Goal: Task Accomplishment & Management: Use online tool/utility

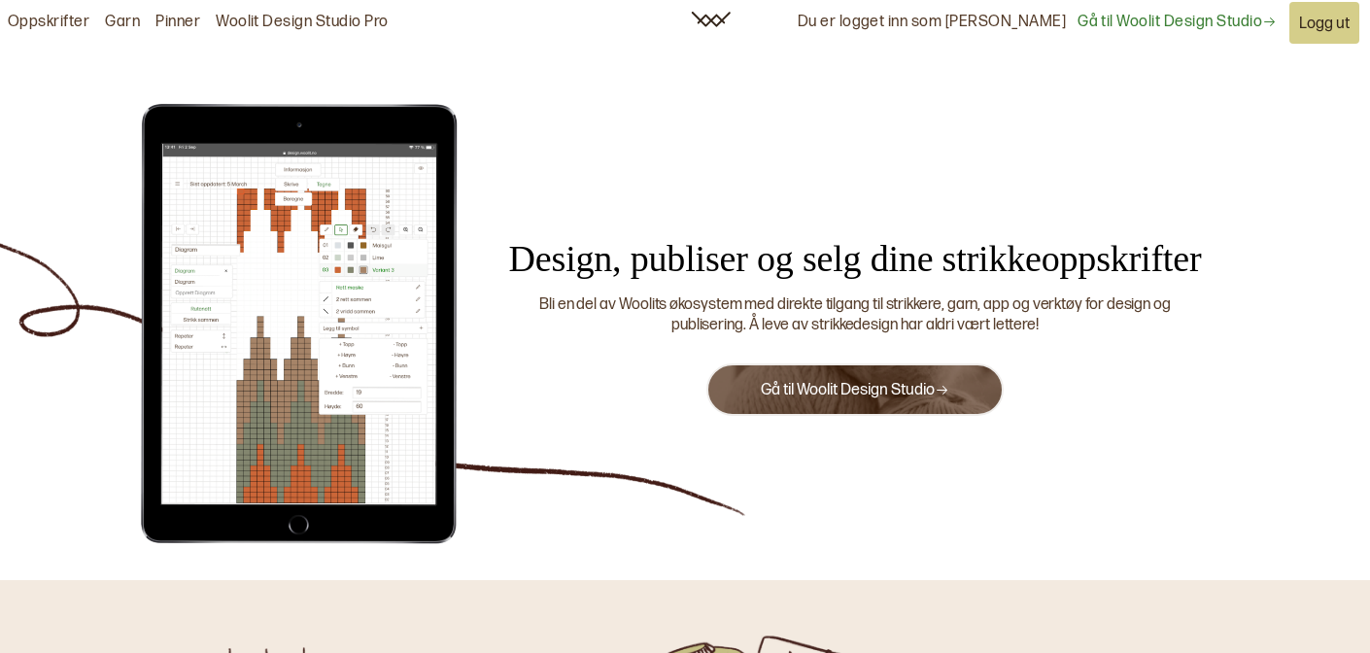
click at [767, 395] on link "Gå til Woolit Design Studio" at bounding box center [855, 390] width 188 height 18
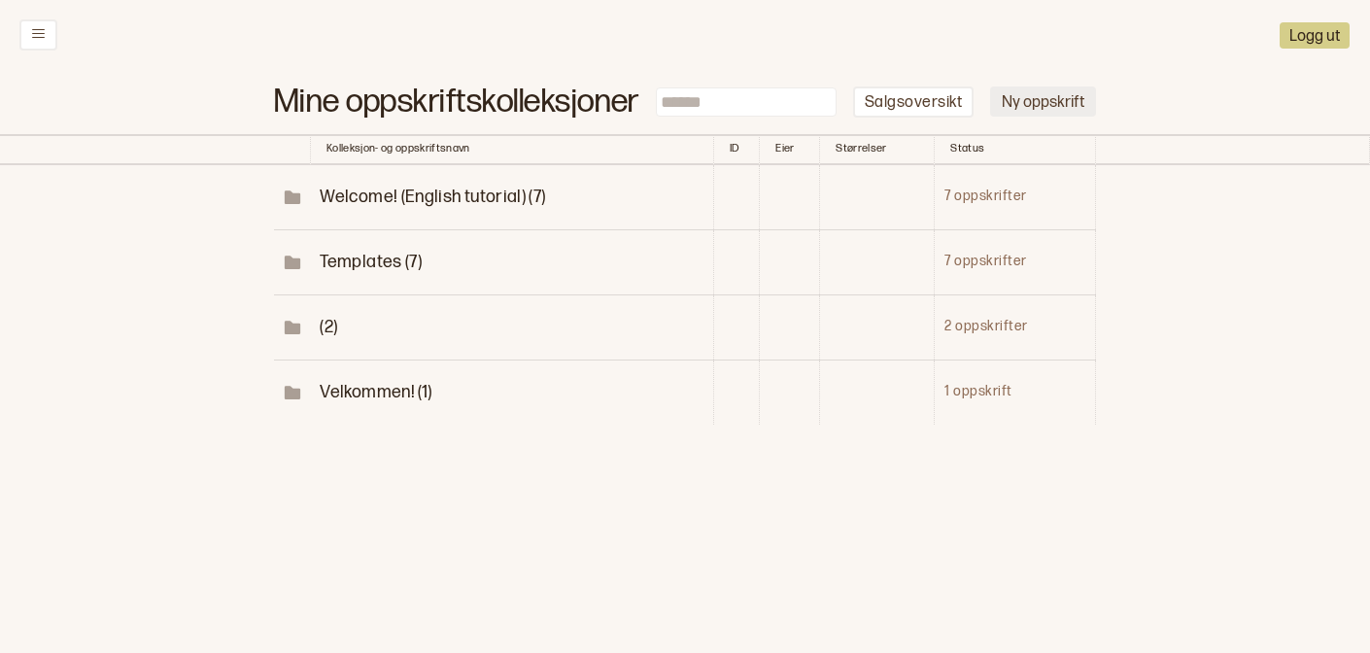
click at [1012, 114] on button "Ny oppskrift" at bounding box center [1043, 101] width 106 height 30
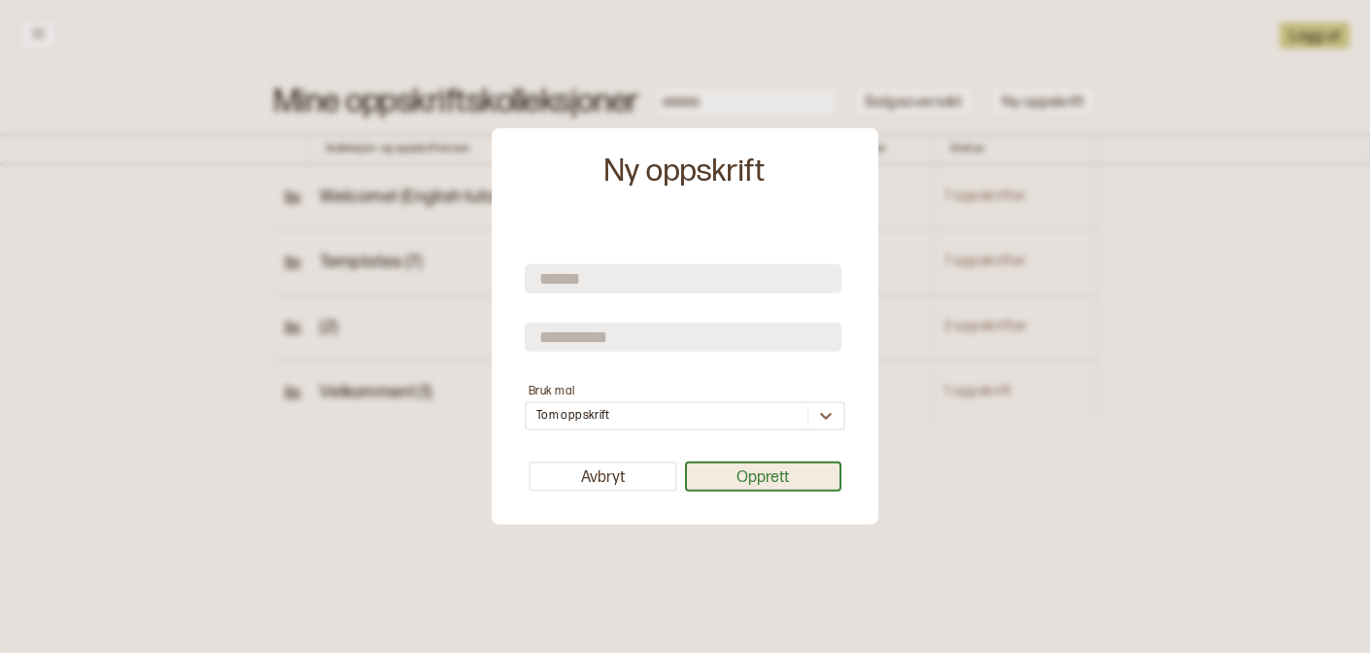
click at [733, 487] on button "Opprett" at bounding box center [763, 477] width 157 height 30
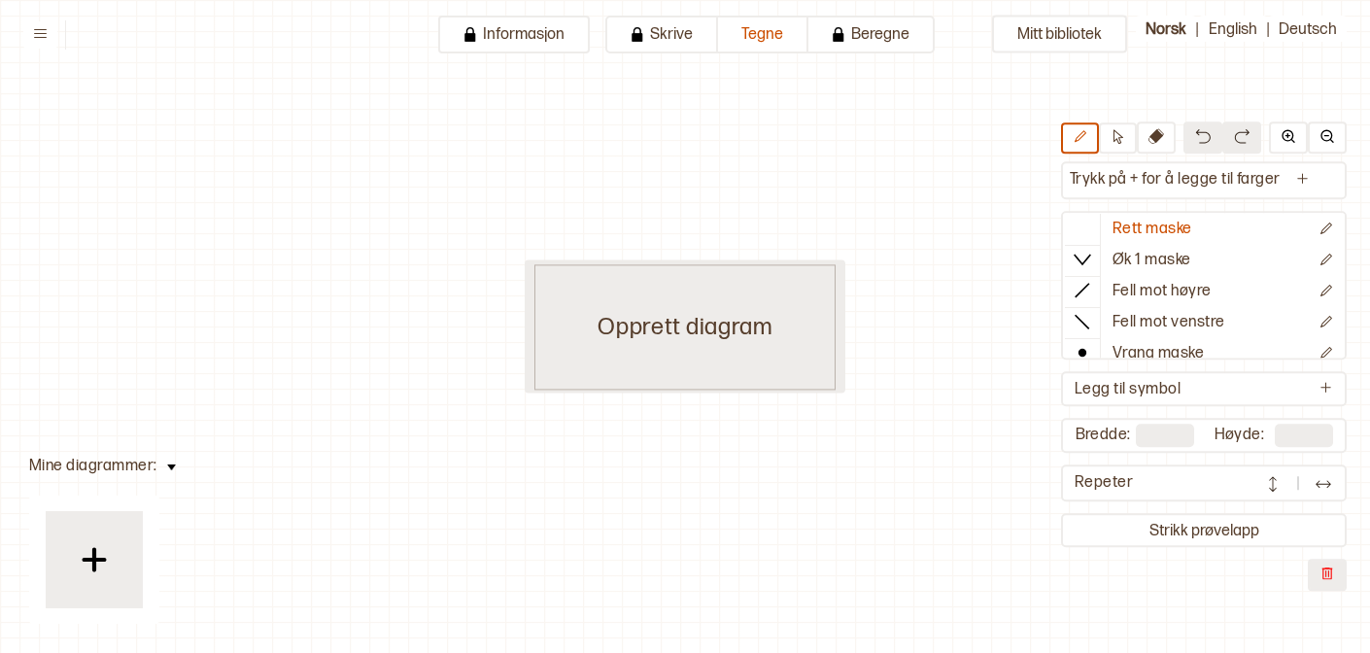
click at [636, 352] on div "Opprett diagram" at bounding box center [684, 326] width 301 height 125
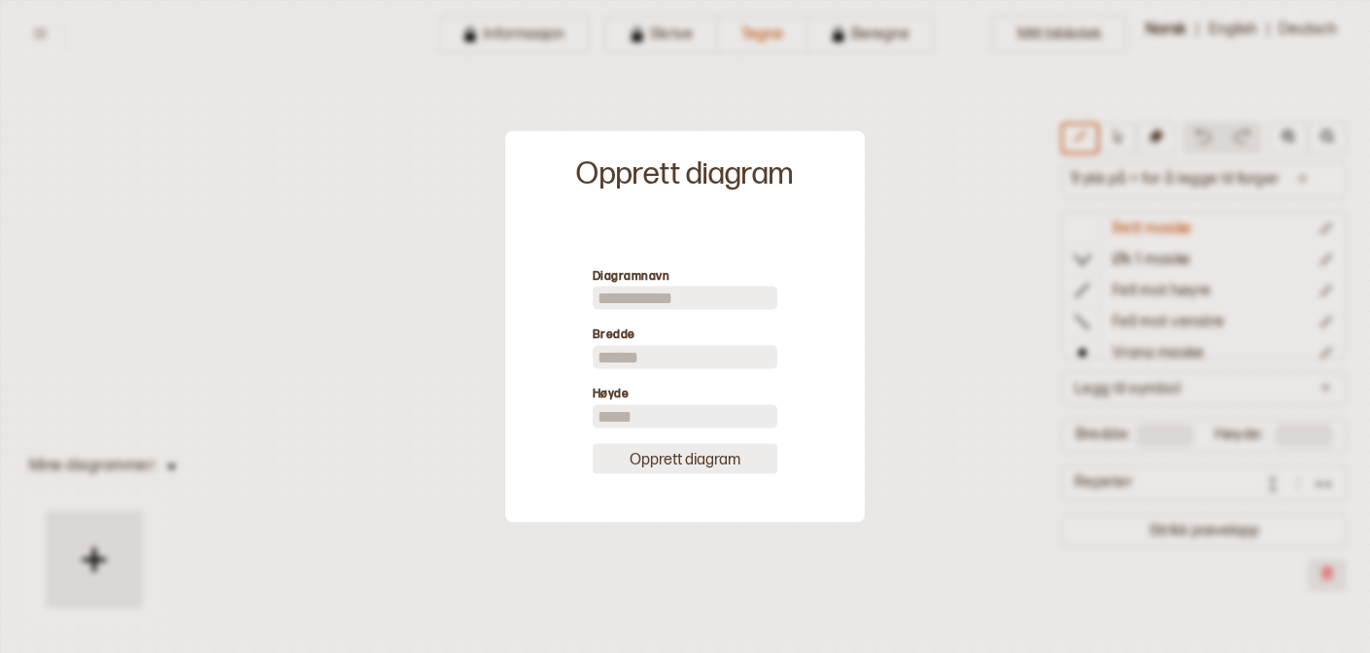
click at [678, 458] on button "Opprett diagram" at bounding box center [685, 458] width 185 height 30
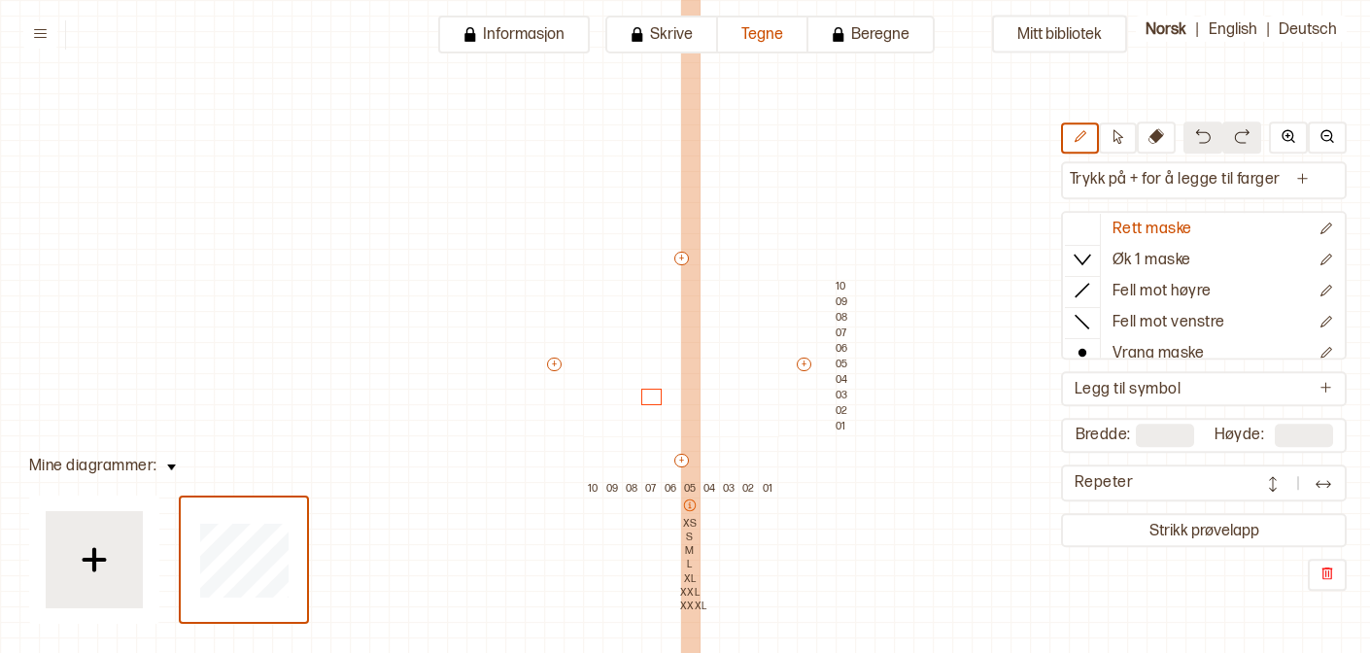
scroll to position [47, 15]
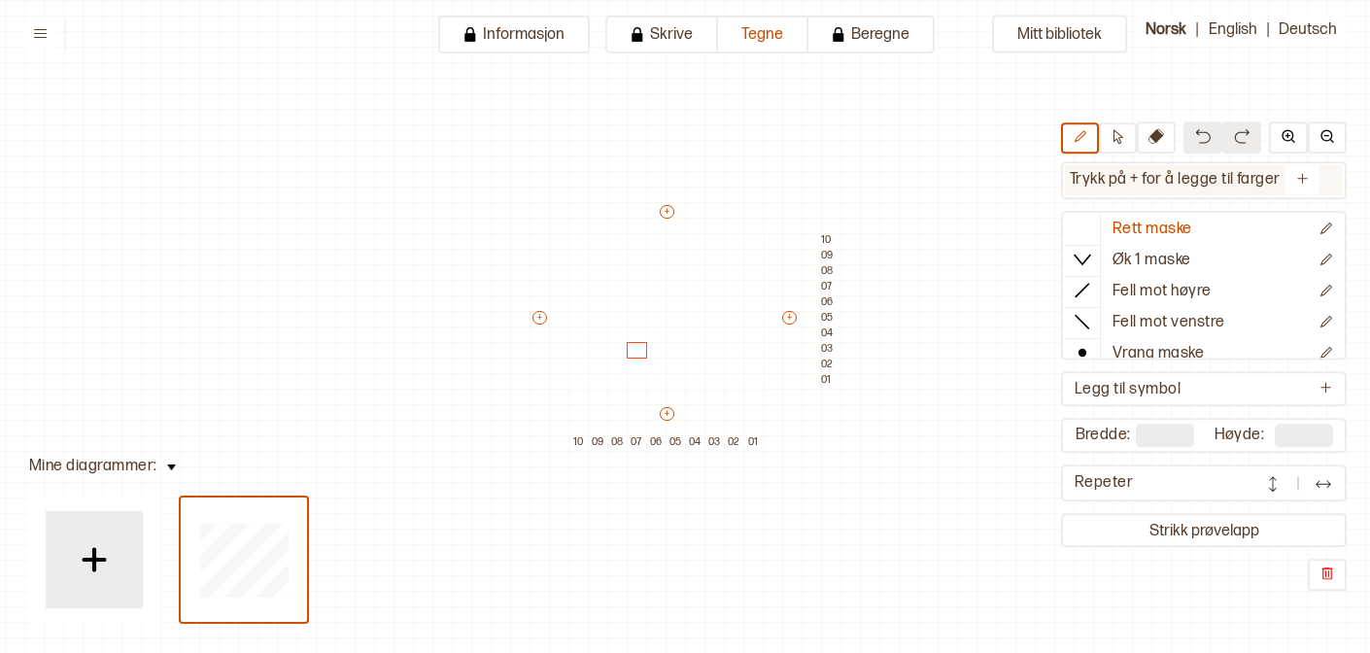
click at [1208, 186] on p "Trykk på + for å legge til farger" at bounding box center [1175, 180] width 221 height 30
click at [1290, 184] on button at bounding box center [1302, 180] width 34 height 30
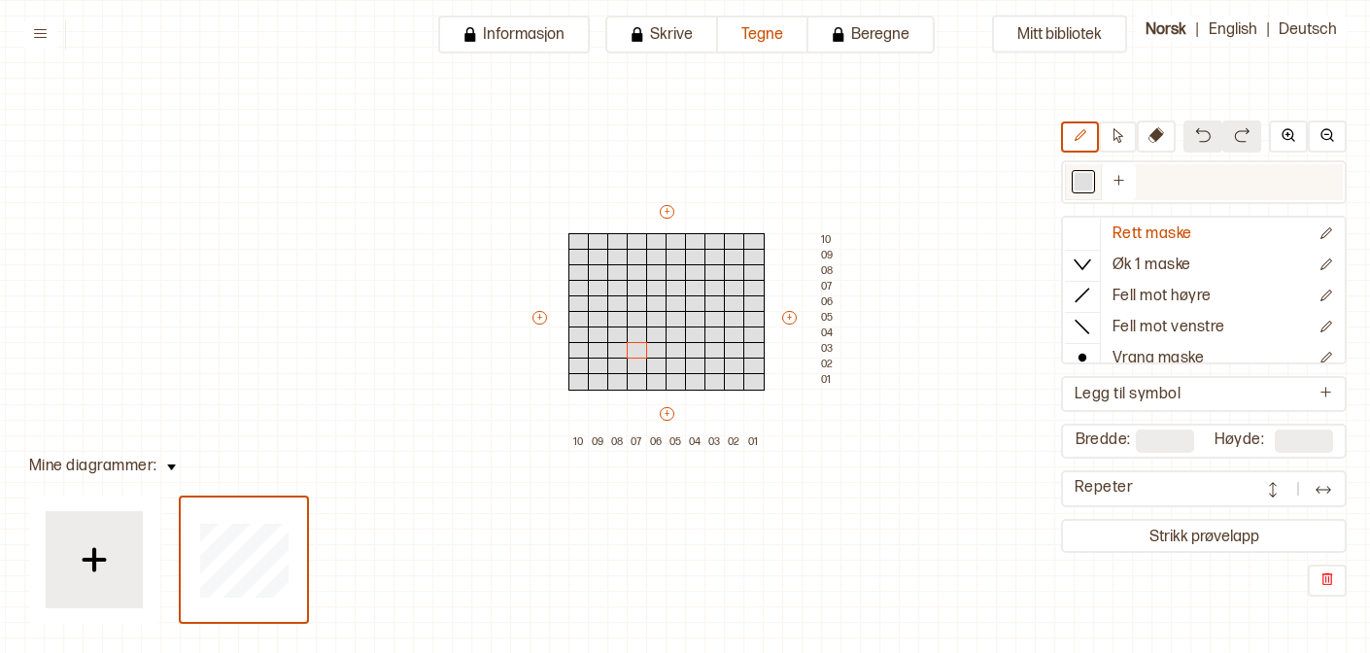
click at [1085, 185] on div at bounding box center [1083, 181] width 17 height 17
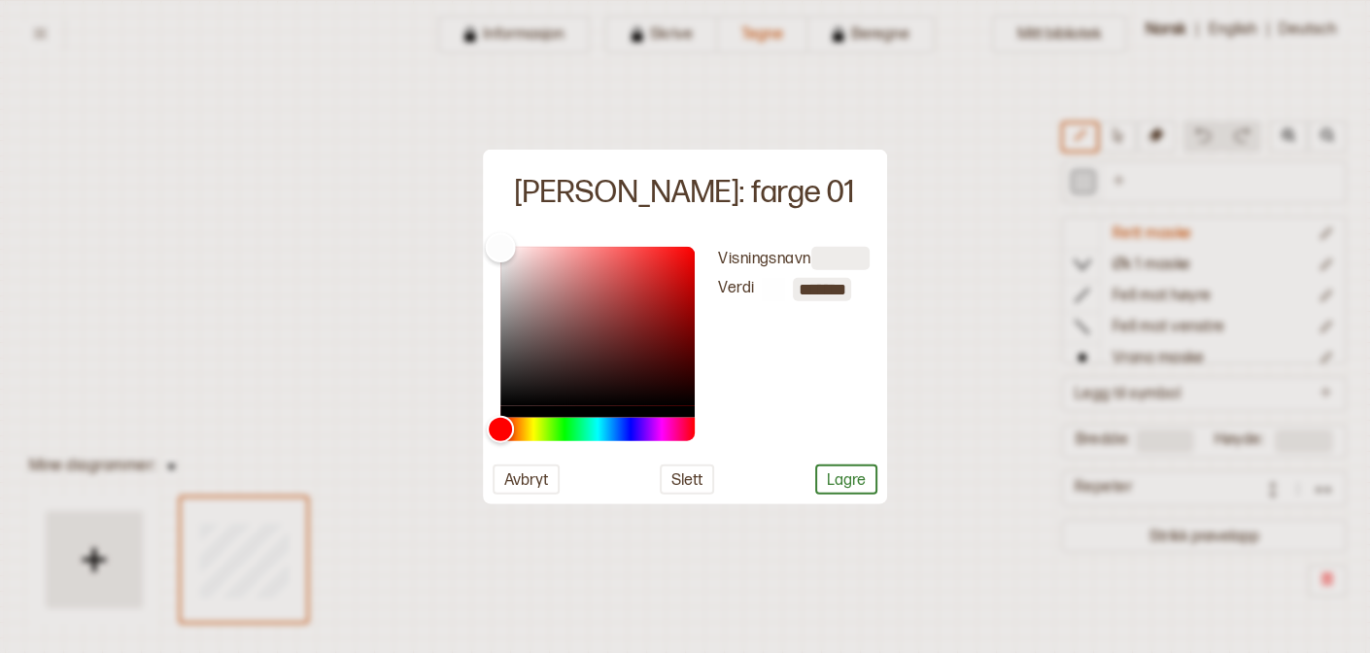
type input "*******"
drag, startPoint x: 498, startPoint y: 263, endPoint x: 496, endPoint y: 211, distance: 52.5
click at [496, 213] on div "[PERSON_NAME]: farge 01 Visningsnavn [PERSON_NAME] ******* Avbryt Slett Lagre" at bounding box center [685, 327] width 404 height 355
click at [833, 487] on button "Lagre" at bounding box center [846, 478] width 62 height 30
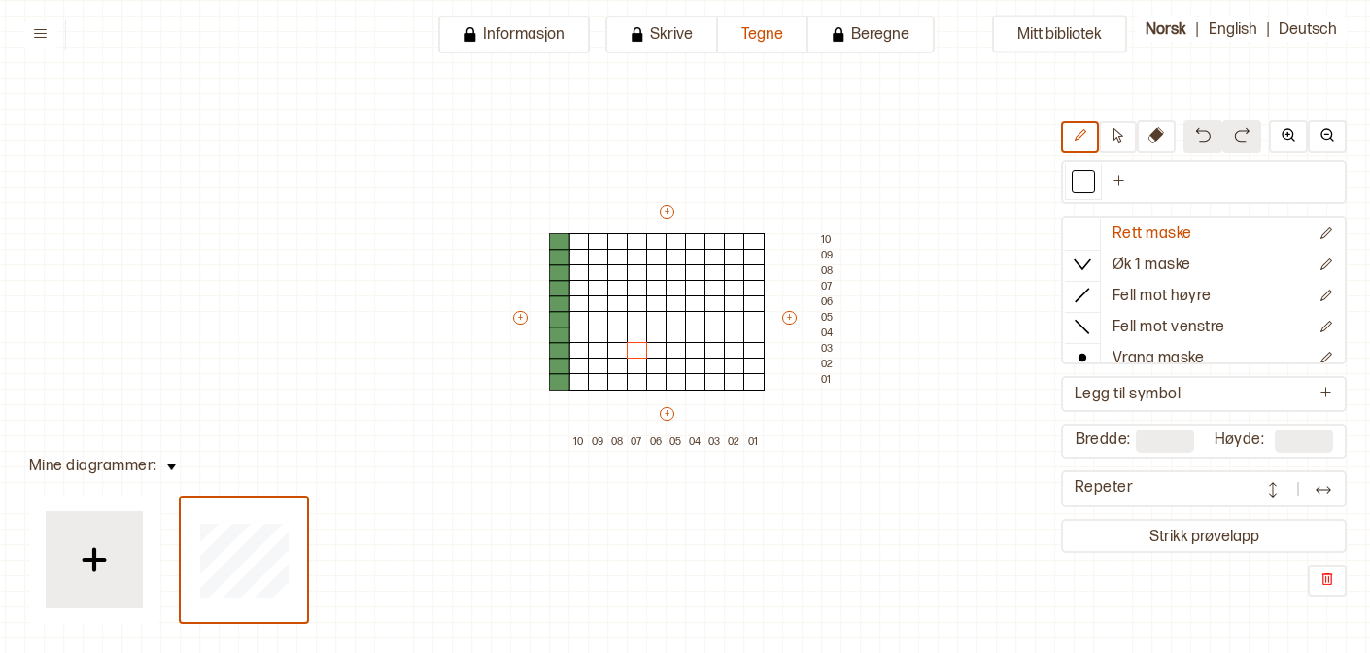
type input "**"
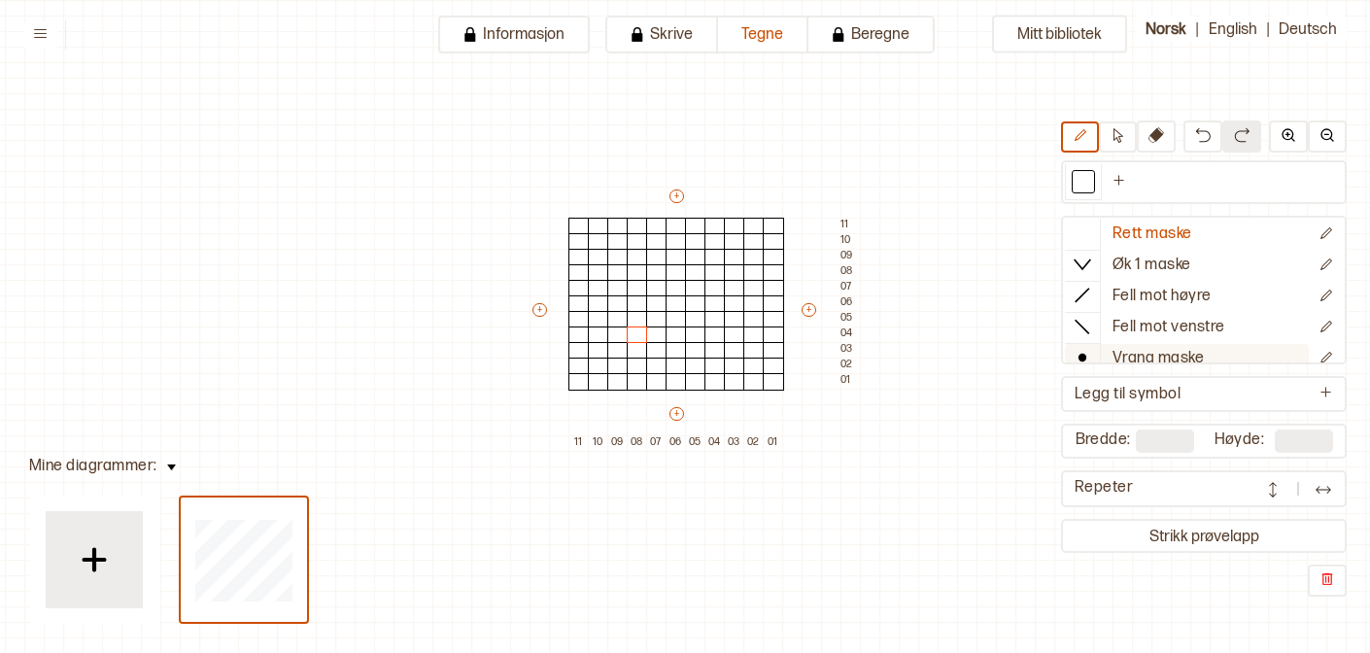
click at [1083, 351] on icon at bounding box center [1082, 357] width 19 height 19
click at [670, 381] on div at bounding box center [676, 381] width 21 height 17
click at [697, 364] on div at bounding box center [695, 366] width 21 height 17
click at [714, 348] on div at bounding box center [714, 350] width 21 height 17
click at [729, 338] on div at bounding box center [734, 334] width 21 height 17
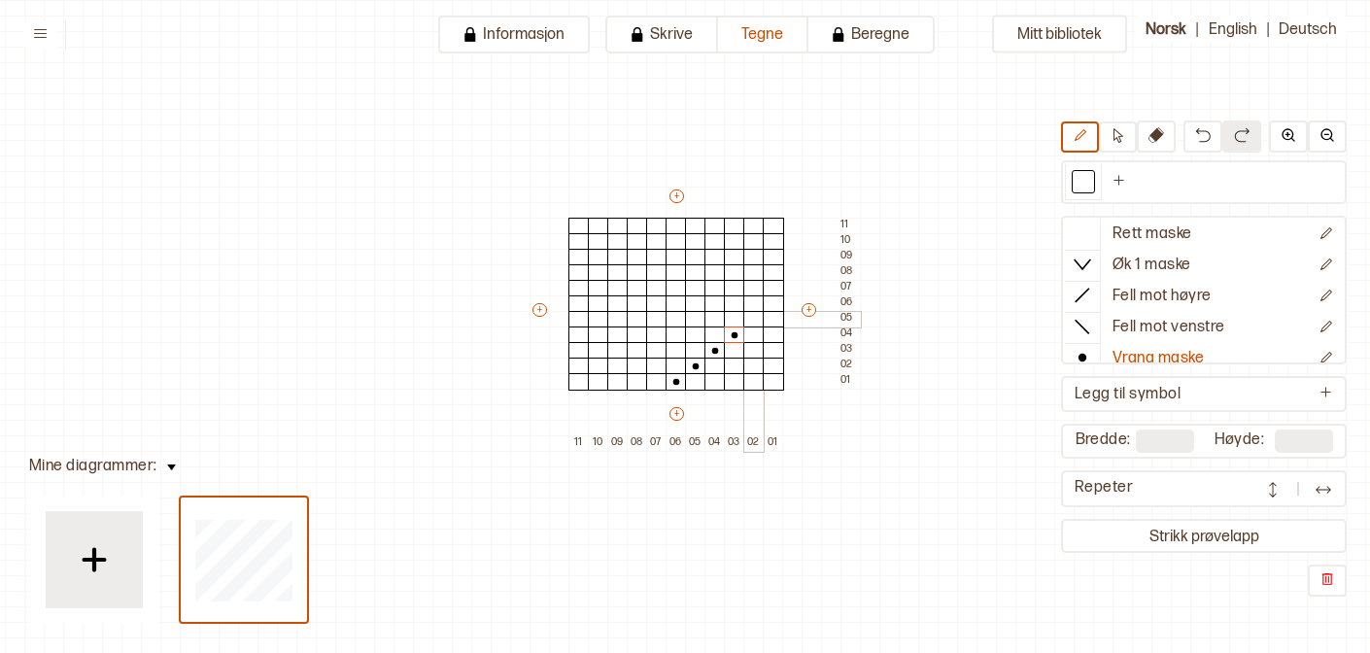
click at [751, 323] on div at bounding box center [753, 319] width 21 height 17
click at [770, 299] on div at bounding box center [773, 303] width 21 height 17
click at [656, 365] on div at bounding box center [656, 366] width 21 height 17
click at [642, 348] on div at bounding box center [637, 350] width 21 height 17
click at [621, 331] on div at bounding box center [617, 334] width 21 height 17
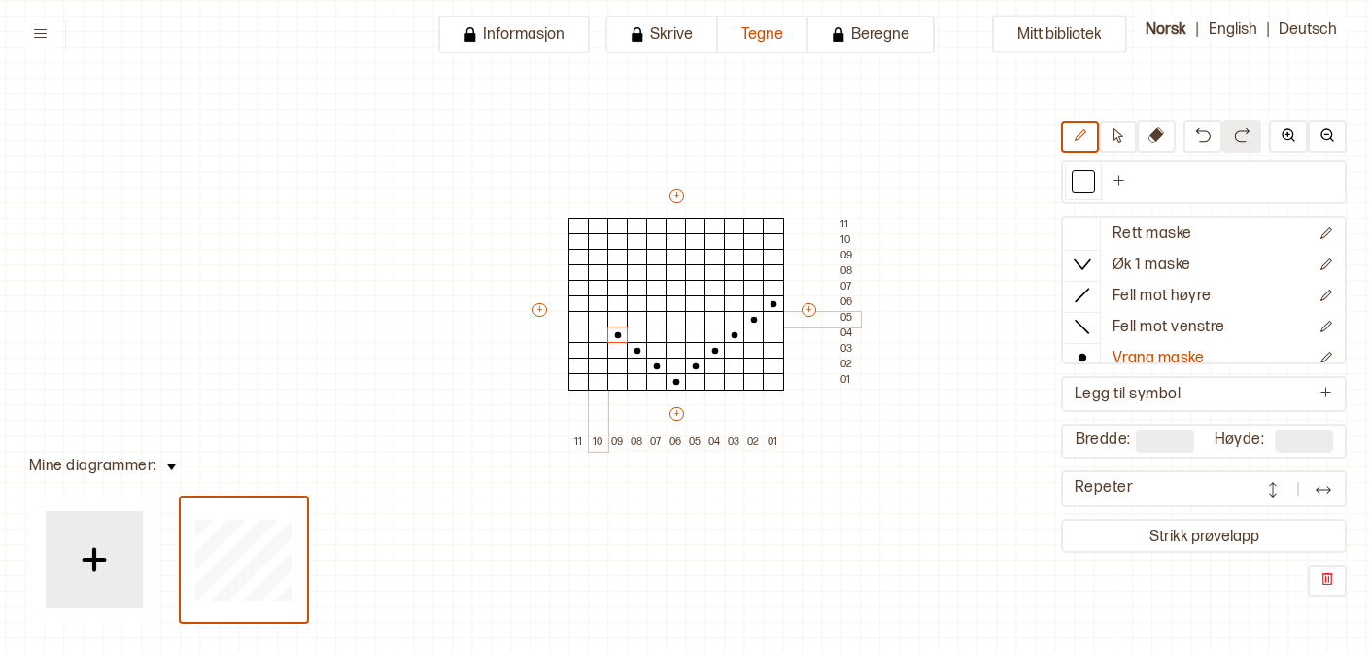
click at [601, 317] on div at bounding box center [598, 319] width 21 height 17
click at [582, 306] on div at bounding box center [578, 303] width 21 height 17
click at [758, 289] on div at bounding box center [753, 288] width 21 height 17
click at [735, 274] on div at bounding box center [734, 272] width 21 height 17
click at [716, 260] on div at bounding box center [714, 257] width 21 height 17
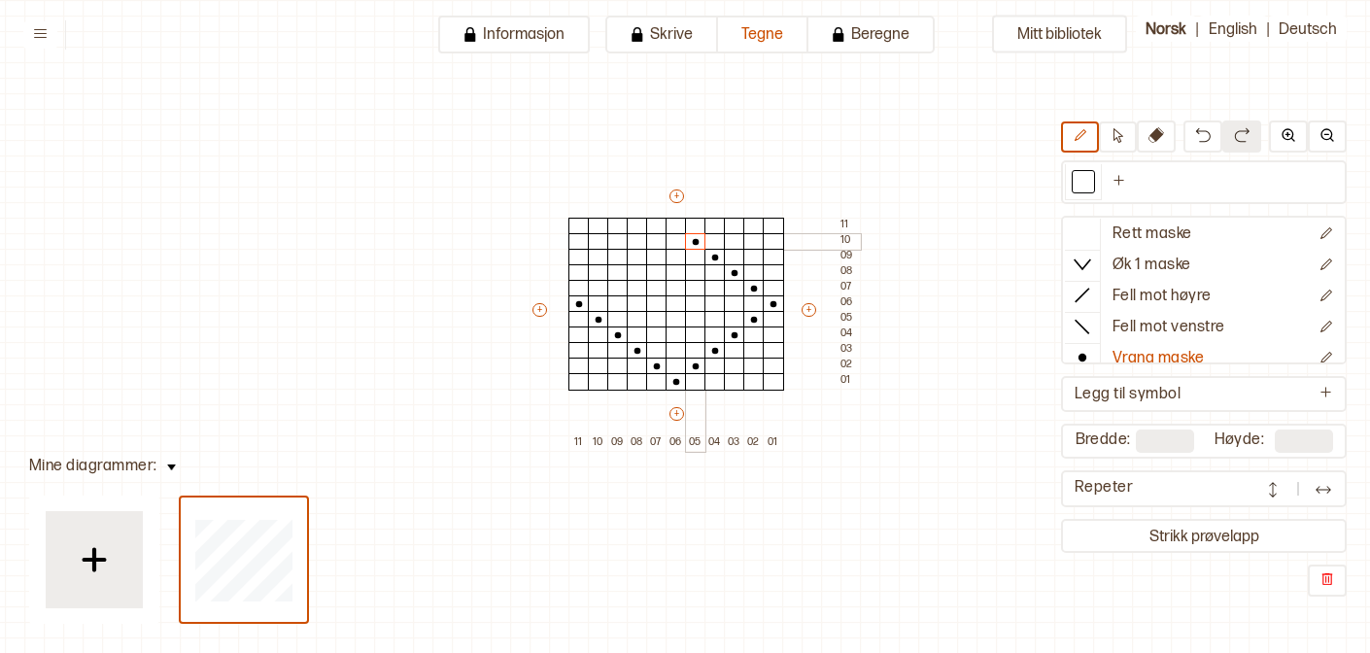
click at [696, 243] on div at bounding box center [695, 241] width 21 height 17
click at [680, 226] on div at bounding box center [676, 226] width 21 height 17
click at [597, 291] on div at bounding box center [598, 288] width 21 height 17
click at [617, 275] on div at bounding box center [617, 272] width 21 height 17
click at [637, 257] on div at bounding box center [637, 257] width 21 height 17
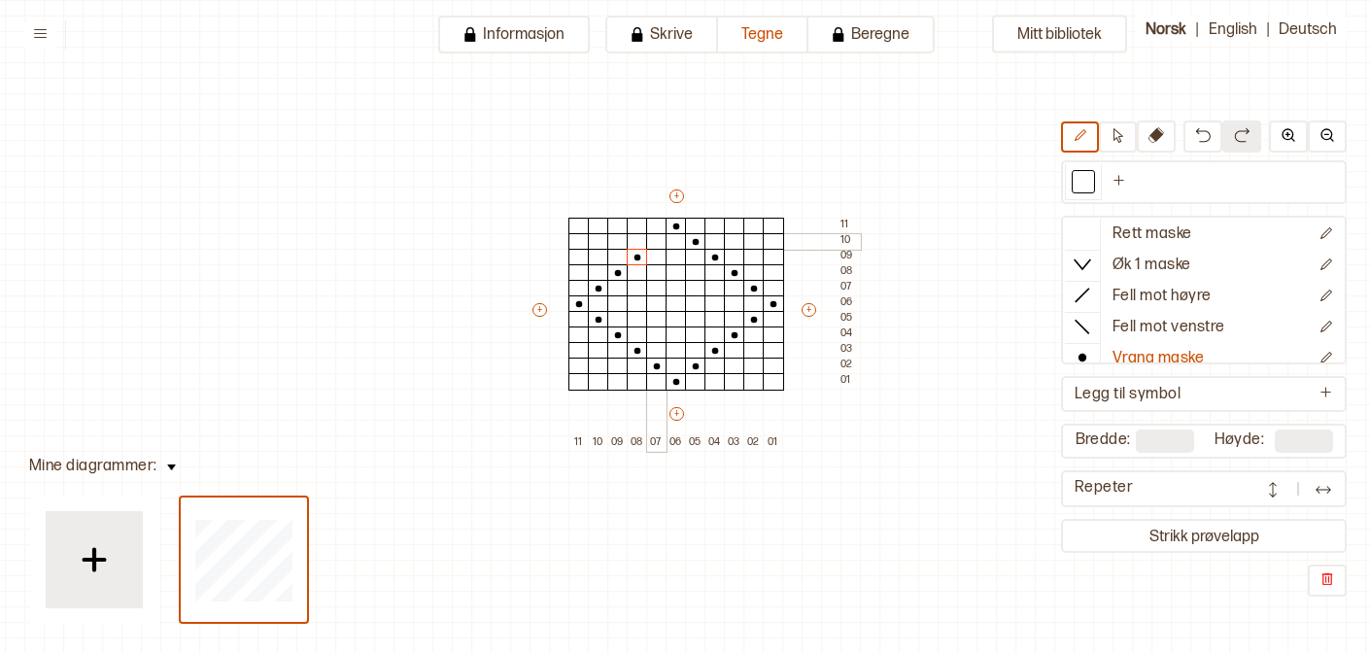
click at [656, 241] on div at bounding box center [656, 241] width 21 height 17
click at [677, 303] on div at bounding box center [676, 303] width 21 height 17
click at [691, 292] on div at bounding box center [695, 288] width 21 height 17
click at [707, 292] on div at bounding box center [714, 288] width 21 height 17
click at [699, 282] on icon at bounding box center [695, 289] width 19 height 16
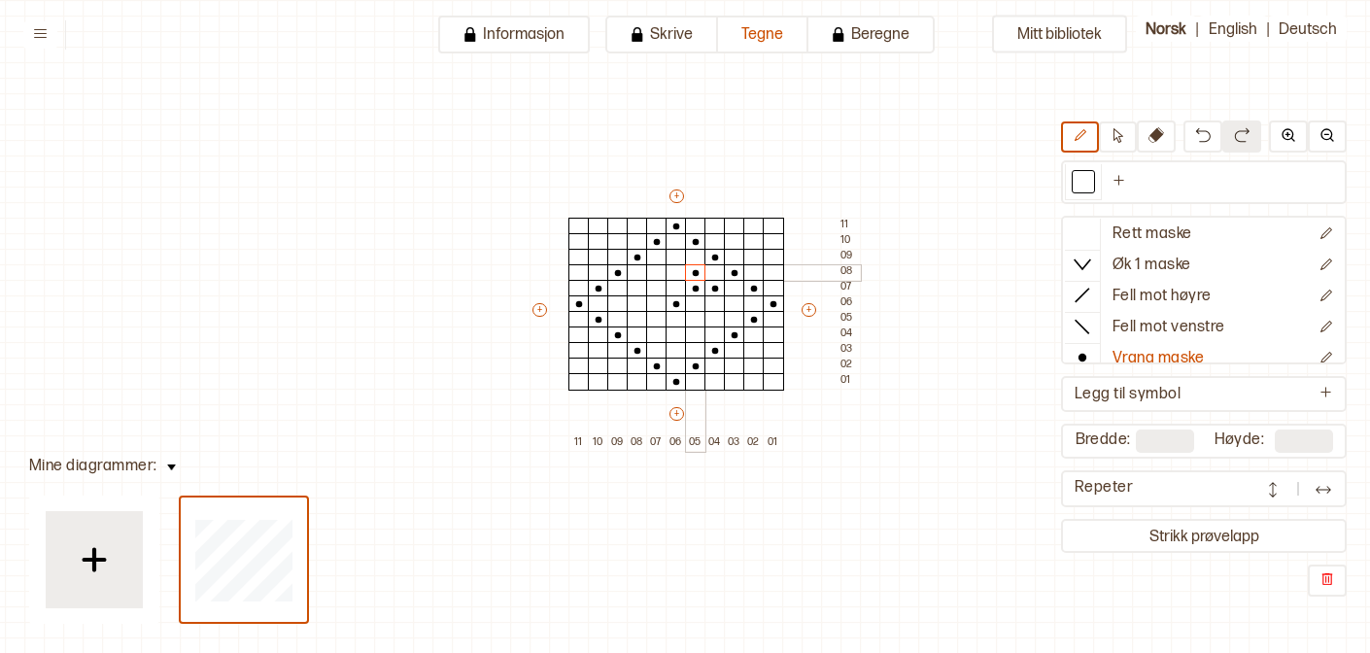
click at [700, 276] on div at bounding box center [695, 272] width 21 height 17
click at [700, 261] on div at bounding box center [695, 257] width 21 height 17
click at [1087, 243] on div at bounding box center [1082, 233] width 35 height 29
click at [1080, 355] on circle at bounding box center [1082, 358] width 8 height 8
click at [692, 314] on div at bounding box center [695, 319] width 21 height 17
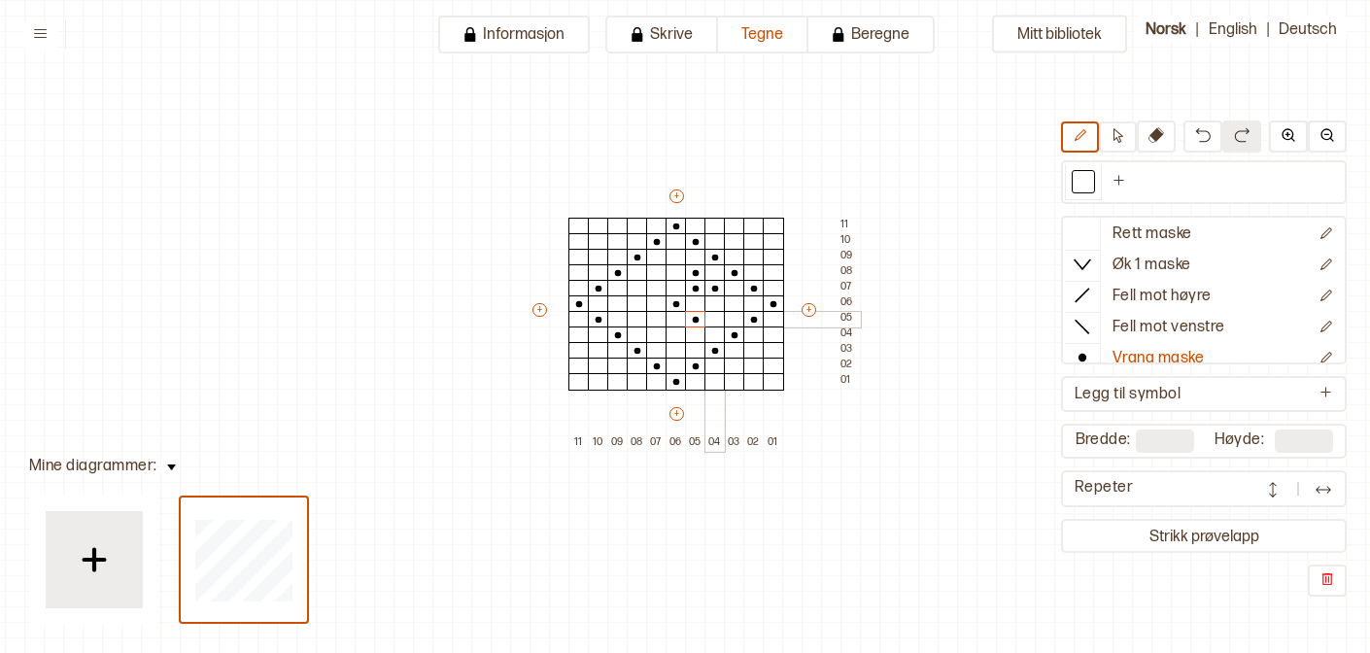
click at [713, 314] on div at bounding box center [714, 319] width 21 height 17
click at [699, 329] on div at bounding box center [695, 334] width 21 height 17
click at [661, 318] on div at bounding box center [656, 319] width 21 height 17
click at [642, 317] on div at bounding box center [637, 319] width 21 height 17
click at [650, 328] on div at bounding box center [656, 334] width 21 height 17
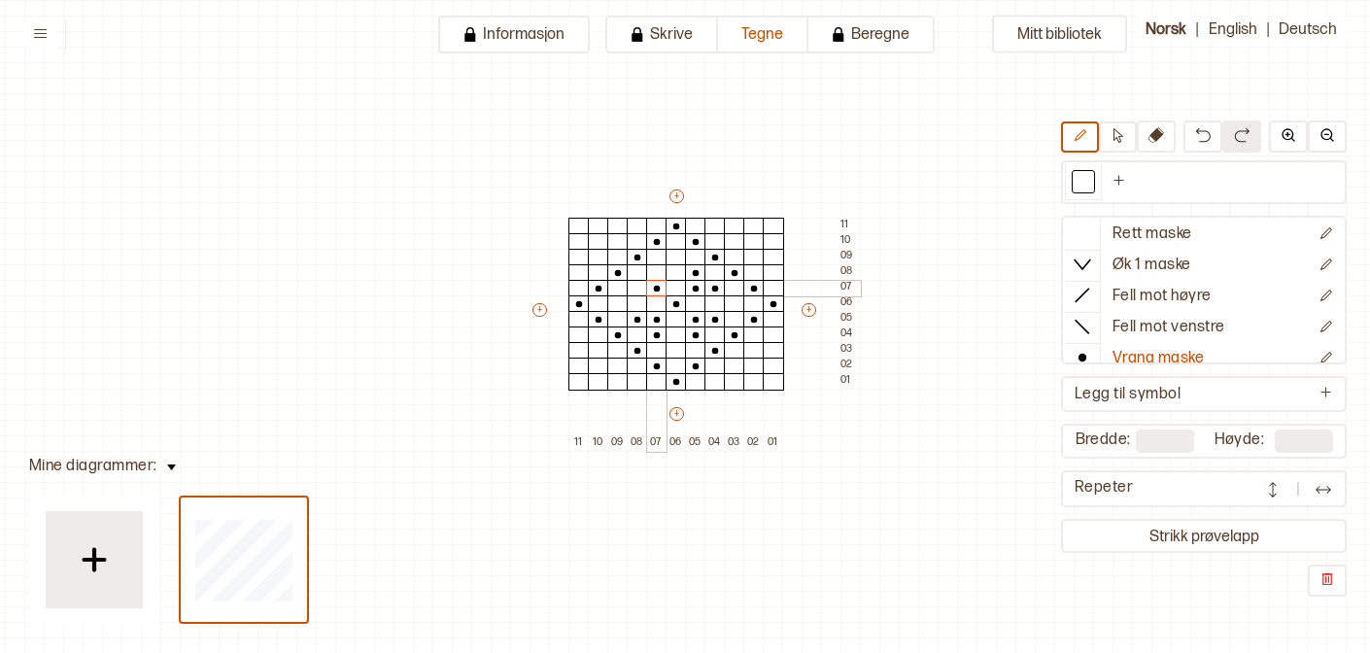
click at [662, 290] on div at bounding box center [656, 288] width 21 height 17
click at [662, 273] on div at bounding box center [656, 272] width 21 height 17
click at [640, 288] on div at bounding box center [637, 288] width 21 height 17
type input "**"
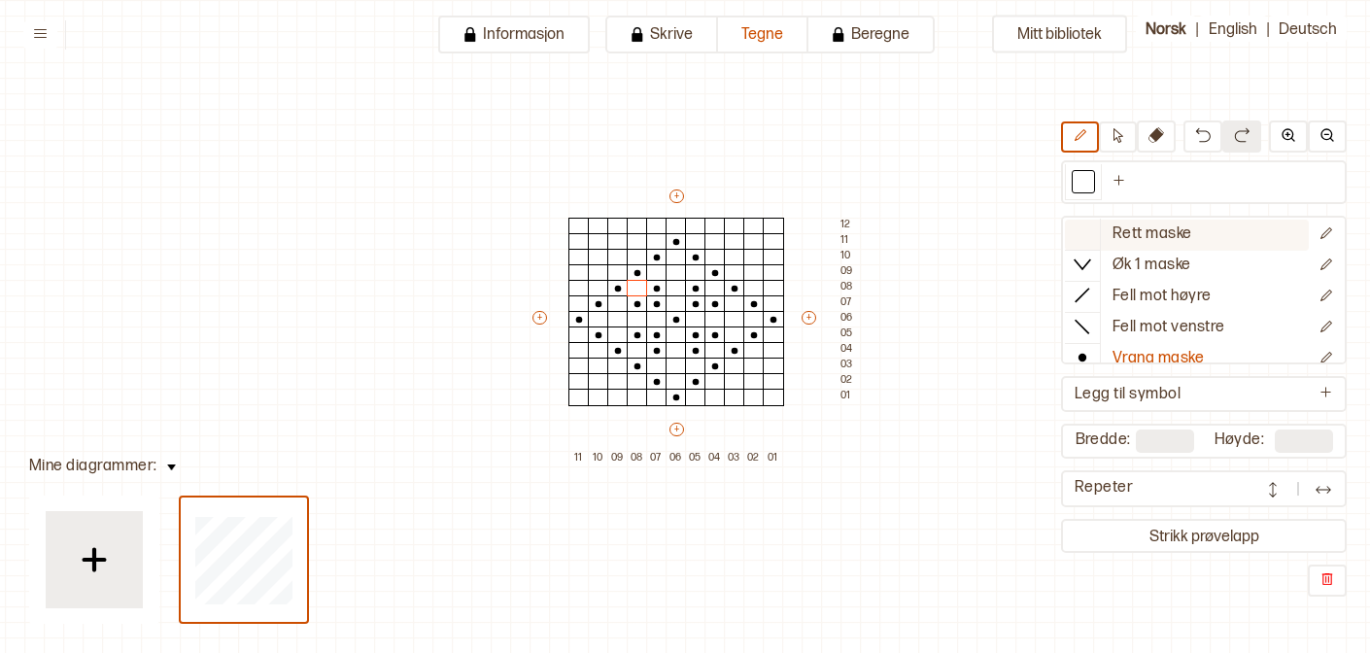
click at [1083, 238] on icon at bounding box center [1082, 232] width 19 height 19
drag, startPoint x: 677, startPoint y: 238, endPoint x: 678, endPoint y: 385, distance: 146.7
click at [678, 385] on div at bounding box center [676, 381] width 21 height 17
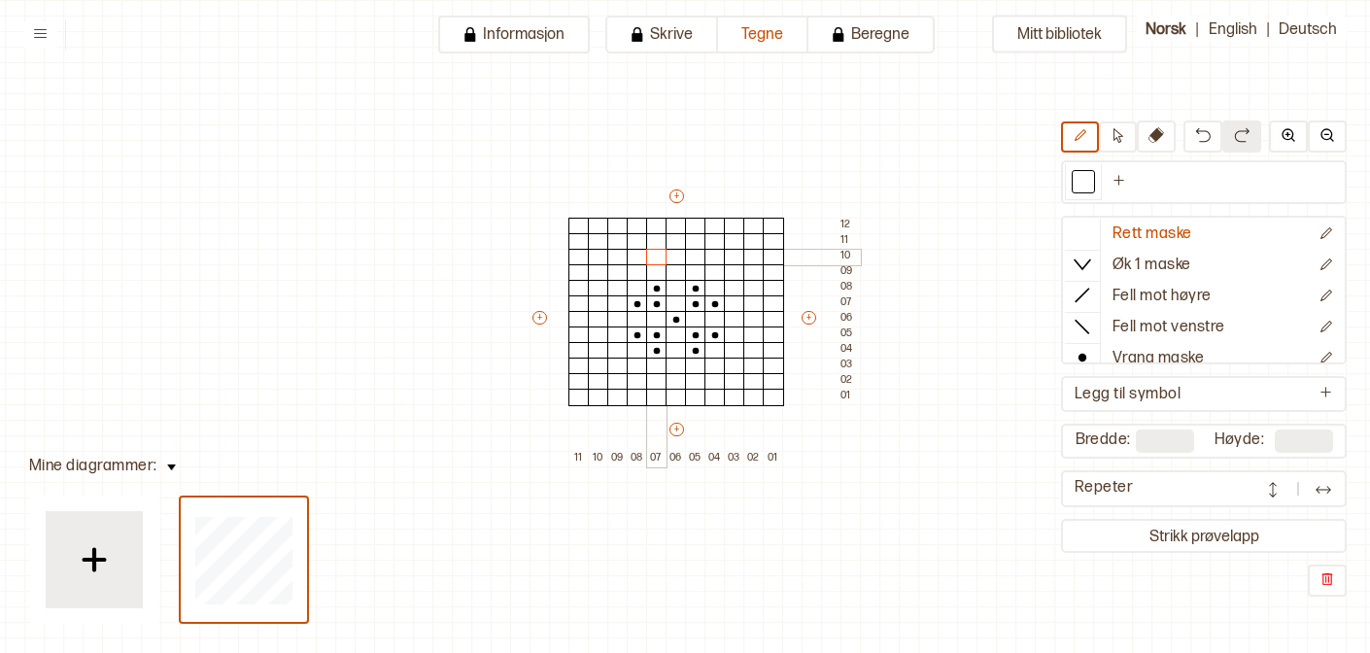
drag, startPoint x: 676, startPoint y: 399, endPoint x: 658, endPoint y: 254, distance: 146.9
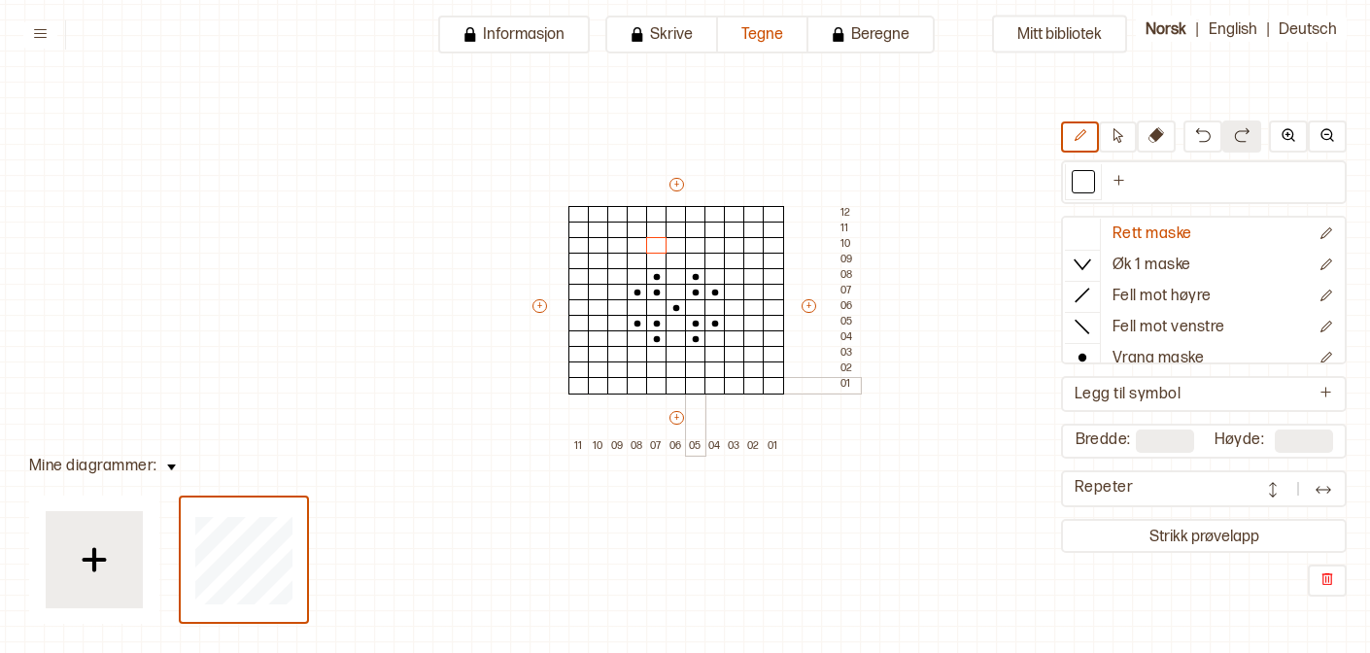
scroll to position [58, 14]
click at [672, 215] on div at bounding box center [677, 214] width 21 height 17
click at [1088, 360] on icon at bounding box center [1082, 357] width 19 height 19
click at [673, 213] on div at bounding box center [677, 214] width 21 height 17
click at [695, 228] on div at bounding box center [696, 230] width 21 height 17
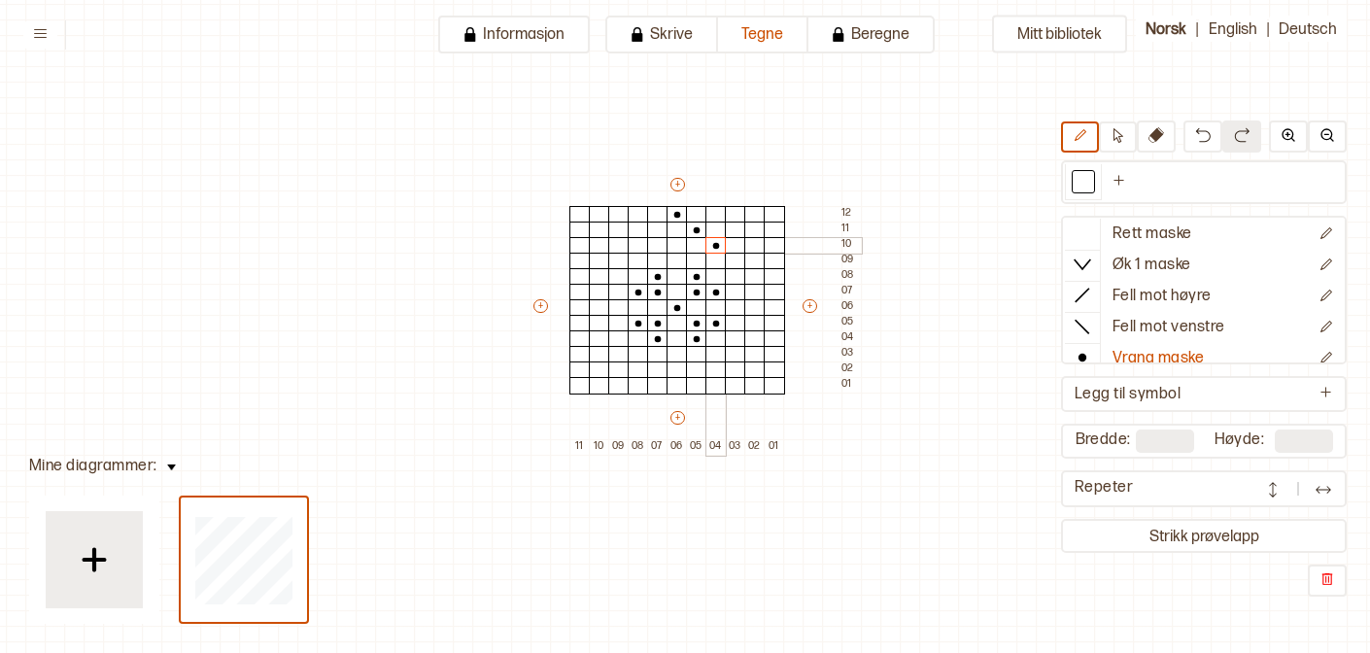
click at [712, 244] on div at bounding box center [715, 245] width 21 height 17
click at [730, 264] on div at bounding box center [735, 261] width 21 height 17
click at [747, 277] on div at bounding box center [754, 276] width 21 height 17
click at [774, 289] on div at bounding box center [774, 292] width 21 height 17
click at [658, 230] on div at bounding box center [657, 230] width 21 height 17
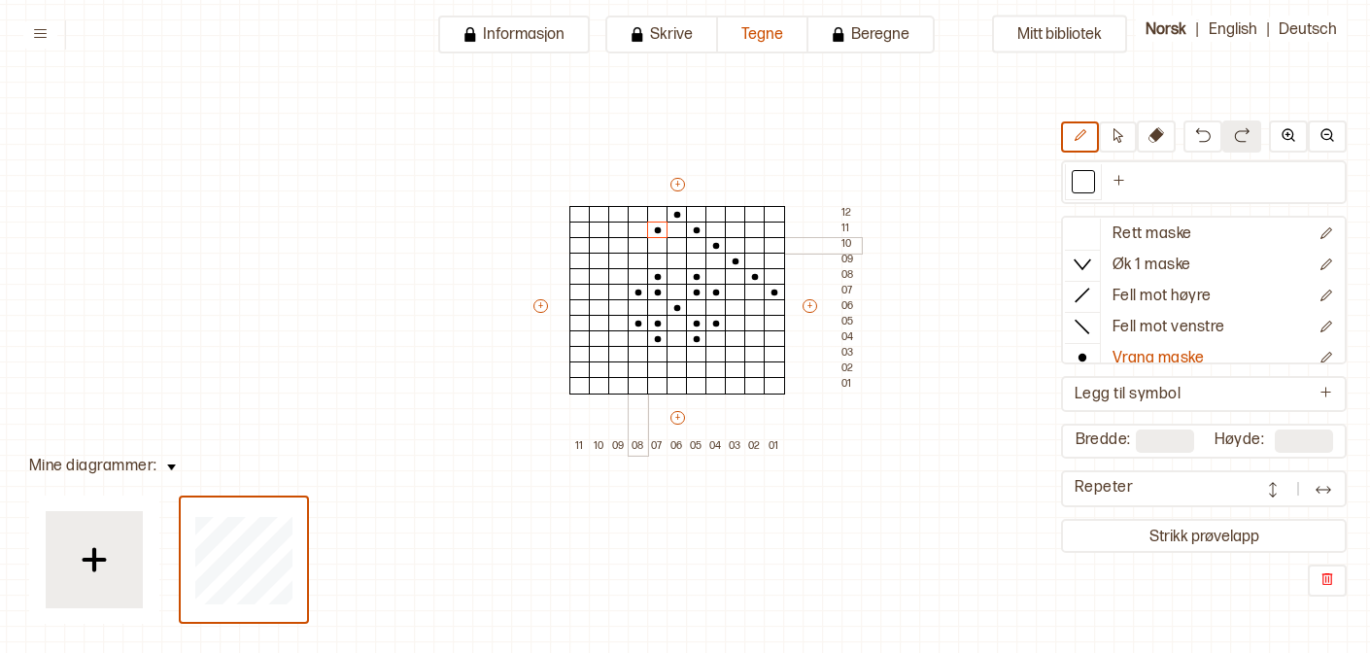
click at [636, 245] on div at bounding box center [638, 245] width 21 height 17
click at [616, 261] on div at bounding box center [618, 261] width 21 height 17
click at [599, 275] on div at bounding box center [599, 276] width 21 height 17
click at [583, 297] on div at bounding box center [579, 292] width 21 height 17
click at [533, 309] on div "+ + + + 11 10 09 08 07 06 05 04 03 02 01 12 11 10 09 08 07 06 05 04 03 02 01" at bounding box center [695, 315] width 330 height 280
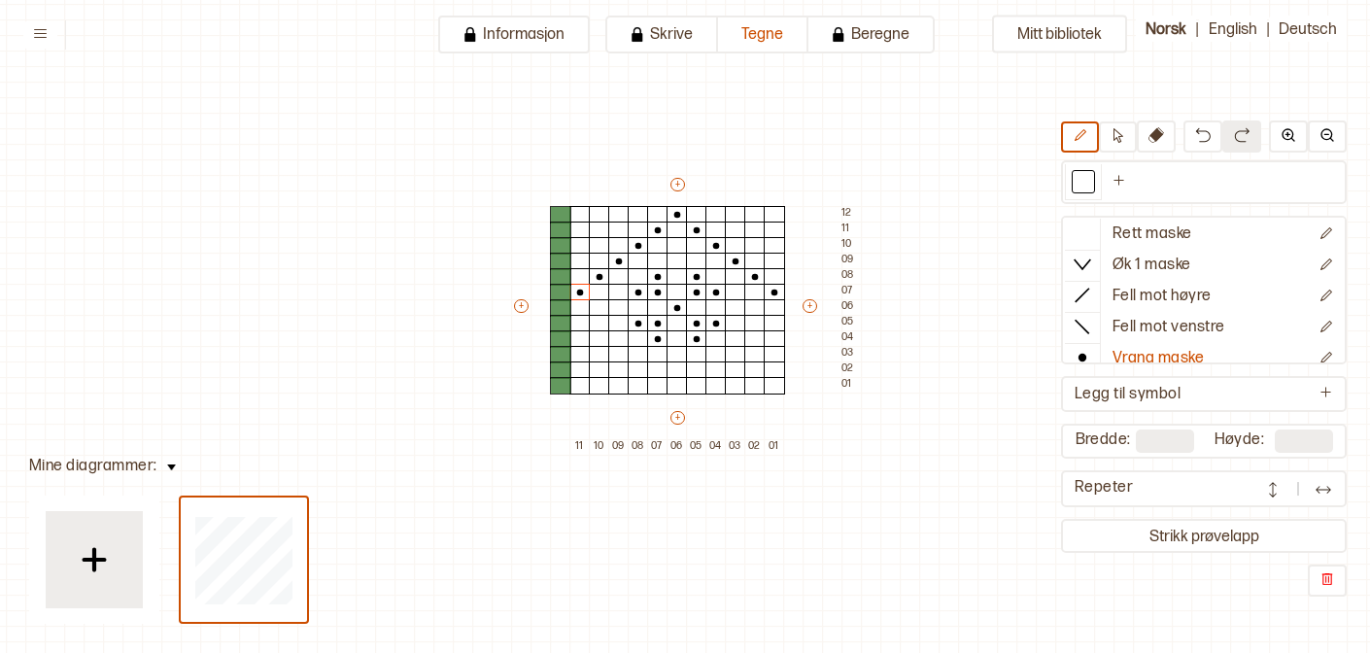
type input "**"
click at [557, 313] on div at bounding box center [560, 307] width 21 height 17
click at [574, 322] on div at bounding box center [579, 323] width 21 height 17
click at [591, 330] on div at bounding box center [599, 338] width 21 height 17
click at [614, 354] on div at bounding box center [618, 354] width 21 height 17
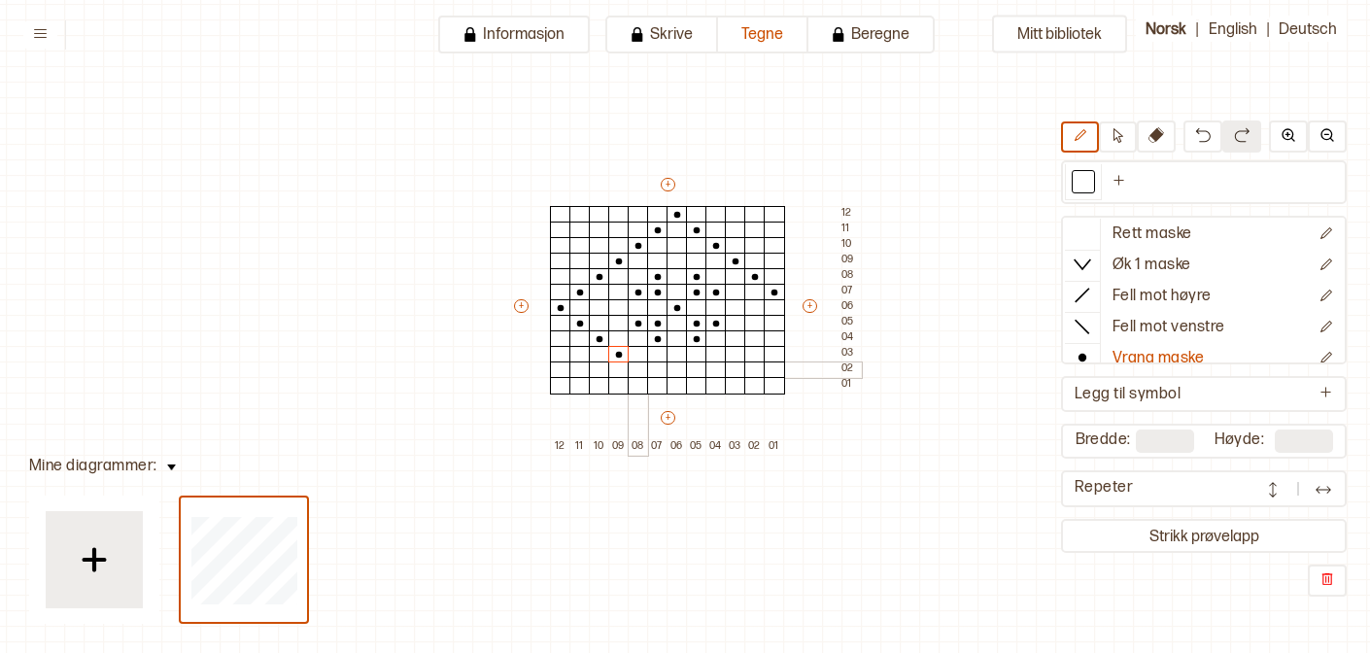
click at [640, 370] on div at bounding box center [638, 369] width 21 height 17
click at [661, 388] on div at bounding box center [657, 385] width 21 height 17
click at [755, 323] on div at bounding box center [754, 323] width 21 height 17
click at [736, 341] on div at bounding box center [735, 338] width 21 height 17
click at [725, 351] on div at bounding box center [735, 354] width 21 height 17
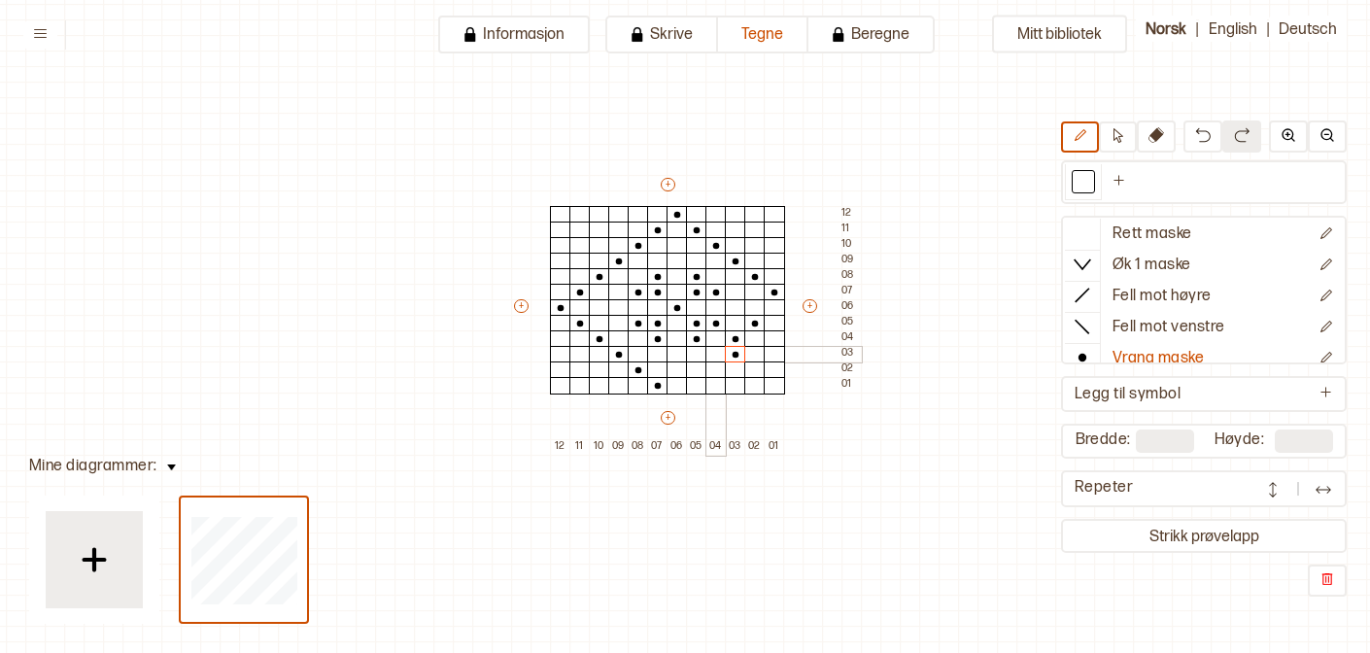
click at [720, 353] on div at bounding box center [715, 354] width 21 height 17
click at [696, 369] on div at bounding box center [696, 369] width 21 height 17
click at [686, 377] on div at bounding box center [696, 385] width 21 height 17
click at [679, 382] on div at bounding box center [677, 385] width 21 height 17
click at [1078, 240] on icon at bounding box center [1082, 232] width 19 height 19
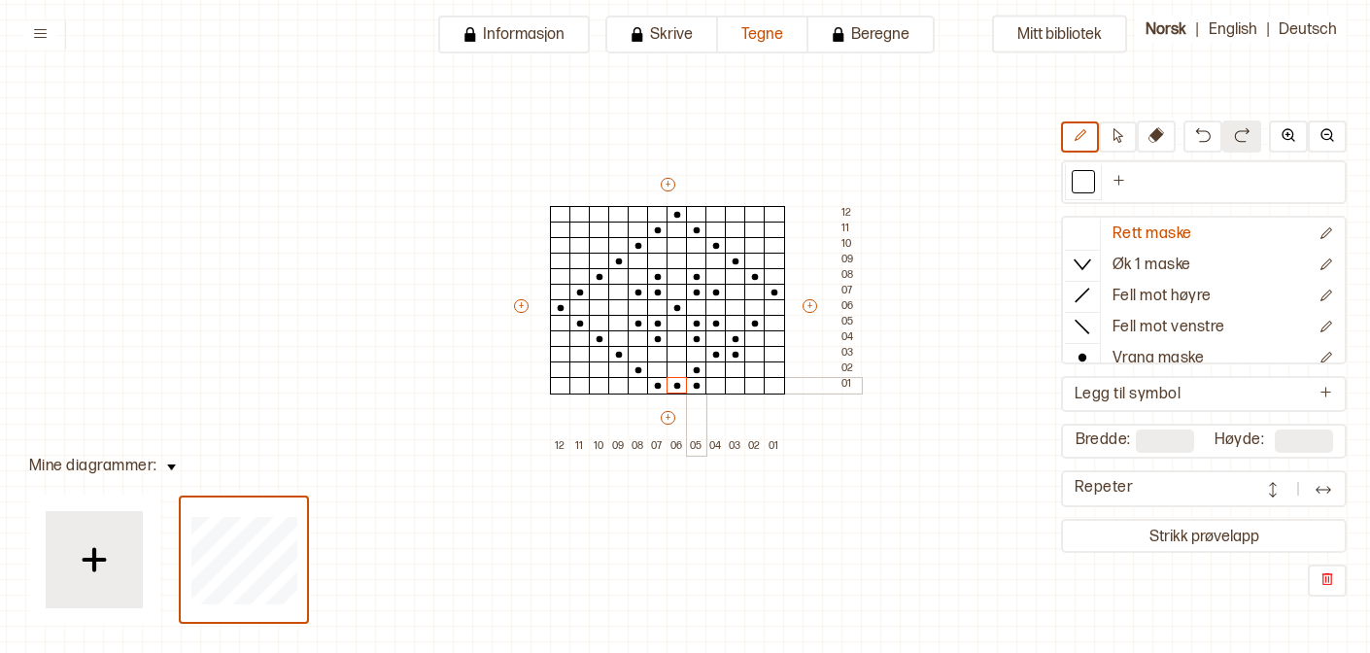
click at [686, 389] on div at bounding box center [696, 385] width 21 height 17
click at [733, 362] on div at bounding box center [735, 369] width 21 height 17
click at [1328, 477] on button at bounding box center [1323, 488] width 39 height 29
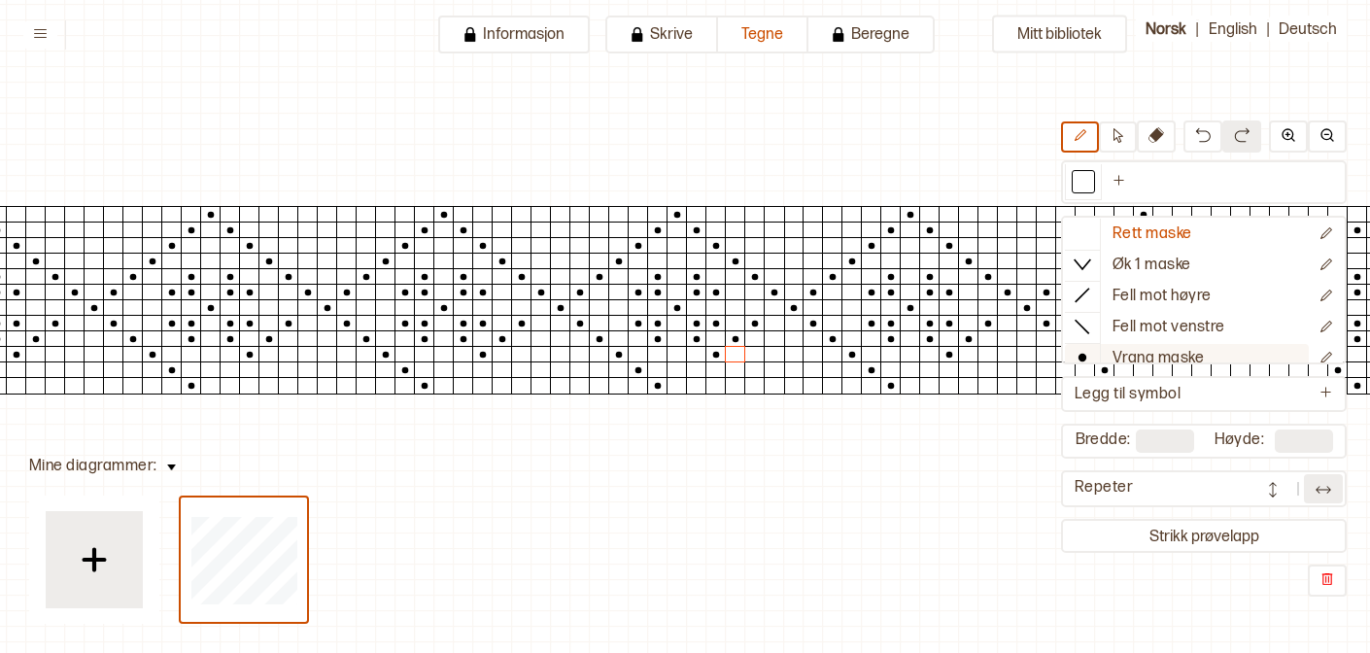
click at [1079, 352] on icon at bounding box center [1082, 357] width 19 height 19
click at [772, 309] on div at bounding box center [774, 307] width 21 height 17
click at [1319, 484] on img at bounding box center [1323, 489] width 19 height 19
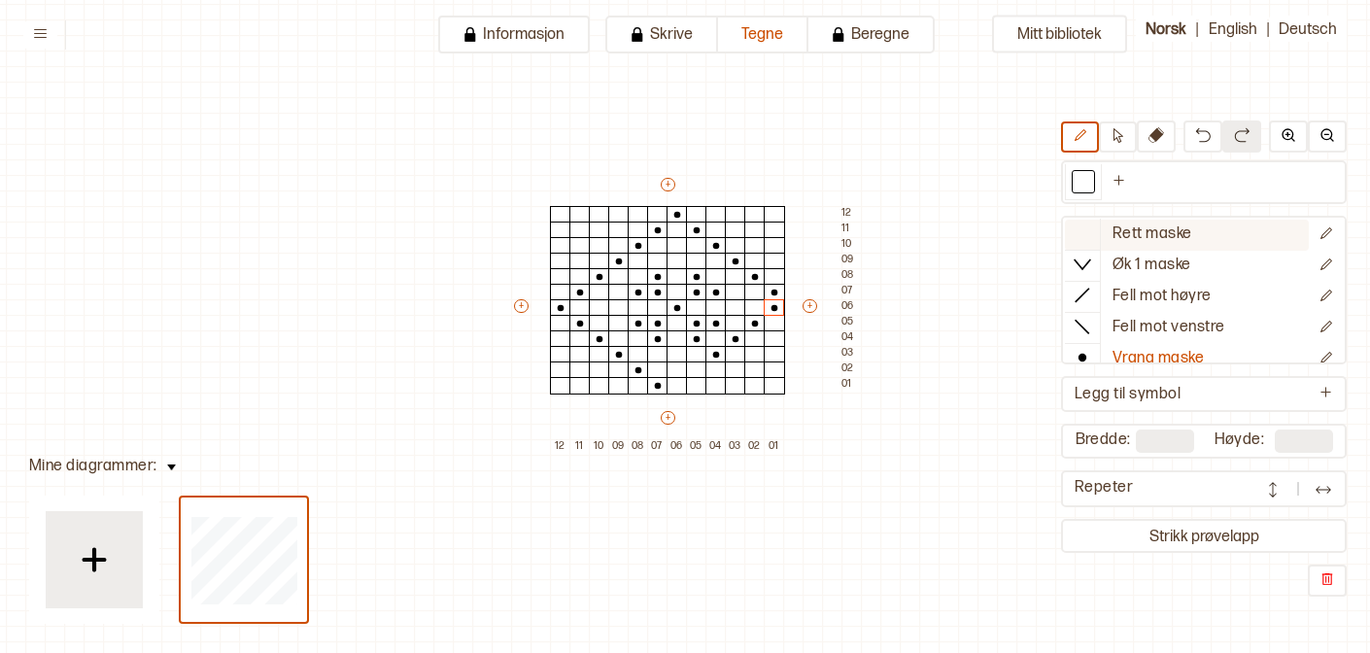
click at [1084, 232] on icon at bounding box center [1082, 232] width 19 height 19
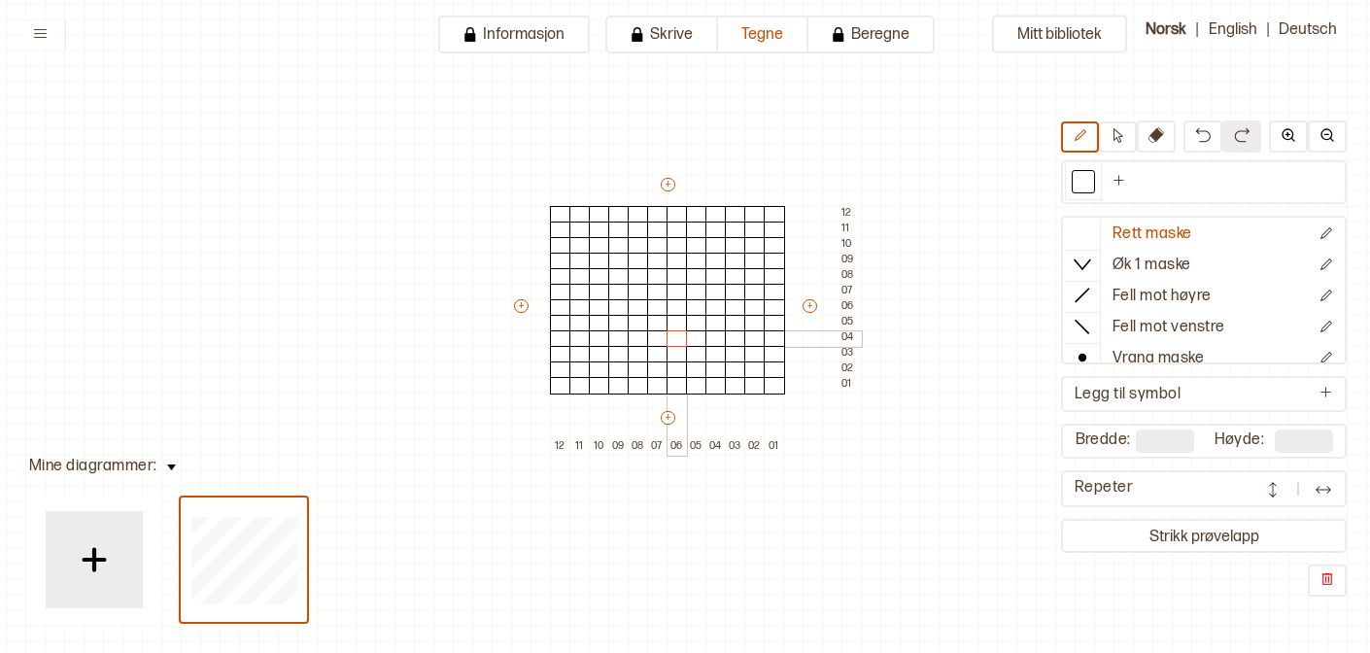
drag, startPoint x: 657, startPoint y: 391, endPoint x: 712, endPoint y: 350, distance: 68.8
click at [772, 394] on div "+ + + + 12 11 10 09 08 07 06 05 04 03 02 01 12 11 10 09 08 07 06 05 04 03 02 01" at bounding box center [686, 315] width 350 height 280
click at [774, 390] on div at bounding box center [774, 385] width 21 height 17
click at [1077, 359] on icon at bounding box center [1082, 357] width 19 height 19
click at [774, 380] on div at bounding box center [774, 385] width 21 height 17
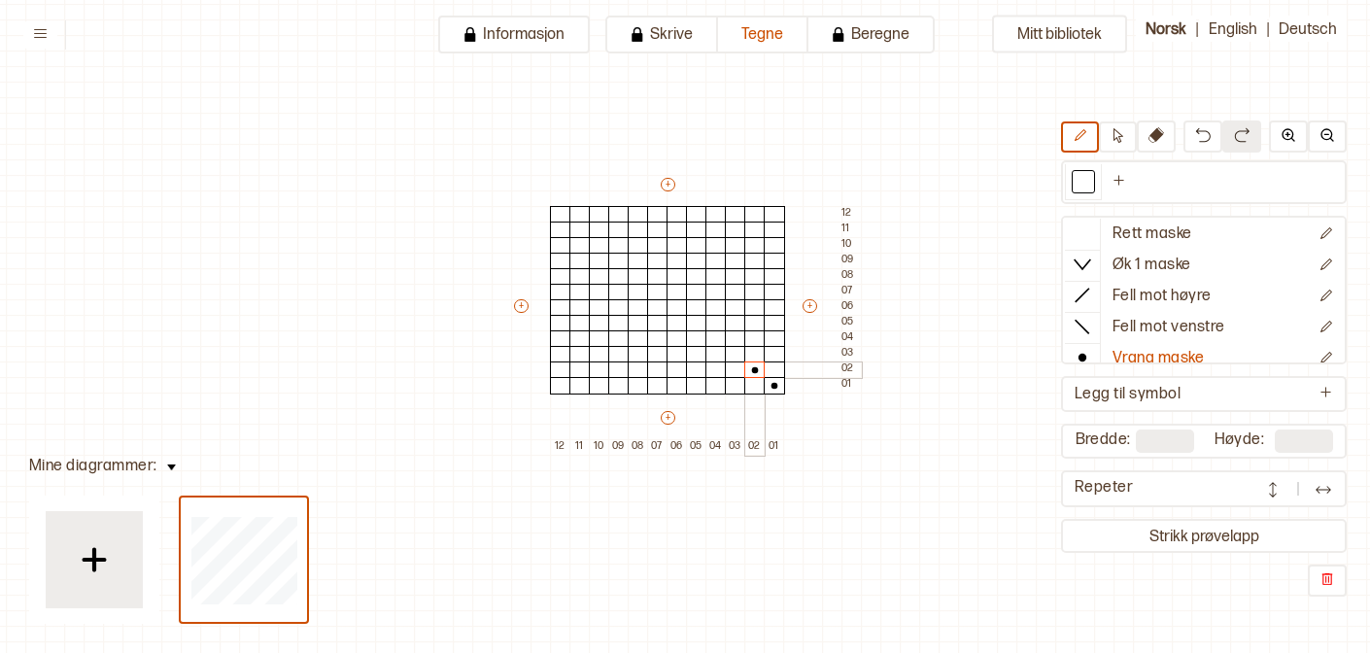
click at [760, 372] on div at bounding box center [754, 369] width 21 height 17
click at [733, 355] on div at bounding box center [735, 354] width 21 height 17
click at [714, 340] on div at bounding box center [715, 338] width 21 height 17
click at [696, 321] on div at bounding box center [696, 323] width 21 height 17
click at [675, 311] on div at bounding box center [677, 307] width 21 height 17
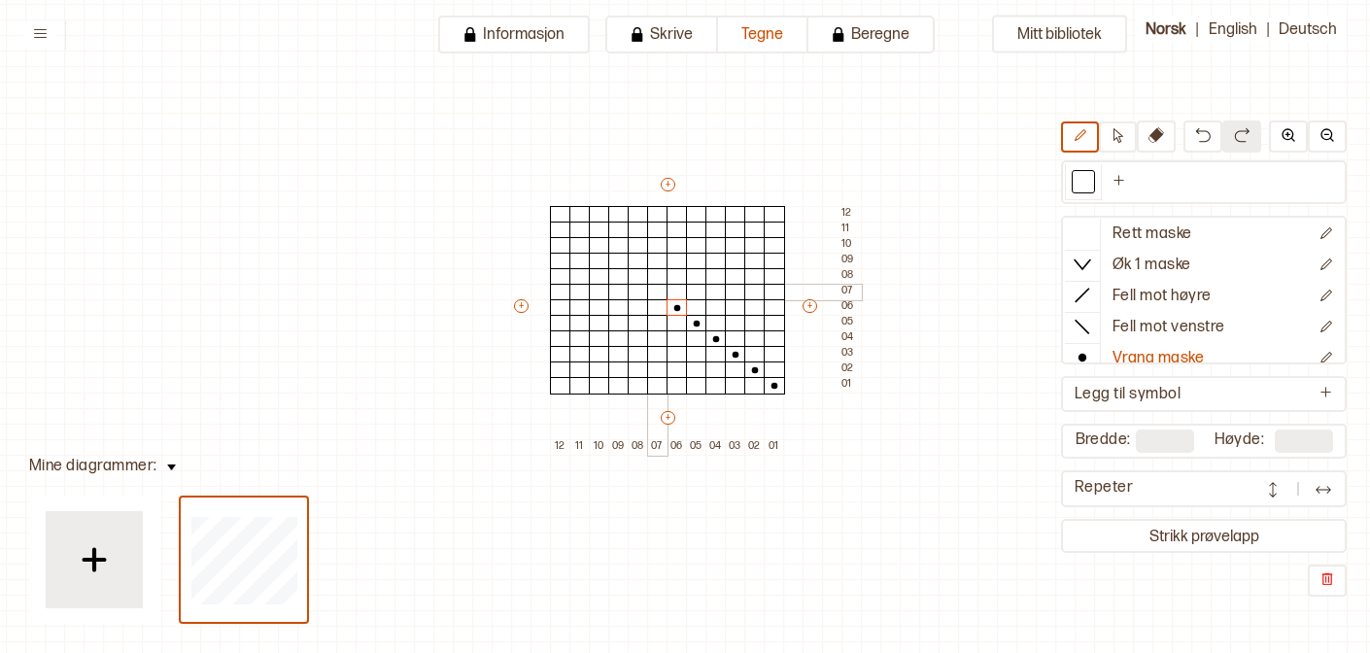
click at [660, 294] on div at bounding box center [657, 292] width 21 height 17
click at [635, 279] on div at bounding box center [638, 276] width 21 height 17
click at [621, 258] on div at bounding box center [618, 261] width 21 height 17
click at [601, 249] on div at bounding box center [599, 245] width 21 height 17
click at [587, 229] on div at bounding box center [579, 230] width 21 height 17
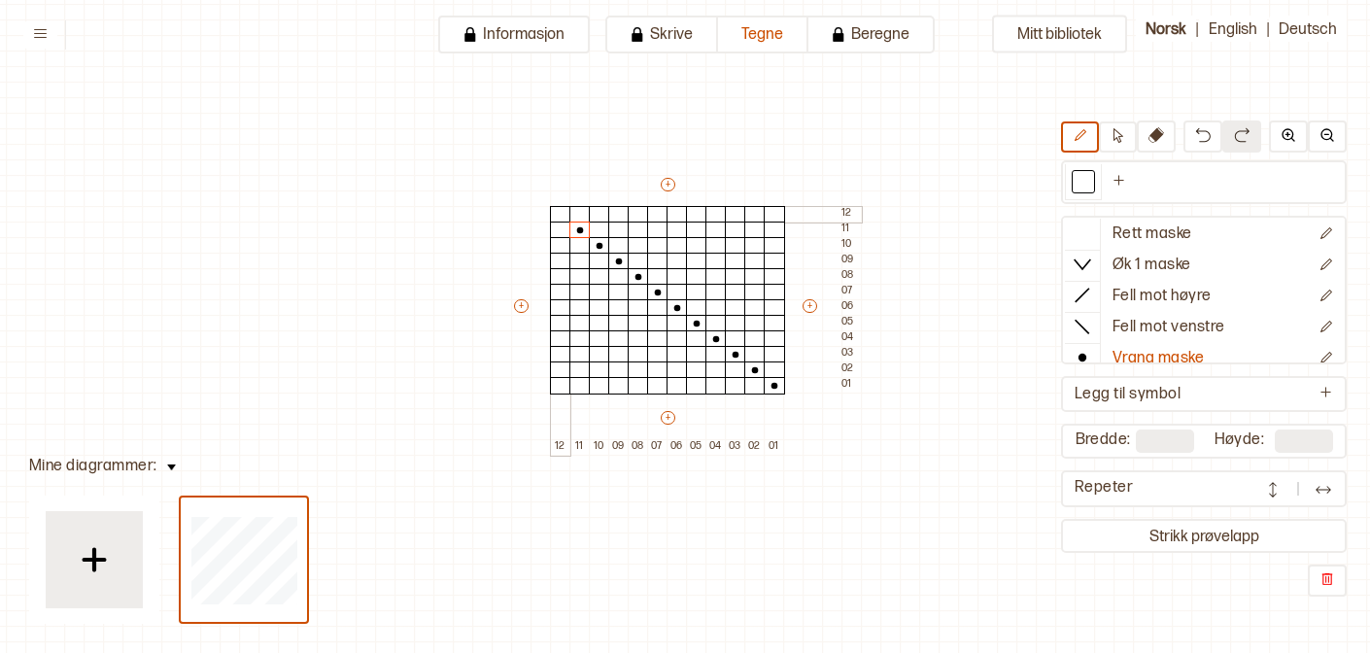
click at [553, 206] on div at bounding box center [560, 214] width 21 height 17
click at [559, 389] on div at bounding box center [560, 385] width 21 height 17
click at [575, 377] on div at bounding box center [579, 385] width 21 height 17
click at [577, 373] on div at bounding box center [579, 369] width 21 height 17
click at [1072, 238] on div at bounding box center [1082, 233] width 35 height 29
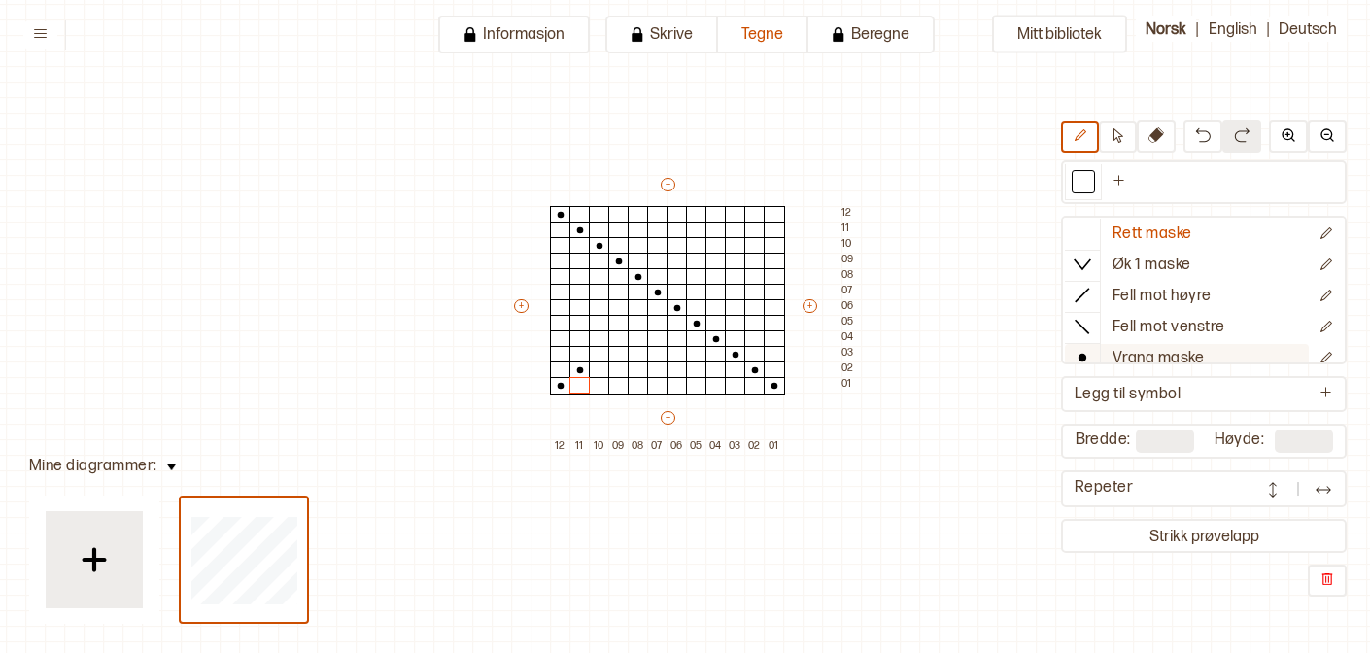
click at [1070, 359] on div at bounding box center [1082, 357] width 35 height 29
click at [591, 351] on div at bounding box center [599, 354] width 21 height 17
click at [618, 338] on div at bounding box center [618, 338] width 21 height 17
click at [631, 330] on div at bounding box center [638, 338] width 21 height 17
click at [633, 325] on div at bounding box center [638, 323] width 21 height 17
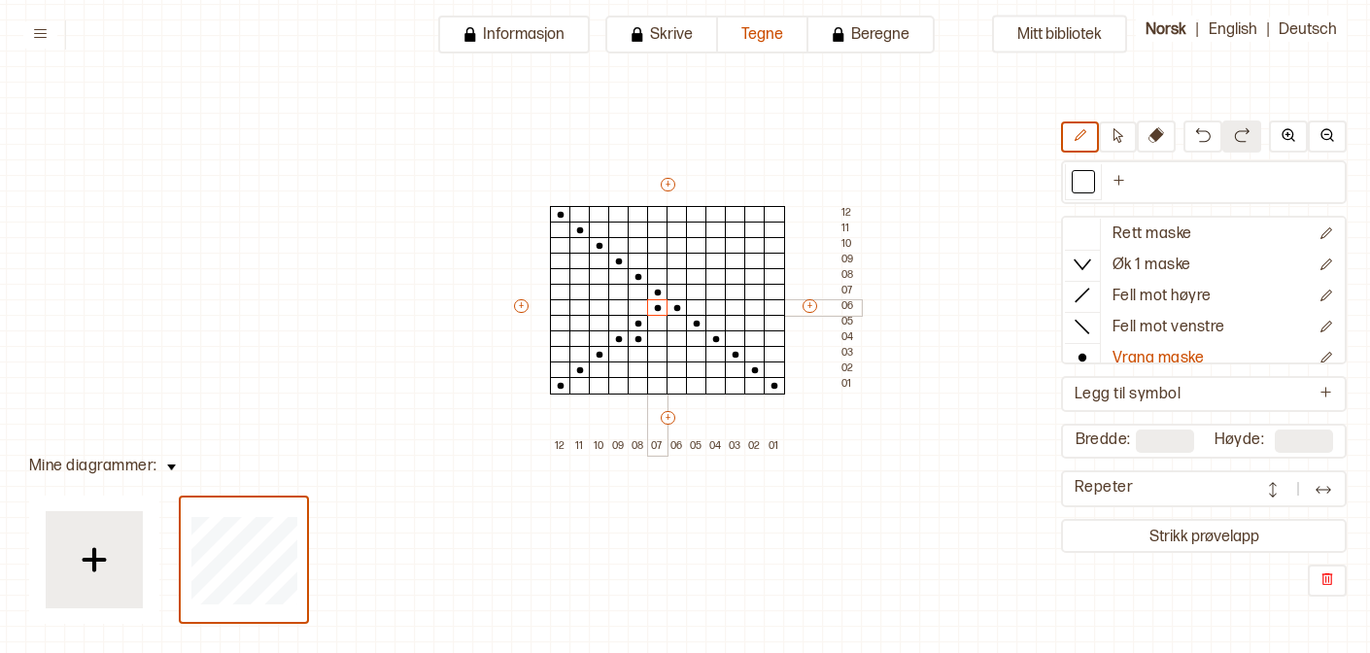
click at [653, 302] on div at bounding box center [657, 307] width 21 height 17
click at [668, 294] on div at bounding box center [677, 292] width 21 height 17
click at [692, 277] on div at bounding box center [696, 276] width 21 height 17
click at [719, 260] on div at bounding box center [715, 261] width 21 height 17
click at [742, 239] on div at bounding box center [735, 245] width 21 height 17
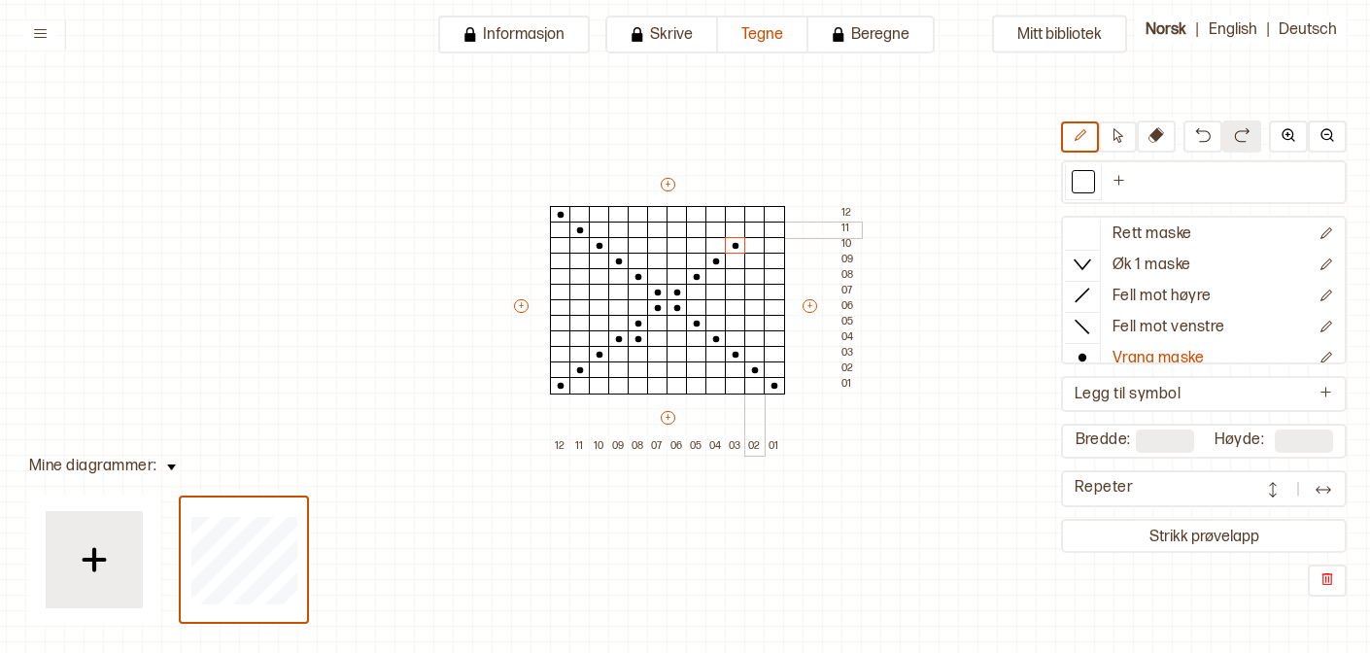
click at [756, 226] on div at bounding box center [754, 230] width 21 height 17
click at [768, 222] on div at bounding box center [774, 230] width 21 height 17
click at [770, 208] on div at bounding box center [774, 214] width 21 height 17
click at [1091, 231] on icon at bounding box center [1082, 232] width 19 height 19
click at [1081, 357] on circle at bounding box center [1082, 358] width 8 height 8
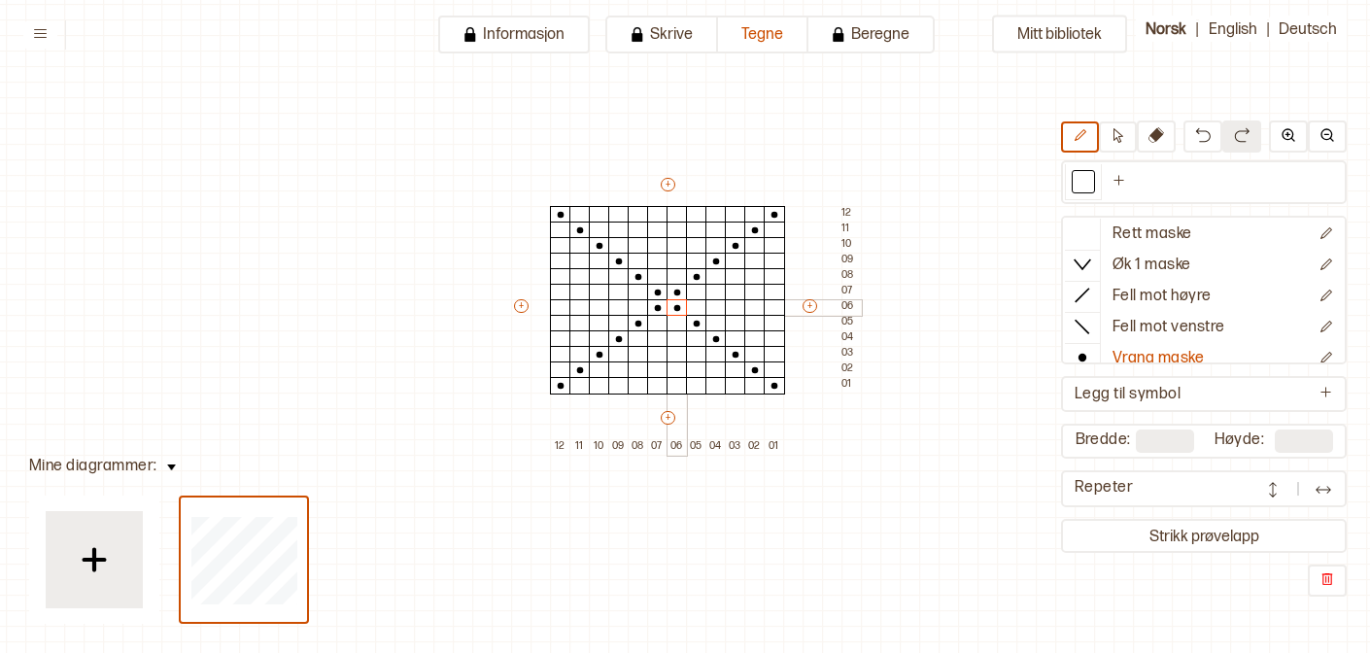
click at [667, 301] on div at bounding box center [677, 307] width 21 height 17
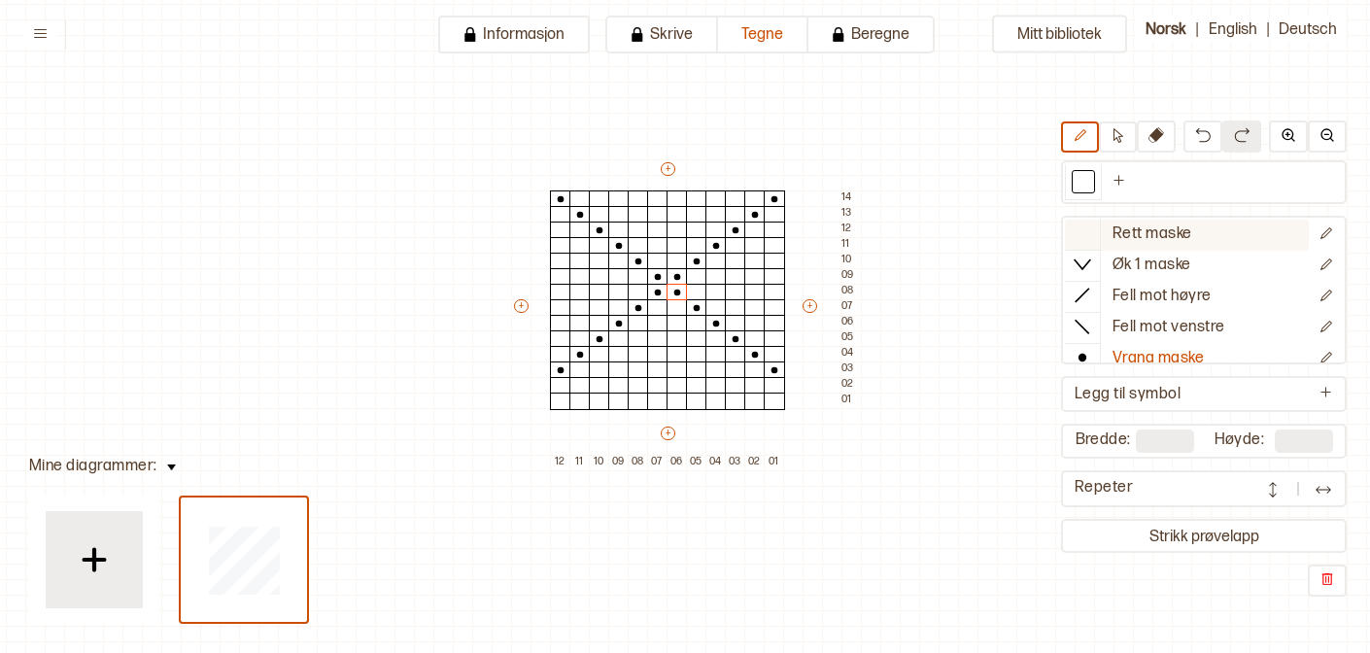
click at [1082, 241] on icon at bounding box center [1082, 232] width 19 height 19
drag, startPoint x: 773, startPoint y: 370, endPoint x: 656, endPoint y: 293, distance: 140.4
drag, startPoint x: 641, startPoint y: 309, endPoint x: 618, endPoint y: 317, distance: 24.6
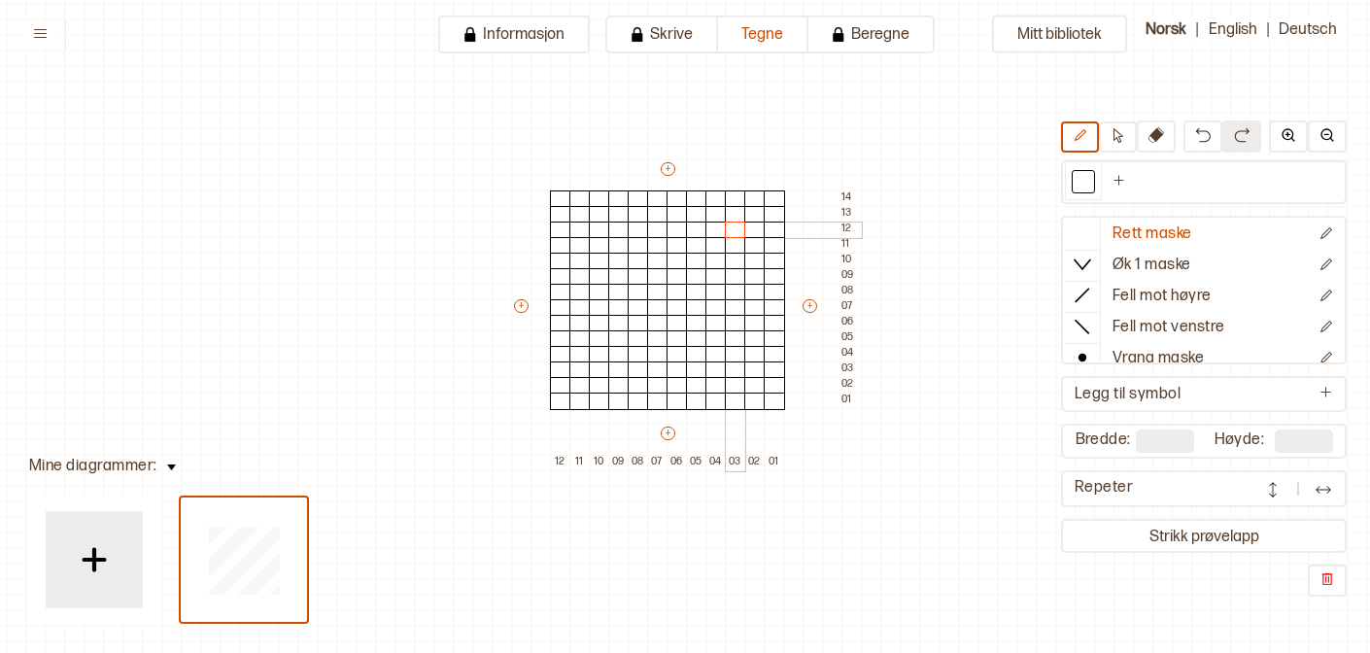
drag, startPoint x: 603, startPoint y: 340, endPoint x: 726, endPoint y: 233, distance: 162.5
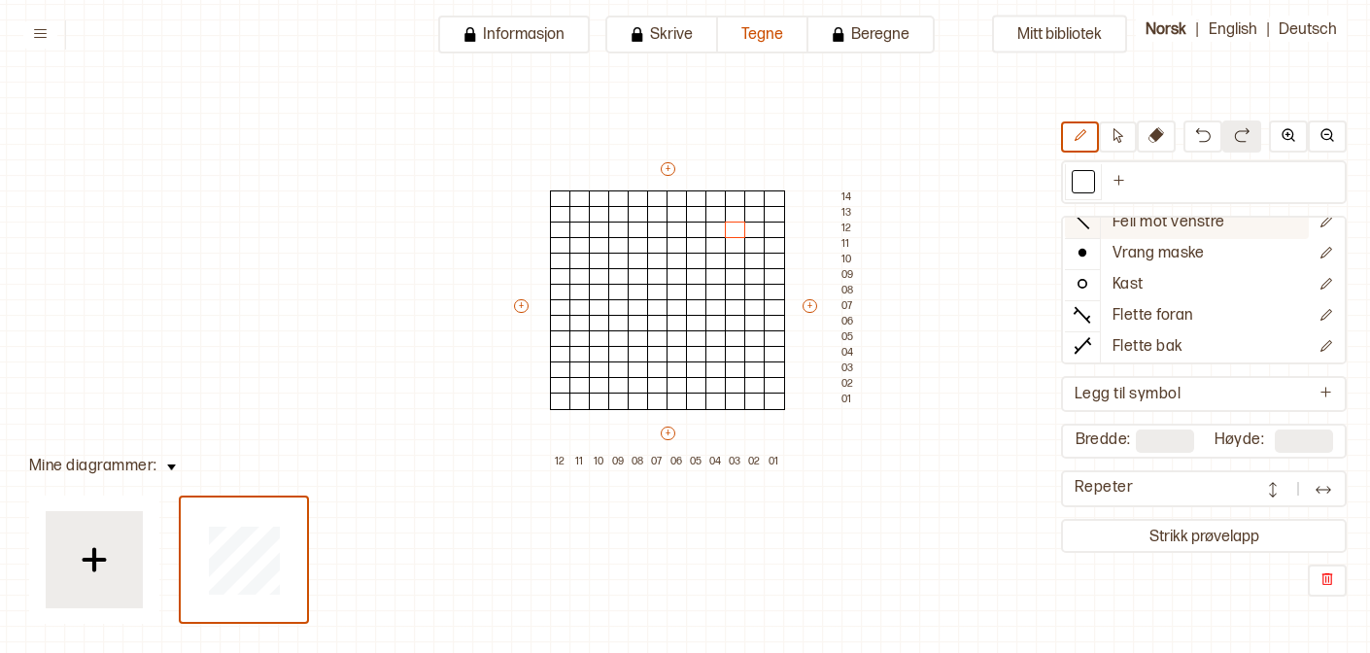
scroll to position [108, 0]
click at [1094, 290] on div at bounding box center [1082, 280] width 35 height 29
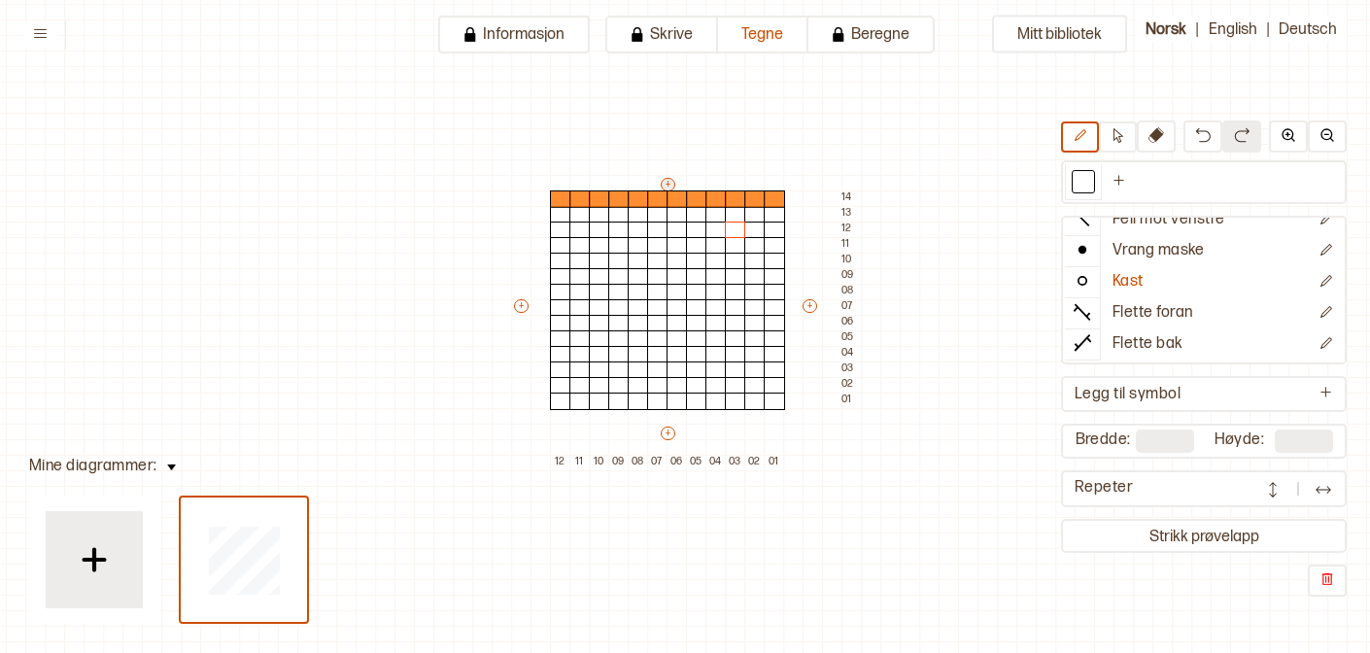
type input "**"
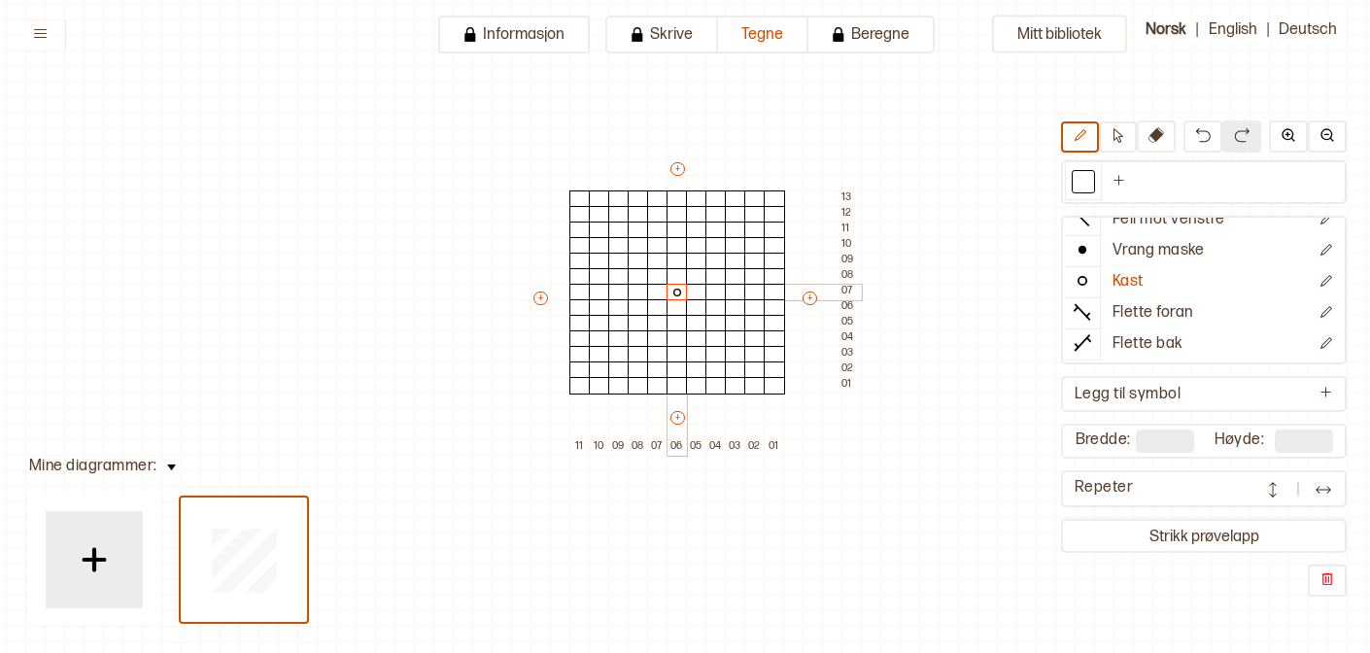
click at [675, 294] on div at bounding box center [677, 292] width 21 height 17
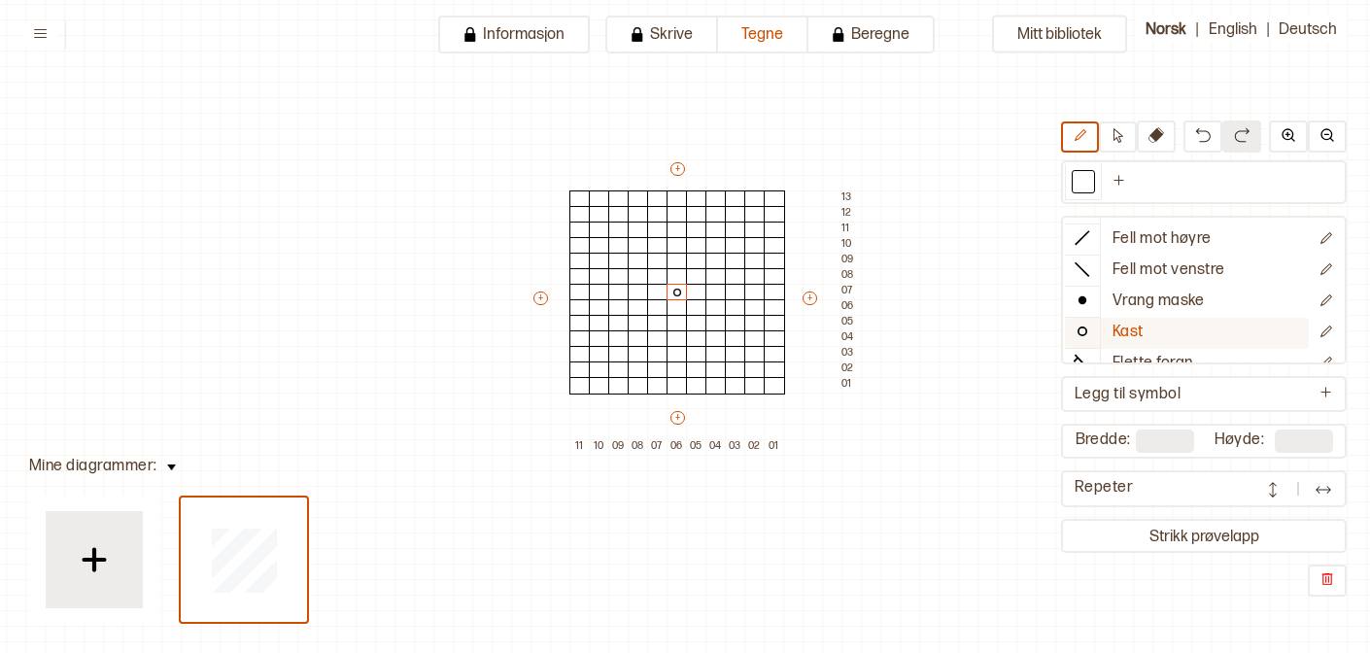
scroll to position [0, 0]
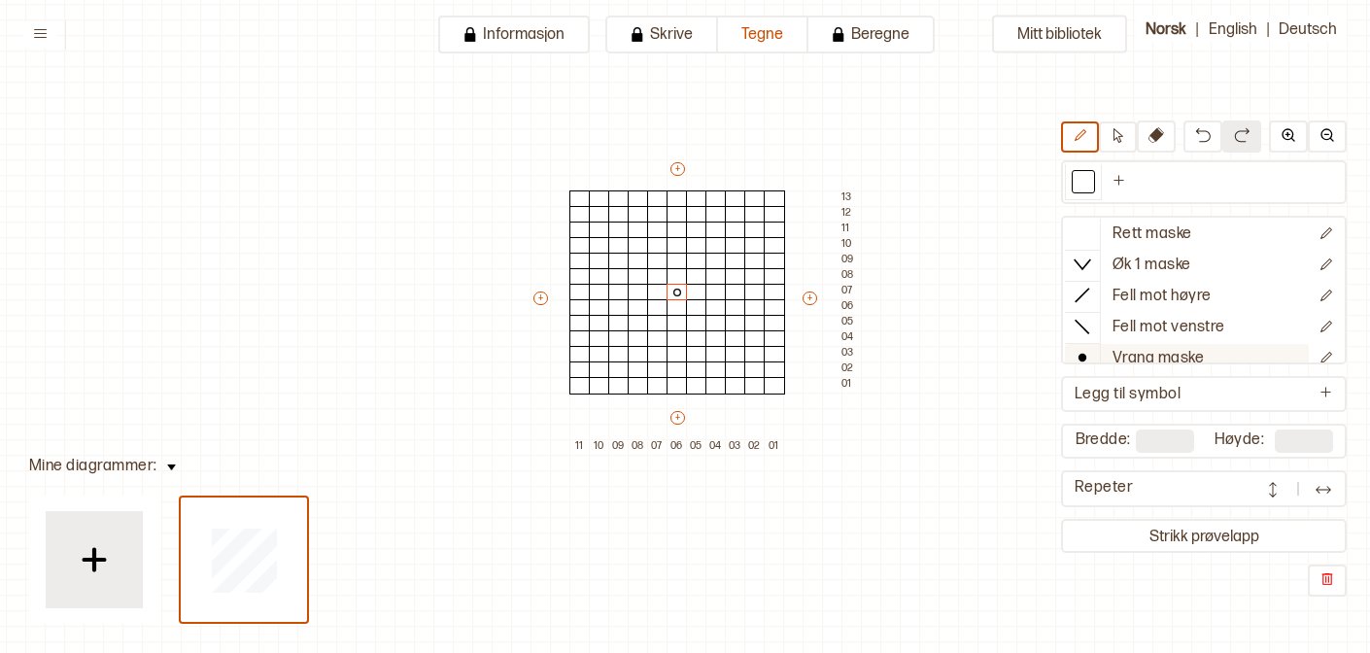
click at [1083, 353] on icon at bounding box center [1082, 357] width 19 height 19
click at [692, 276] on div at bounding box center [696, 276] width 21 height 17
click at [711, 265] on div at bounding box center [715, 261] width 21 height 17
click at [736, 242] on div at bounding box center [735, 245] width 21 height 17
click at [751, 231] on div at bounding box center [754, 230] width 21 height 17
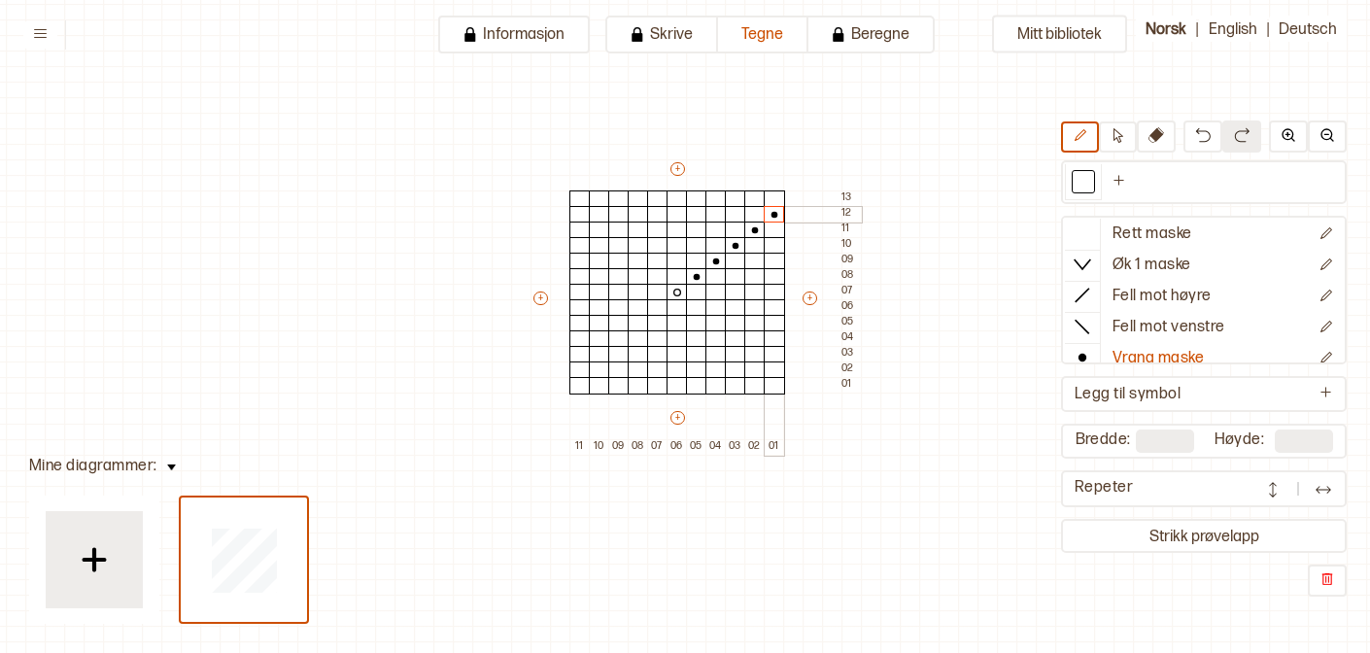
click at [770, 217] on div at bounding box center [774, 214] width 21 height 17
click at [658, 308] on div at bounding box center [657, 307] width 21 height 17
click at [636, 322] on div at bounding box center [638, 323] width 21 height 17
click at [611, 344] on div at bounding box center [618, 338] width 21 height 17
click at [594, 353] on div at bounding box center [599, 354] width 21 height 17
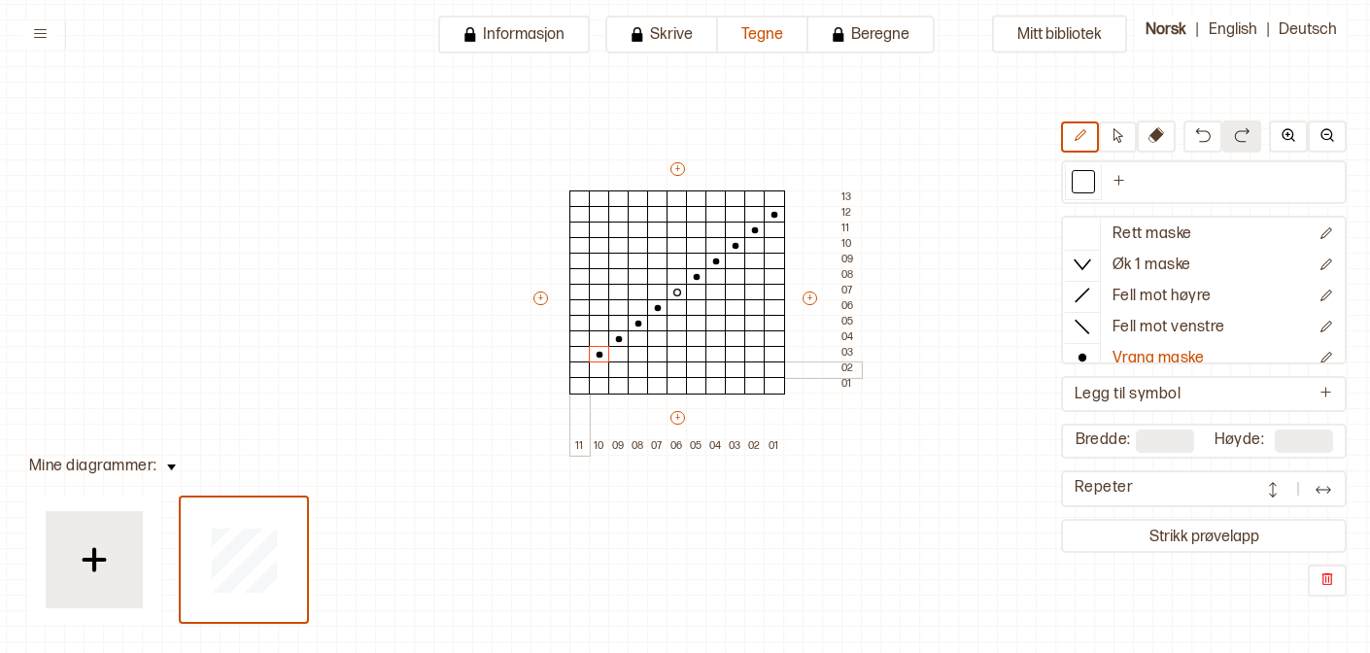
click at [582, 372] on div at bounding box center [579, 369] width 21 height 17
click at [689, 312] on div at bounding box center [696, 307] width 21 height 17
click at [713, 324] on div at bounding box center [715, 323] width 21 height 17
click at [732, 336] on div at bounding box center [735, 338] width 21 height 17
click at [754, 352] on div at bounding box center [754, 354] width 21 height 17
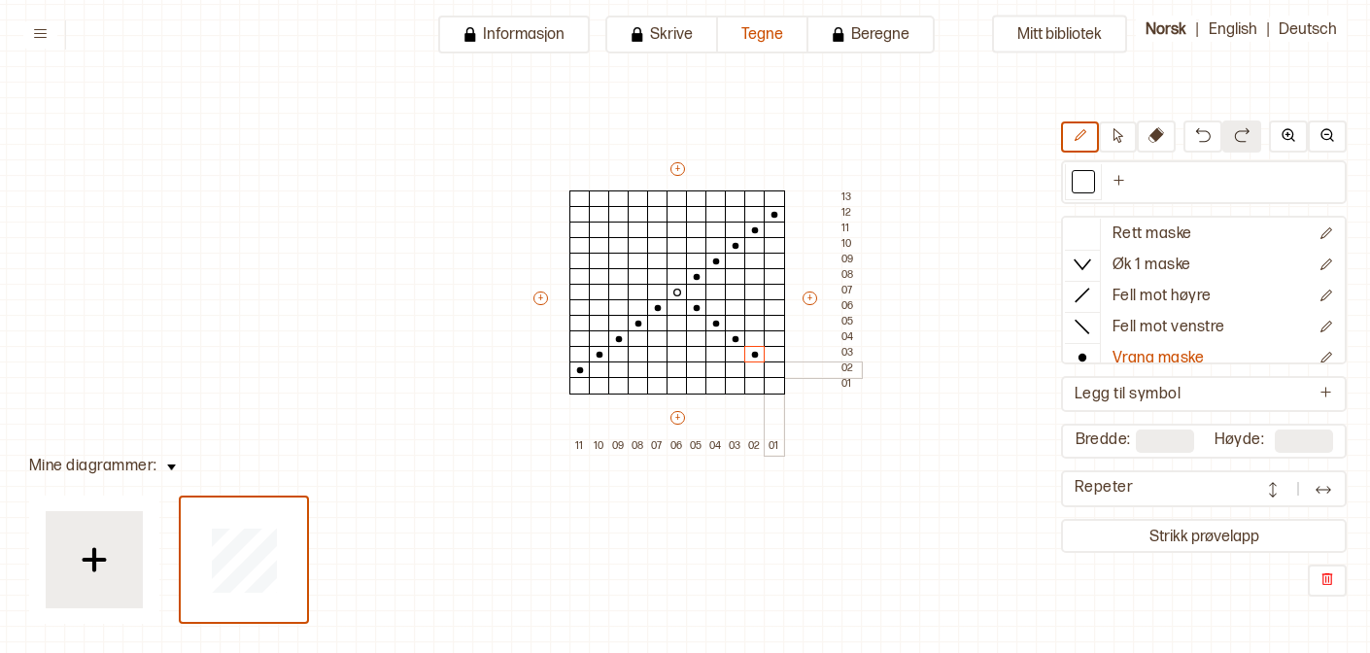
click at [772, 369] on div at bounding box center [774, 369] width 21 height 17
click at [651, 278] on div at bounding box center [657, 276] width 21 height 17
click at [636, 264] on div at bounding box center [638, 261] width 21 height 17
click at [624, 250] on div at bounding box center [618, 245] width 21 height 17
click at [603, 233] on div at bounding box center [599, 230] width 21 height 17
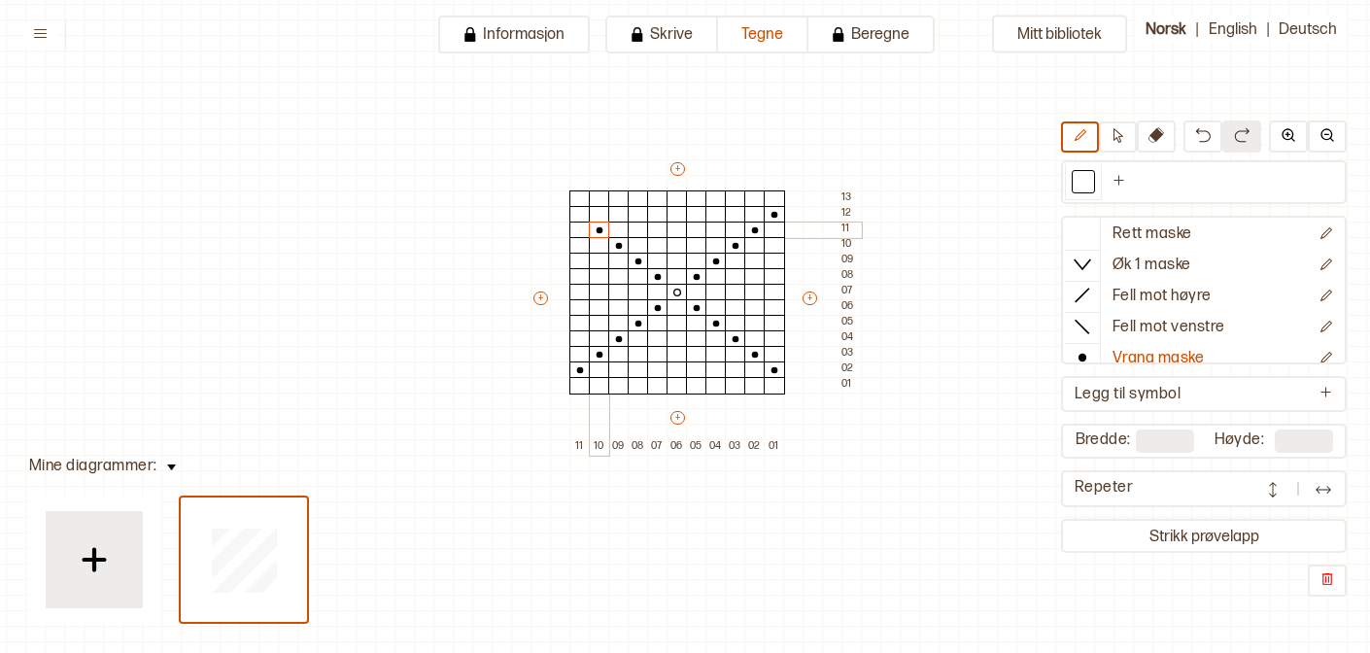
click at [579, 219] on div at bounding box center [579, 214] width 21 height 17
click at [577, 295] on div at bounding box center [579, 292] width 21 height 17
click at [598, 277] on div at bounding box center [599, 276] width 21 height 17
click at [598, 263] on div at bounding box center [599, 261] width 21 height 17
click at [608, 278] on div at bounding box center [618, 276] width 21 height 17
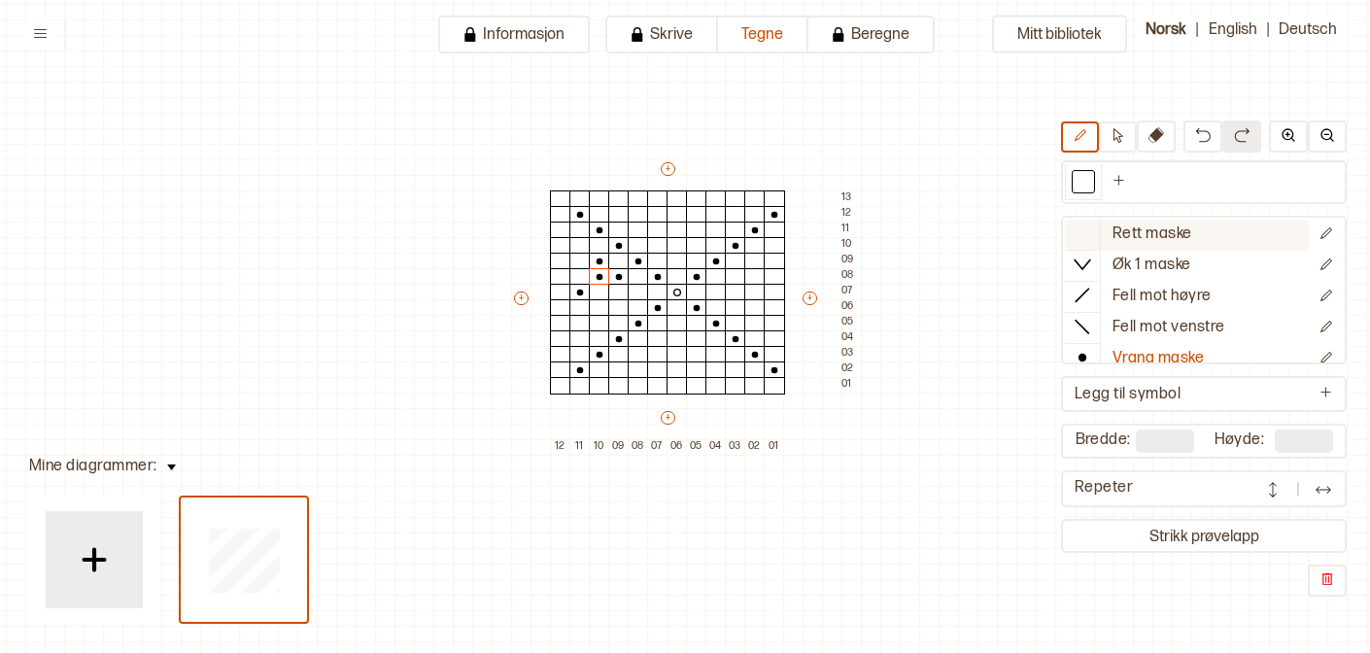
click at [1073, 243] on div at bounding box center [1082, 233] width 35 height 29
drag, startPoint x: 600, startPoint y: 263, endPoint x: 571, endPoint y: 295, distance: 43.3
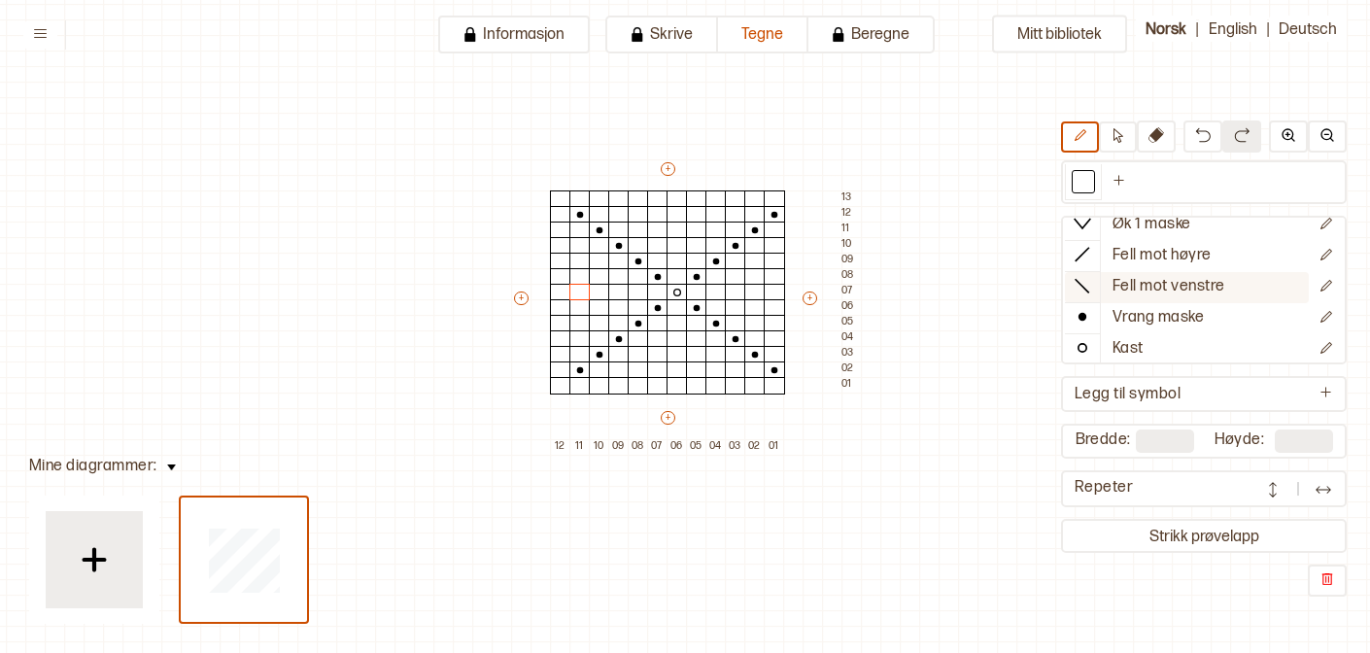
scroll to position [45, 0]
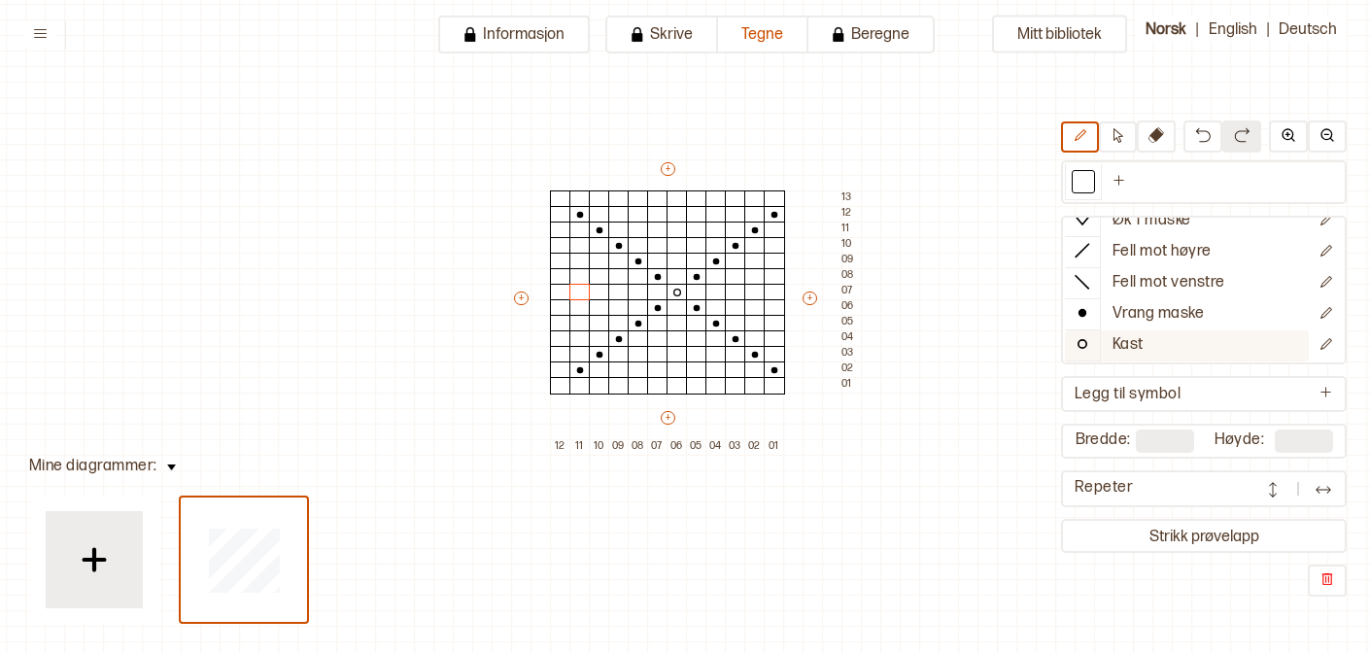
click at [1081, 344] on icon at bounding box center [1082, 343] width 19 height 19
click at [562, 295] on div at bounding box center [560, 292] width 21 height 17
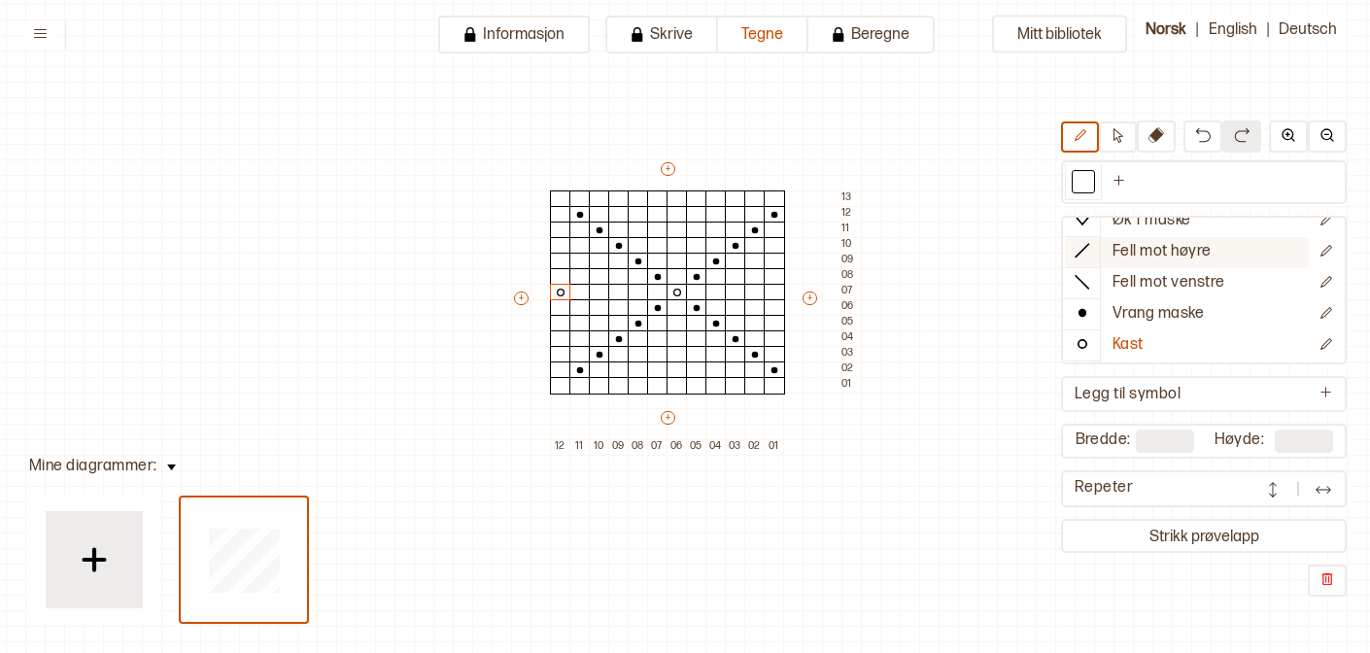
scroll to position [0, 0]
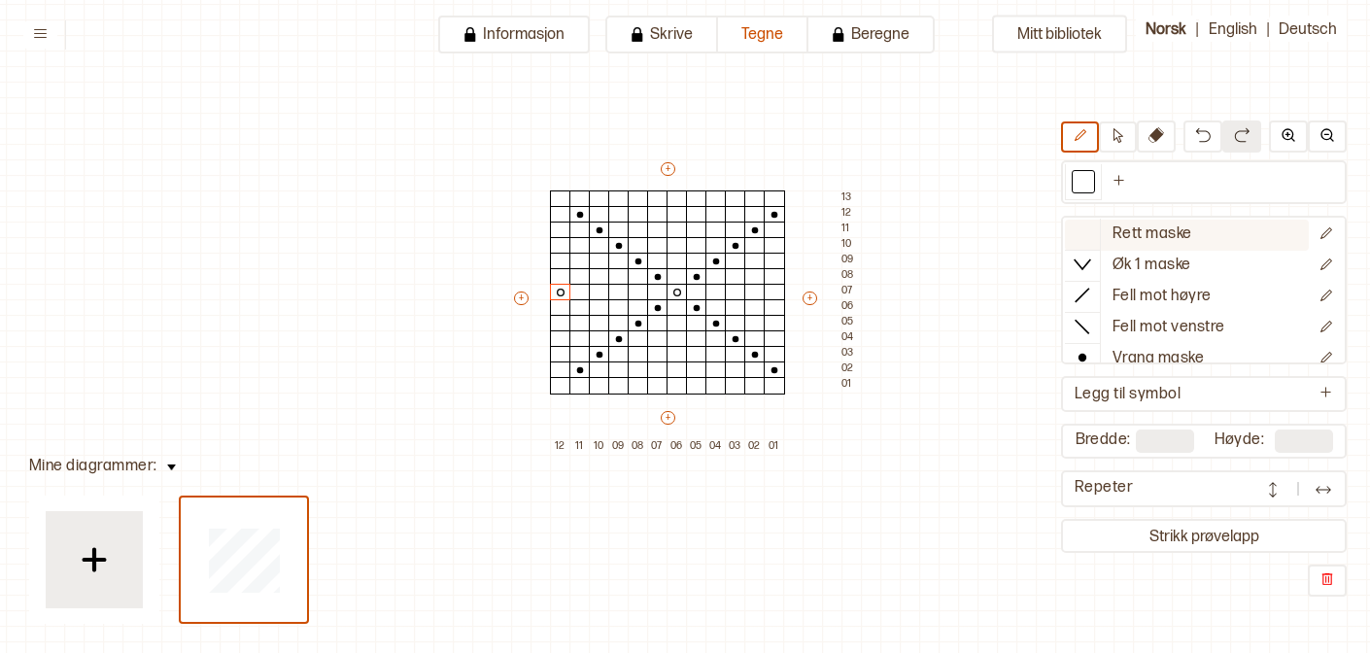
click at [1071, 235] on div at bounding box center [1082, 233] width 35 height 29
click at [1080, 350] on icon at bounding box center [1082, 357] width 19 height 19
click at [575, 277] on div at bounding box center [579, 276] width 21 height 17
click at [585, 276] on icon at bounding box center [579, 277] width 19 height 16
click at [595, 276] on div at bounding box center [599, 276] width 21 height 17
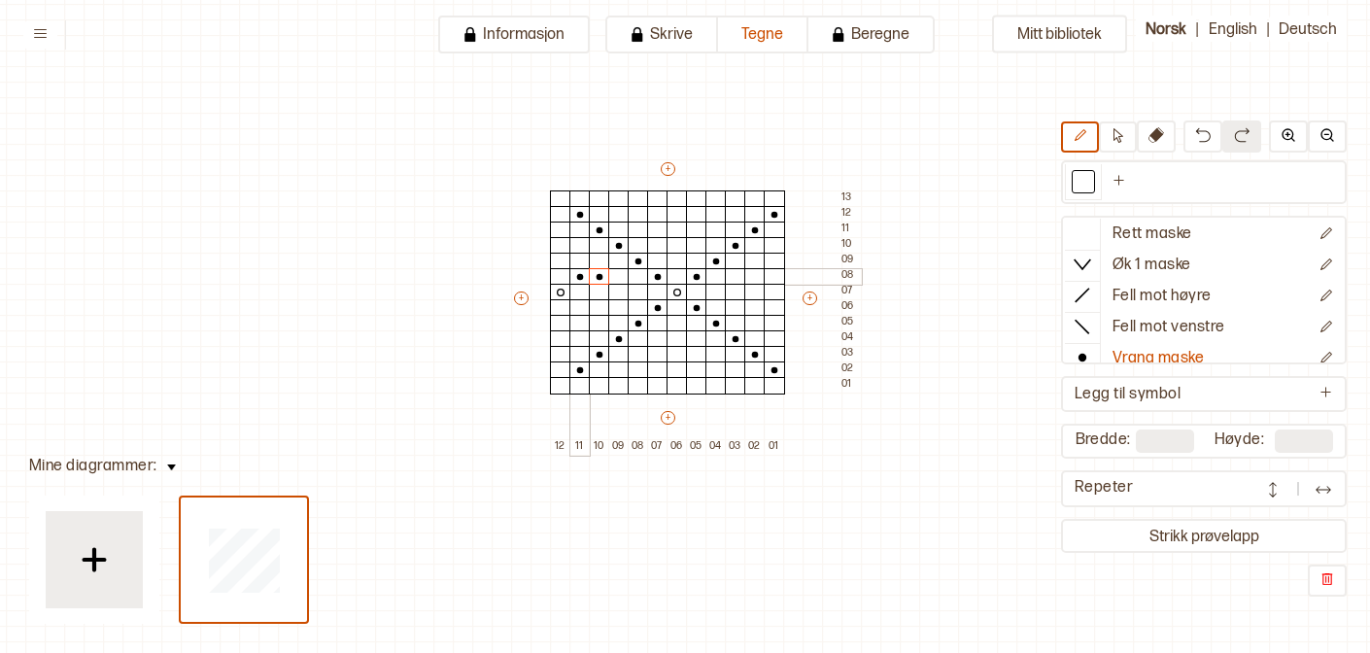
click at [583, 266] on div at bounding box center [579, 261] width 21 height 17
click at [577, 303] on div at bounding box center [579, 307] width 21 height 17
click at [592, 303] on div at bounding box center [599, 307] width 21 height 17
click at [582, 316] on div at bounding box center [579, 323] width 21 height 17
click at [774, 276] on div at bounding box center [774, 276] width 21 height 17
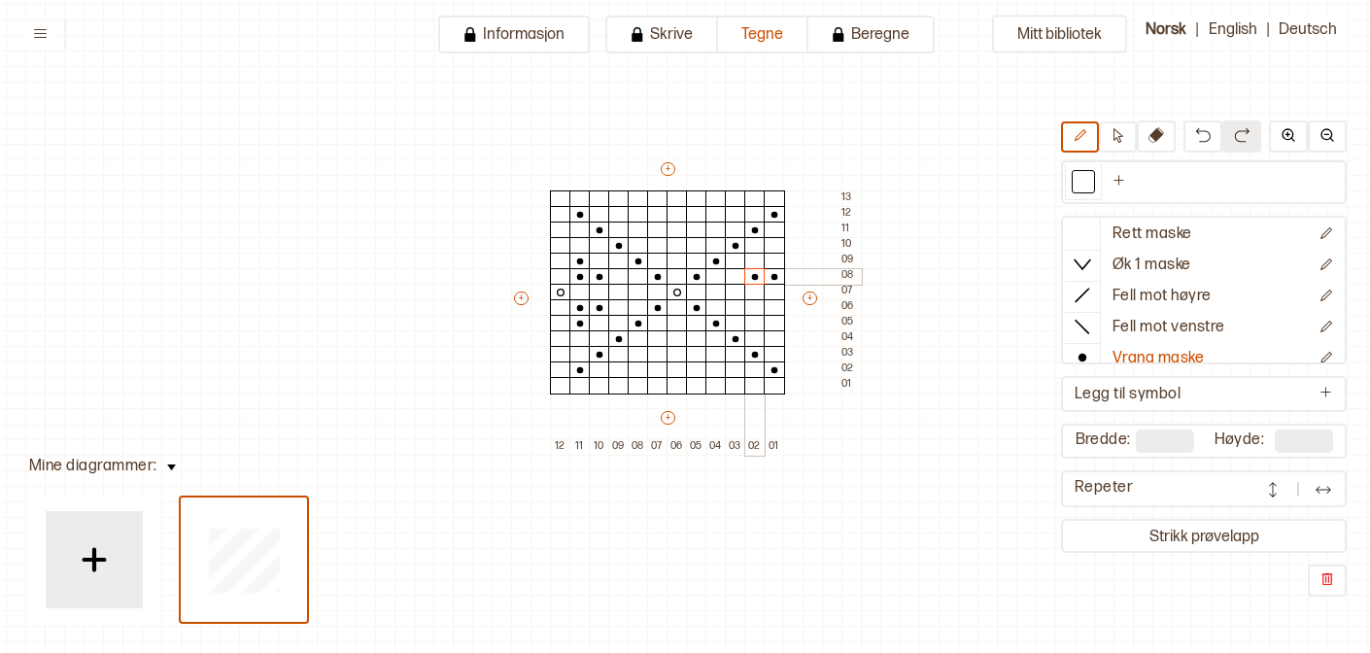
click at [755, 275] on div at bounding box center [754, 276] width 21 height 17
click at [755, 264] on div at bounding box center [754, 261] width 21 height 17
click at [771, 311] on div at bounding box center [774, 307] width 21 height 17
click at [759, 311] on div at bounding box center [754, 307] width 21 height 17
click at [756, 326] on div at bounding box center [754, 323] width 21 height 17
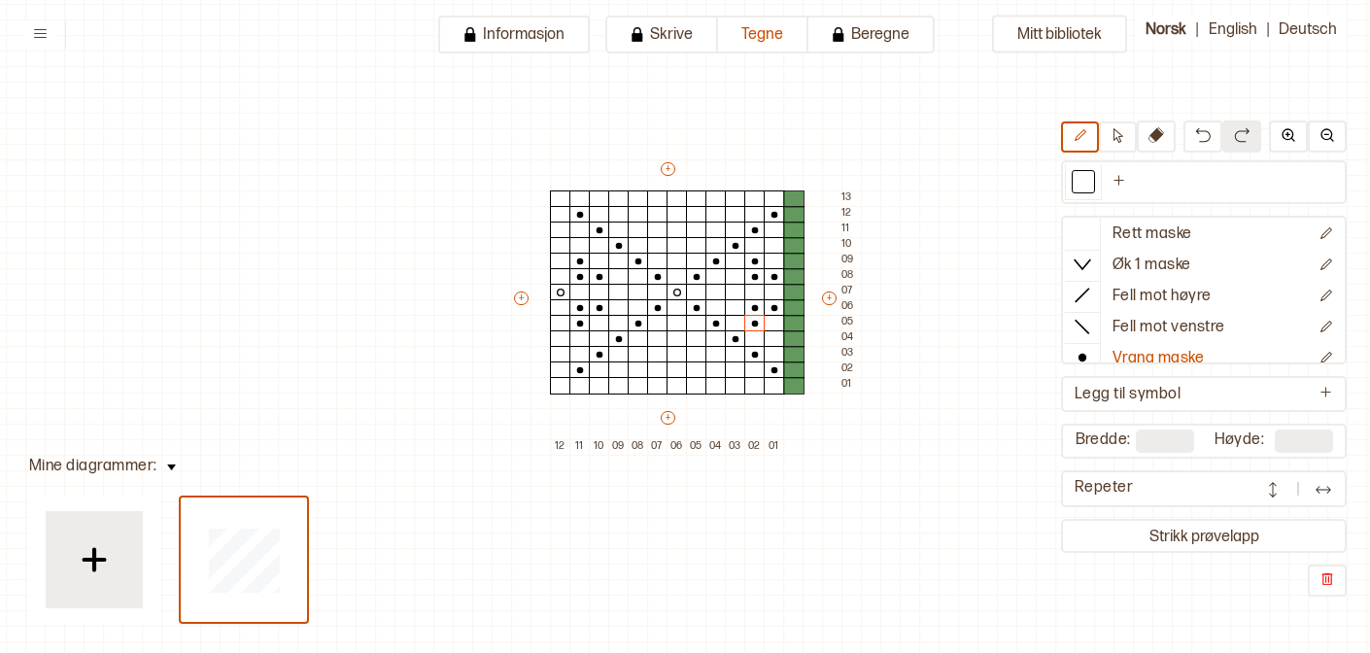
type input "**"
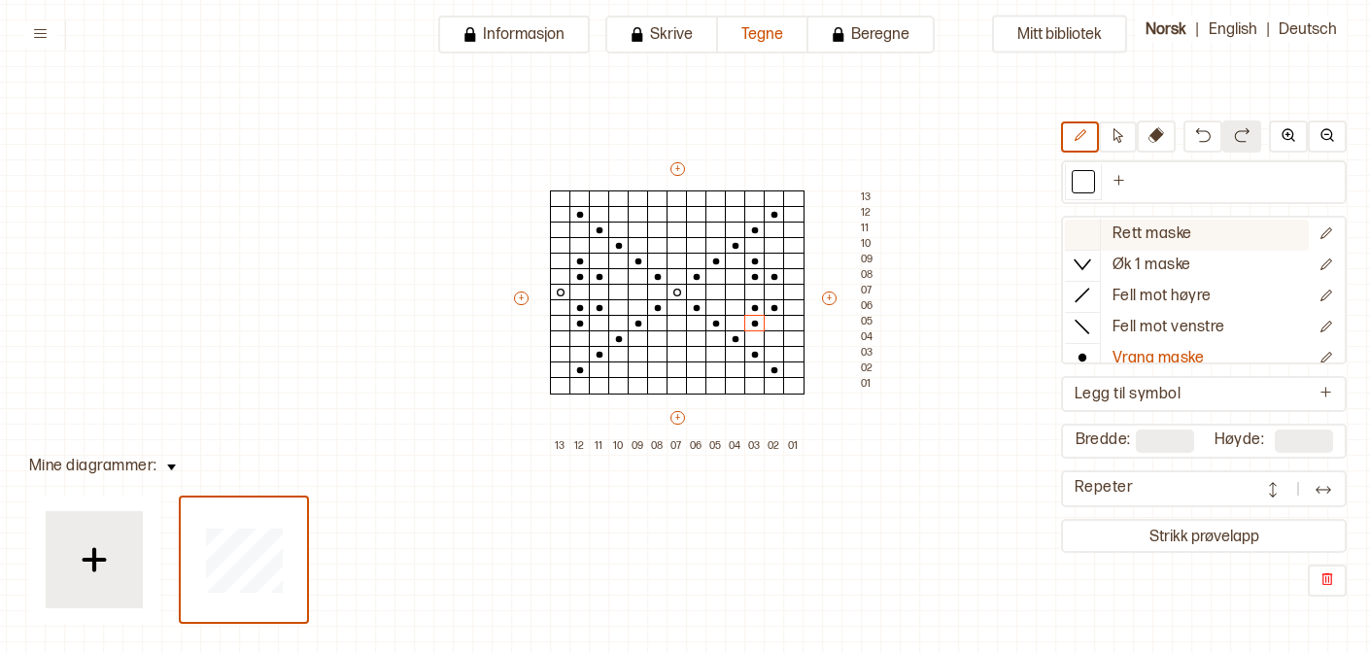
click at [1093, 229] on div at bounding box center [1082, 233] width 35 height 29
drag, startPoint x: 751, startPoint y: 260, endPoint x: 756, endPoint y: 308, distance: 47.9
click at [1088, 359] on icon at bounding box center [1082, 357] width 19 height 19
click at [789, 278] on div "+ + + + 13 12 11 10 09 08 07 06 05 04 03 02 01 13 12 11 10 09 08 07 06 05 04 03…" at bounding box center [695, 306] width 369 height 295
click at [788, 278] on icon at bounding box center [793, 277] width 19 height 16
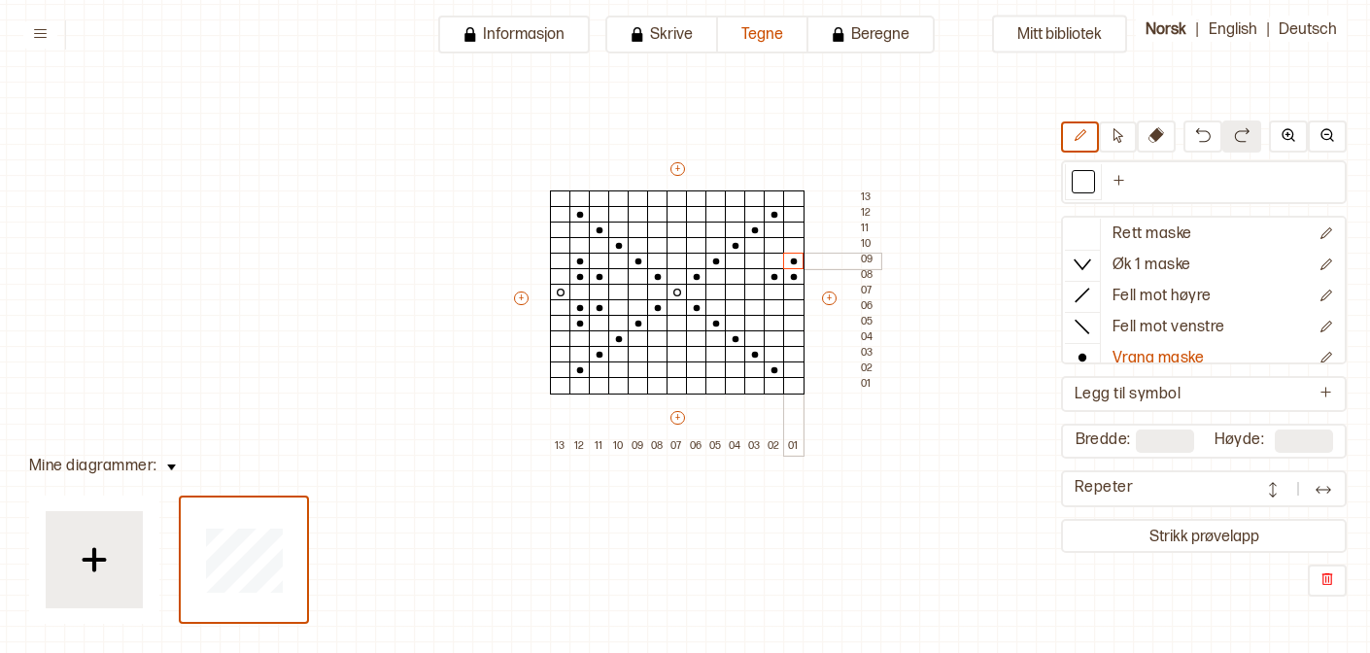
click at [788, 263] on div at bounding box center [793, 261] width 21 height 17
drag, startPoint x: 793, startPoint y: 309, endPoint x: 795, endPoint y: 322, distance: 12.8
click at [795, 322] on div "+ + + + 13 12 11 10 09 08 07 06 05 04 03 02 01 13 12 11 10 09 08 07 06 05 04 03…" at bounding box center [695, 306] width 369 height 295
click at [775, 308] on div at bounding box center [774, 307] width 21 height 17
click at [1321, 490] on img at bounding box center [1323, 489] width 19 height 19
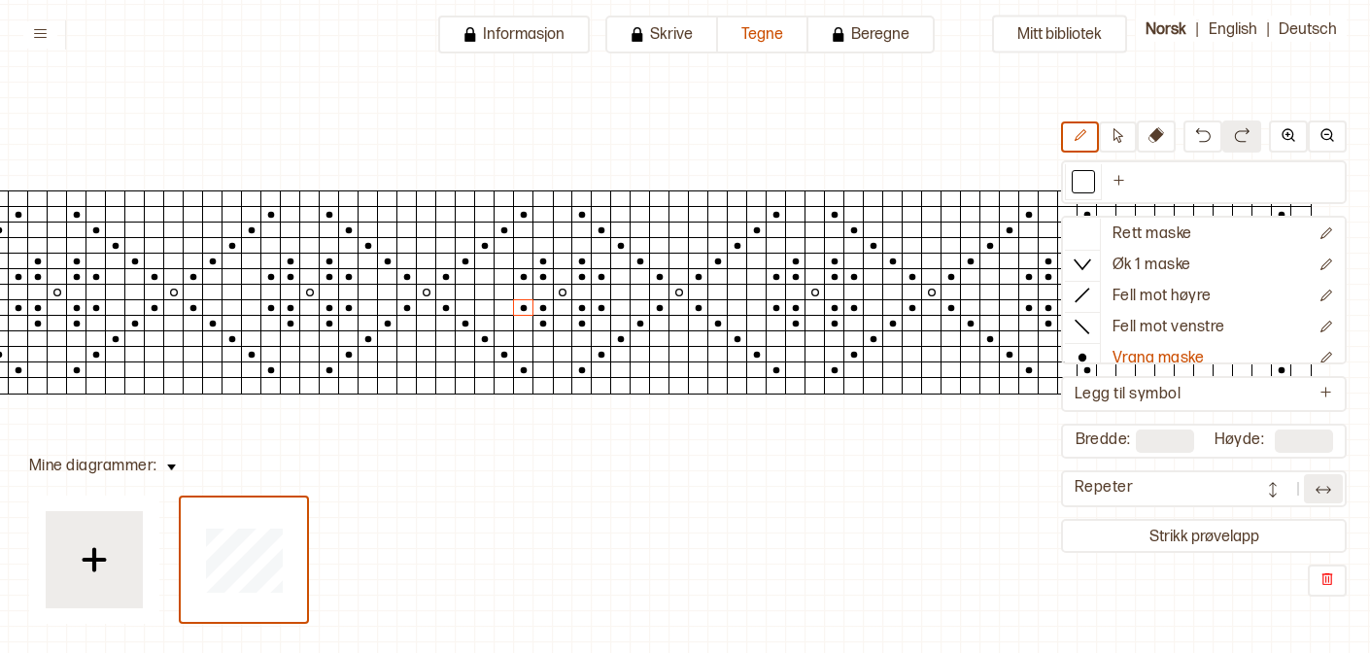
scroll to position [58, 316]
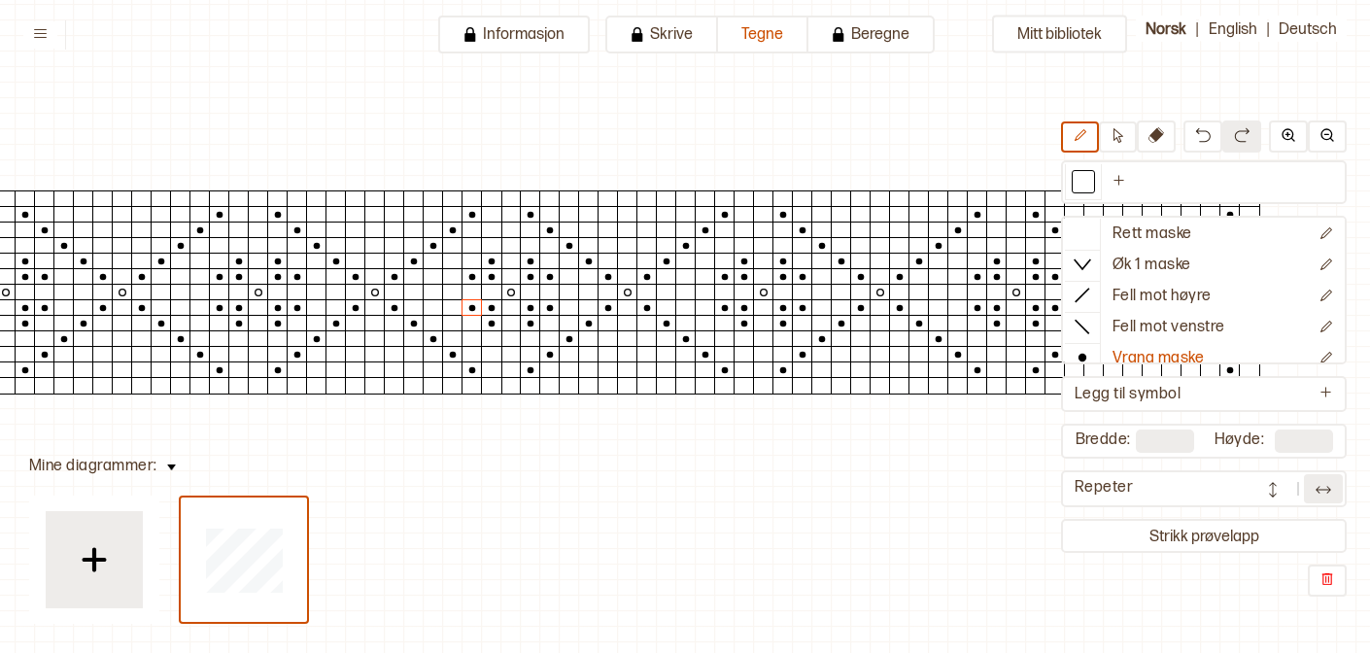
click at [1281, 496] on img at bounding box center [1272, 489] width 19 height 19
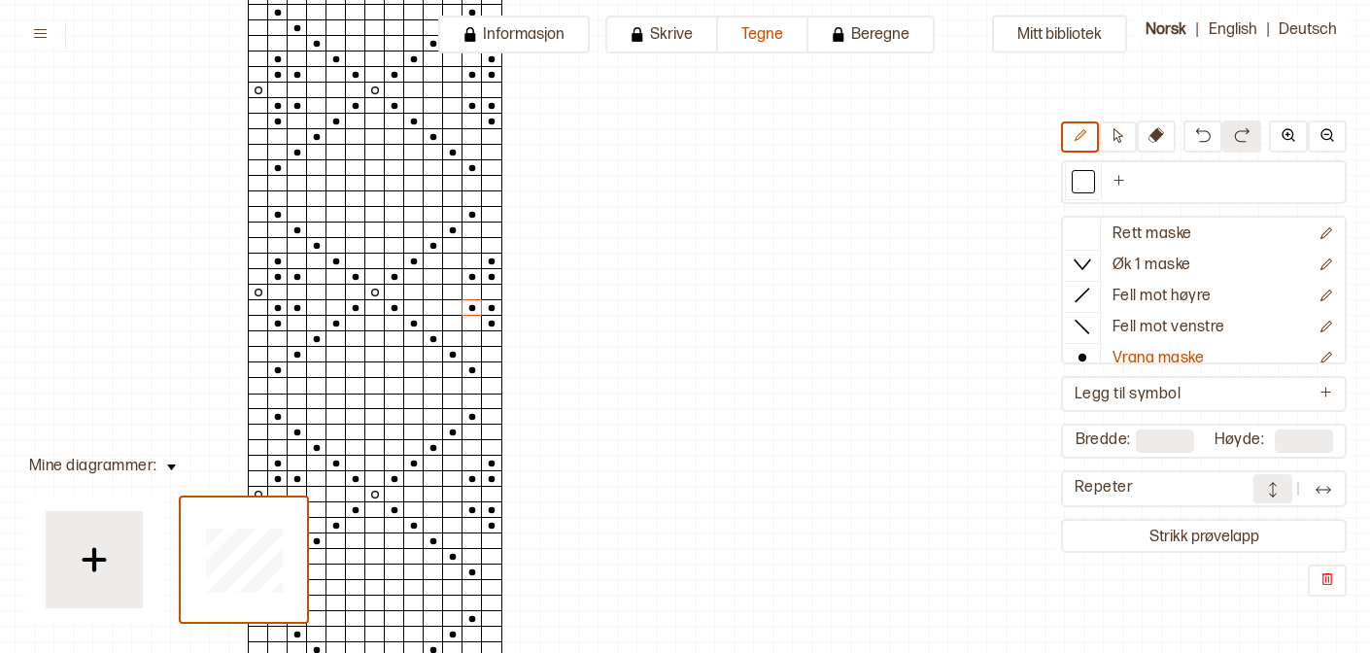
click at [1280, 496] on img at bounding box center [1272, 489] width 19 height 19
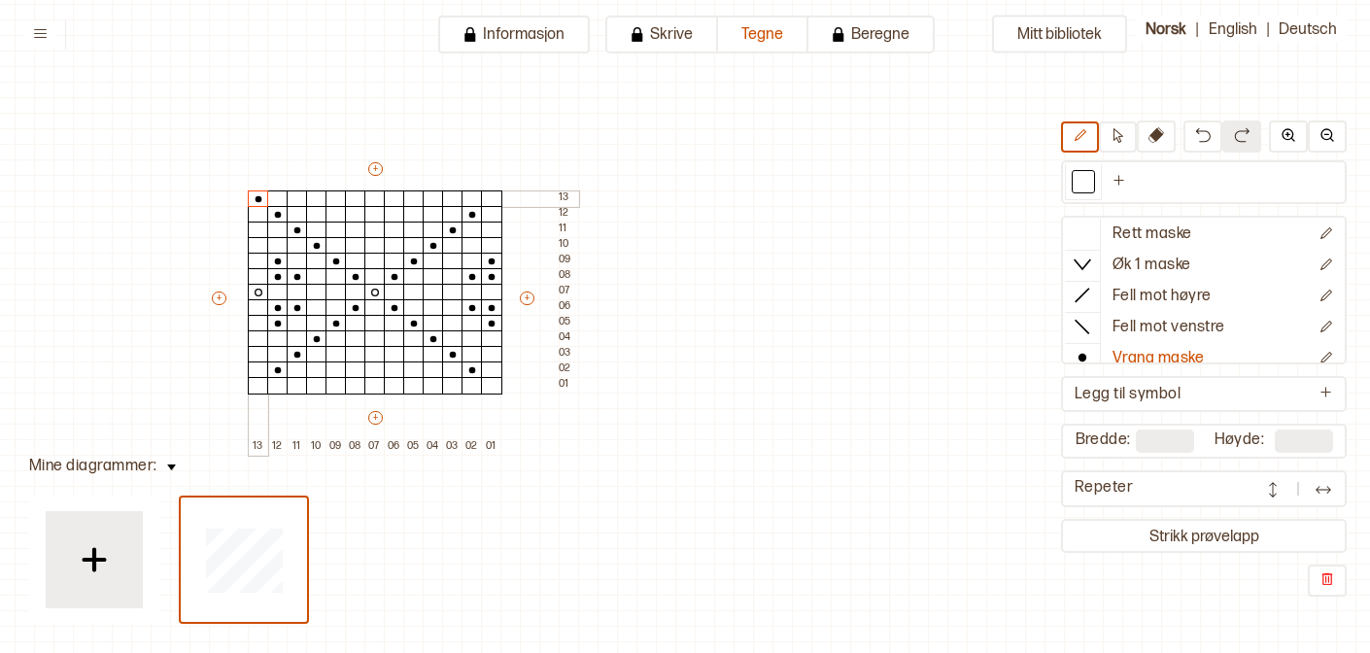
click at [254, 200] on div at bounding box center [258, 198] width 21 height 17
click at [487, 203] on div at bounding box center [491, 198] width 21 height 17
click at [495, 388] on div at bounding box center [491, 385] width 21 height 17
click at [257, 386] on div at bounding box center [258, 385] width 21 height 17
click at [1314, 500] on button at bounding box center [1323, 488] width 39 height 29
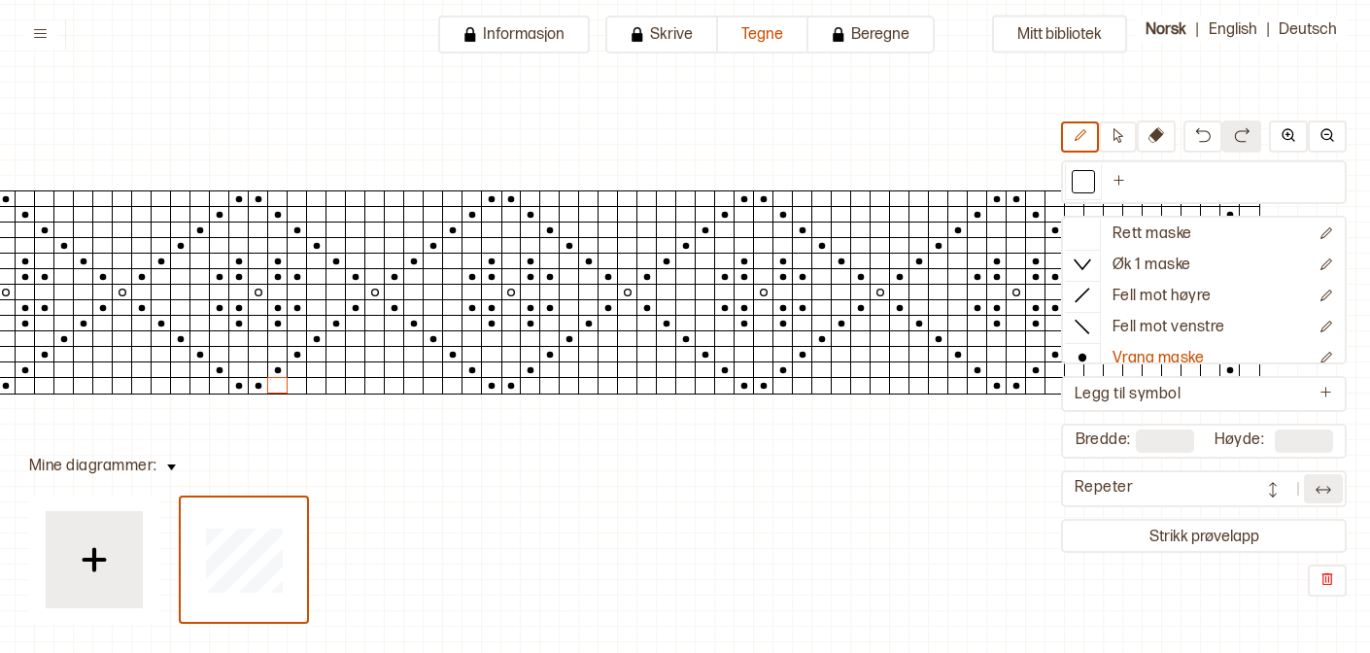
click at [1327, 495] on img at bounding box center [1323, 489] width 19 height 19
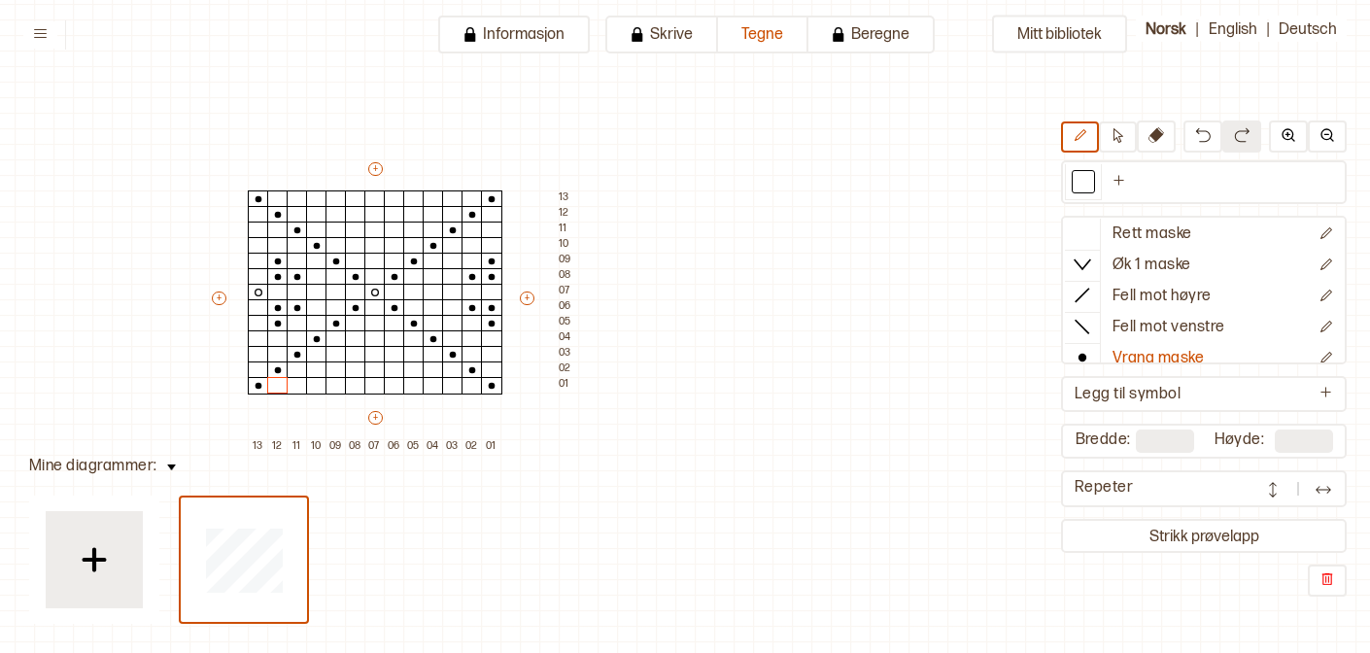
click at [1327, 494] on img at bounding box center [1323, 489] width 19 height 19
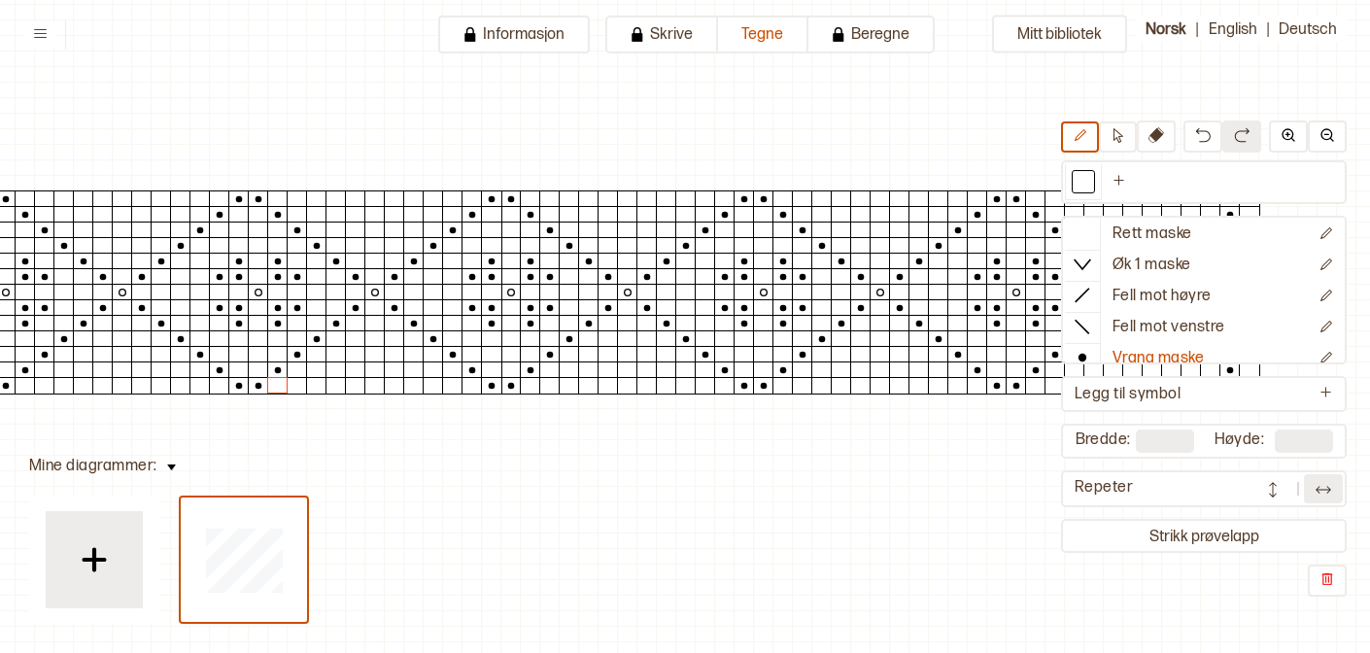
click at [1327, 494] on img at bounding box center [1323, 489] width 19 height 19
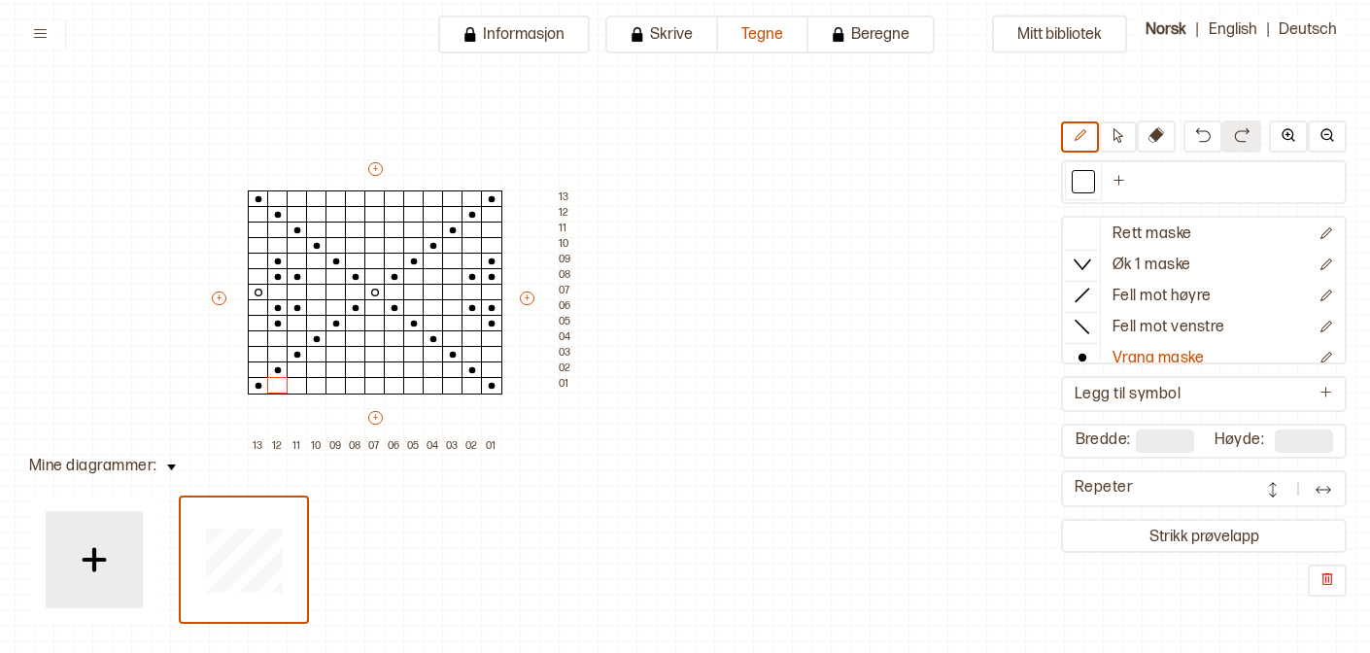
click at [1283, 494] on img at bounding box center [1272, 489] width 19 height 19
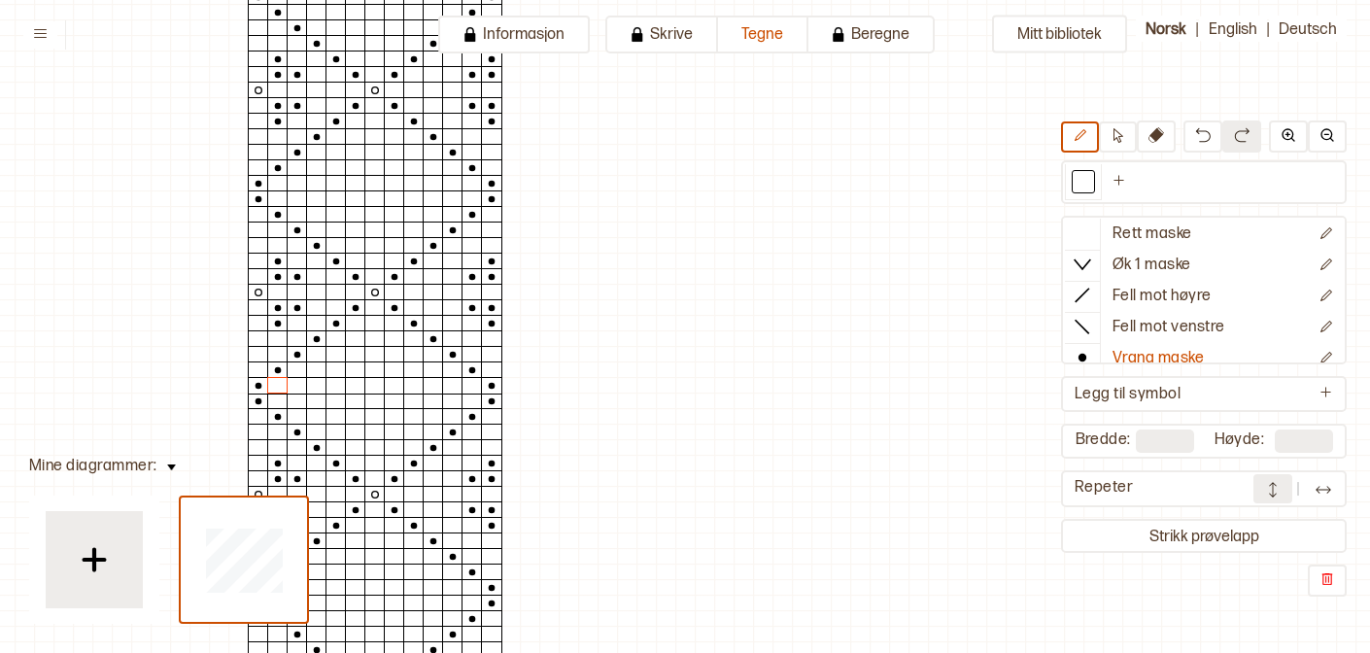
click at [1282, 495] on img at bounding box center [1272, 489] width 19 height 19
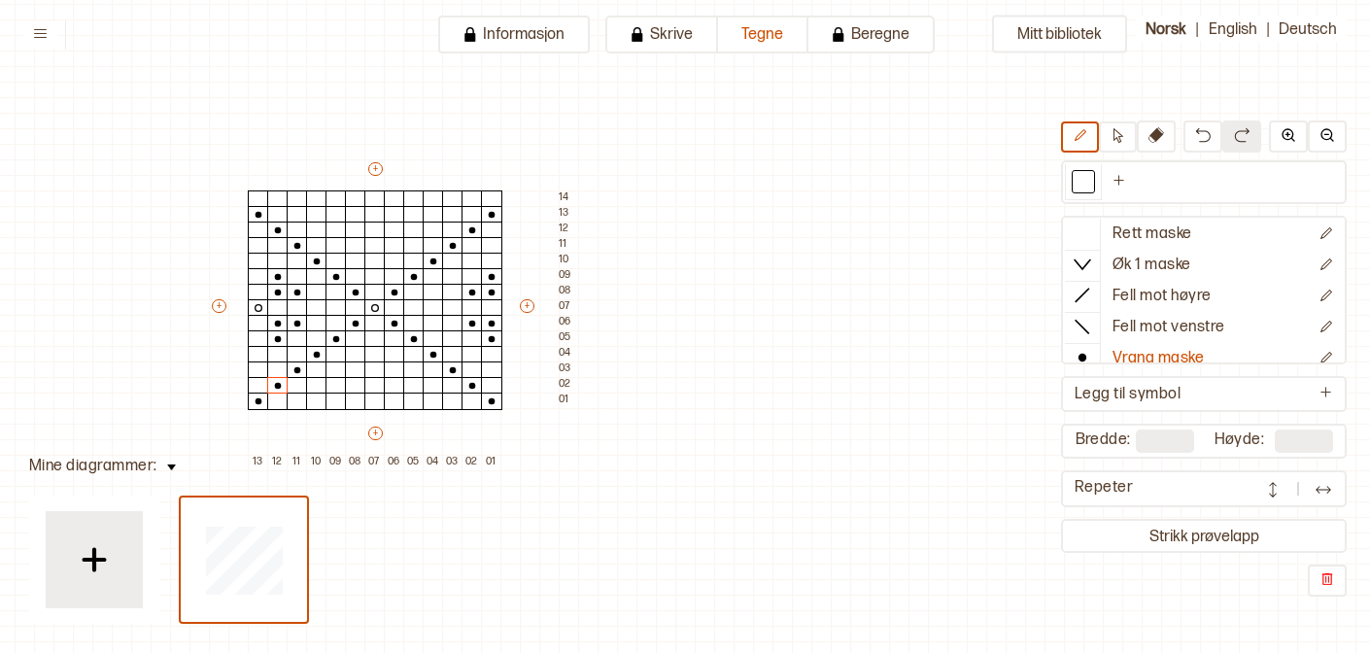
click at [1337, 496] on button at bounding box center [1323, 488] width 39 height 29
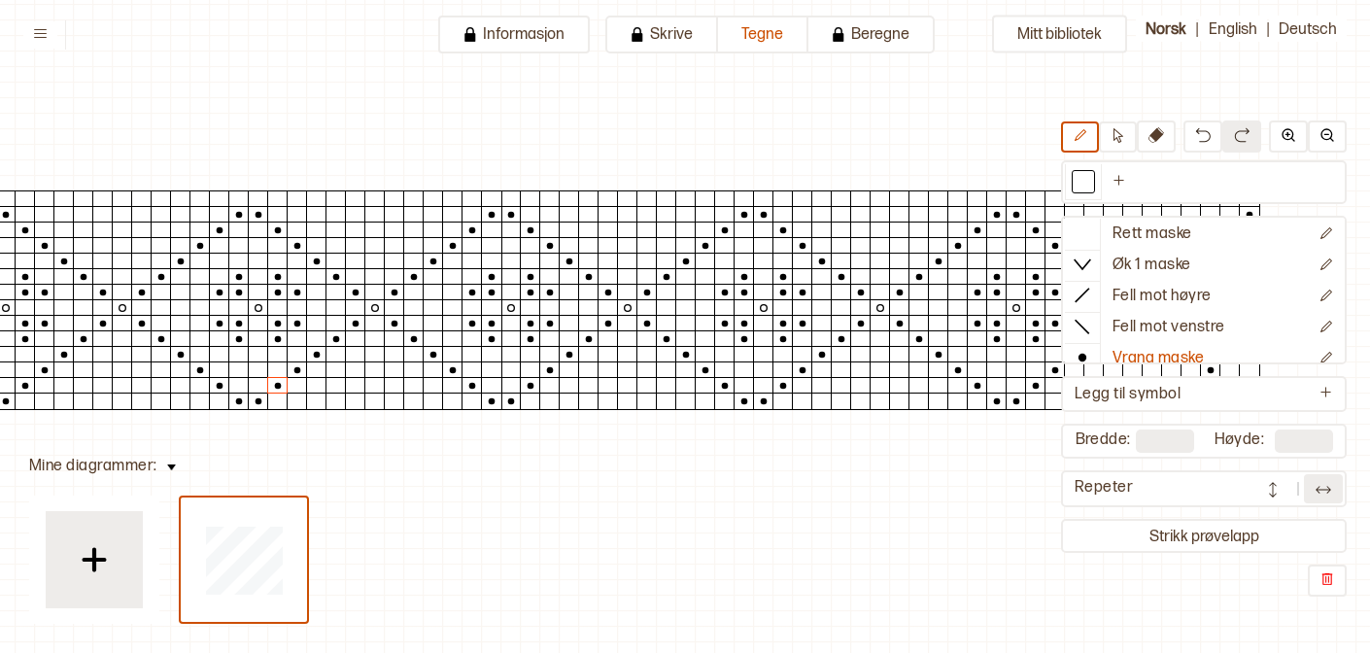
click at [1311, 496] on button at bounding box center [1323, 488] width 39 height 29
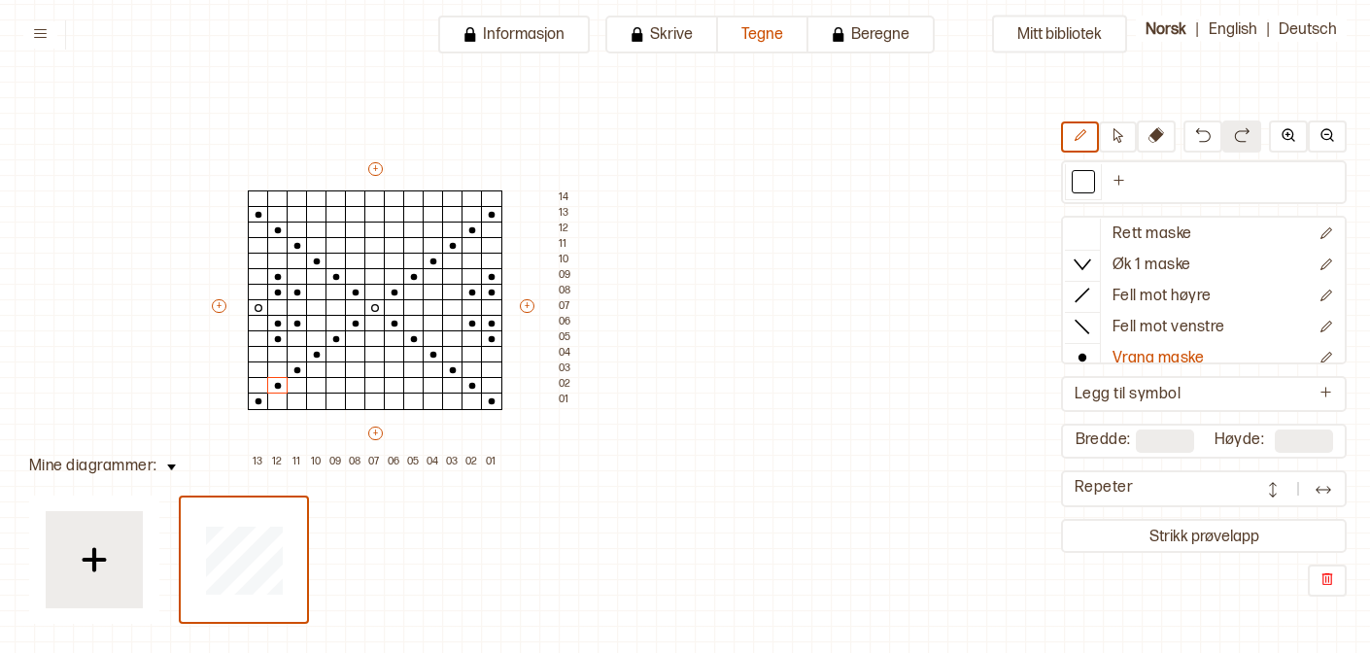
click at [1311, 496] on button at bounding box center [1323, 488] width 39 height 29
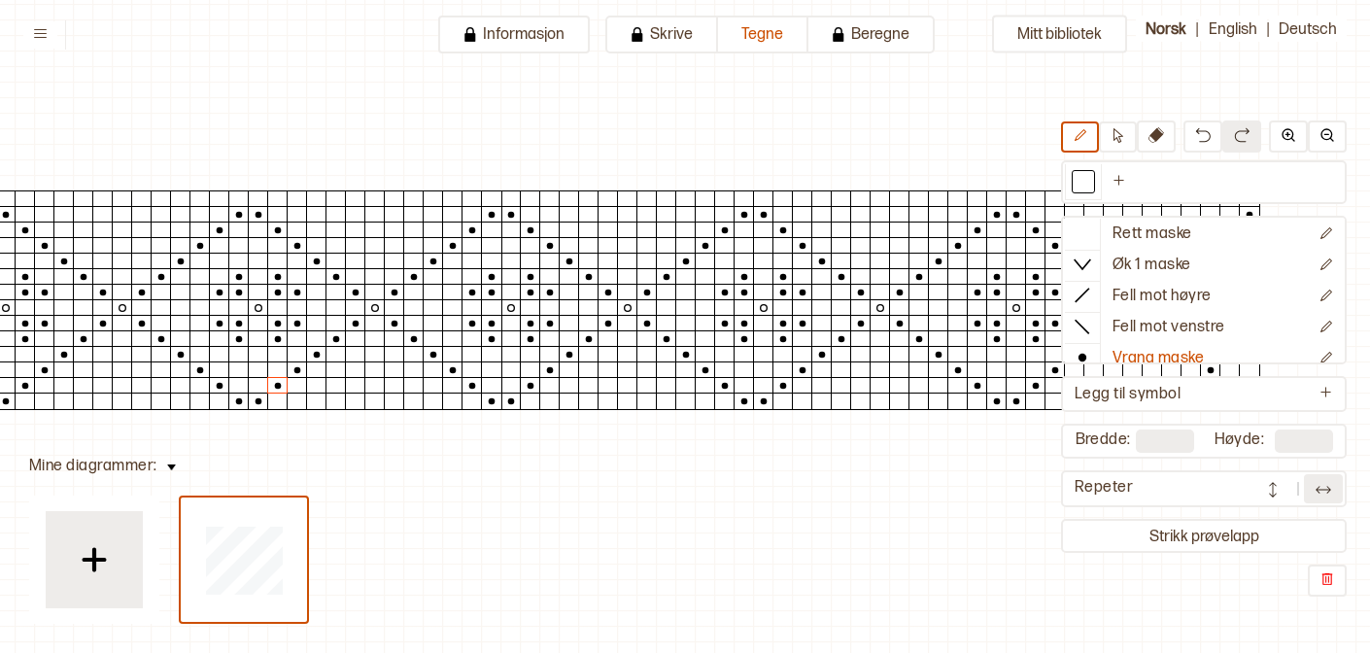
click at [740, 201] on div at bounding box center [744, 198] width 21 height 17
click at [1278, 498] on img at bounding box center [1272, 489] width 19 height 19
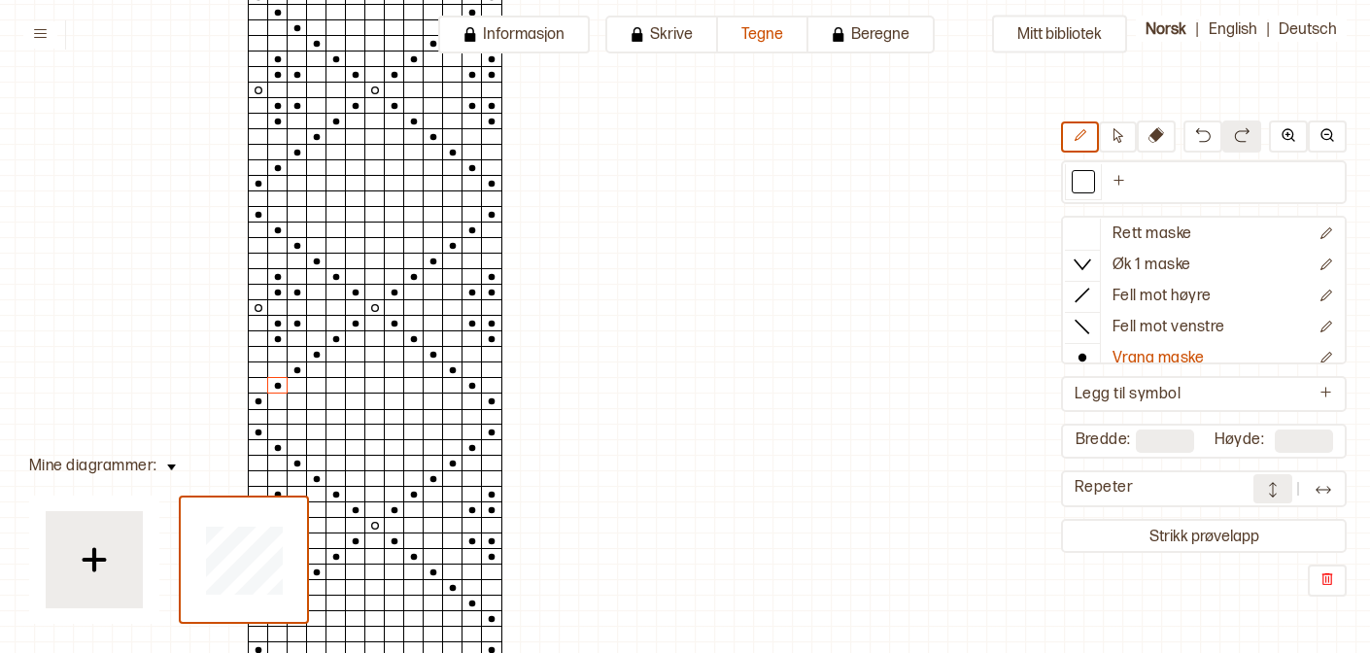
click at [1277, 497] on img at bounding box center [1272, 489] width 19 height 19
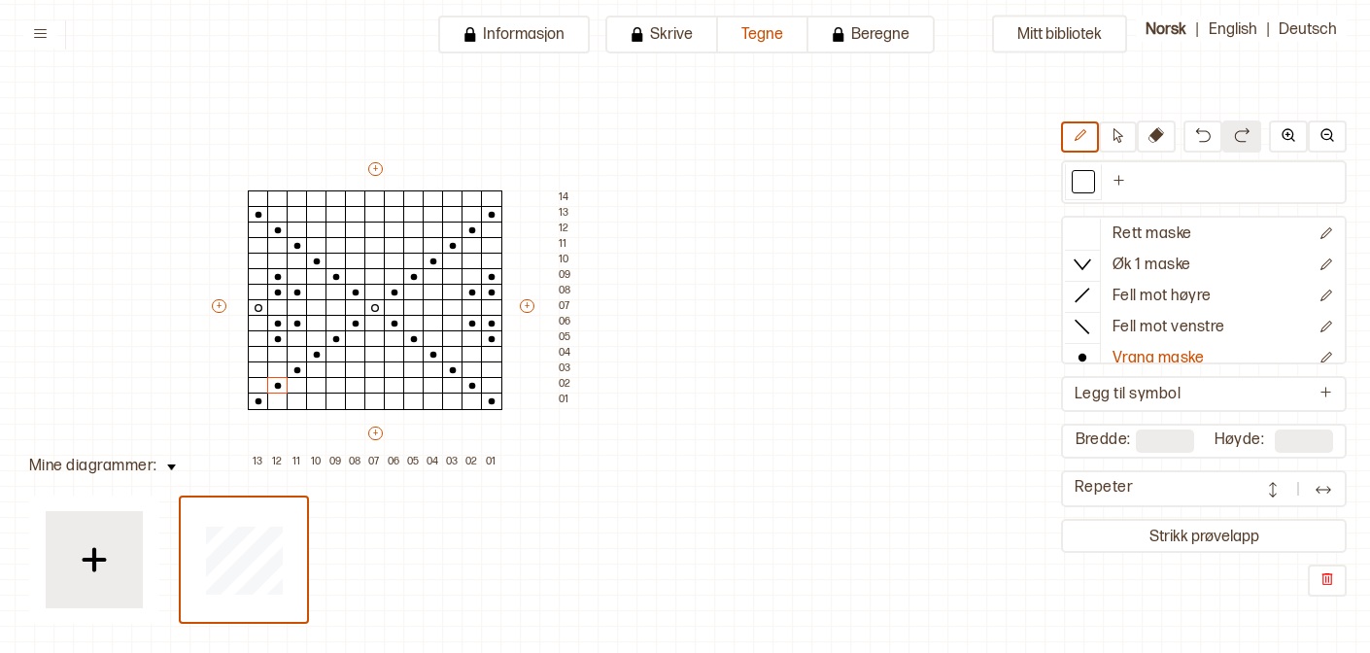
click at [1270, 496] on img at bounding box center [1272, 489] width 19 height 19
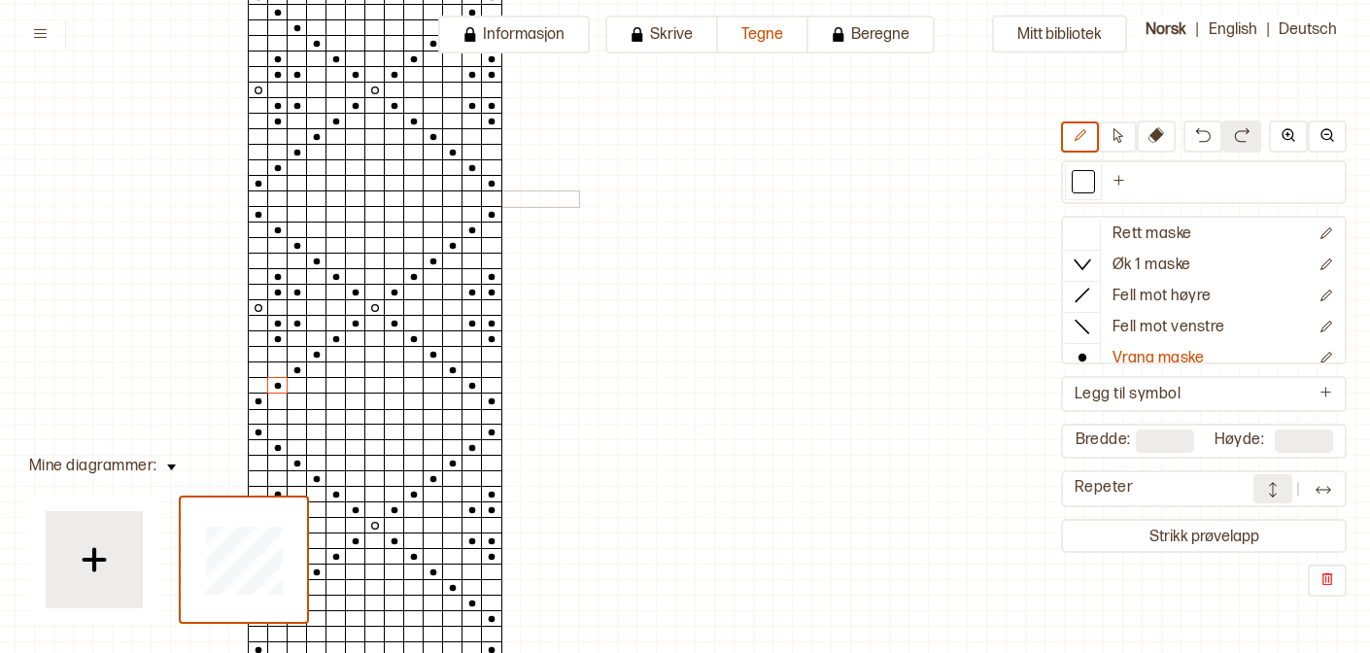
click at [372, 198] on div at bounding box center [374, 198] width 21 height 17
click at [391, 188] on div at bounding box center [394, 183] width 21 height 17
click at [1276, 496] on img at bounding box center [1272, 489] width 19 height 19
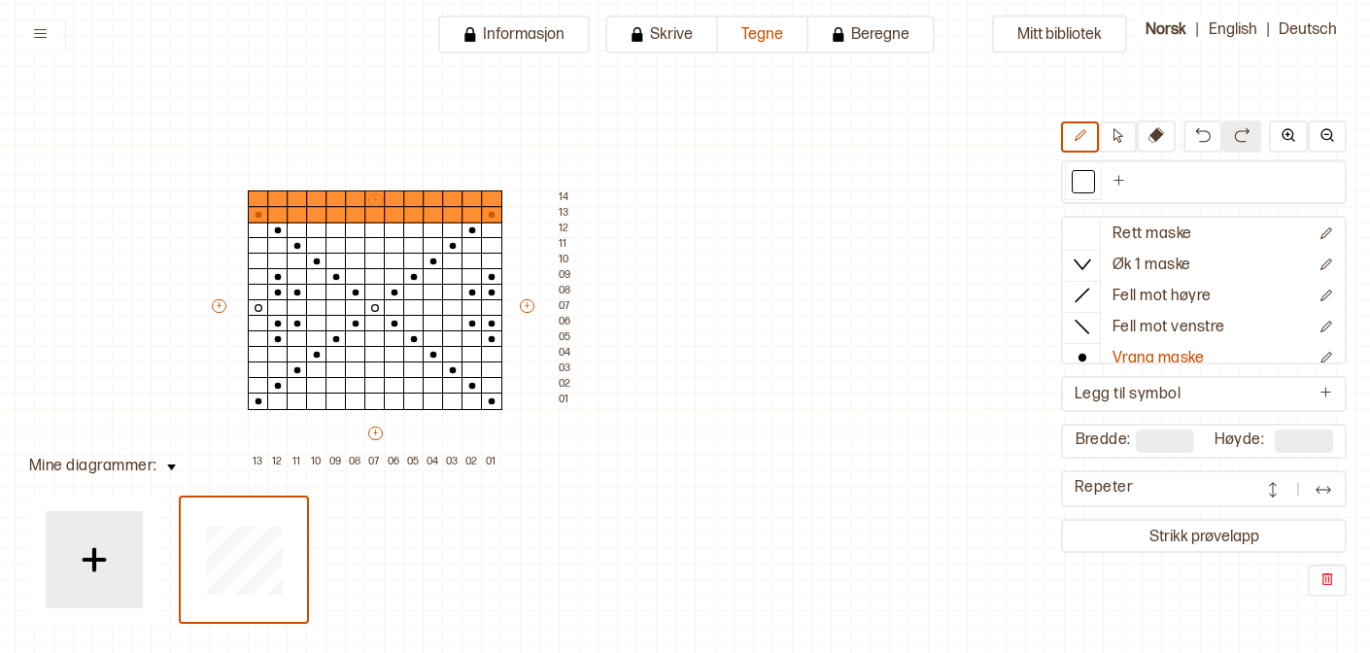
type input "**"
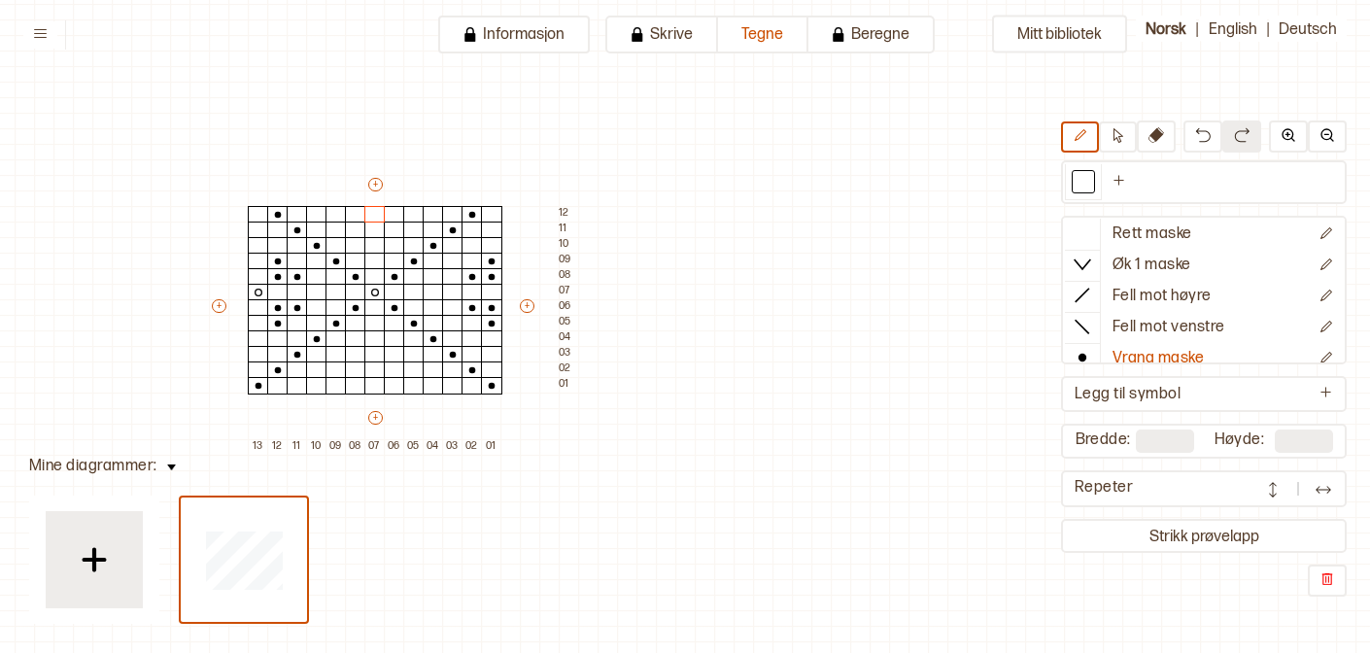
click at [1304, 496] on button at bounding box center [1323, 488] width 39 height 29
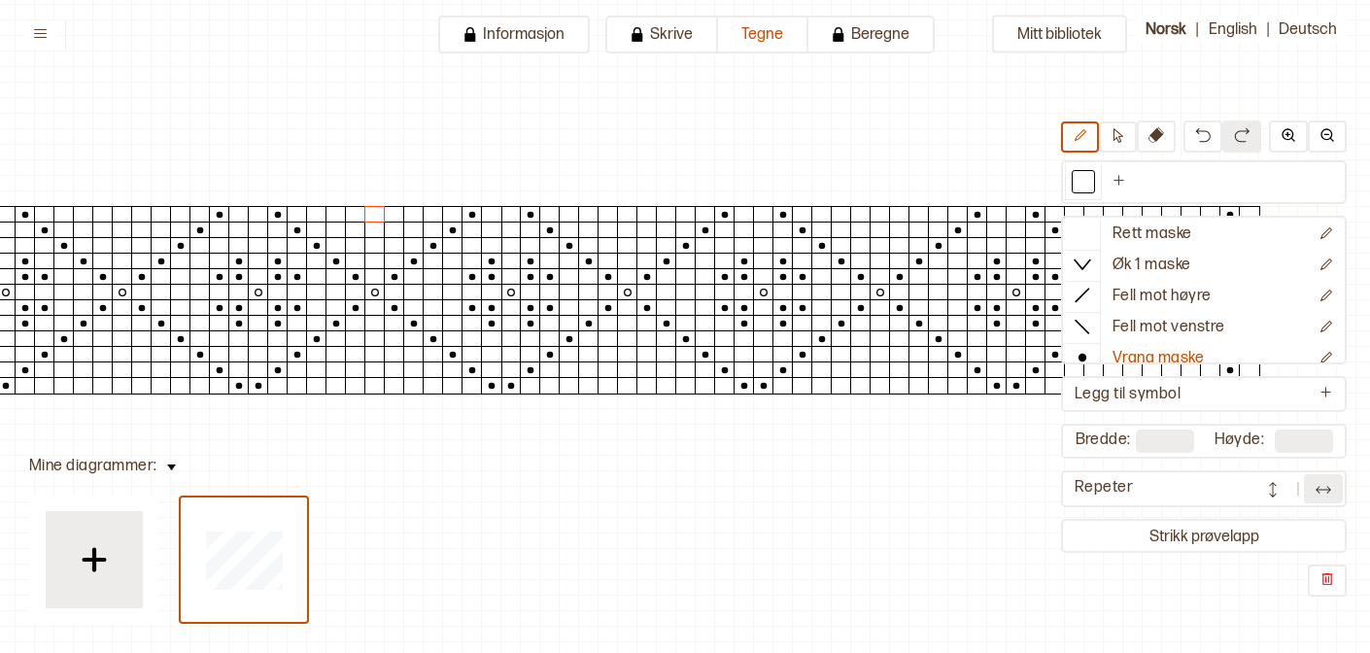
click at [1262, 483] on button at bounding box center [1272, 488] width 39 height 29
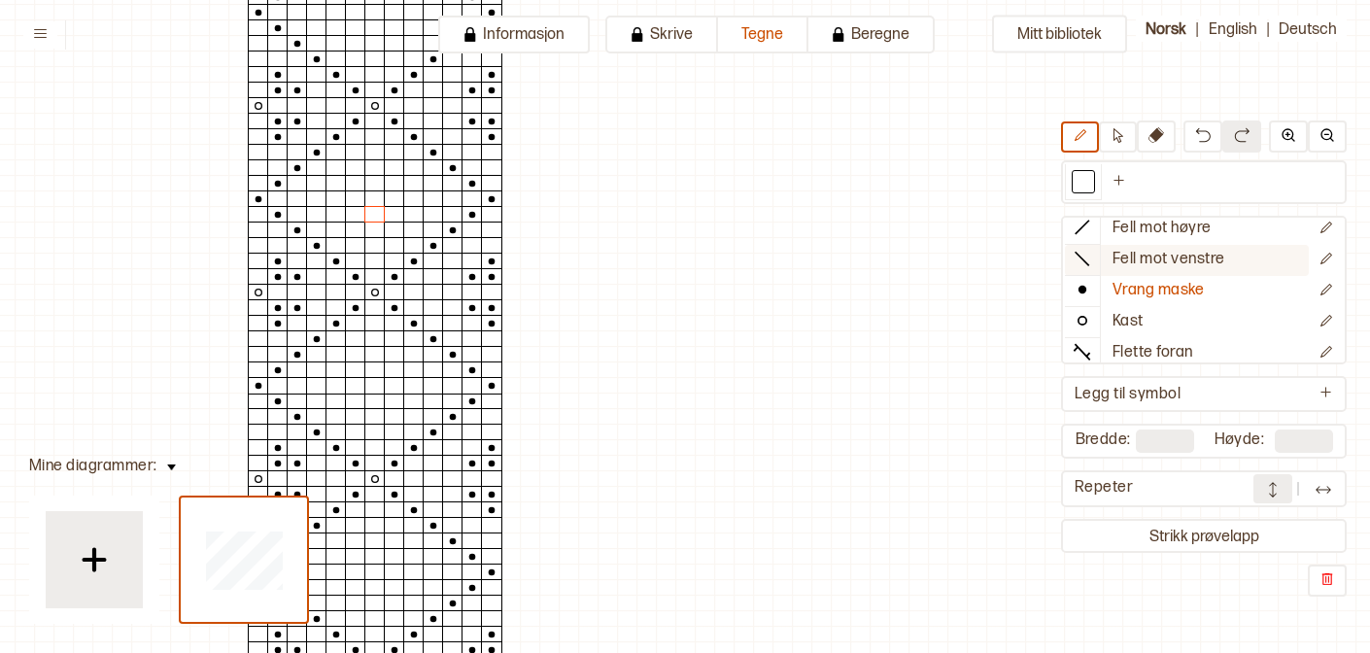
scroll to position [69, 0]
click at [1094, 339] on div at bounding box center [1082, 350] width 35 height 29
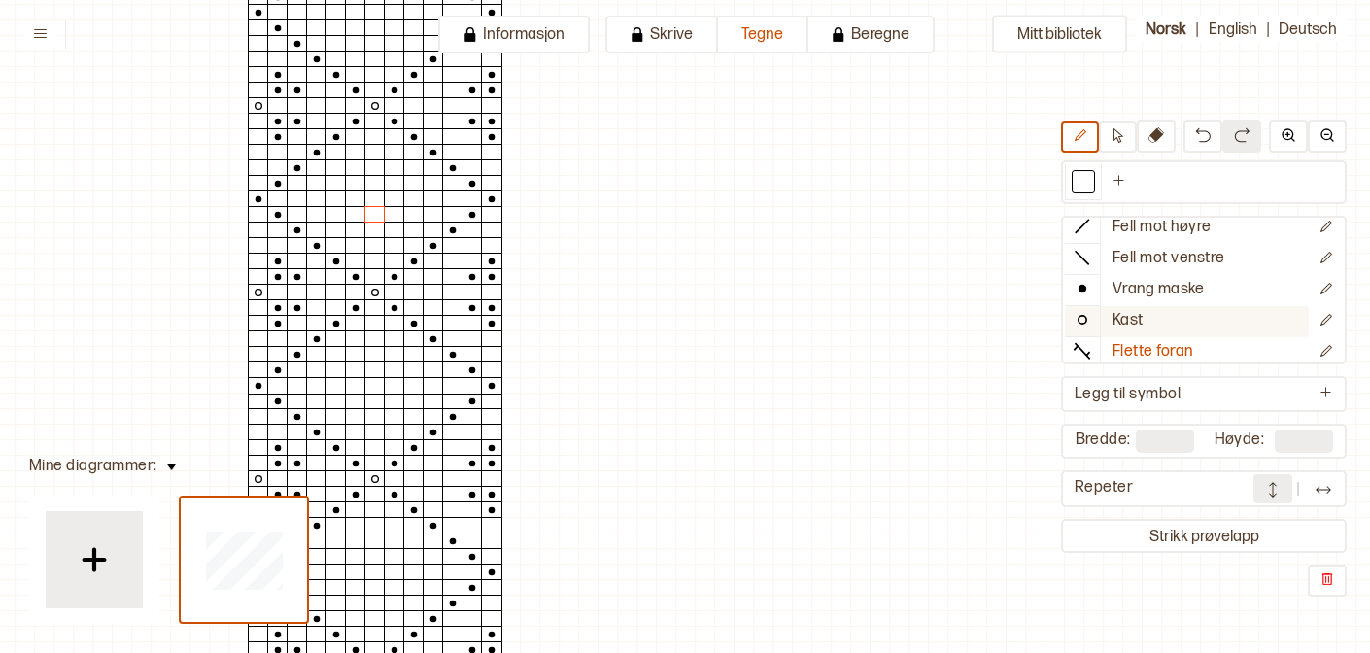
click at [1083, 325] on icon at bounding box center [1082, 319] width 19 height 19
click at [369, 193] on div at bounding box center [374, 198] width 21 height 17
click at [375, 197] on div at bounding box center [374, 198] width 21 height 17
click at [371, 386] on div at bounding box center [374, 385] width 21 height 17
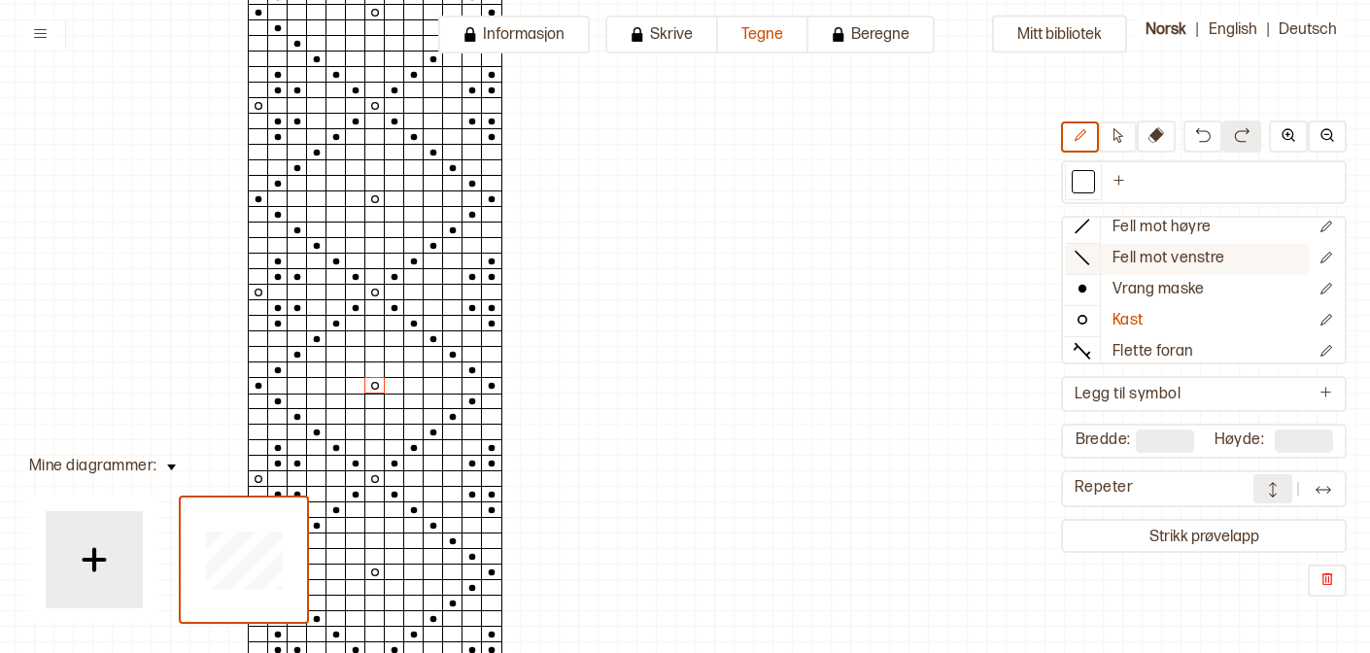
scroll to position [0, 0]
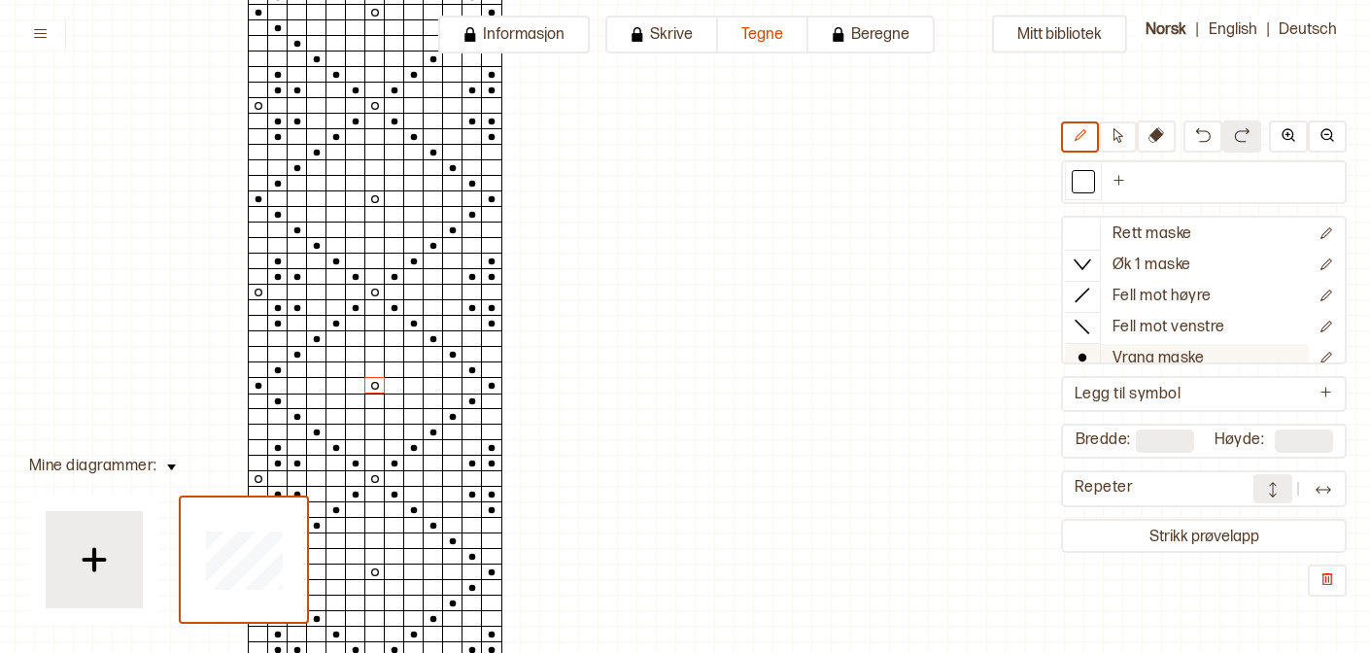
click at [1077, 359] on icon at bounding box center [1082, 357] width 19 height 19
click at [388, 366] on div at bounding box center [394, 369] width 21 height 17
click at [421, 371] on div at bounding box center [413, 369] width 21 height 17
click at [393, 354] on div at bounding box center [394, 354] width 21 height 17
click at [387, 398] on div at bounding box center [394, 401] width 21 height 17
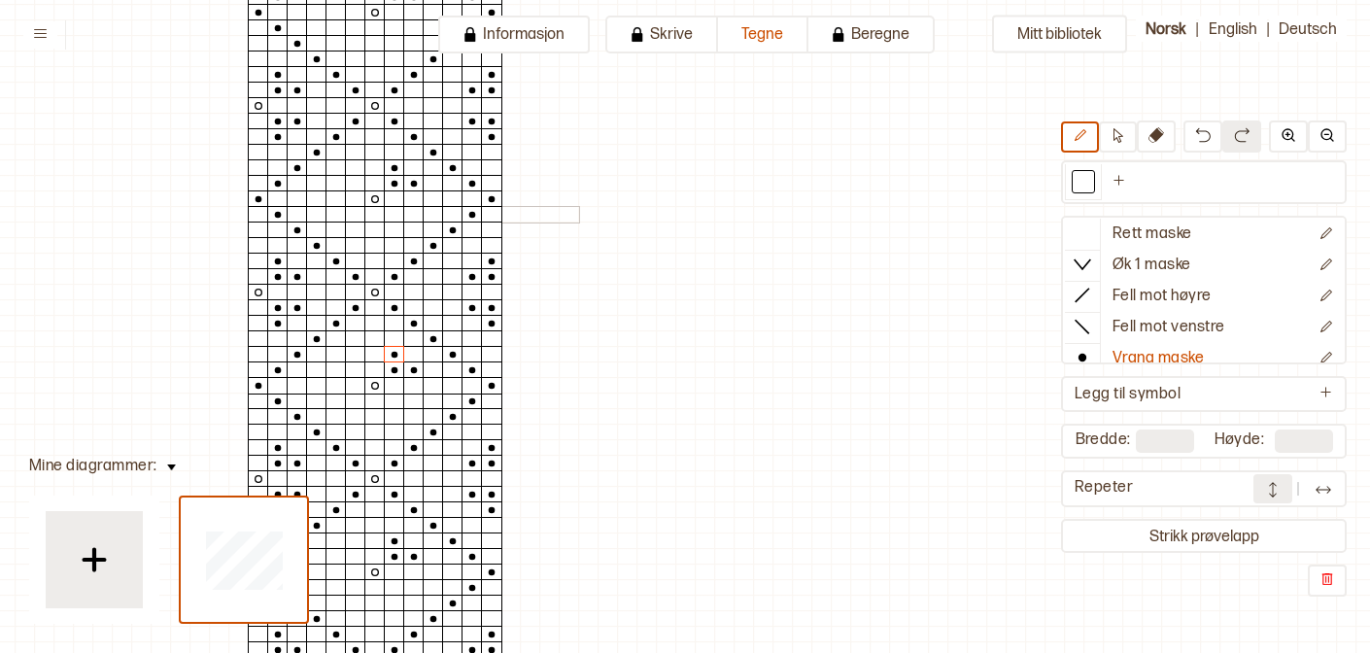
click at [389, 215] on div at bounding box center [394, 214] width 21 height 17
click at [357, 215] on div at bounding box center [355, 214] width 21 height 17
click at [355, 188] on div at bounding box center [355, 183] width 21 height 17
click at [358, 367] on div at bounding box center [355, 369] width 21 height 17
click at [356, 347] on div at bounding box center [355, 354] width 21 height 17
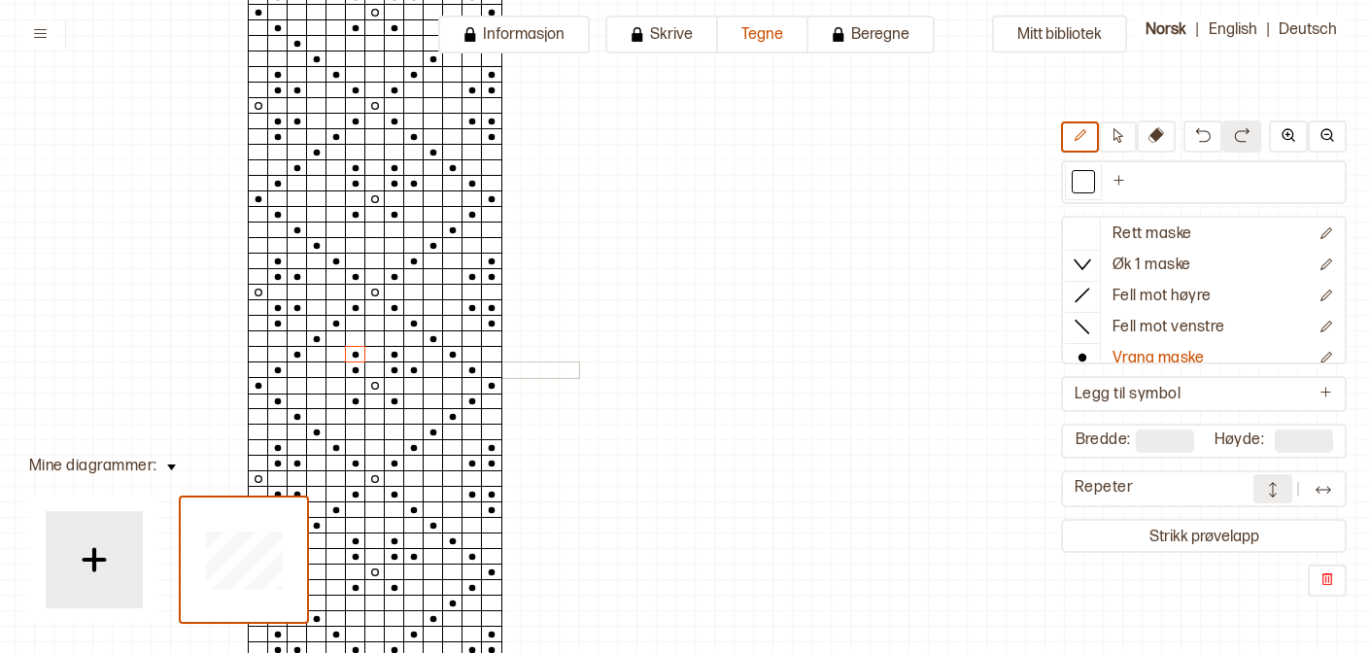
click at [338, 366] on div at bounding box center [335, 369] width 21 height 17
click at [337, 398] on div at bounding box center [335, 401] width 21 height 17
click at [336, 214] on div at bounding box center [335, 214] width 21 height 17
click at [354, 229] on div at bounding box center [355, 230] width 21 height 17
click at [415, 206] on div at bounding box center [413, 214] width 21 height 17
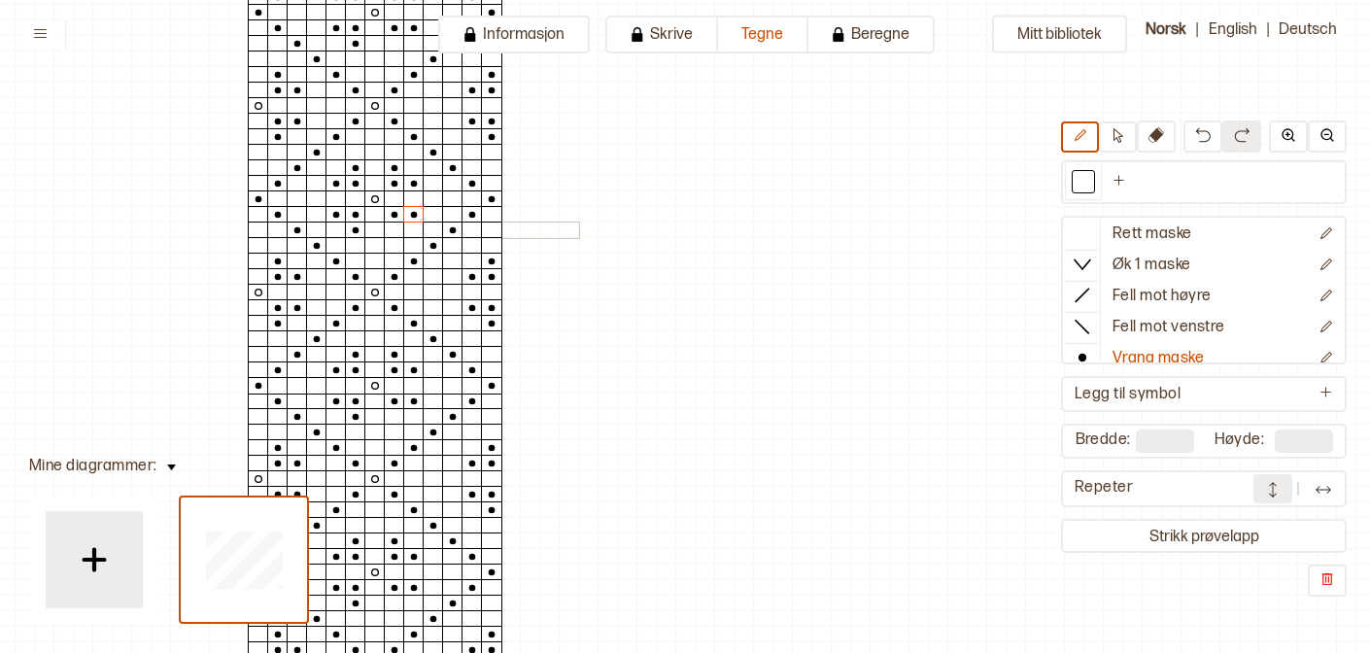
click at [397, 224] on div at bounding box center [394, 230] width 21 height 17
click at [1317, 493] on img at bounding box center [1323, 489] width 19 height 19
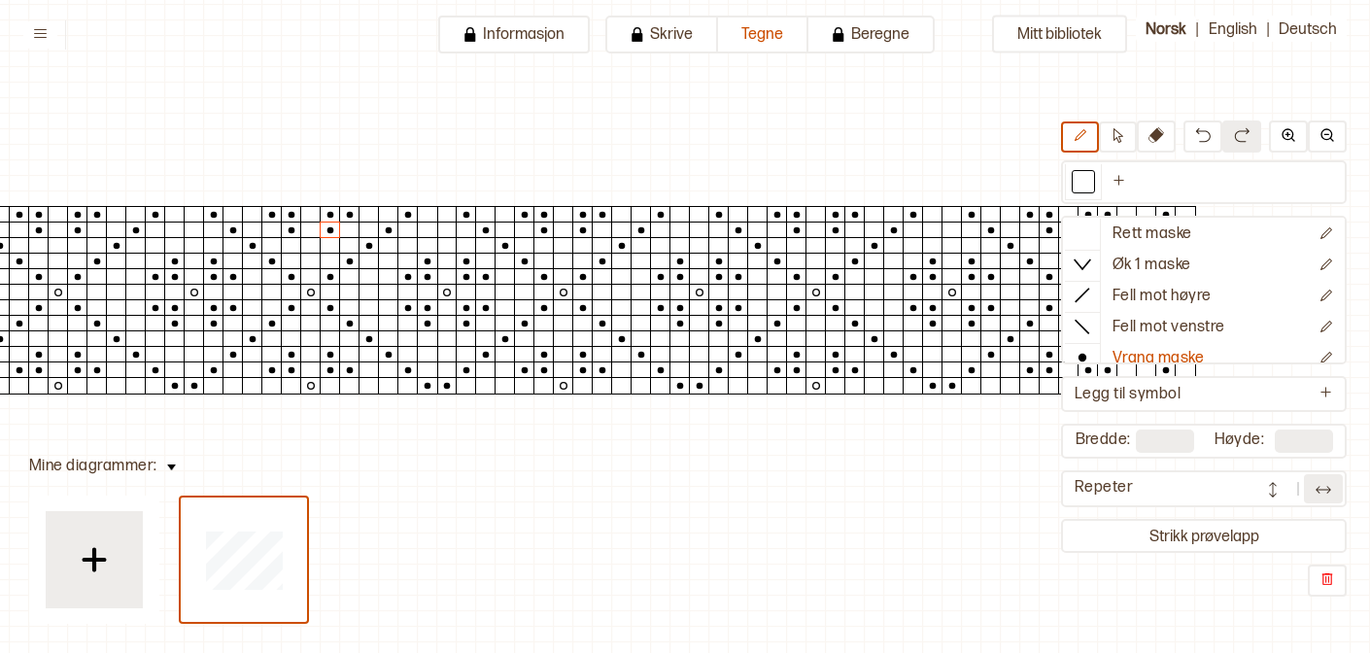
scroll to position [58, 391]
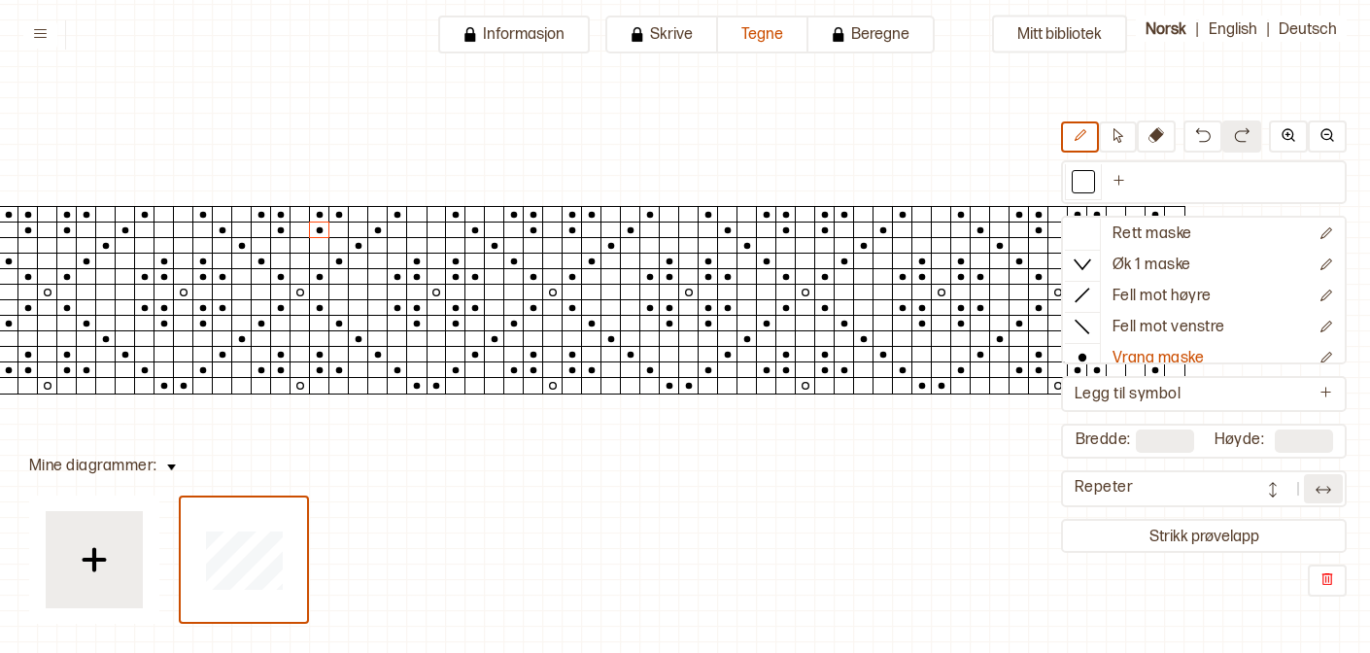
click at [1311, 498] on button at bounding box center [1323, 488] width 39 height 29
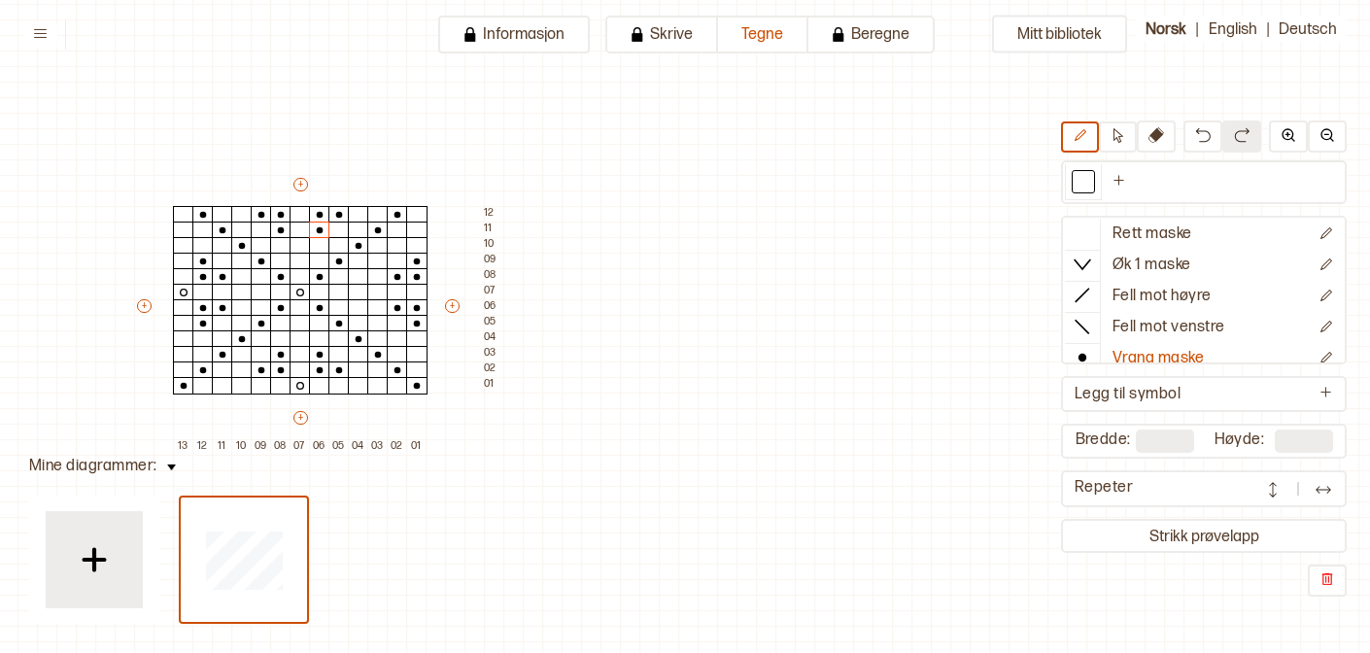
click at [1259, 481] on button at bounding box center [1272, 488] width 39 height 29
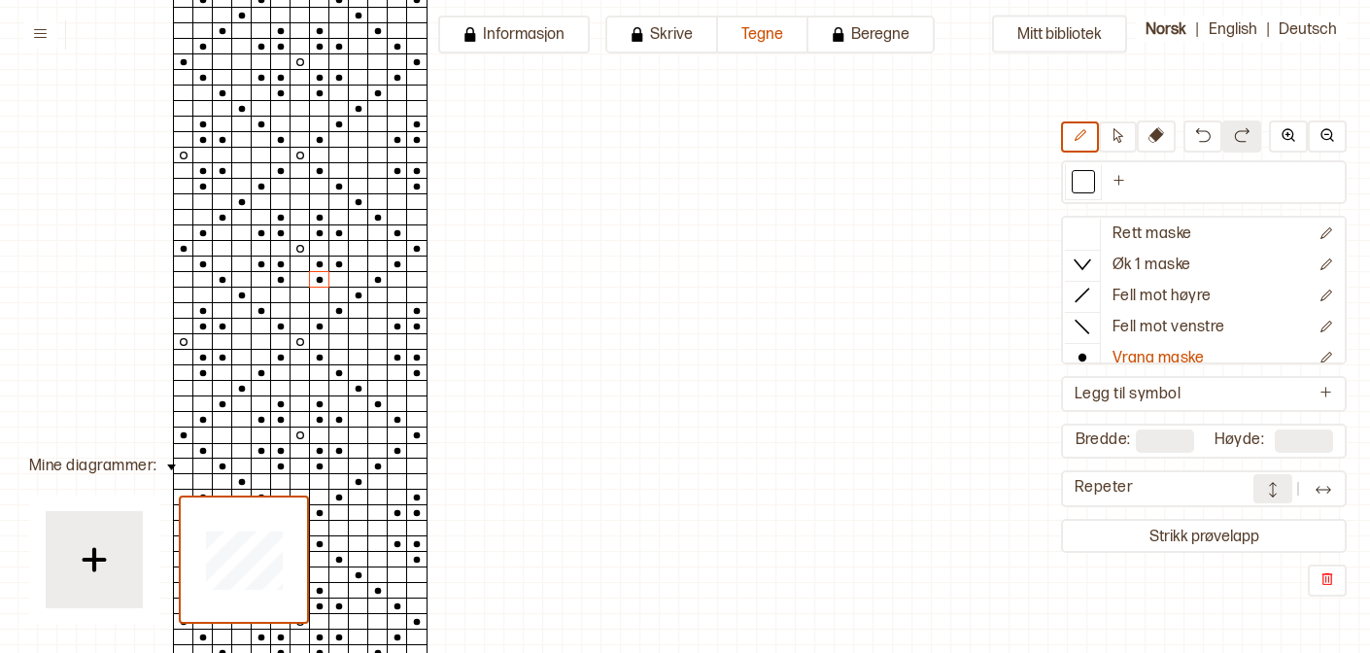
scroll to position [0, 391]
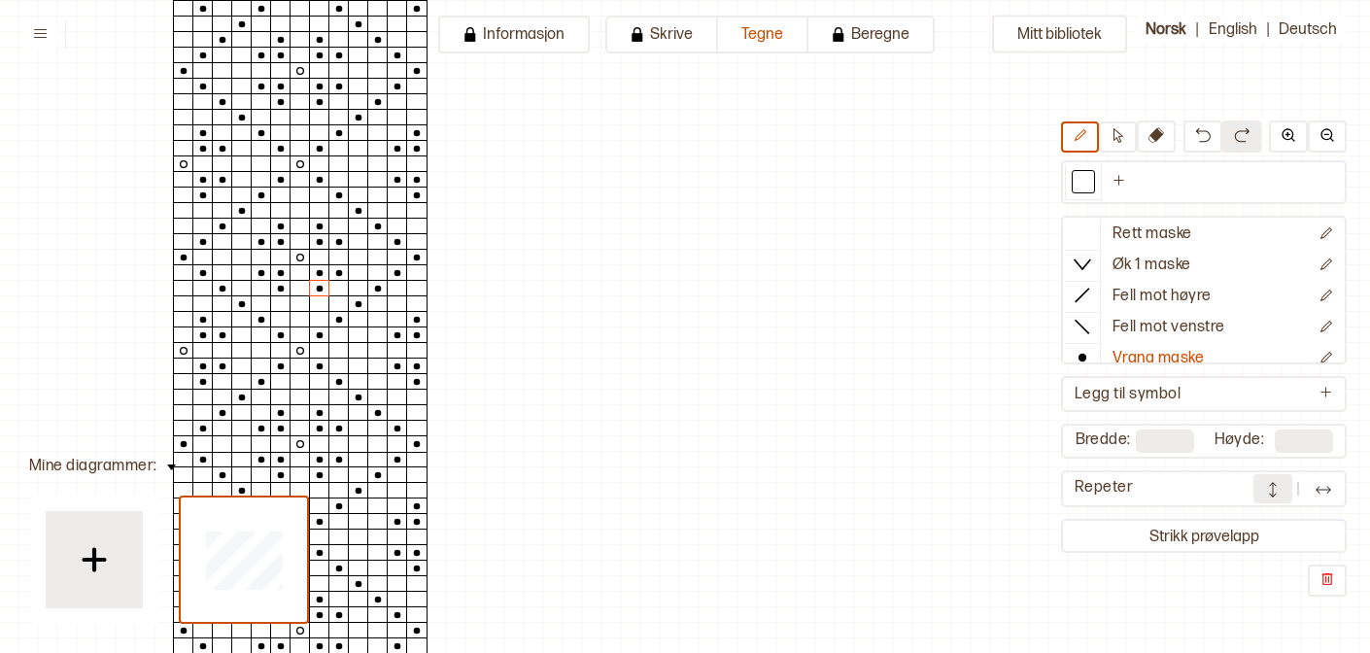
click at [1335, 489] on button at bounding box center [1323, 488] width 39 height 29
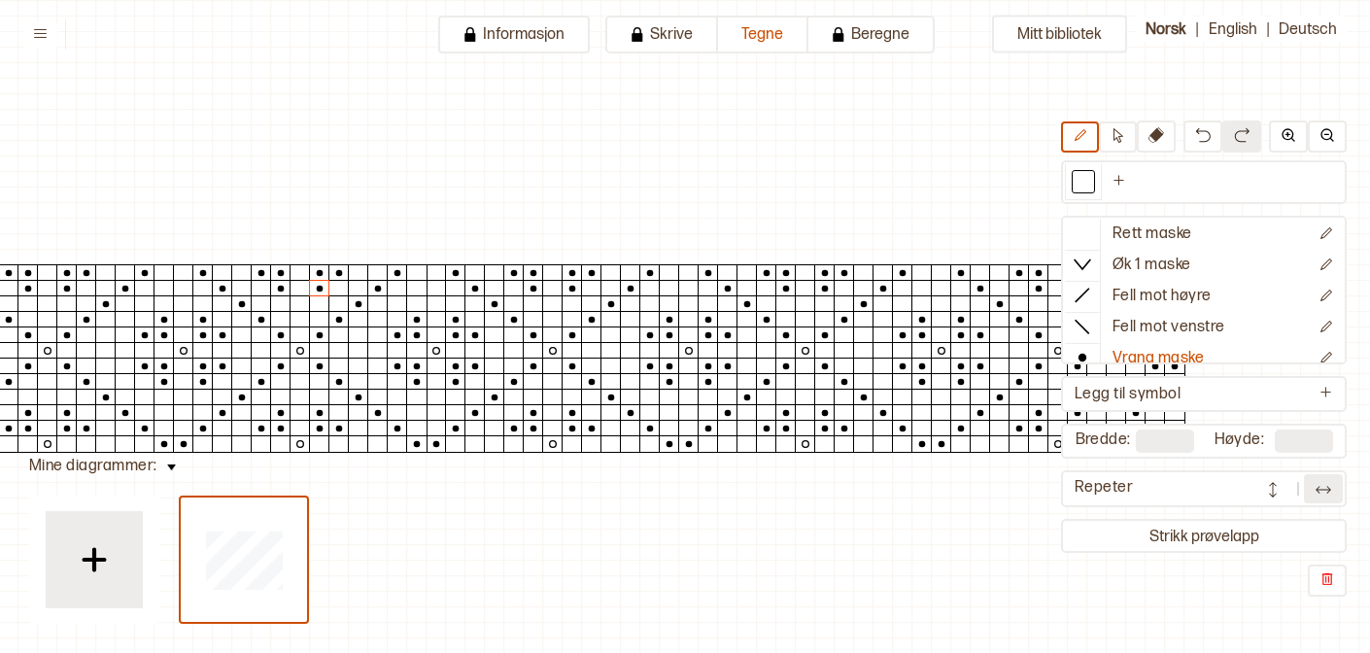
click at [1318, 484] on img at bounding box center [1323, 489] width 19 height 19
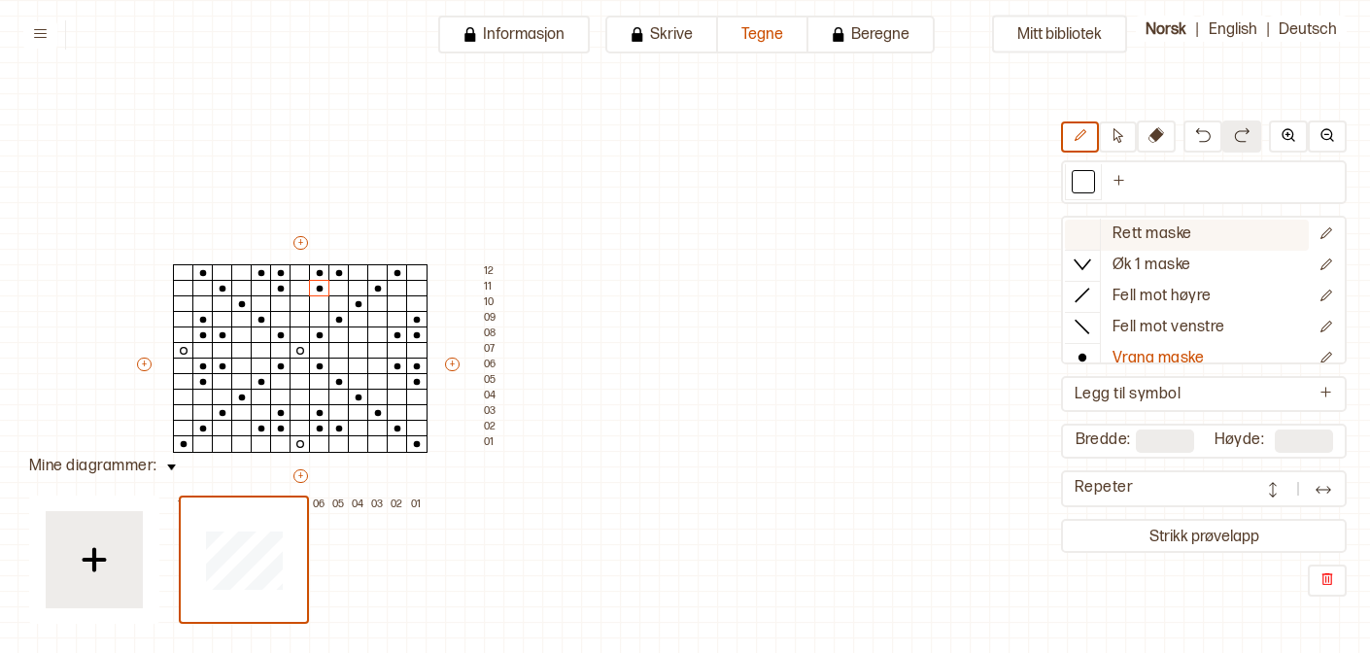
click at [1086, 242] on icon at bounding box center [1082, 232] width 19 height 19
click at [1081, 361] on div "Rett maske Øk 1 maske Fell mot høyre Fell mot venstre Vrang maske Kast Flette f…" at bounding box center [1204, 290] width 286 height 149
click at [282, 351] on div at bounding box center [280, 350] width 21 height 17
click at [1089, 348] on icon at bounding box center [1082, 357] width 19 height 19
click at [1338, 488] on button at bounding box center [1323, 488] width 39 height 29
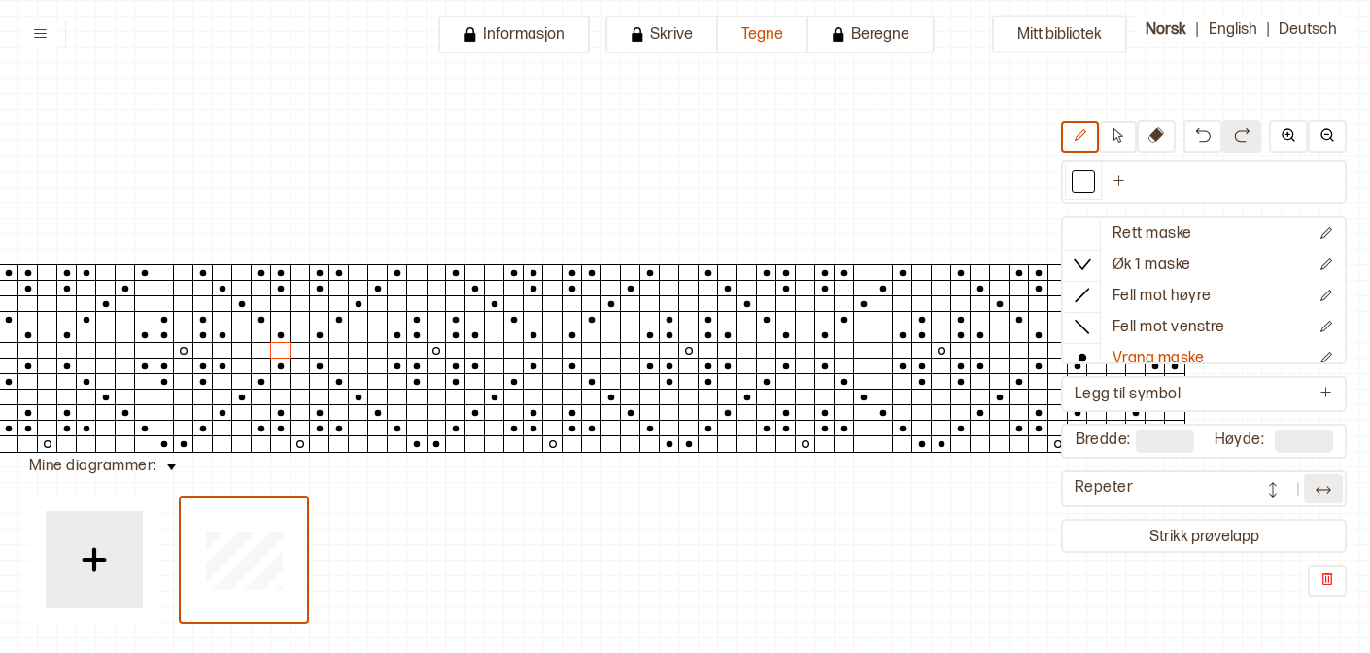
click at [1337, 488] on button at bounding box center [1323, 488] width 39 height 29
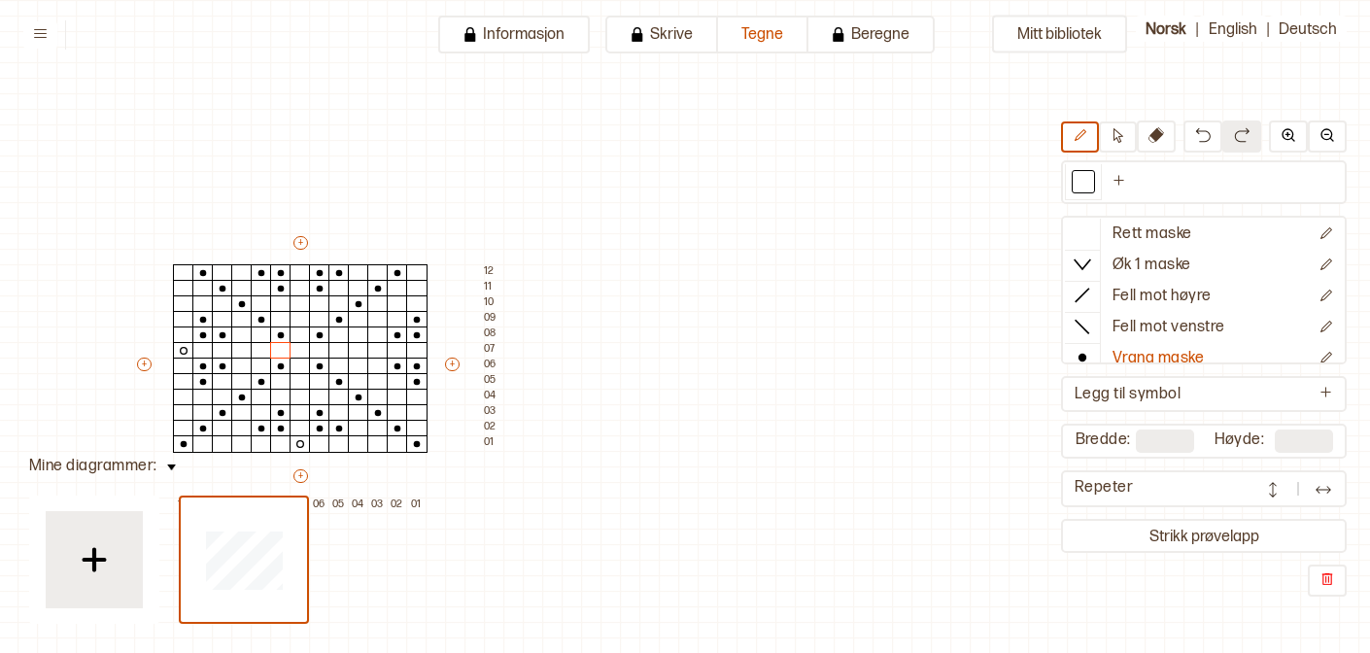
click at [1275, 494] on img at bounding box center [1272, 489] width 19 height 19
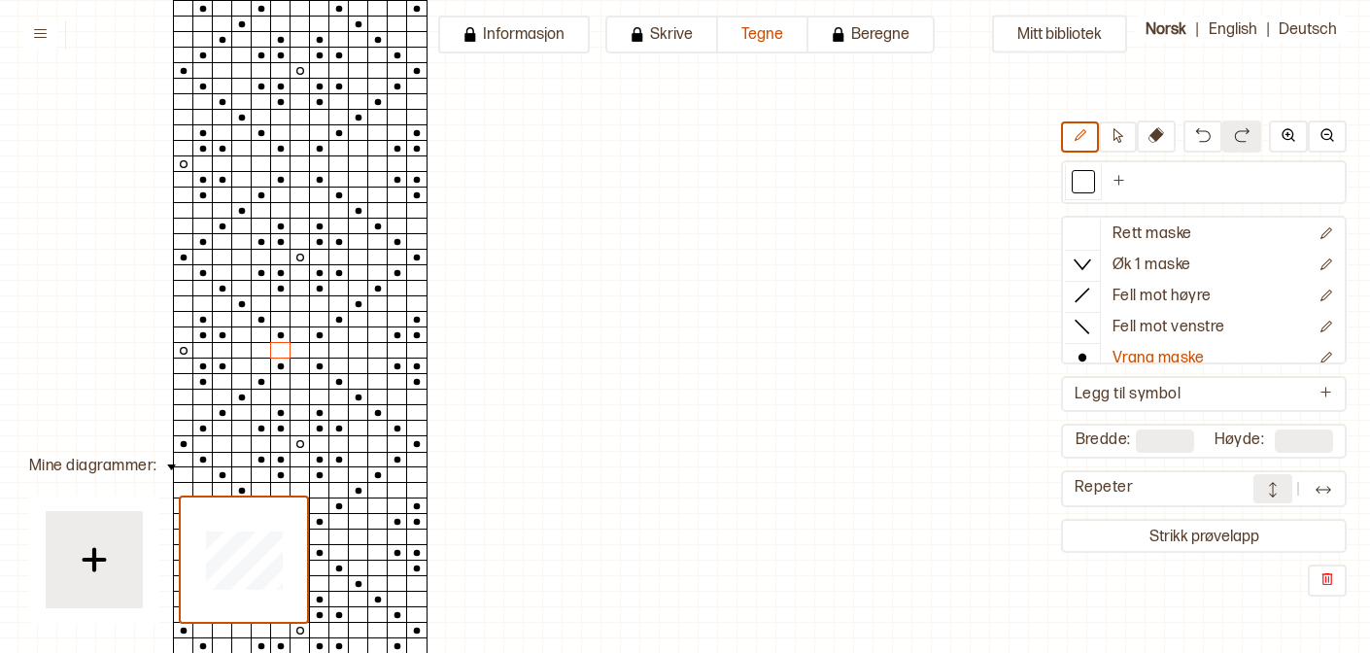
click at [1274, 493] on img at bounding box center [1272, 489] width 19 height 19
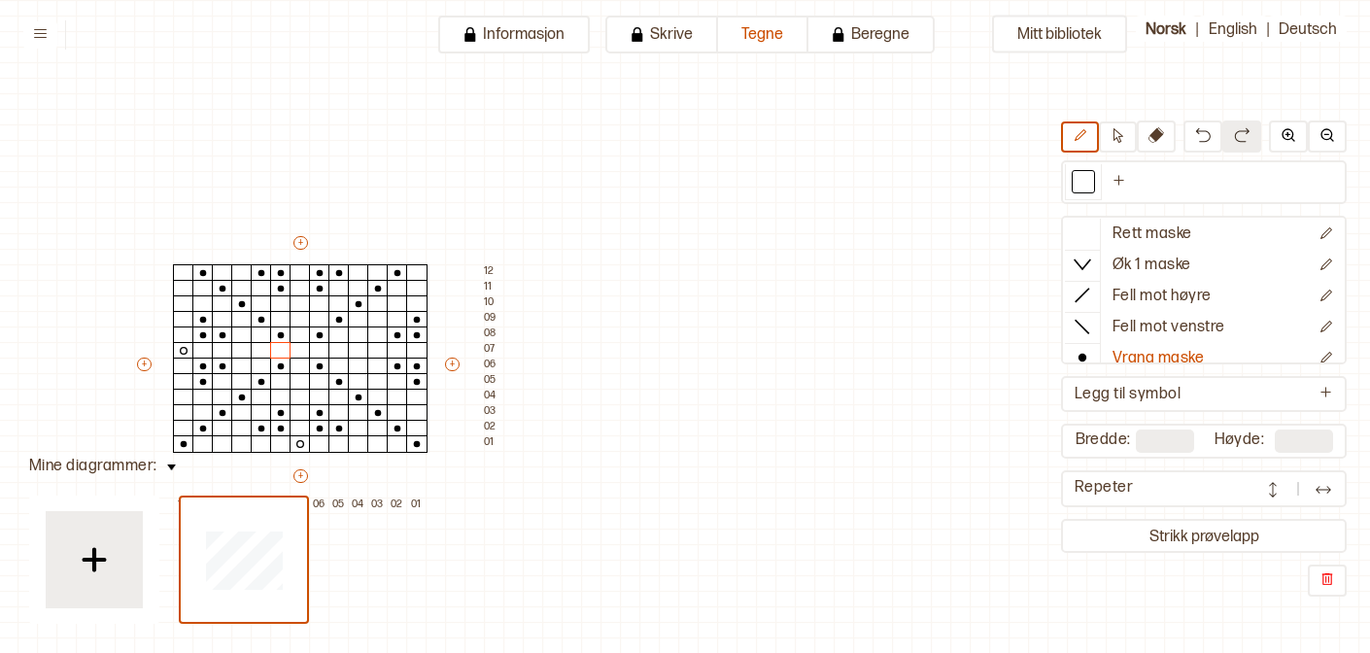
click at [1306, 493] on button at bounding box center [1323, 488] width 39 height 29
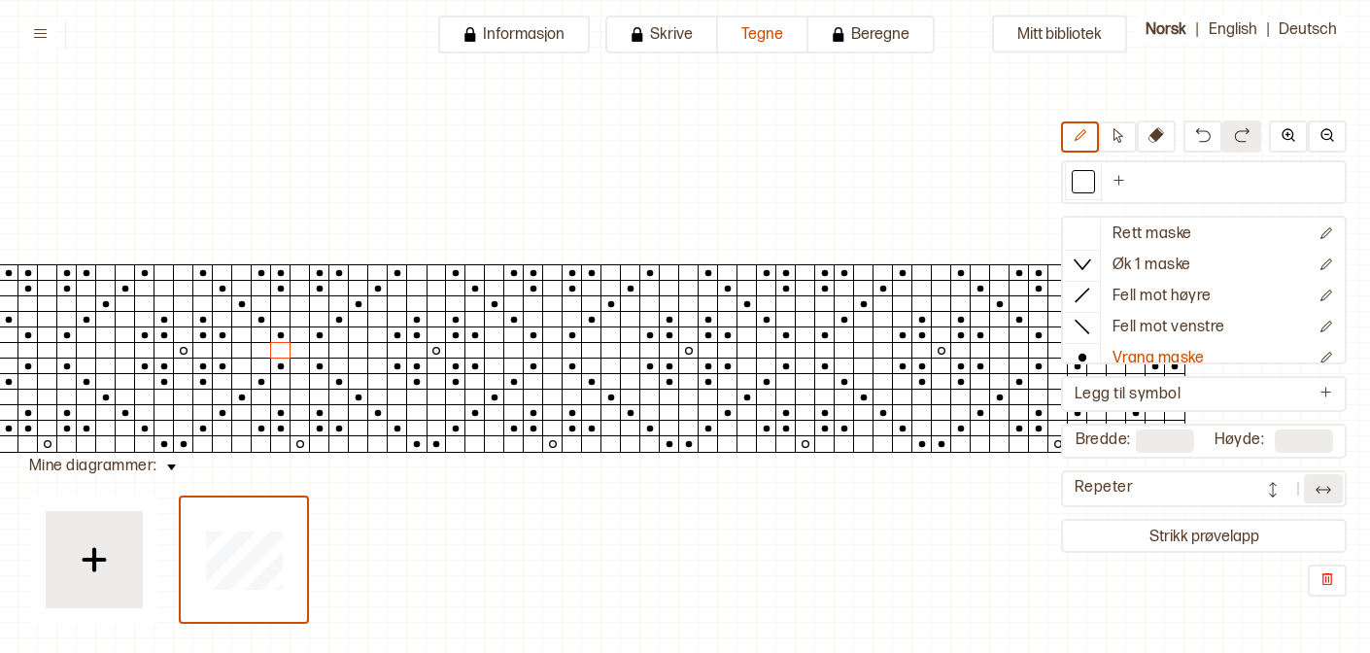
click at [801, 351] on div at bounding box center [805, 350] width 21 height 17
click at [554, 350] on div at bounding box center [552, 350] width 21 height 17
click at [302, 354] on div at bounding box center [300, 350] width 21 height 17
click at [316, 351] on div at bounding box center [319, 350] width 21 height 17
click at [1078, 235] on icon at bounding box center [1082, 232] width 19 height 19
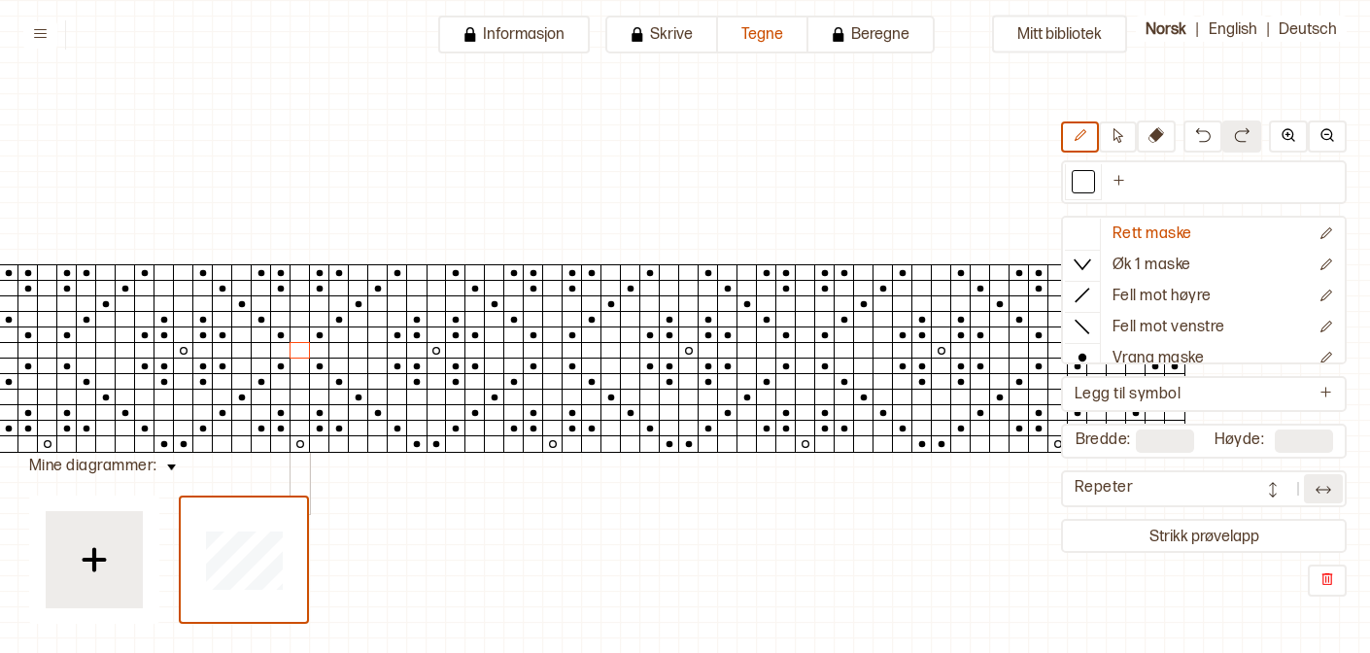
click at [292, 351] on div at bounding box center [300, 350] width 21 height 17
click at [1078, 351] on icon at bounding box center [1082, 357] width 19 height 19
click at [302, 357] on div at bounding box center [300, 350] width 21 height 17
click at [319, 350] on div at bounding box center [319, 350] width 21 height 17
click at [337, 334] on div at bounding box center [338, 334] width 21 height 17
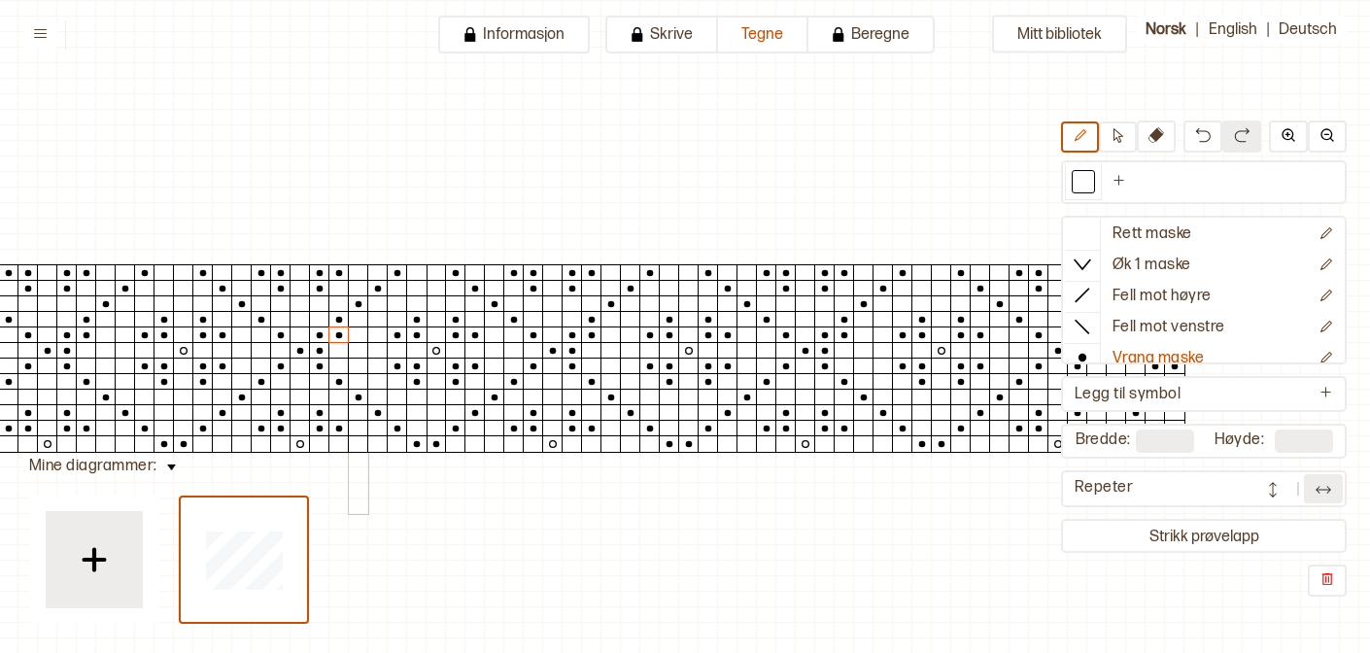
click at [356, 323] on div at bounding box center [358, 319] width 21 height 17
click at [378, 302] on div at bounding box center [377, 303] width 21 height 17
click at [393, 292] on div at bounding box center [397, 288] width 21 height 17
click at [415, 271] on div at bounding box center [416, 272] width 21 height 17
click at [1089, 227] on icon at bounding box center [1082, 232] width 19 height 19
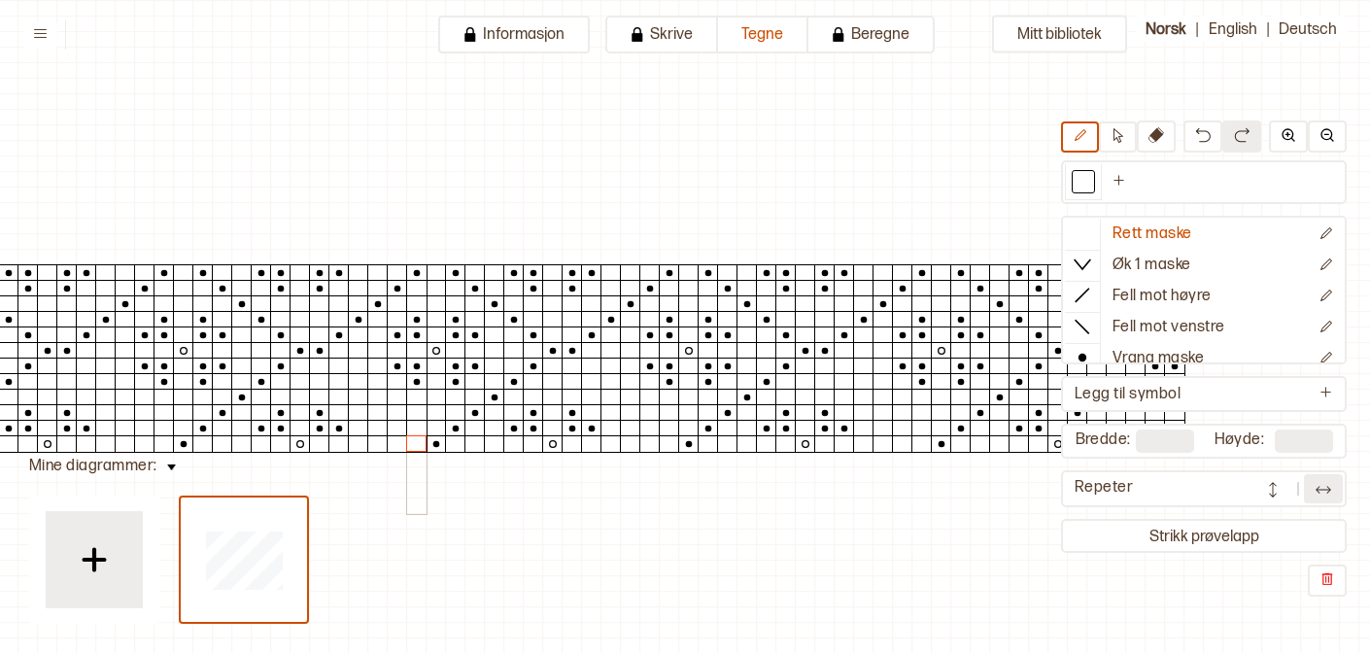
drag, startPoint x: 333, startPoint y: 378, endPoint x: 422, endPoint y: 451, distance: 114.6
click at [1081, 364] on div "Rett maske Øk 1 maske Fell mot høyre Fell mot venstre Vrang maske Kast Flette f…" at bounding box center [1204, 358] width 286 height 476
click at [1078, 354] on icon at bounding box center [1082, 357] width 19 height 19
click at [337, 365] on div at bounding box center [338, 366] width 21 height 17
click at [351, 373] on div at bounding box center [358, 381] width 21 height 17
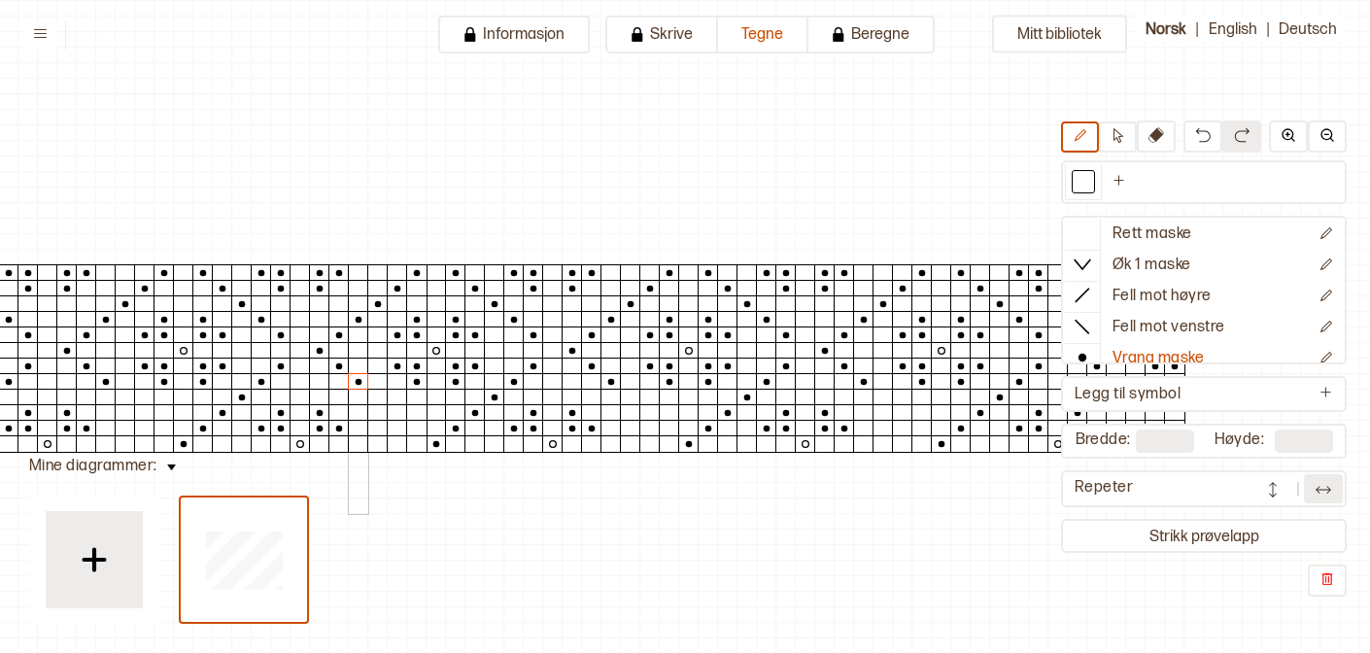
click at [379, 396] on div at bounding box center [377, 397] width 21 height 17
click at [395, 414] on div at bounding box center [397, 412] width 21 height 17
click at [416, 428] on div at bounding box center [416, 428] width 21 height 17
click at [554, 353] on div at bounding box center [552, 350] width 21 height 17
click at [302, 352] on div at bounding box center [300, 350] width 21 height 17
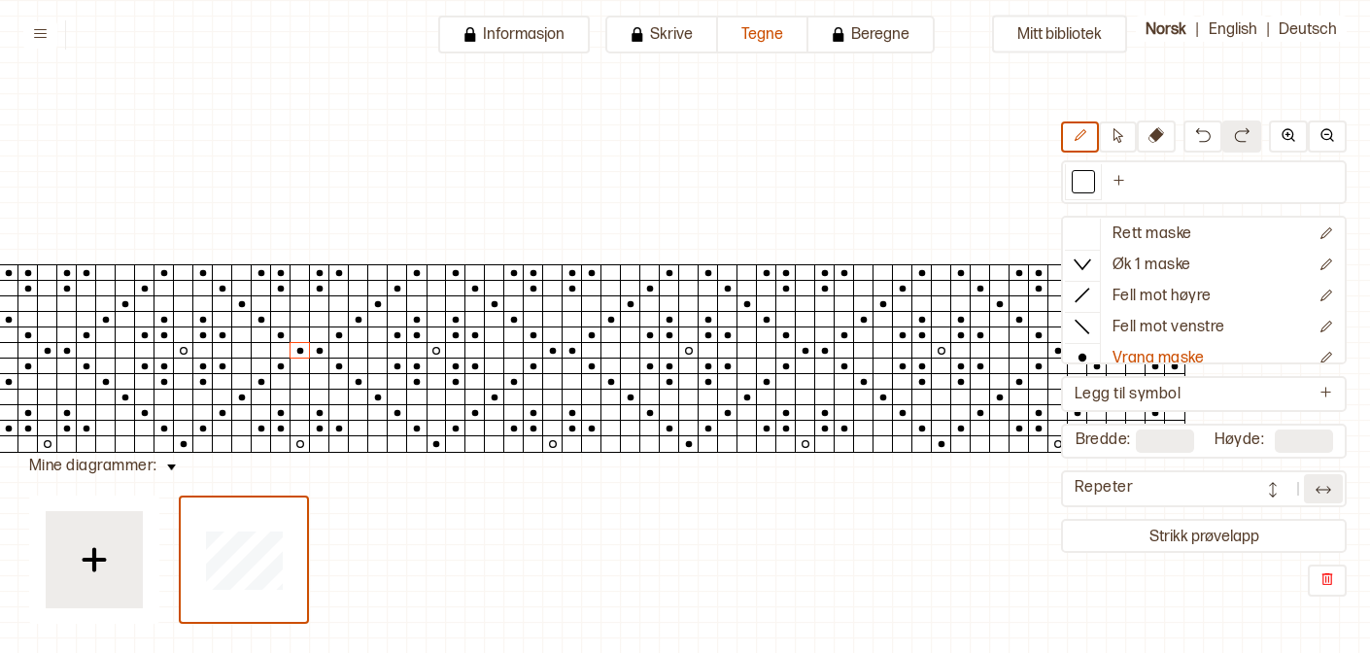
click at [1316, 493] on img at bounding box center [1323, 489] width 19 height 19
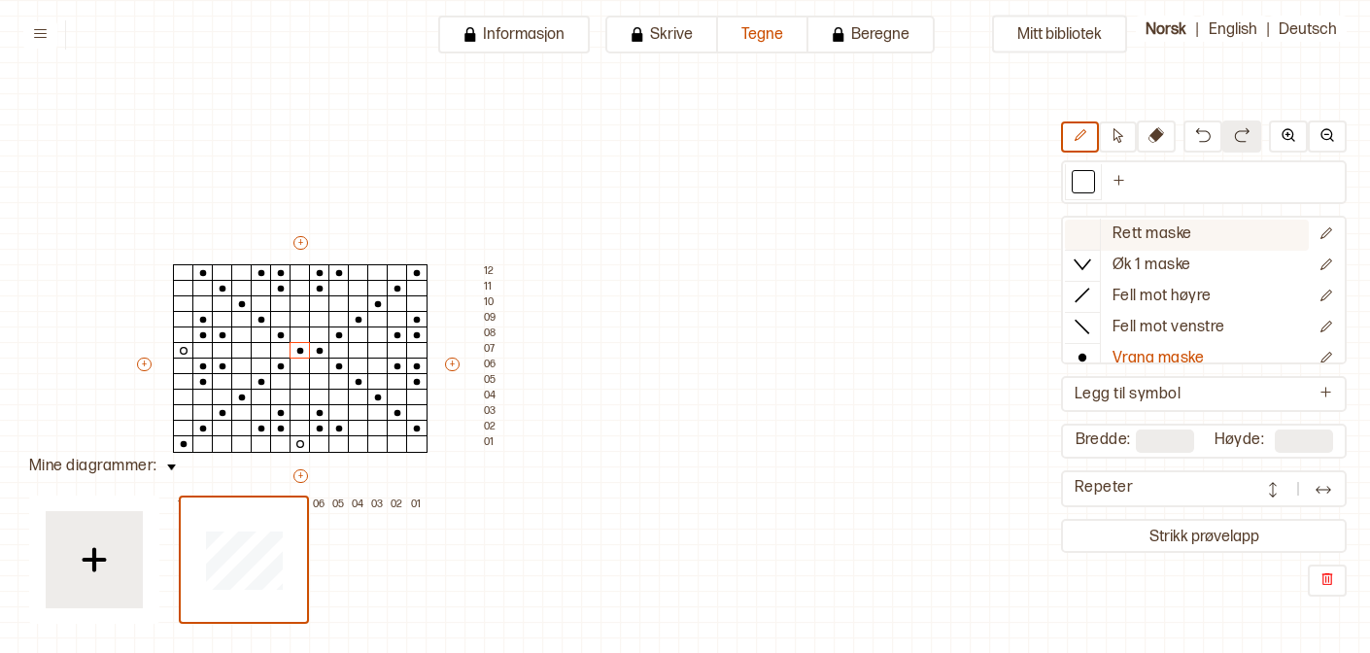
click at [1066, 234] on div at bounding box center [1082, 233] width 35 height 29
click at [328, 354] on div at bounding box center [338, 350] width 21 height 17
click at [1076, 350] on icon at bounding box center [1082, 357] width 19 height 19
click at [315, 352] on div at bounding box center [319, 350] width 21 height 17
click at [296, 362] on div at bounding box center [300, 366] width 21 height 17
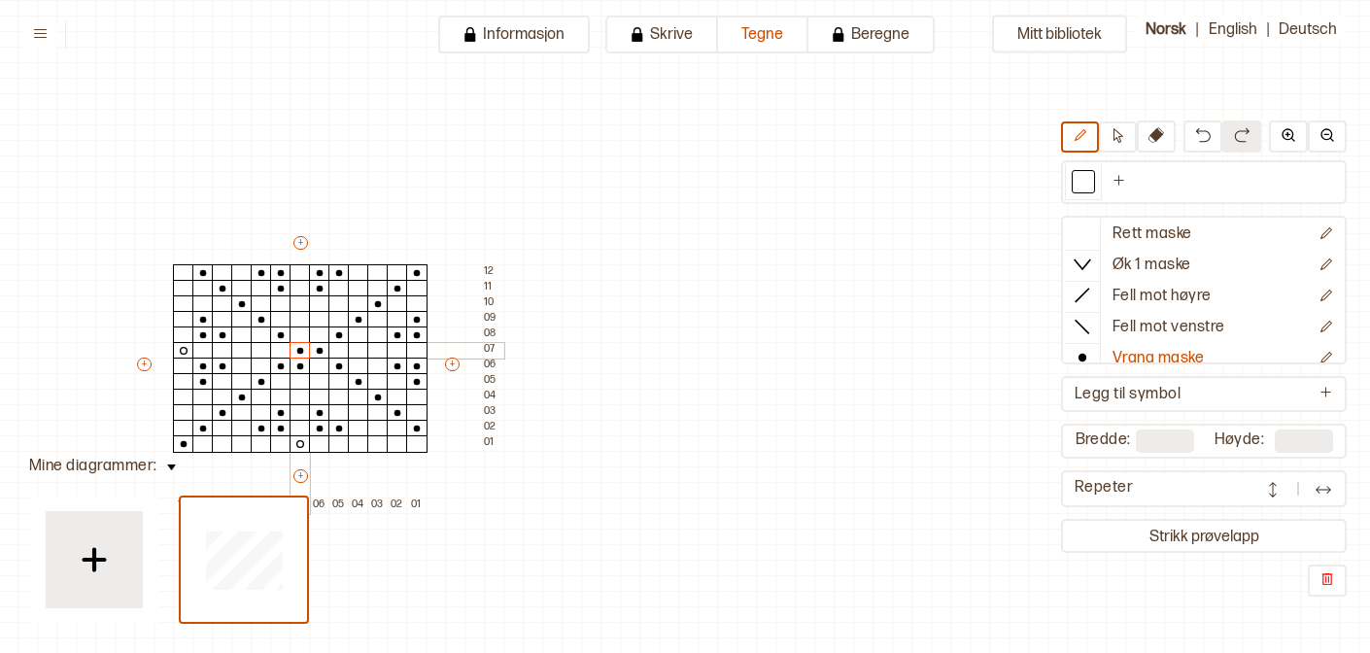
click at [297, 348] on div at bounding box center [300, 350] width 21 height 17
click at [1065, 239] on div at bounding box center [1082, 233] width 35 height 29
click at [309, 359] on div at bounding box center [319, 366] width 21 height 17
click at [706, 536] on div "Mitt bibliotek Rett maske Øk 1 maske Fell mot høyre Fell mot venstre Vrang mask…" at bounding box center [979, 653] width 2740 height 1306
click at [1306, 489] on button at bounding box center [1323, 488] width 39 height 29
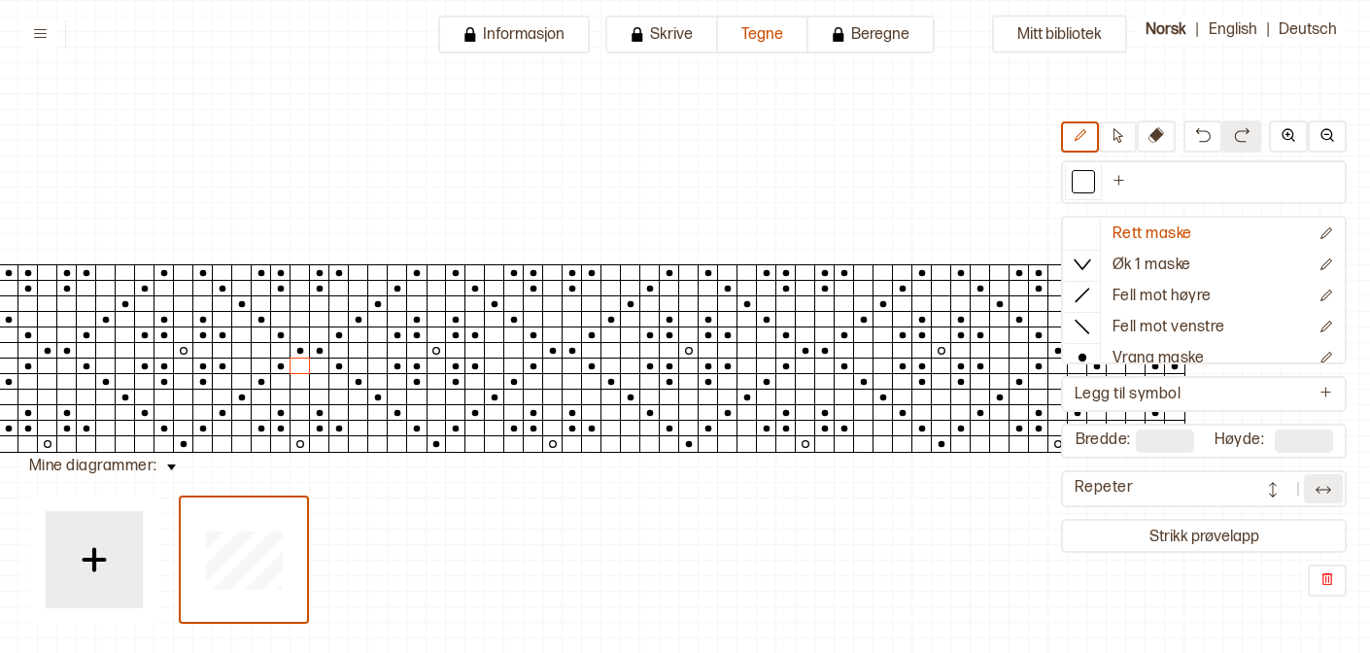
click at [1281, 490] on img at bounding box center [1272, 489] width 19 height 19
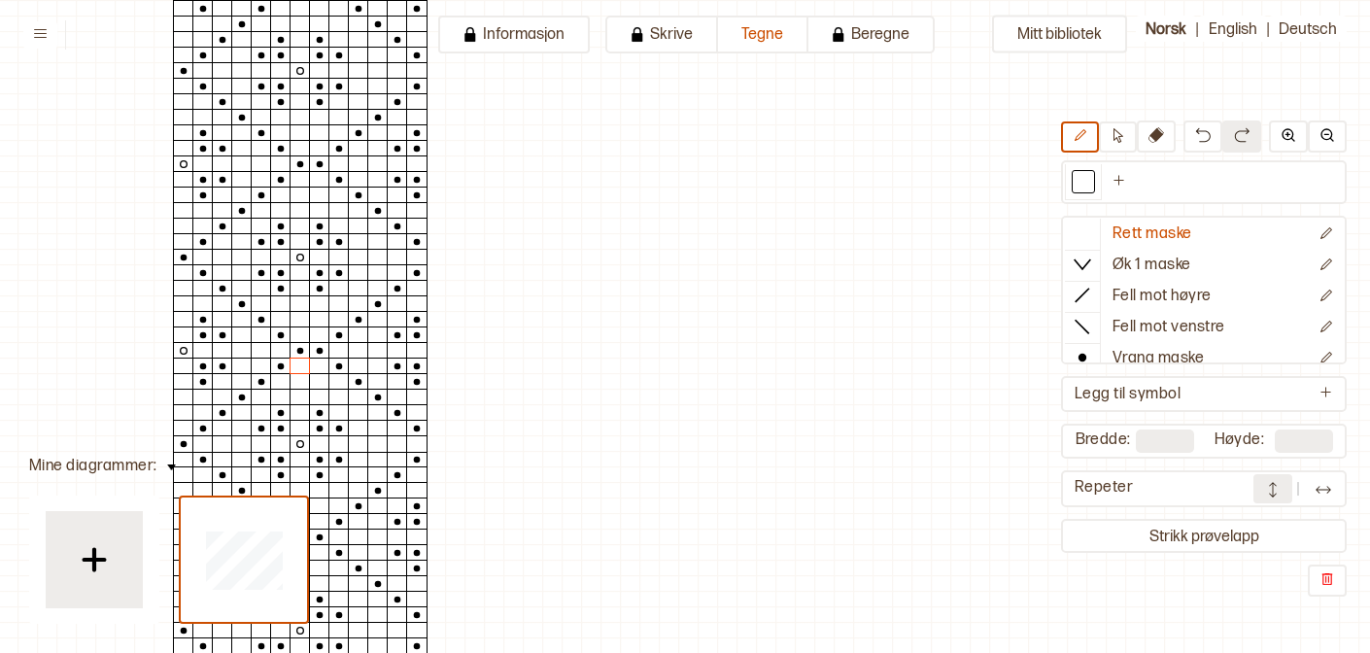
click at [1281, 490] on img at bounding box center [1272, 489] width 19 height 19
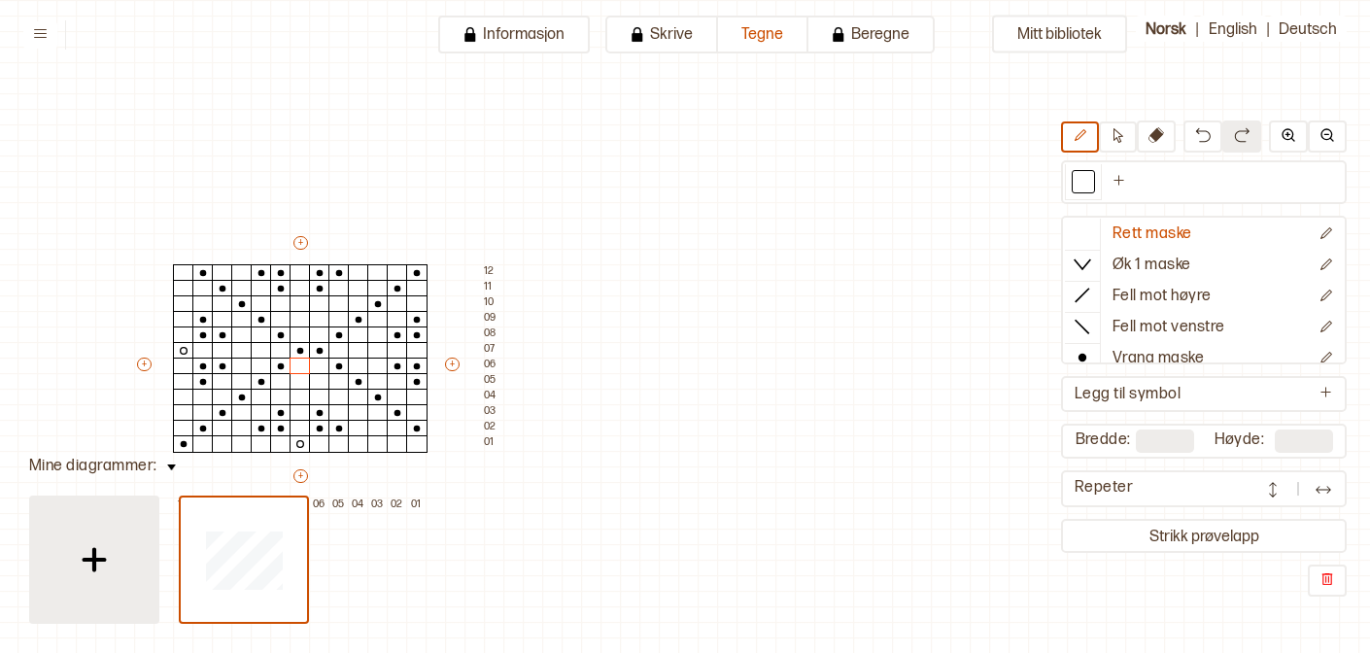
click at [110, 522] on div at bounding box center [94, 559] width 97 height 97
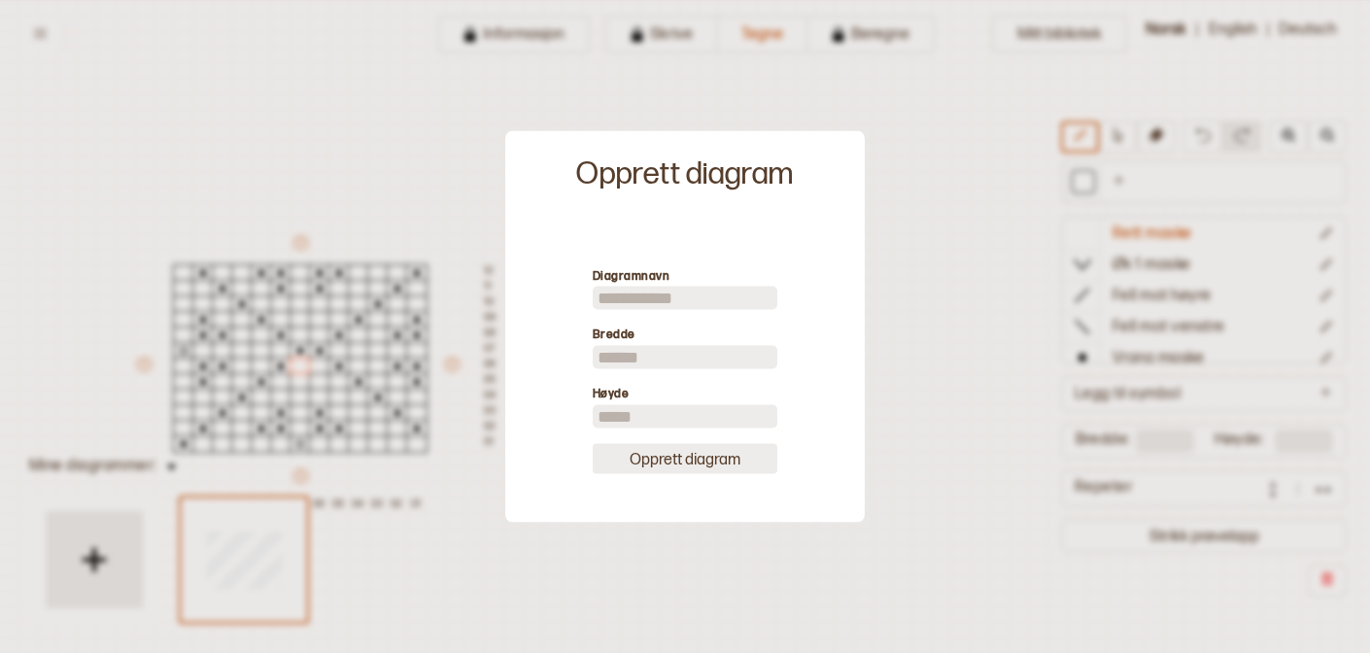
click at [636, 468] on button "Opprett diagram" at bounding box center [685, 458] width 185 height 30
type input "**"
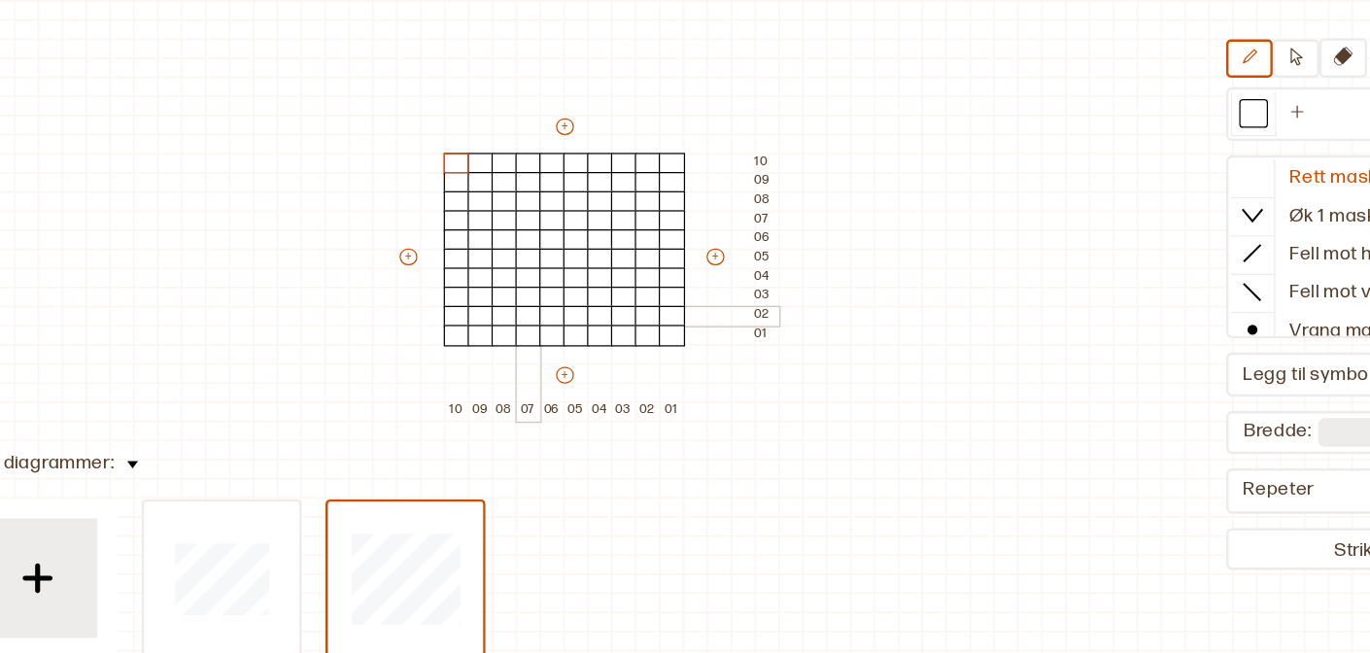
scroll to position [18, 158]
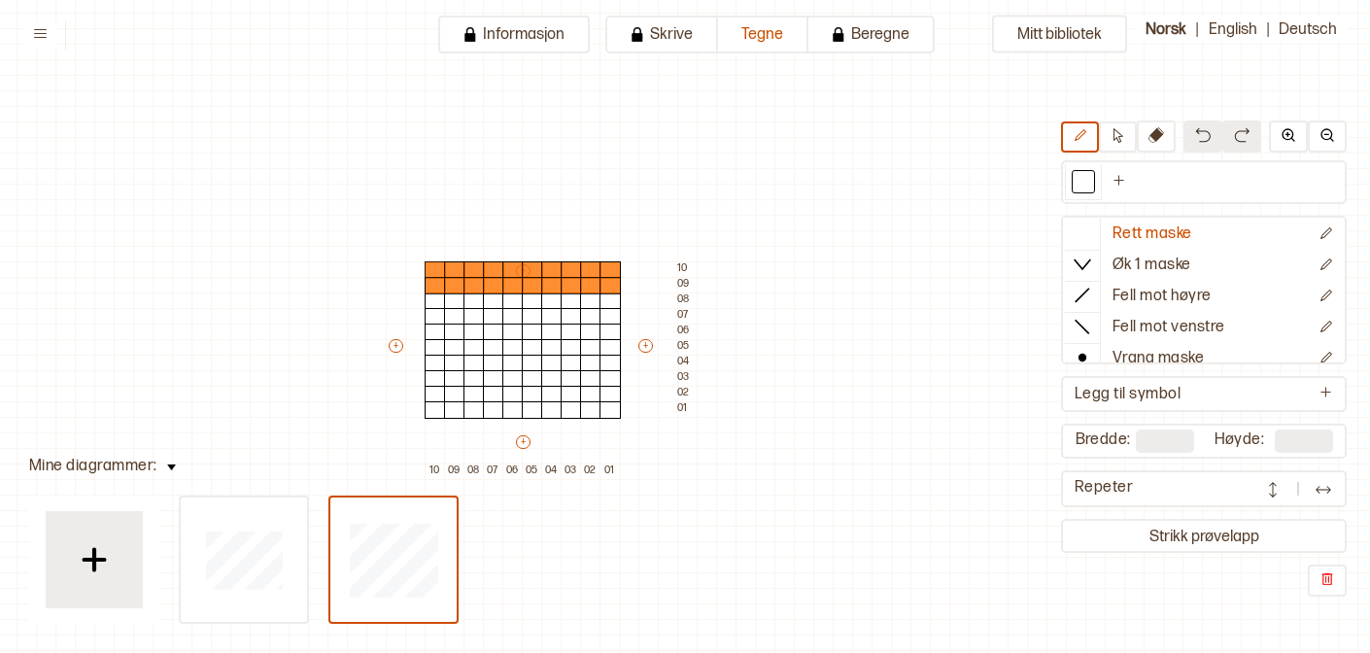
drag, startPoint x: 520, startPoint y: 240, endPoint x: 525, endPoint y: 276, distance: 36.3
type input "*"
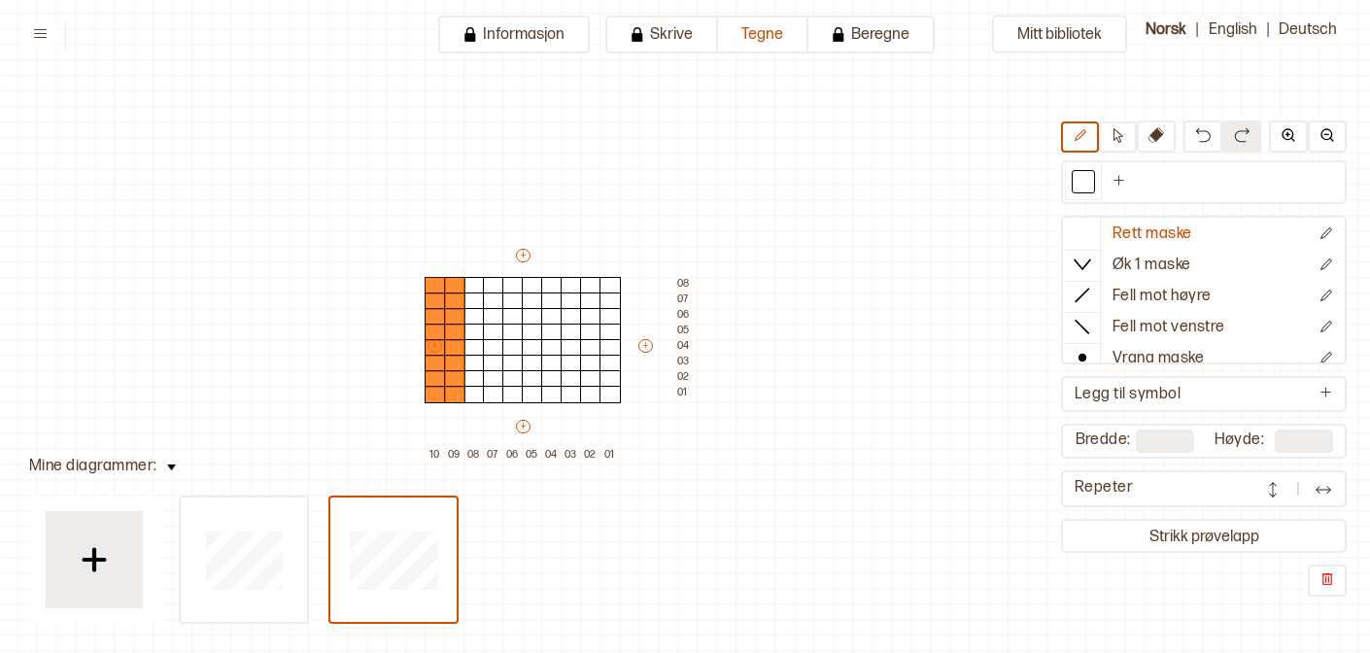
drag, startPoint x: 395, startPoint y: 349, endPoint x: 689, endPoint y: 396, distance: 297.3
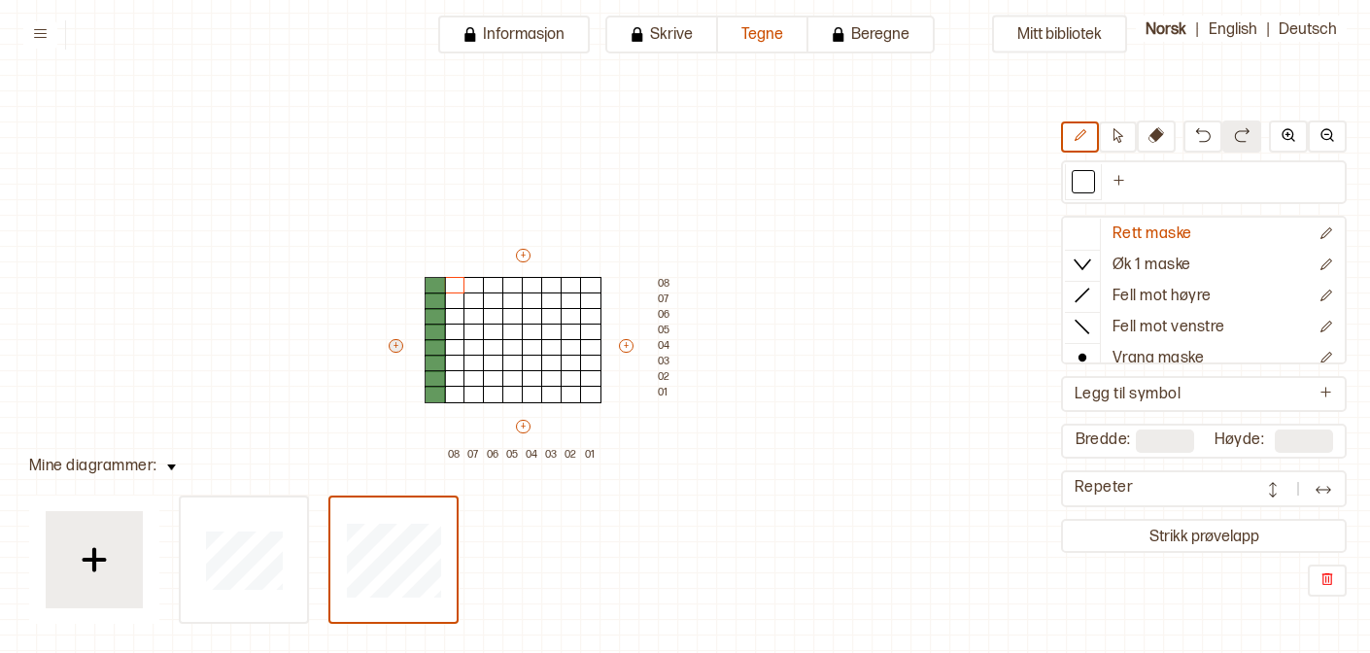
type input "*"
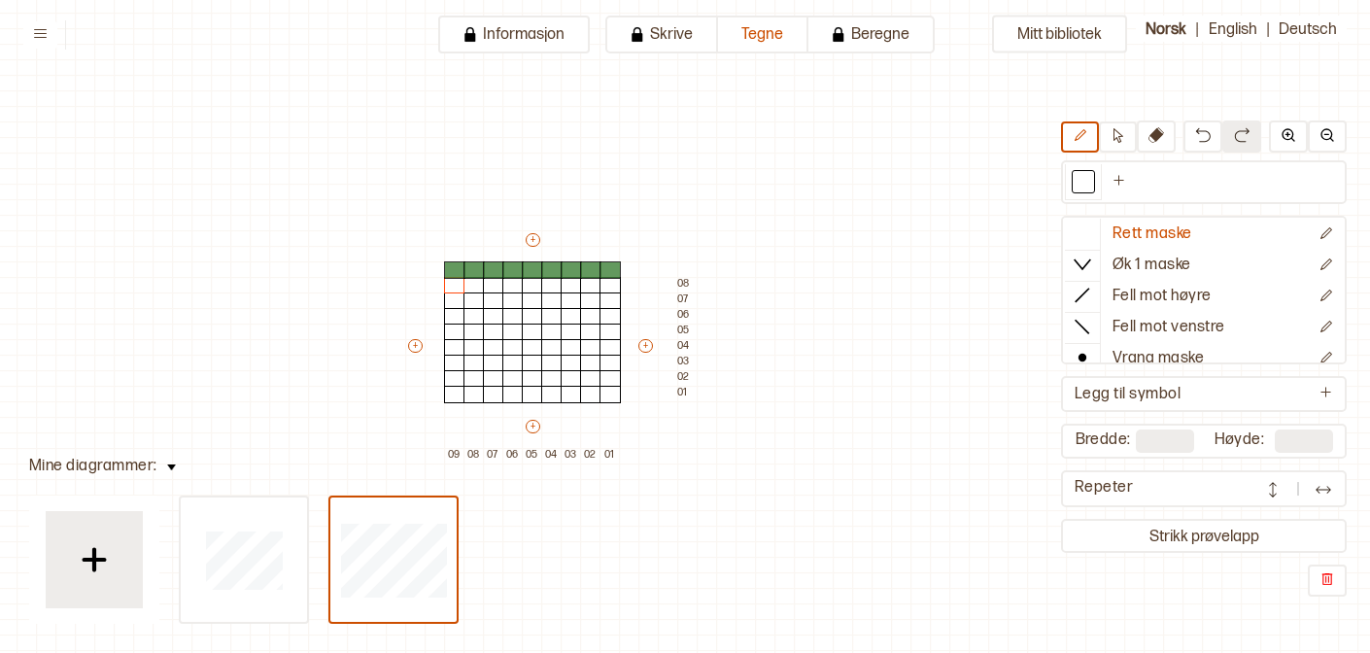
drag, startPoint x: 530, startPoint y: 253, endPoint x: 517, endPoint y: 221, distance: 34.8
click at [1078, 353] on icon at bounding box center [1082, 357] width 19 height 19
click at [527, 332] on div at bounding box center [532, 332] width 21 height 17
click at [548, 311] on div at bounding box center [551, 316] width 21 height 17
click at [546, 300] on div at bounding box center [551, 300] width 21 height 17
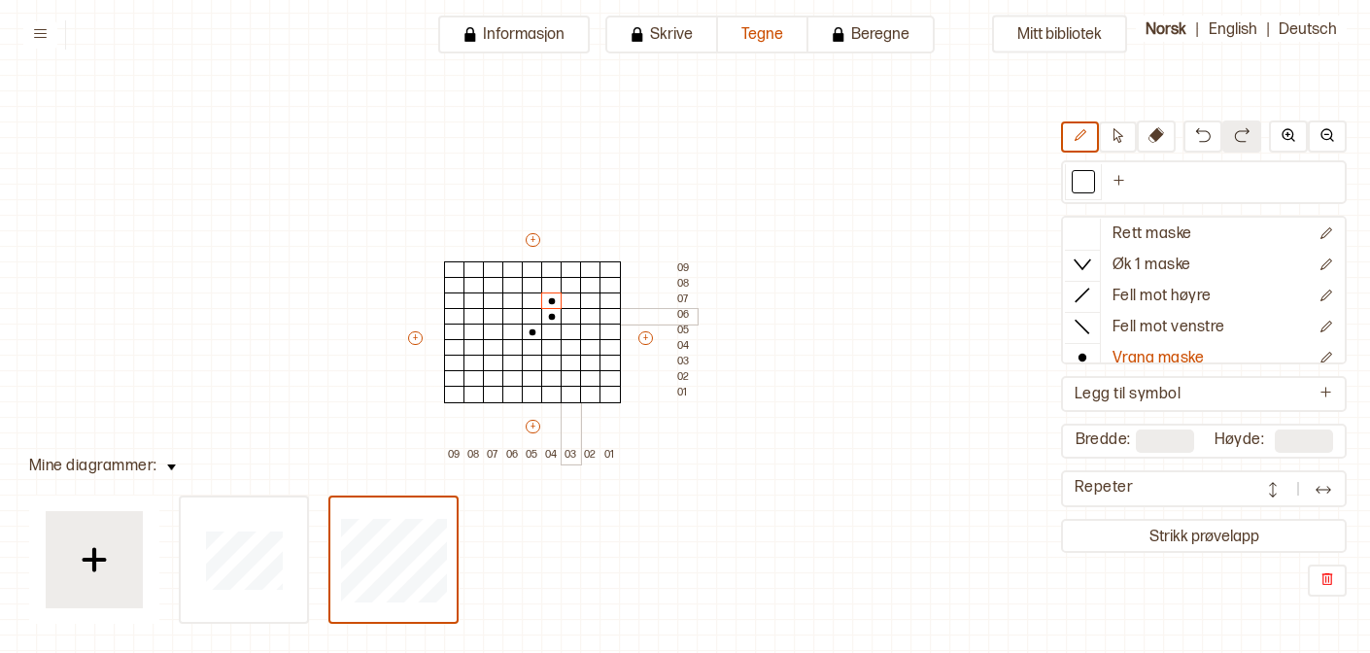
click at [565, 308] on div at bounding box center [571, 316] width 21 height 17
click at [552, 345] on div at bounding box center [551, 347] width 21 height 17
click at [565, 345] on div at bounding box center [571, 347] width 21 height 17
click at [550, 360] on div at bounding box center [551, 363] width 21 height 17
click at [512, 345] on div at bounding box center [512, 347] width 21 height 17
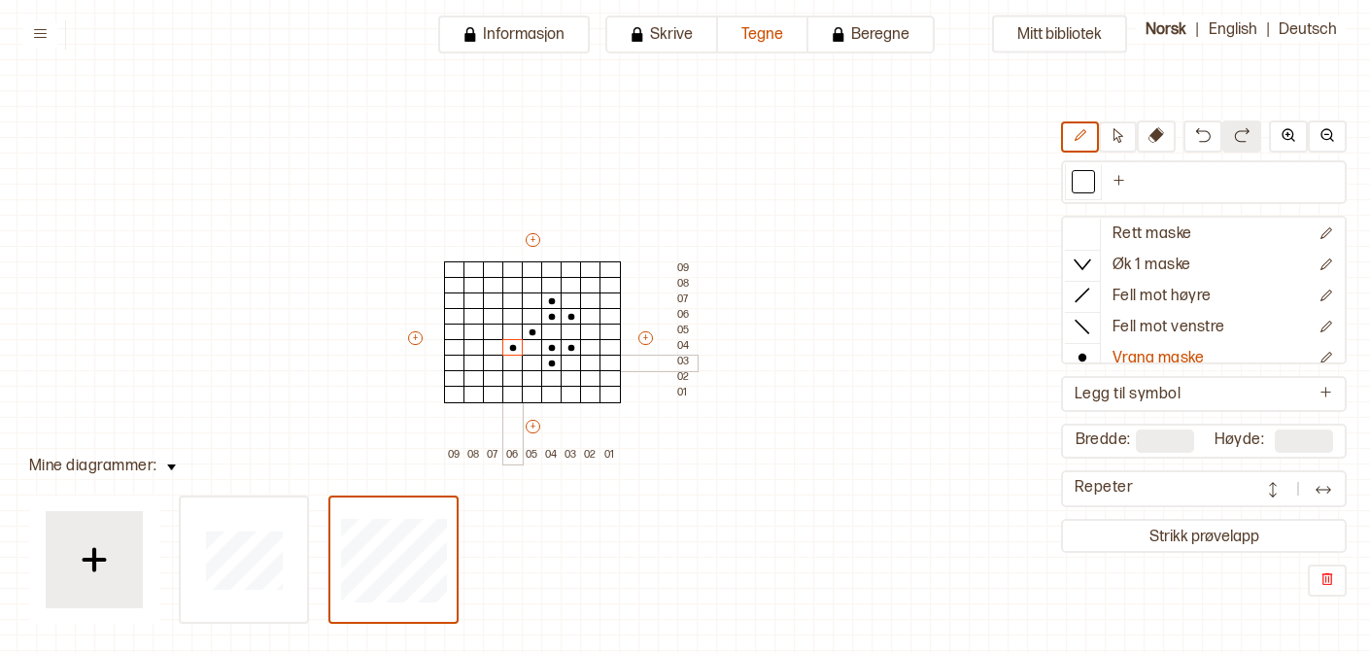
click at [517, 362] on div at bounding box center [512, 363] width 21 height 17
click at [494, 350] on div at bounding box center [493, 347] width 21 height 17
click at [510, 320] on div at bounding box center [512, 316] width 21 height 17
click at [510, 303] on div at bounding box center [512, 300] width 21 height 17
click at [497, 321] on div at bounding box center [493, 316] width 21 height 17
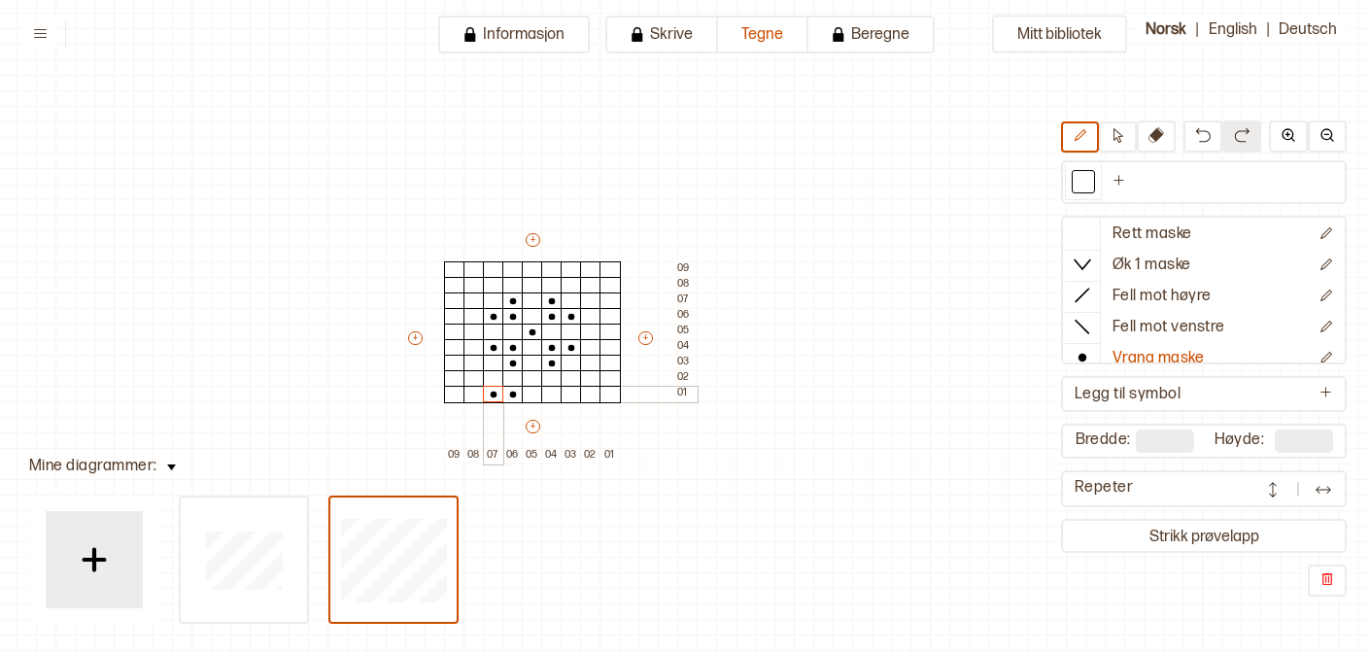
drag, startPoint x: 508, startPoint y: 395, endPoint x: 497, endPoint y: 391, distance: 11.7
click at [497, 391] on div "+ + + + 09 08 07 06 05 04 03 02 01 09 08 07 06 05 04 03 02 01" at bounding box center [550, 346] width 291 height 233
click at [1083, 235] on icon at bounding box center [1082, 232] width 19 height 19
click at [1076, 343] on div at bounding box center [1082, 357] width 35 height 29
type input "**"
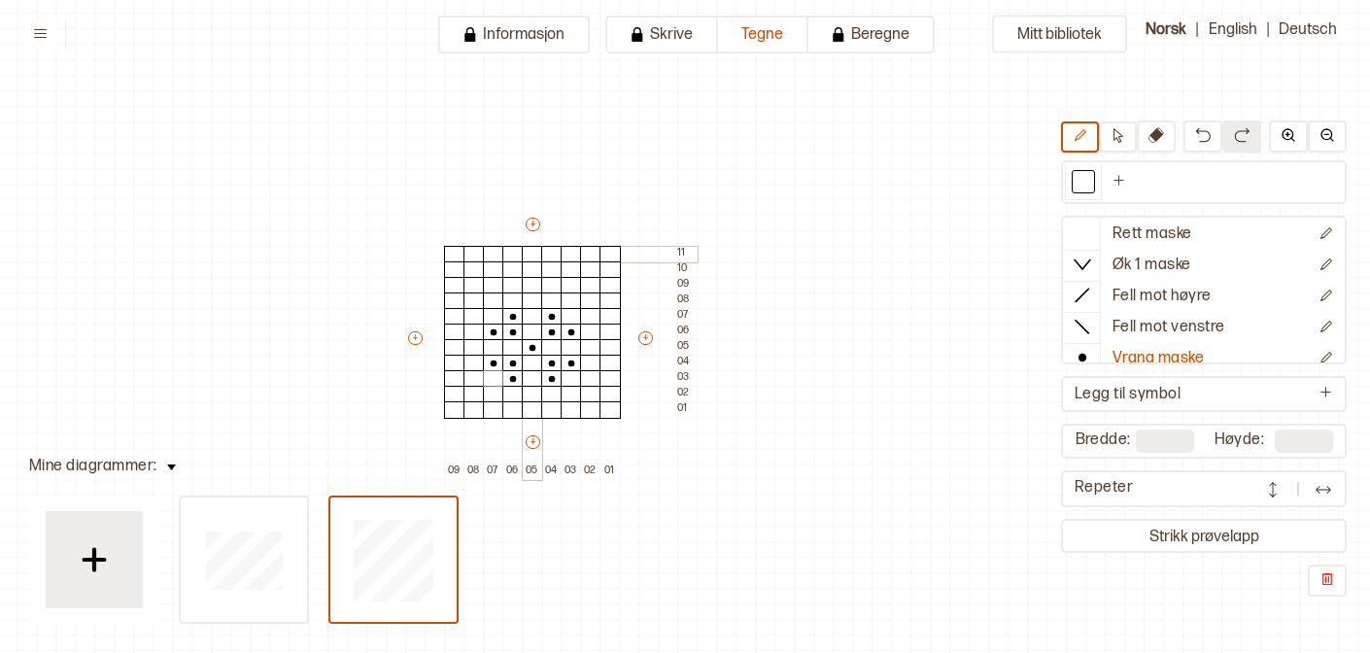
click at [531, 247] on div at bounding box center [532, 254] width 21 height 17
click at [549, 268] on div at bounding box center [551, 269] width 21 height 17
click at [569, 281] on div at bounding box center [571, 285] width 21 height 17
click at [583, 297] on div at bounding box center [590, 300] width 21 height 17
click at [610, 317] on div at bounding box center [609, 316] width 21 height 17
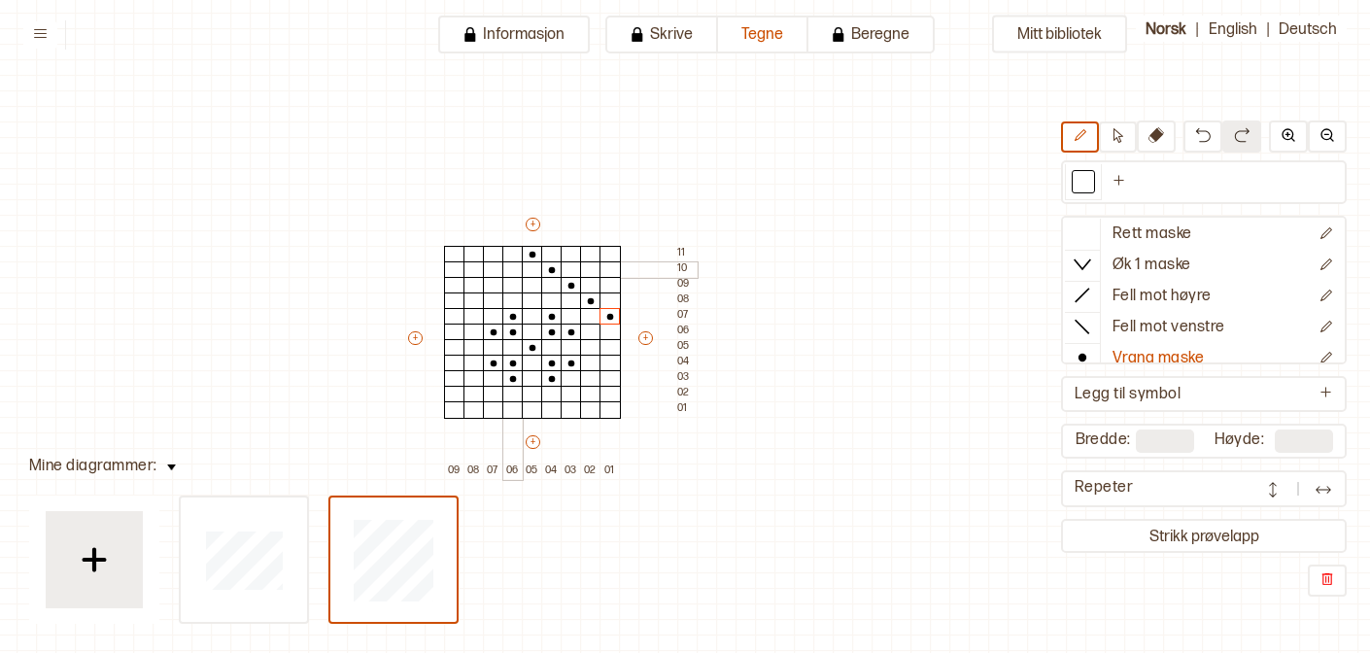
click at [510, 270] on div at bounding box center [512, 269] width 21 height 17
click at [492, 288] on div at bounding box center [493, 285] width 21 height 17
click at [474, 298] on div at bounding box center [473, 300] width 21 height 17
click at [453, 320] on div at bounding box center [454, 316] width 21 height 17
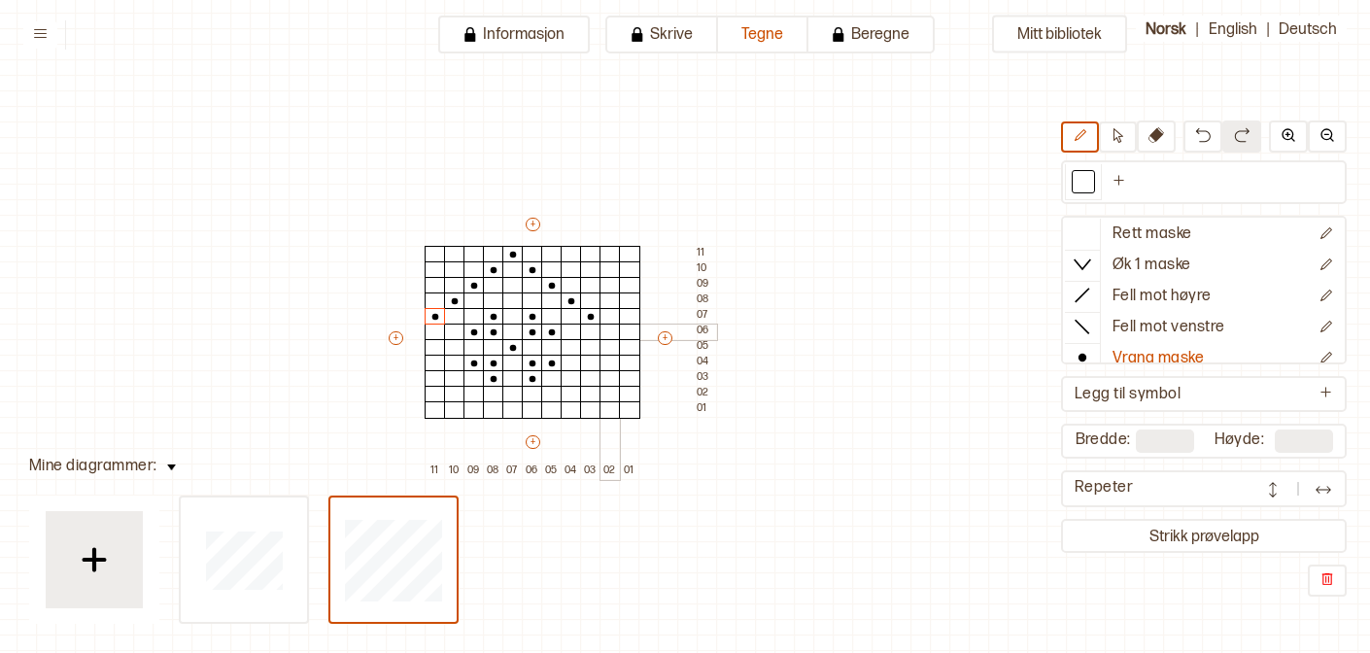
click at [601, 333] on div at bounding box center [609, 332] width 21 height 17
click at [623, 348] on div at bounding box center [629, 347] width 21 height 17
type input "**"
click at [410, 335] on div at bounding box center [415, 332] width 21 height 17
click at [611, 367] on div at bounding box center [609, 363] width 21 height 17
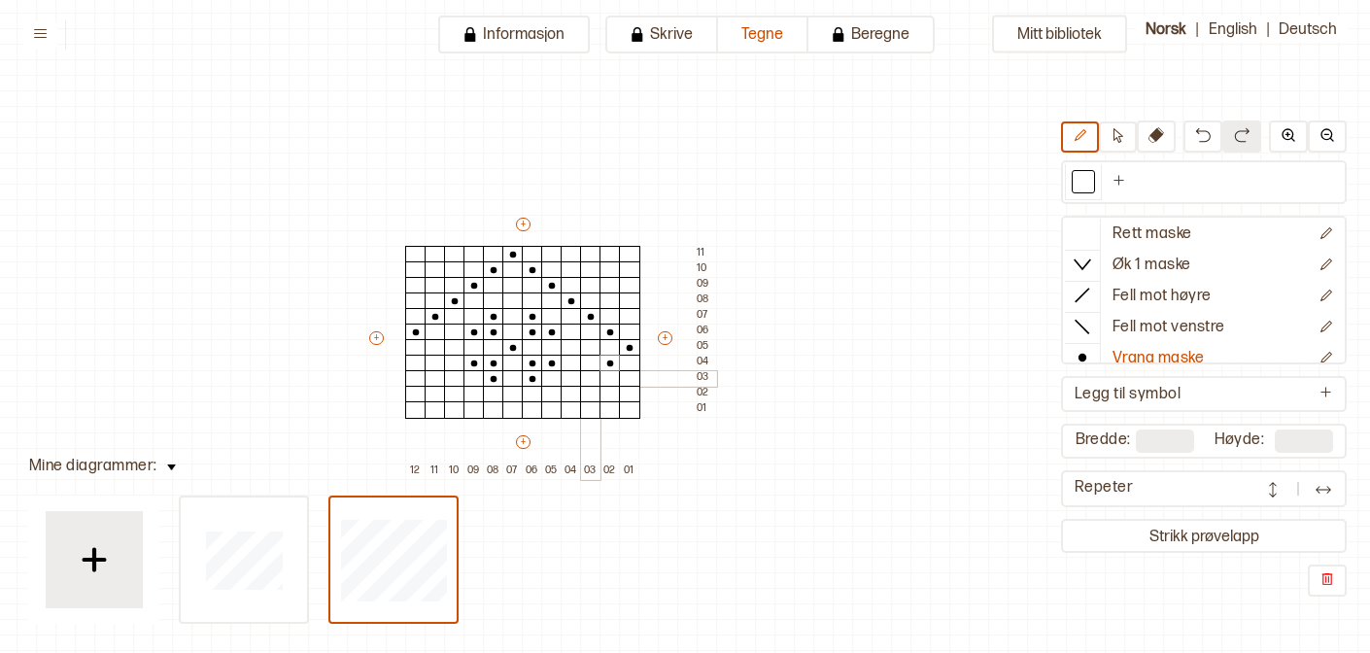
click at [588, 383] on div at bounding box center [590, 378] width 21 height 17
click at [571, 397] on div at bounding box center [571, 394] width 21 height 17
click at [552, 410] on div at bounding box center [551, 409] width 21 height 17
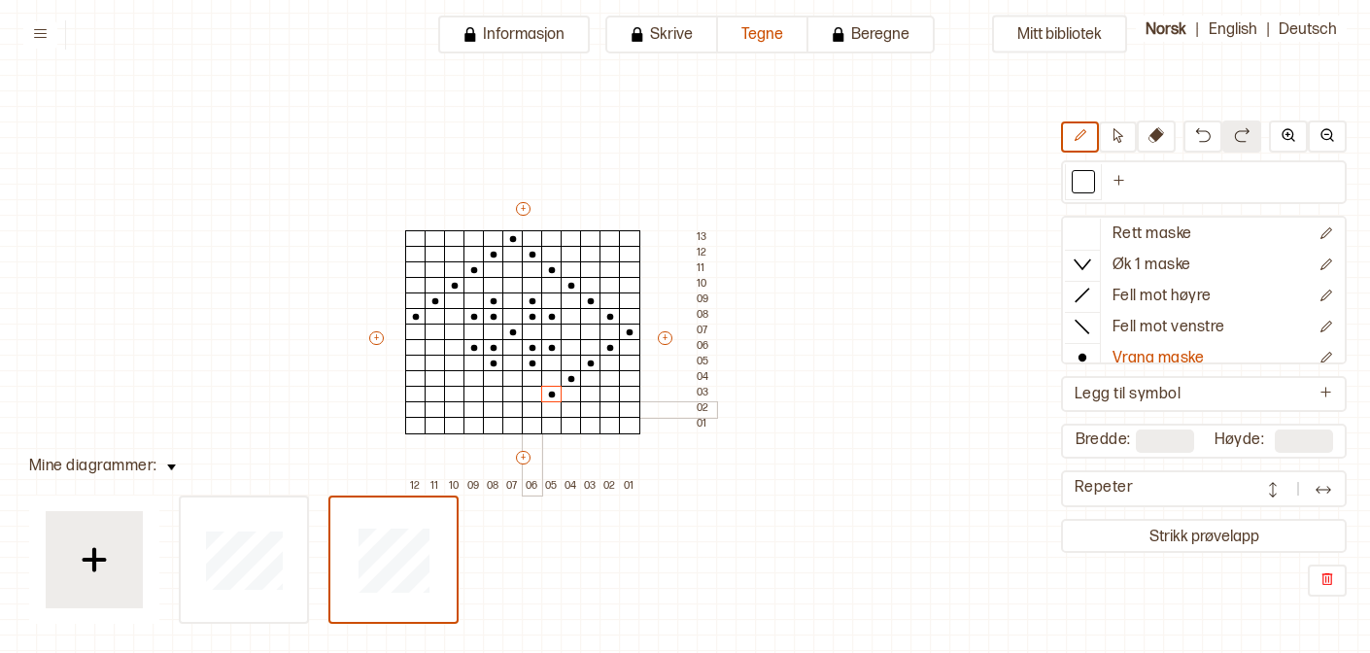
click at [529, 407] on div at bounding box center [532, 409] width 21 height 17
click at [510, 424] on div at bounding box center [512, 425] width 21 height 17
click at [492, 412] on div at bounding box center [493, 409] width 21 height 17
click at [470, 394] on div at bounding box center [473, 394] width 21 height 17
click at [449, 380] on div at bounding box center [454, 378] width 21 height 17
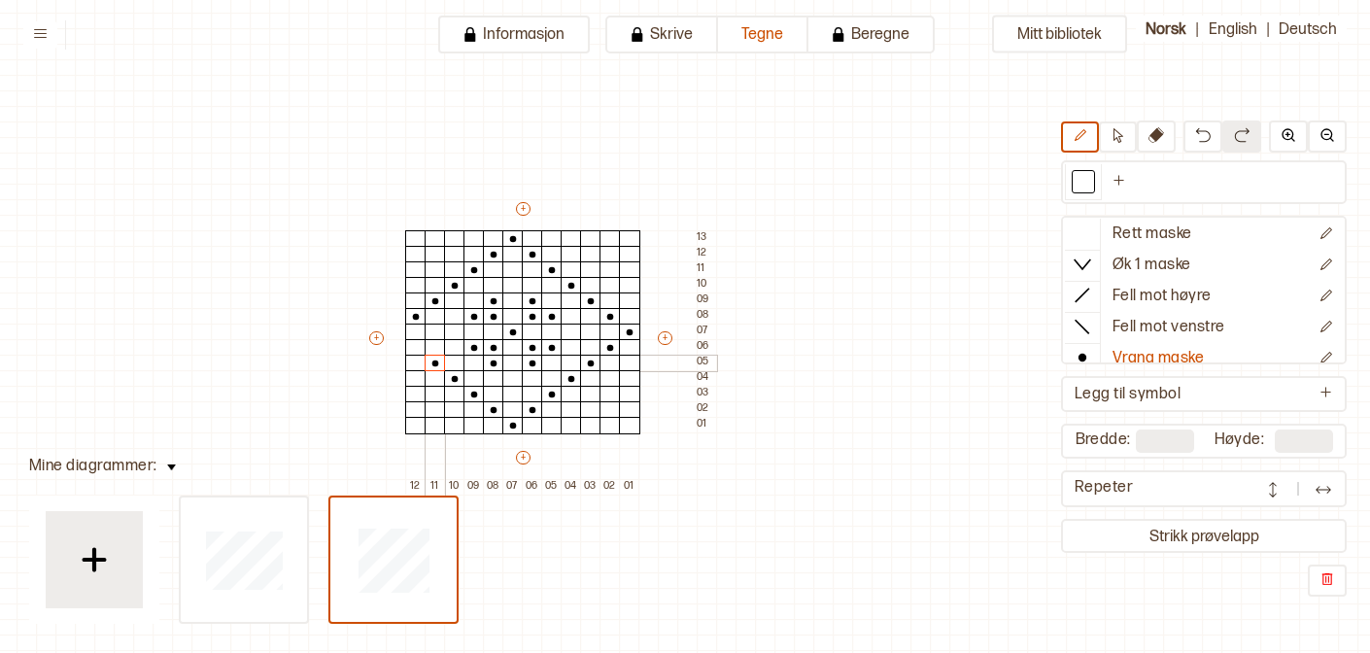
click at [434, 363] on div at bounding box center [435, 363] width 21 height 17
click at [419, 355] on div at bounding box center [415, 363] width 21 height 17
click at [413, 348] on div at bounding box center [415, 347] width 21 height 17
click at [372, 337] on button "+" at bounding box center [376, 338] width 15 height 14
click at [1078, 233] on icon at bounding box center [1082, 232] width 19 height 19
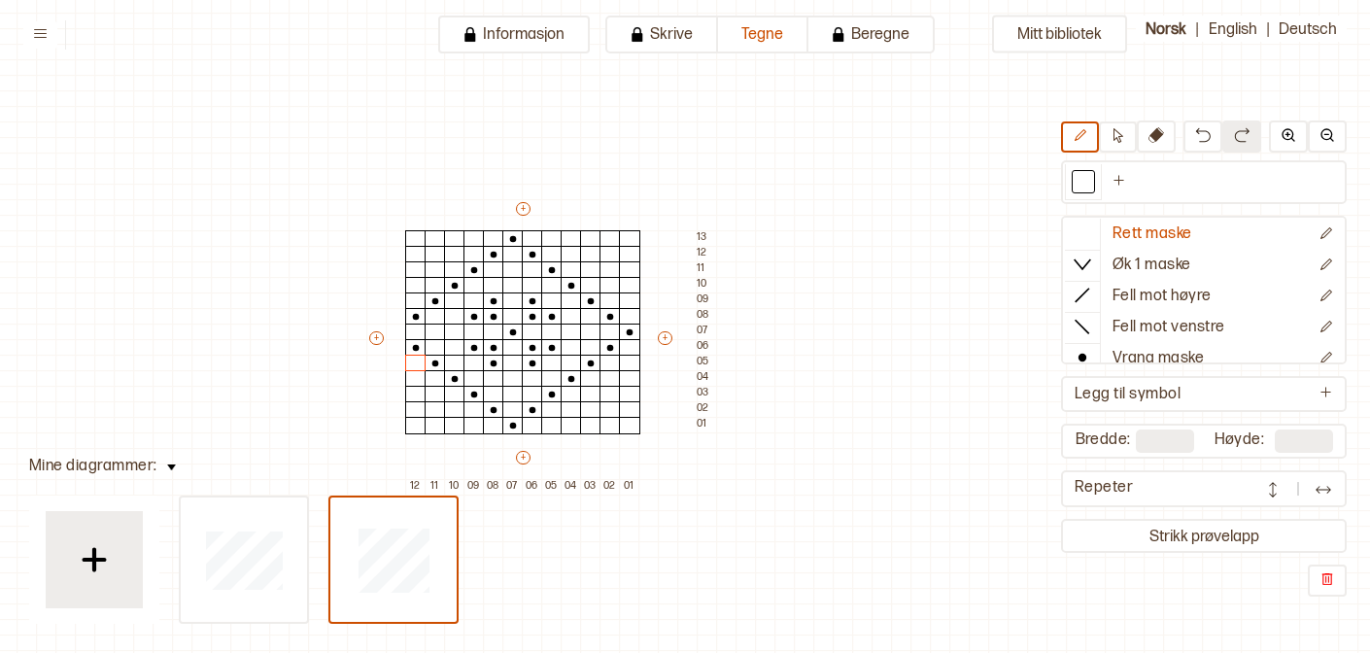
click at [1310, 487] on button at bounding box center [1323, 488] width 39 height 29
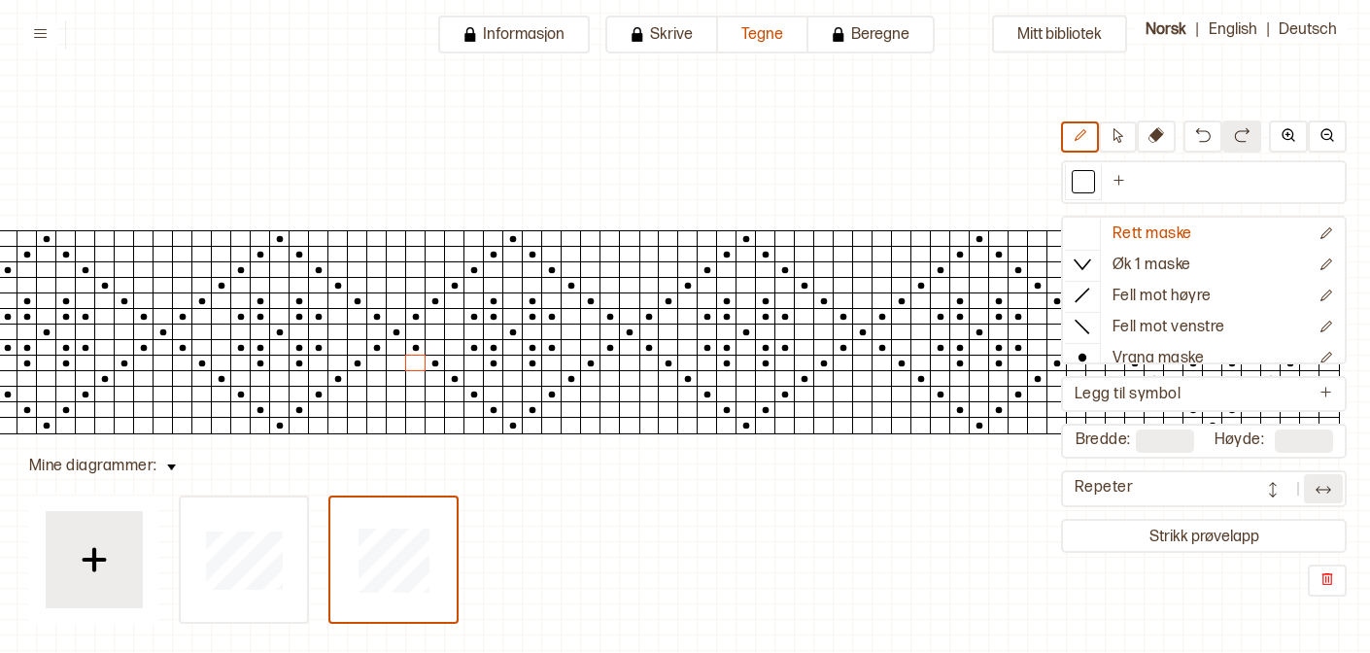
click at [1280, 493] on img at bounding box center [1272, 489] width 19 height 19
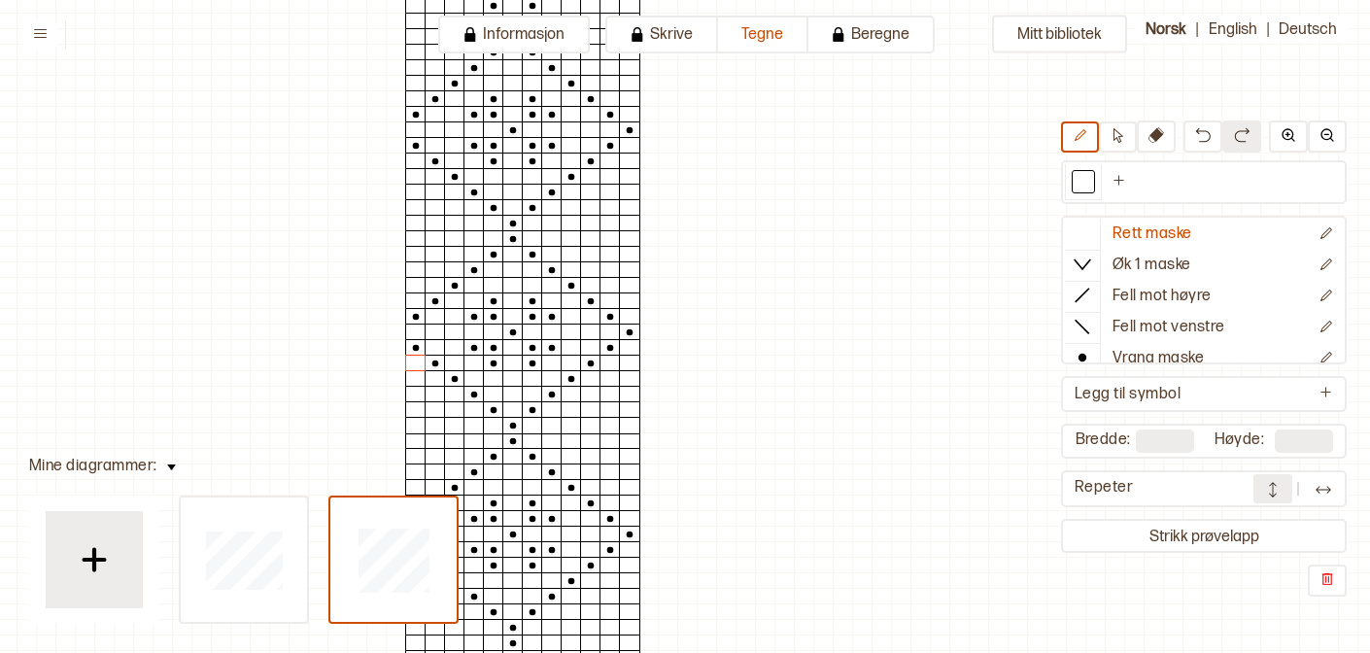
click at [1280, 493] on img at bounding box center [1272, 489] width 19 height 19
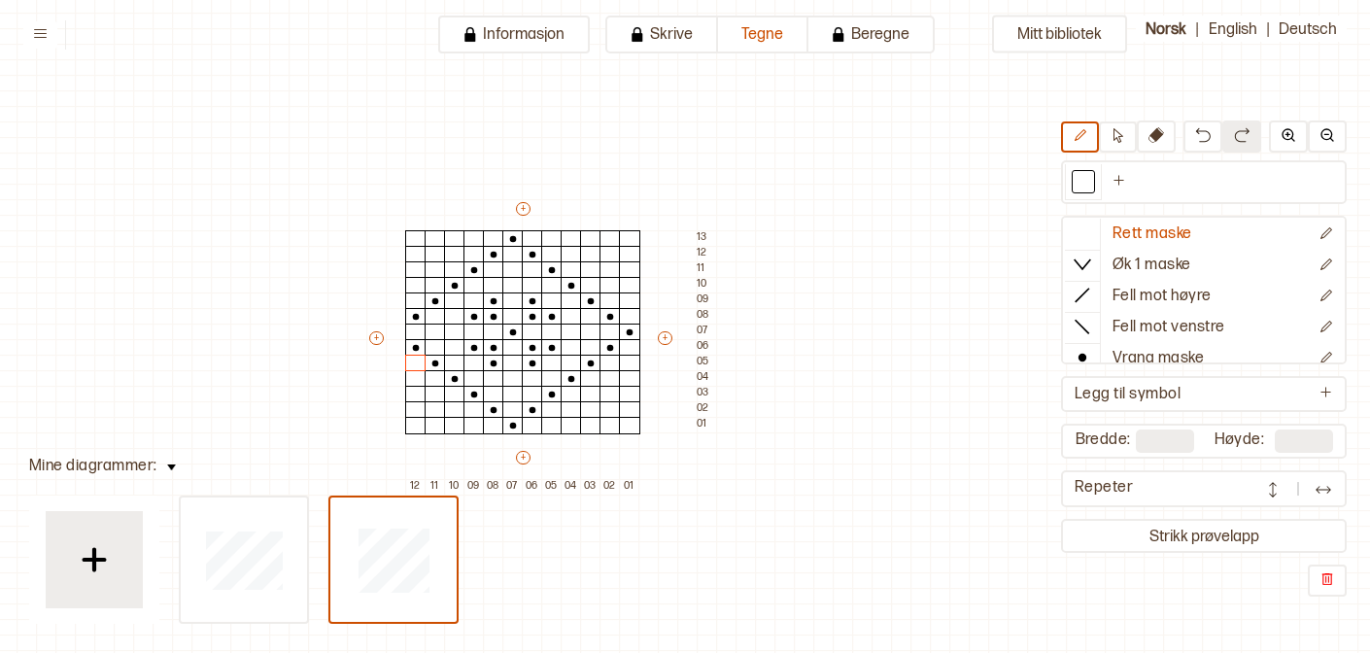
click at [1316, 488] on img at bounding box center [1323, 489] width 19 height 19
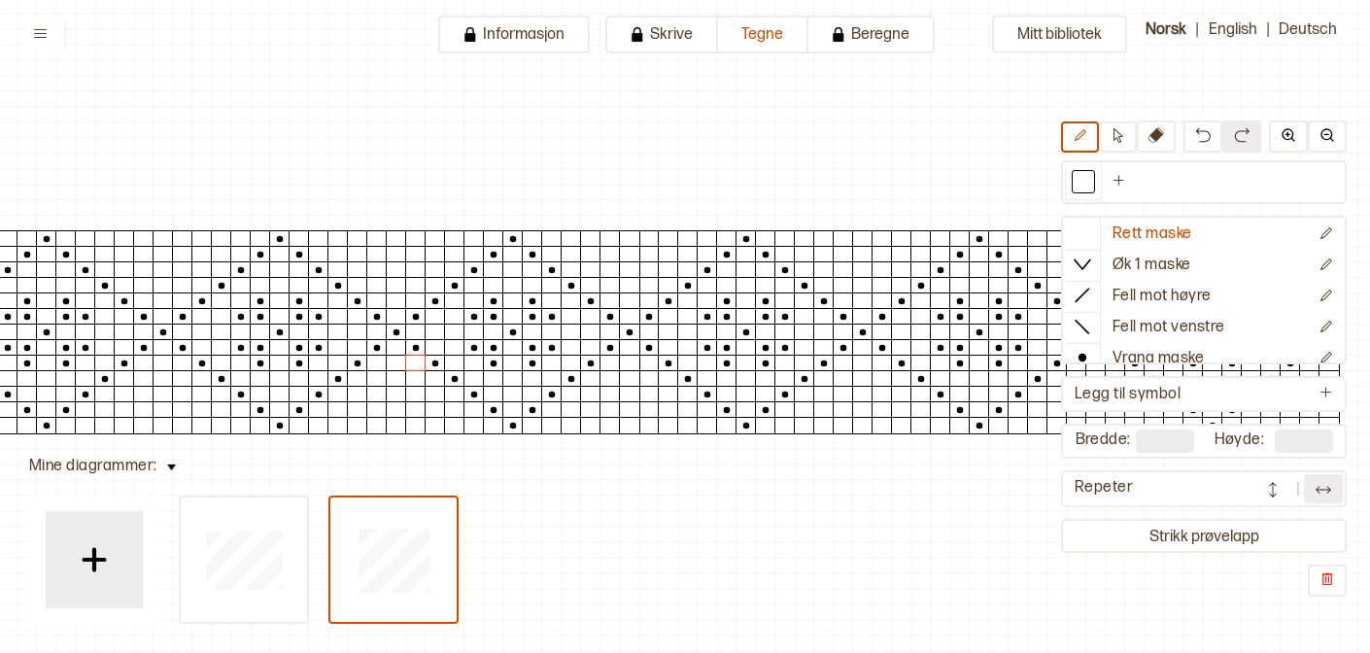
click at [397, 423] on div at bounding box center [396, 425] width 21 height 17
click at [1081, 357] on circle at bounding box center [1082, 358] width 8 height 8
click at [392, 427] on div at bounding box center [396, 425] width 21 height 17
click at [625, 428] on div at bounding box center [629, 425] width 21 height 17
click at [645, 411] on div at bounding box center [648, 409] width 21 height 17
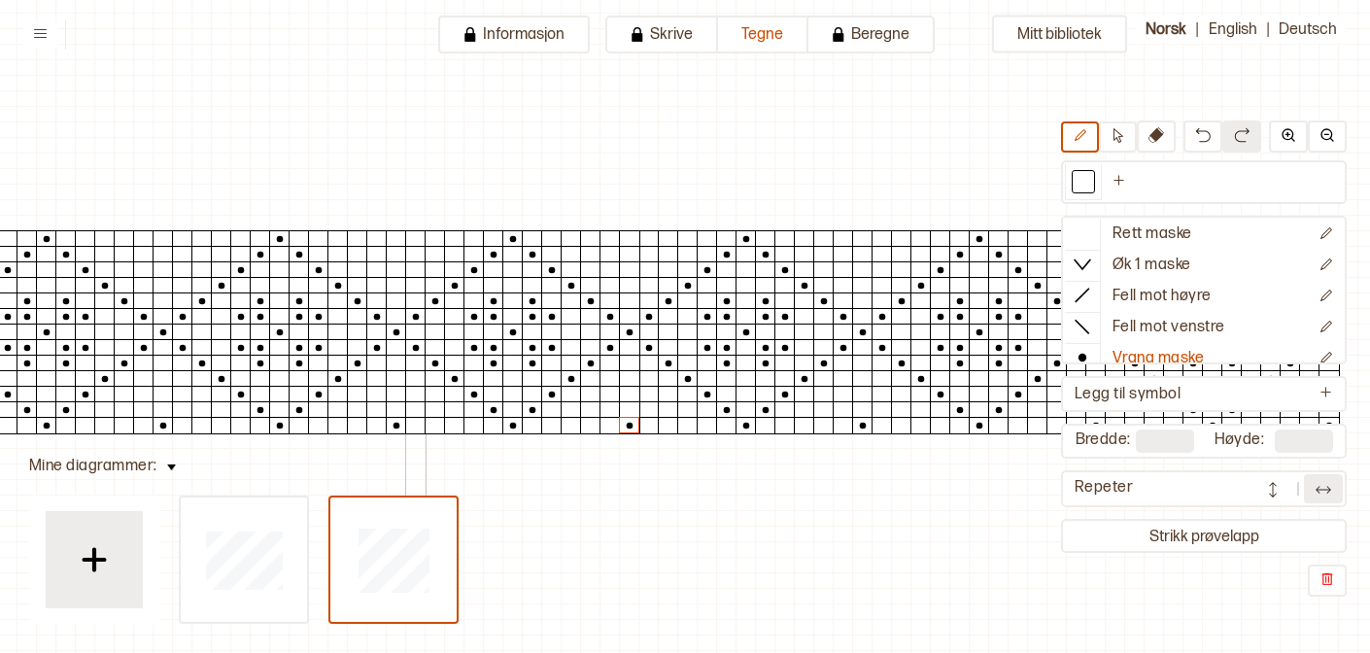
click at [411, 410] on div at bounding box center [415, 409] width 21 height 17
click at [410, 392] on div at bounding box center [415, 394] width 21 height 17
click at [433, 410] on div at bounding box center [435, 409] width 21 height 17
click at [377, 413] on div at bounding box center [376, 409] width 21 height 17
click at [605, 414] on div at bounding box center [609, 409] width 21 height 17
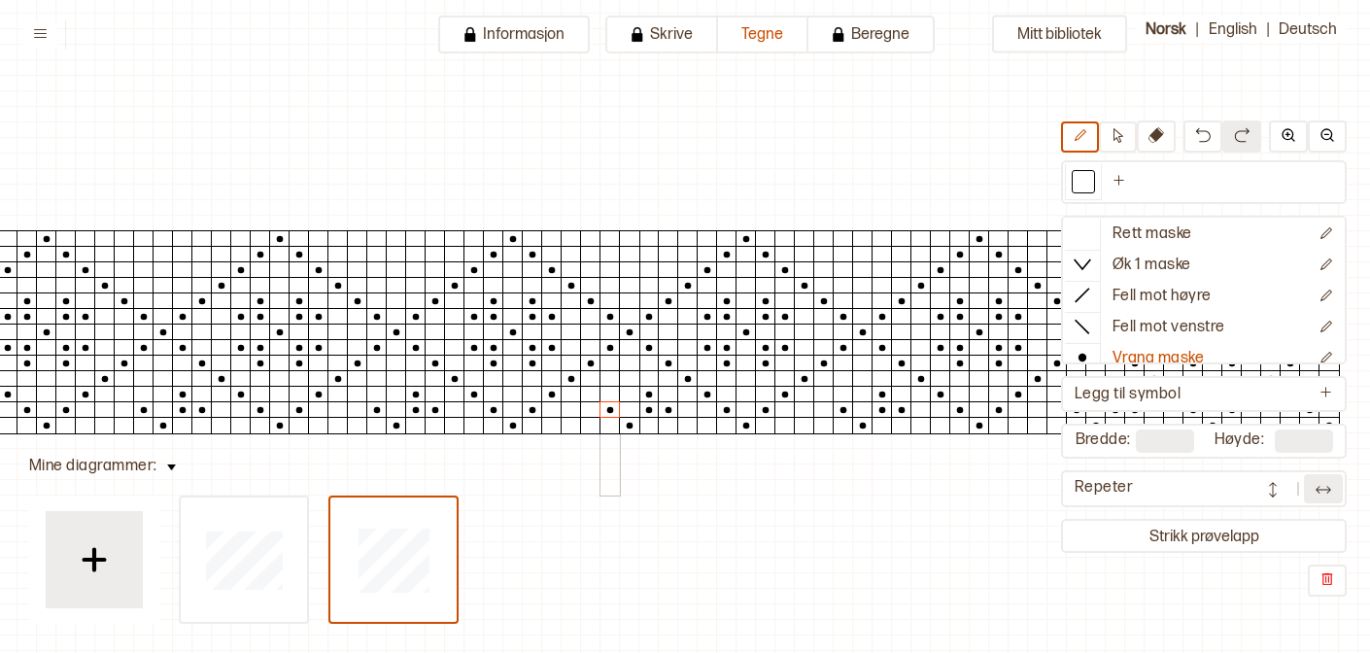
click at [605, 402] on icon at bounding box center [609, 410] width 19 height 16
click at [605, 399] on div at bounding box center [609, 394] width 21 height 17
click at [605, 395] on icon at bounding box center [609, 395] width 19 height 16
click at [589, 414] on div at bounding box center [590, 409] width 21 height 17
click at [1315, 490] on img at bounding box center [1323, 489] width 19 height 19
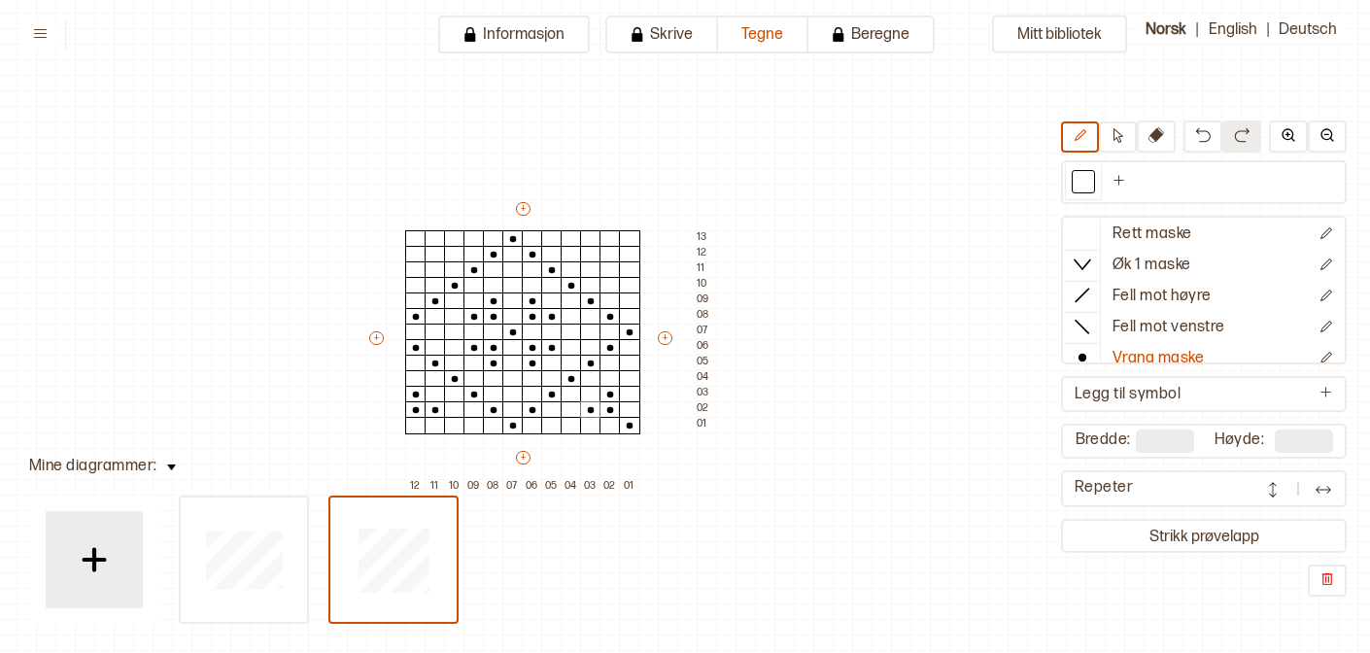
click at [1315, 489] on img at bounding box center [1323, 489] width 19 height 19
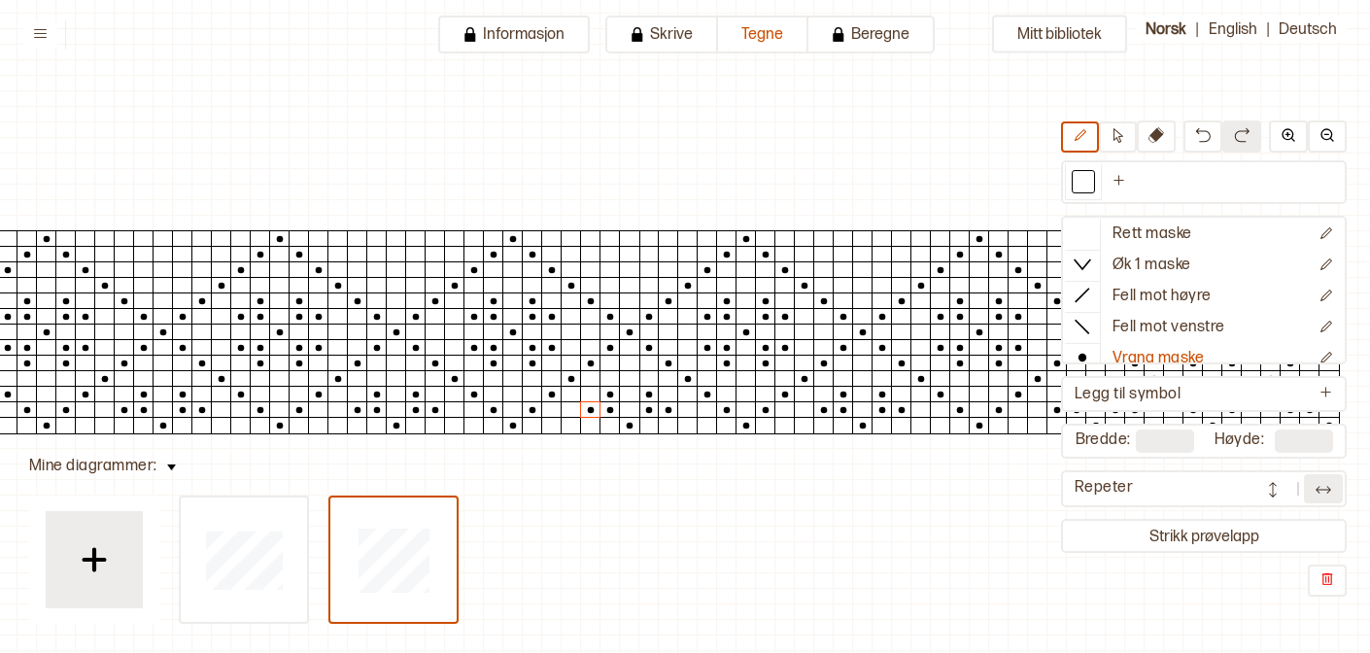
click at [646, 241] on div at bounding box center [648, 238] width 21 height 17
click at [414, 237] on div at bounding box center [415, 238] width 21 height 17
click at [414, 252] on div at bounding box center [415, 254] width 21 height 17
click at [428, 252] on div at bounding box center [435, 254] width 21 height 17
click at [376, 239] on div at bounding box center [376, 238] width 21 height 17
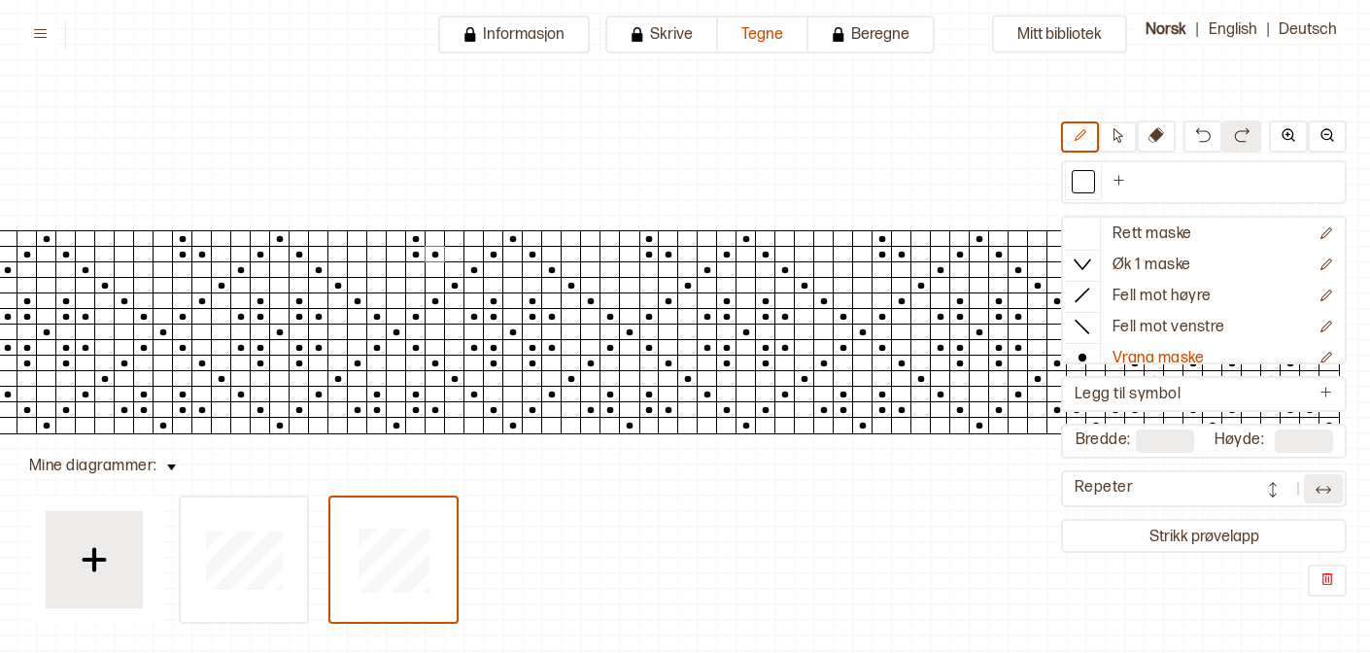
click at [376, 254] on div at bounding box center [376, 254] width 21 height 17
click at [602, 252] on div at bounding box center [609, 254] width 21 height 17
click at [602, 241] on div at bounding box center [609, 238] width 21 height 17
click at [591, 256] on div at bounding box center [590, 254] width 21 height 17
click at [1273, 484] on img at bounding box center [1272, 489] width 19 height 19
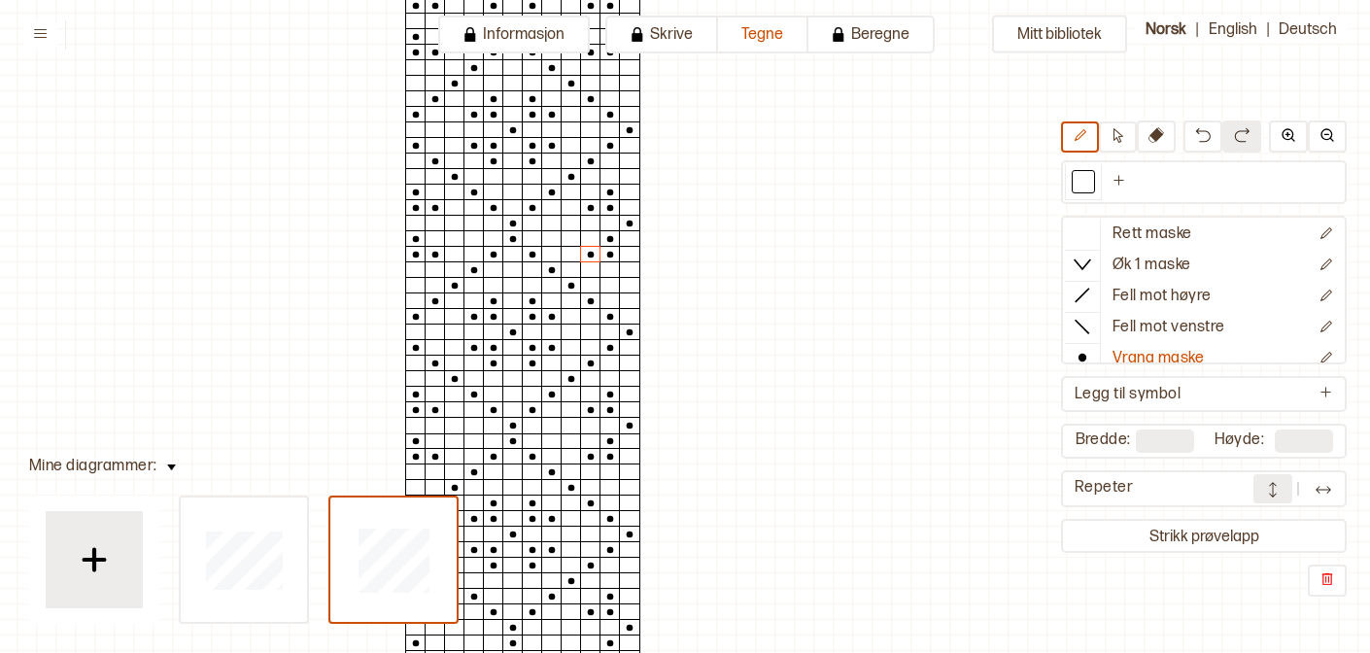
click at [1273, 484] on img at bounding box center [1272, 489] width 19 height 19
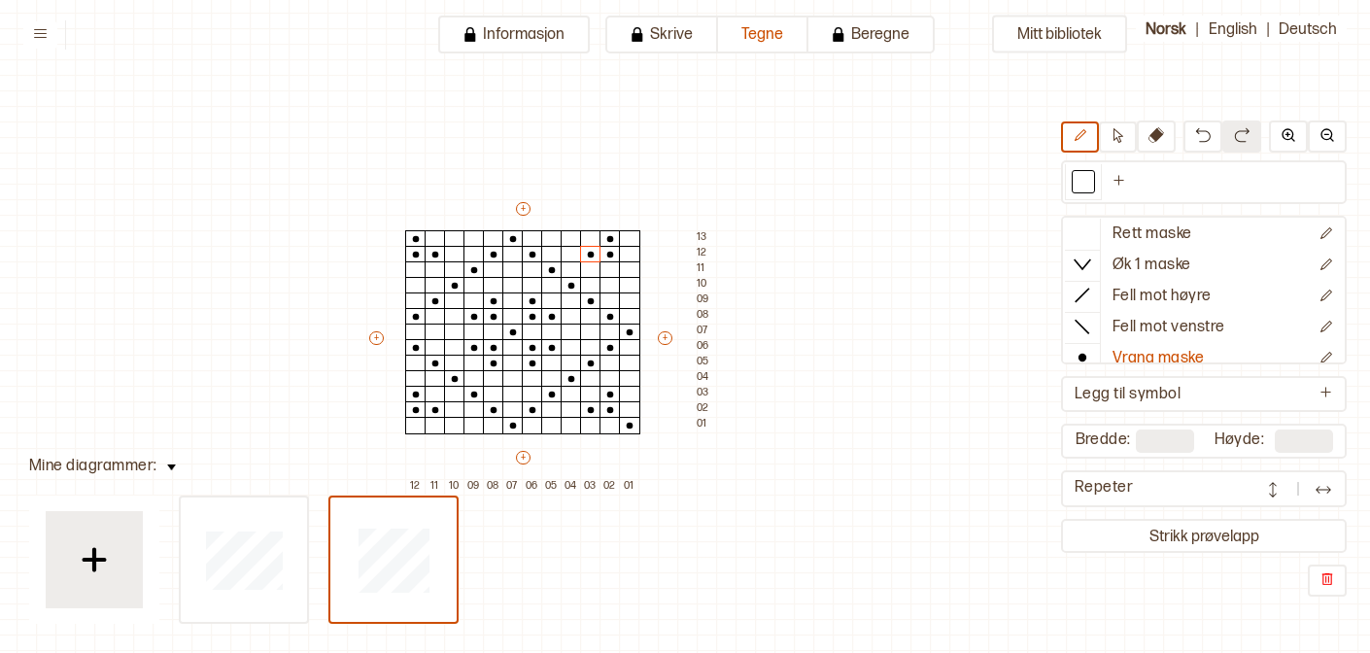
click at [1318, 487] on img at bounding box center [1323, 489] width 19 height 19
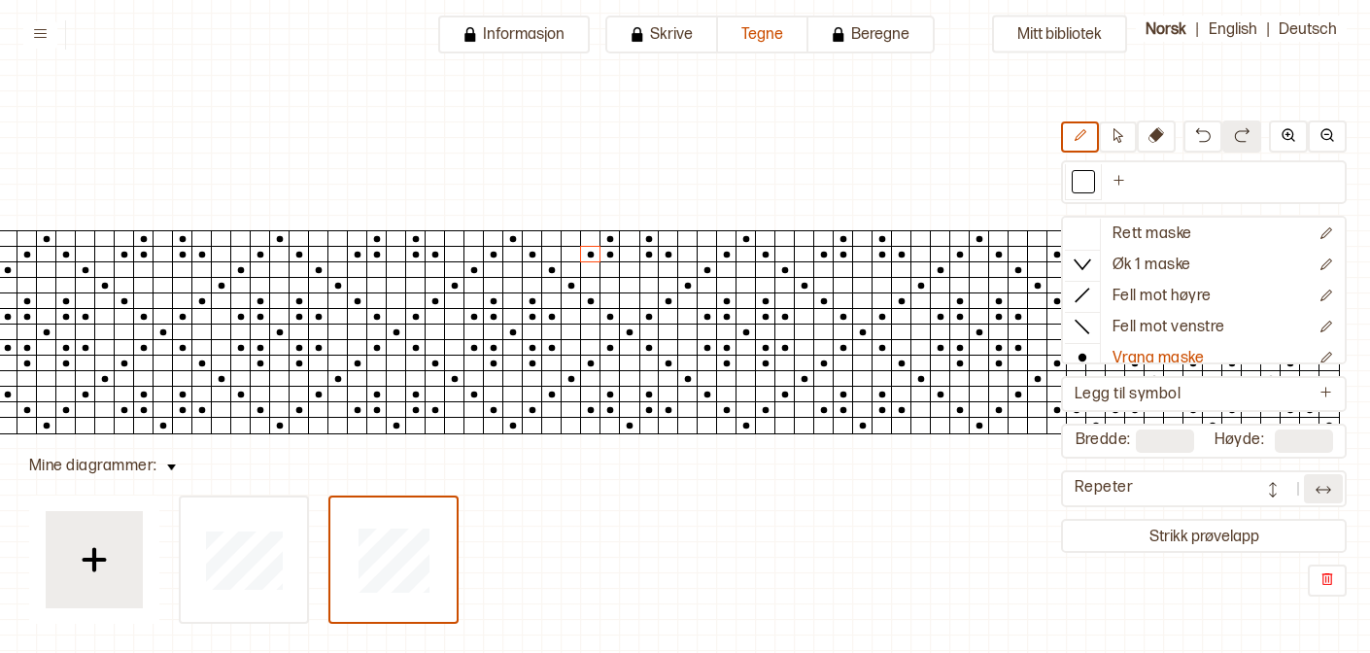
click at [1320, 489] on img at bounding box center [1323, 489] width 19 height 19
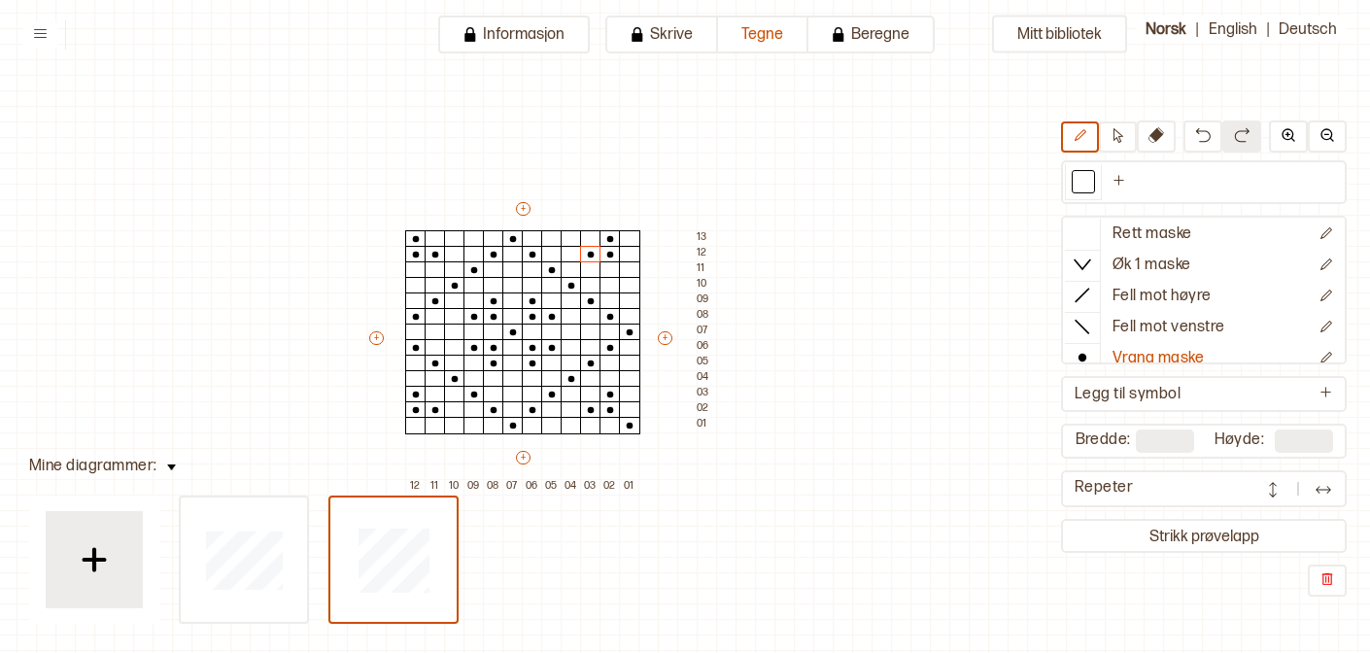
click at [1320, 489] on img at bounding box center [1323, 489] width 19 height 19
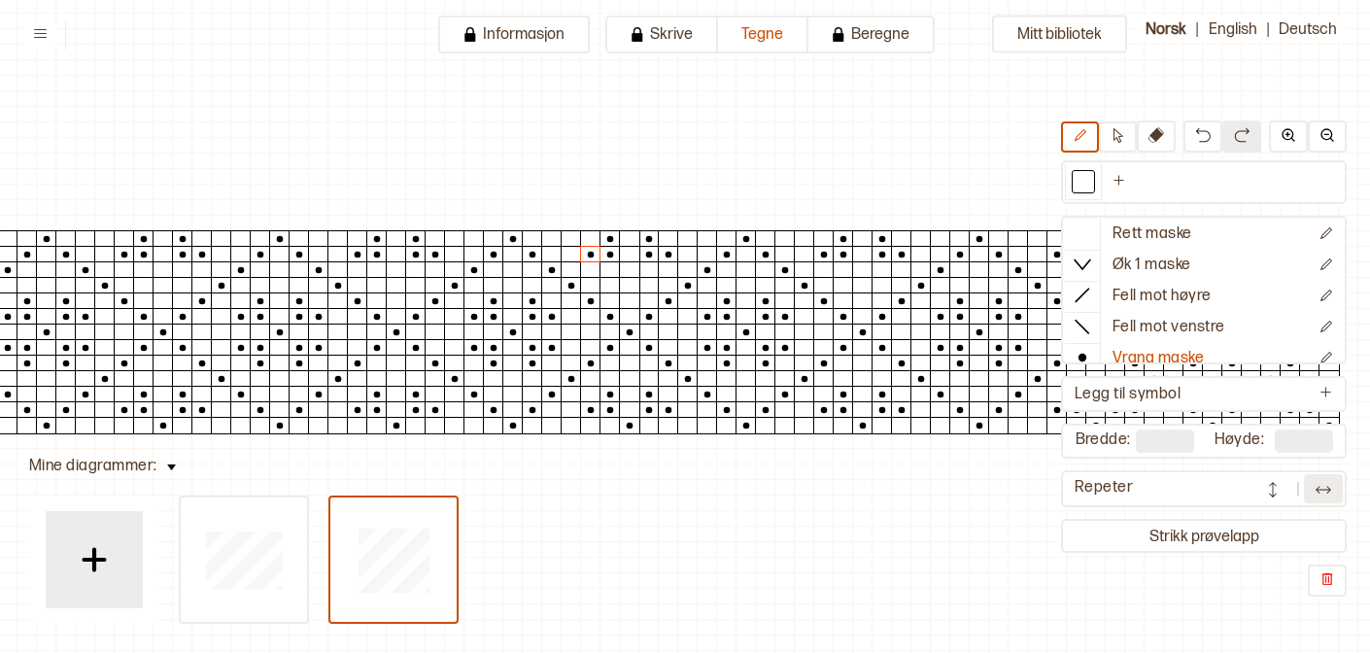
click at [1300, 489] on div at bounding box center [1297, 488] width 89 height 29
click at [1304, 491] on button at bounding box center [1323, 488] width 39 height 29
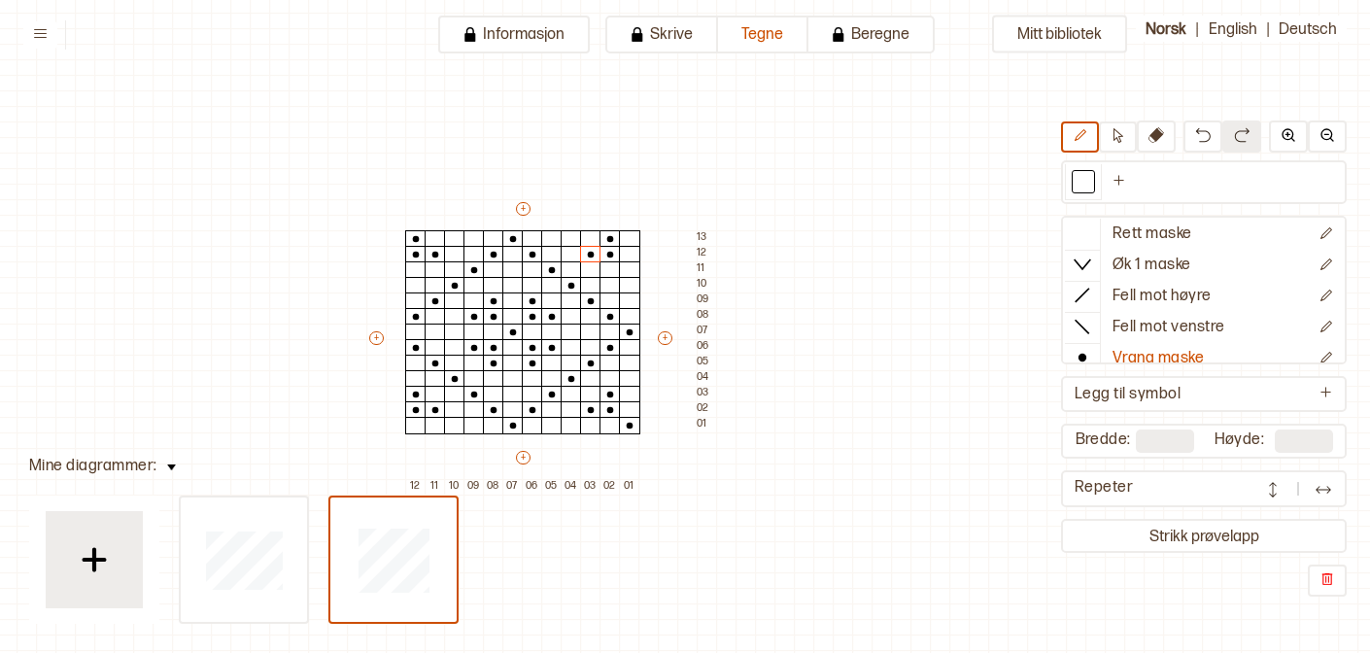
click at [1269, 488] on img at bounding box center [1272, 489] width 19 height 19
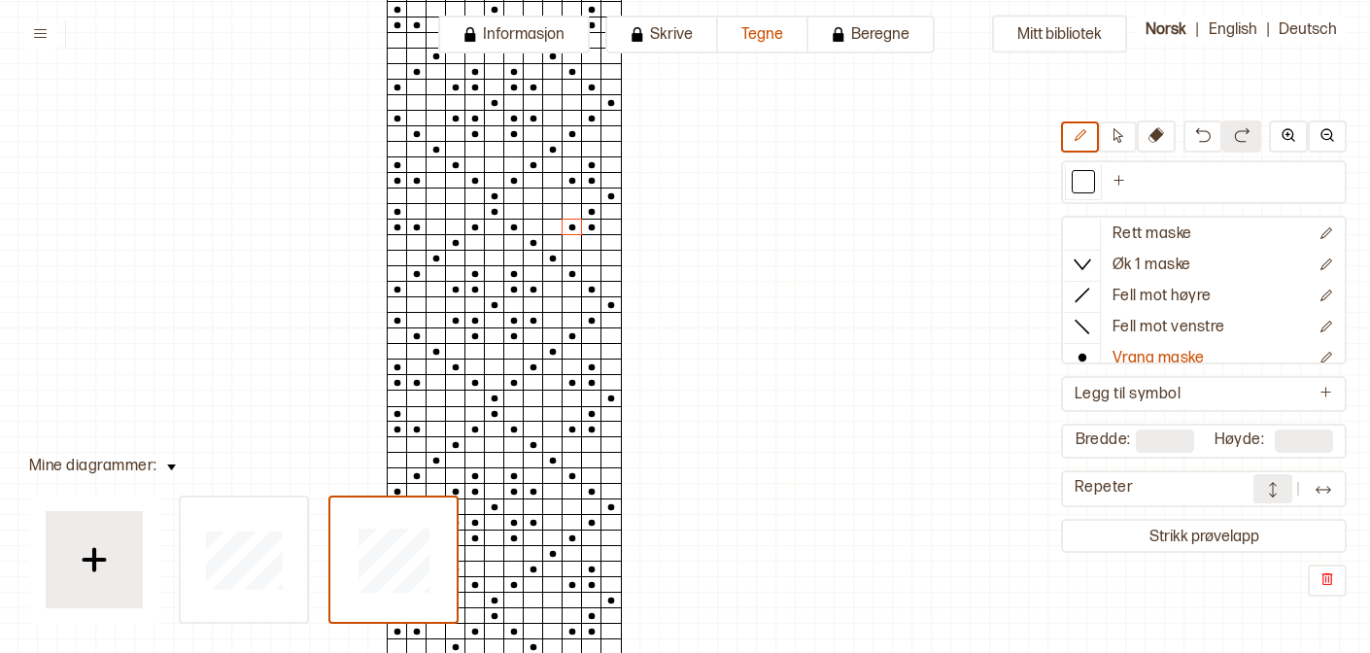
scroll to position [42, 177]
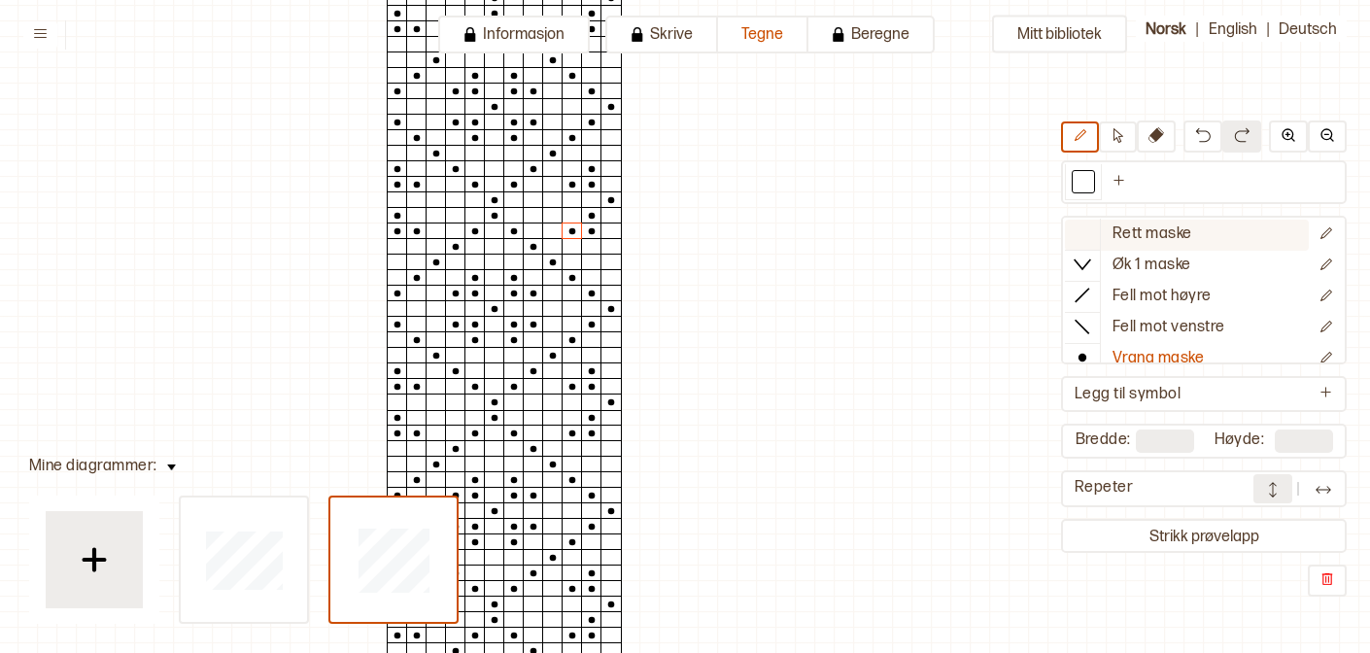
click at [1083, 229] on icon at bounding box center [1082, 232] width 19 height 19
click at [569, 181] on icon at bounding box center [572, 185] width 19 height 16
click at [1080, 348] on icon at bounding box center [1082, 357] width 19 height 19
click at [567, 218] on div at bounding box center [572, 215] width 21 height 17
click at [587, 230] on div at bounding box center [591, 230] width 21 height 17
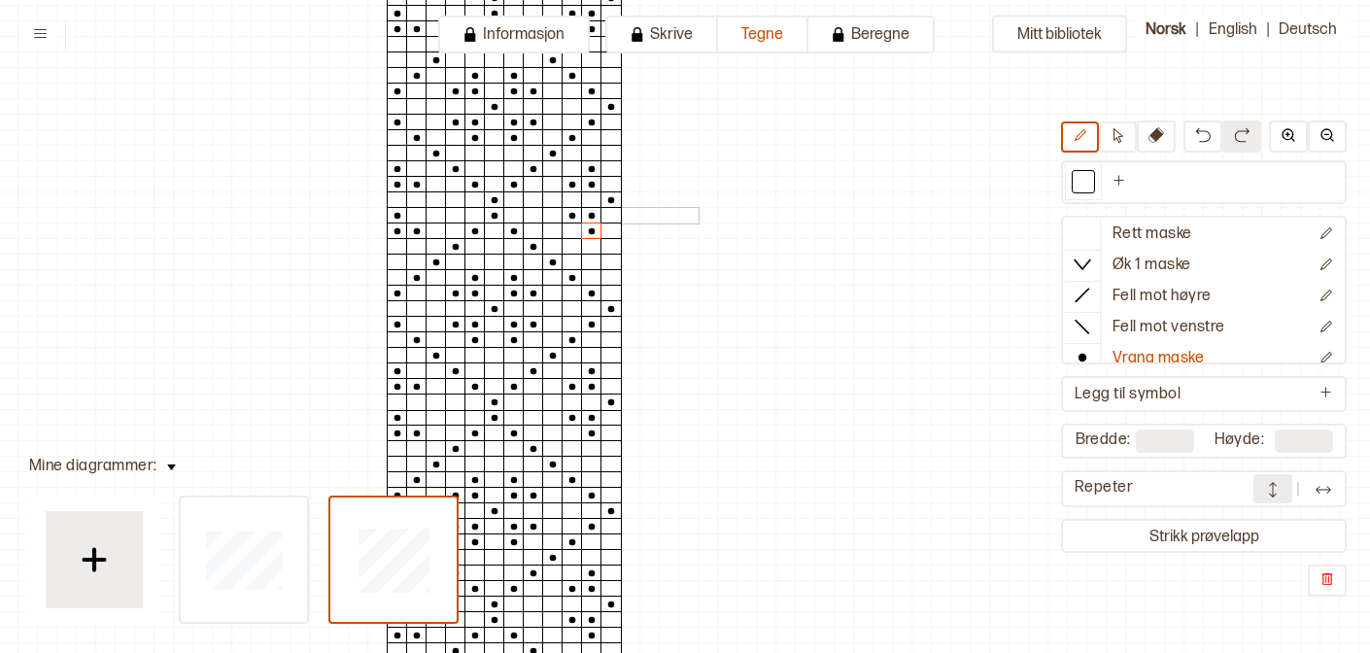
click at [414, 217] on div at bounding box center [416, 215] width 21 height 17
click at [1066, 233] on div at bounding box center [1082, 233] width 35 height 29
click at [1067, 360] on div at bounding box center [1082, 357] width 35 height 29
click at [392, 227] on div at bounding box center [397, 230] width 21 height 17
click at [320, 281] on div "Mitt bibliotek Rett maske Øk 1 maske Fell mot høyre Fell mot venstre Vrang mask…" at bounding box center [1193, 611] width 2740 height 1306
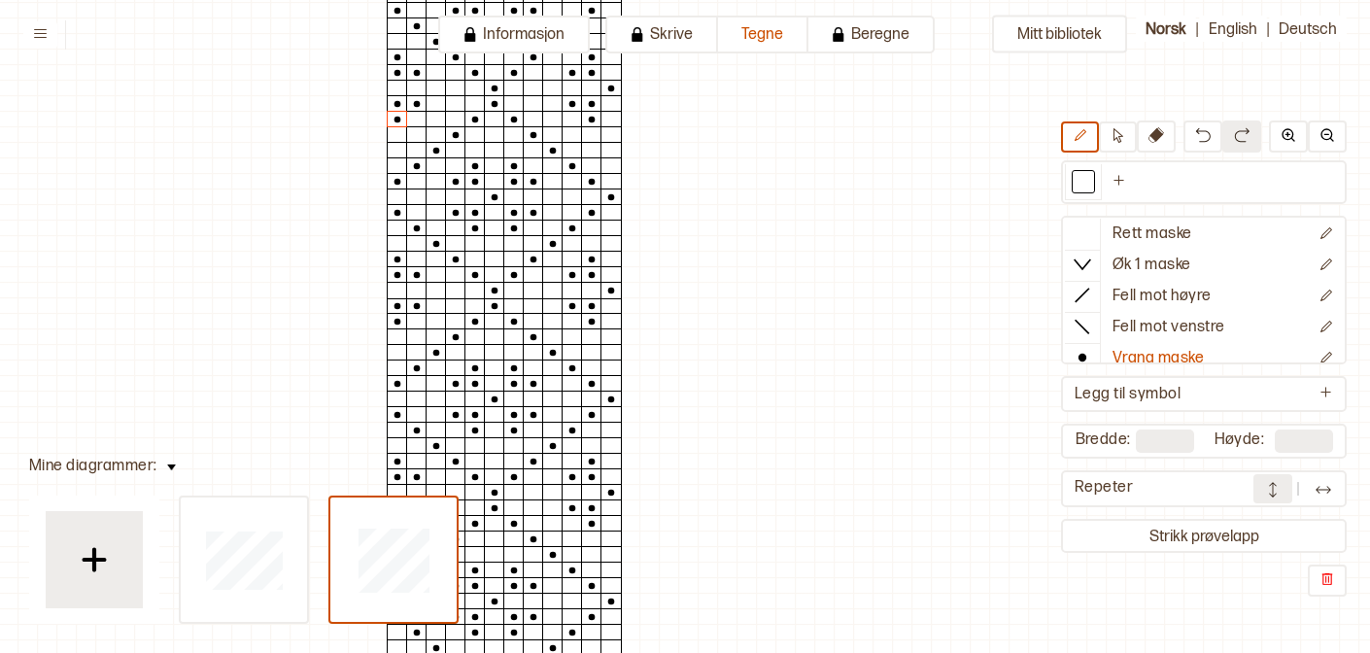
scroll to position [156, 177]
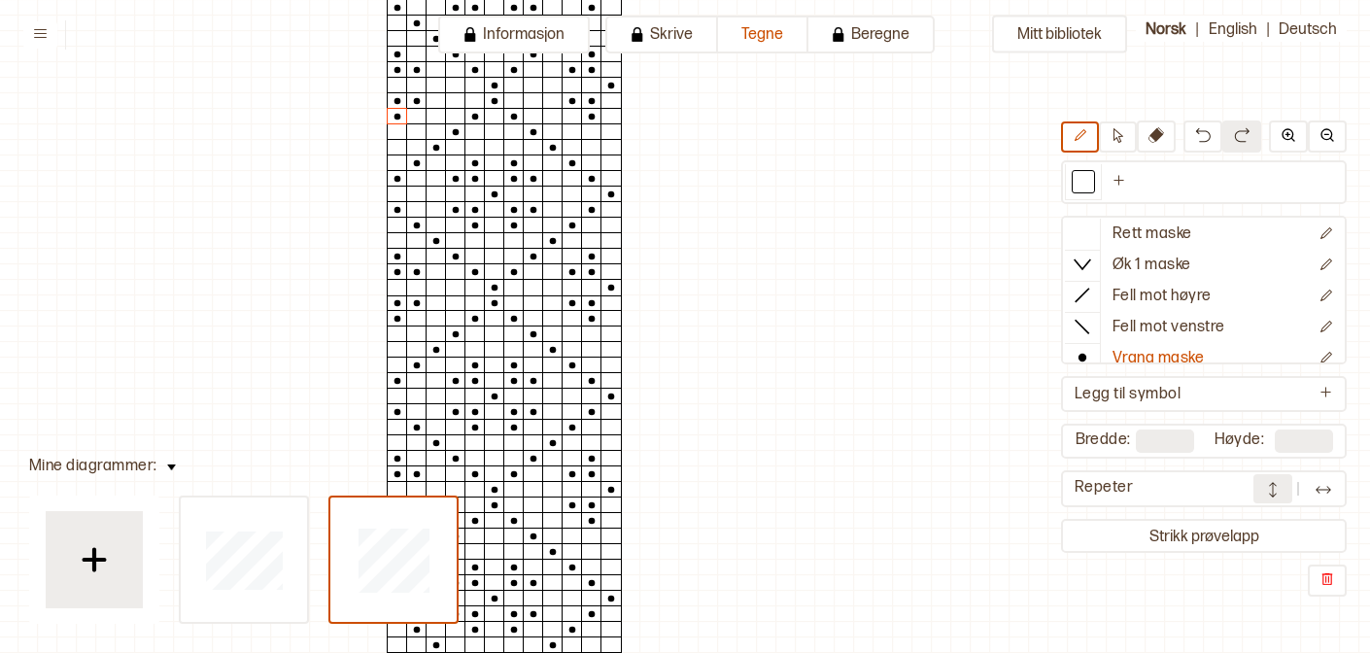
click at [1302, 491] on div at bounding box center [1297, 488] width 89 height 29
click at [1316, 494] on img at bounding box center [1323, 489] width 19 height 19
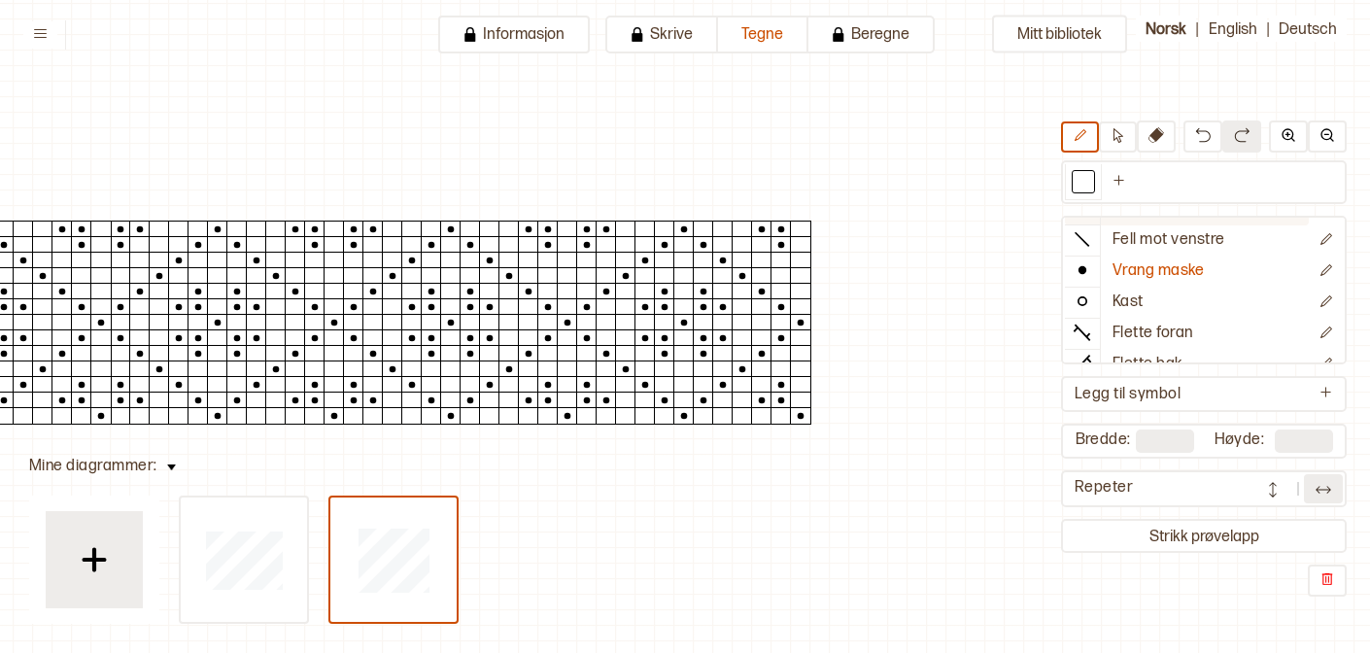
scroll to position [104, 0]
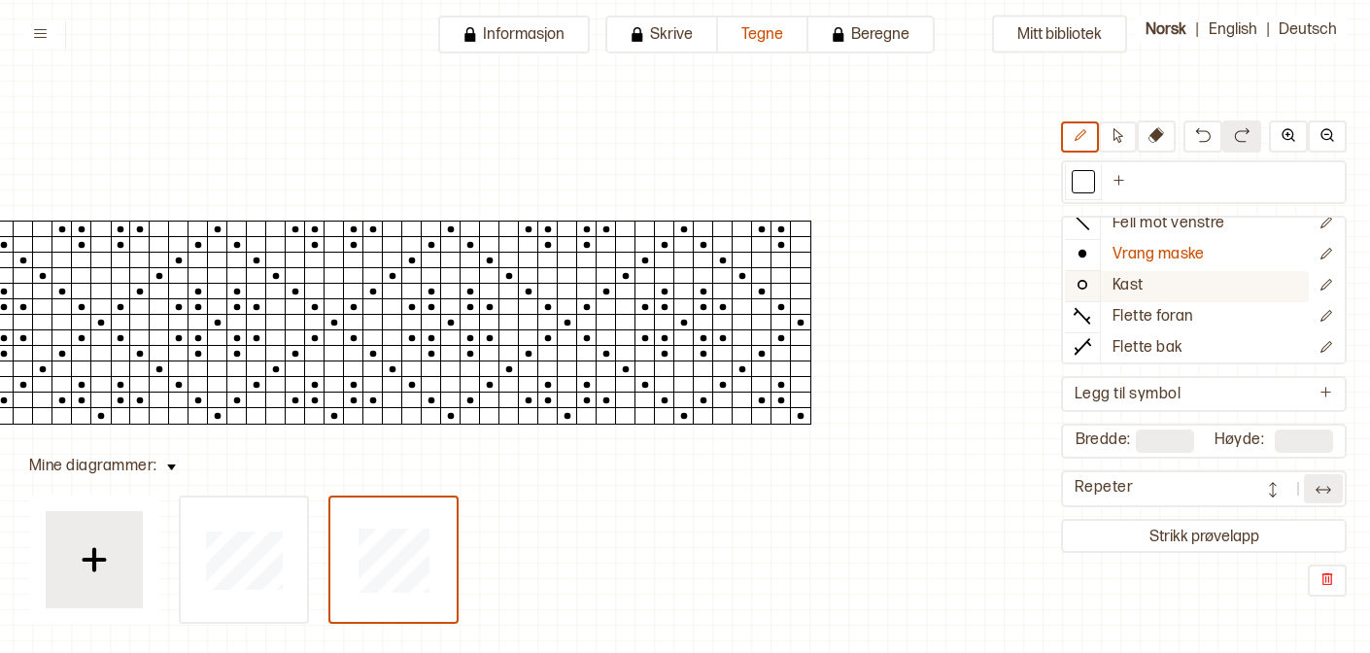
click at [1069, 275] on div at bounding box center [1082, 284] width 35 height 29
click at [1317, 492] on img at bounding box center [1323, 489] width 19 height 19
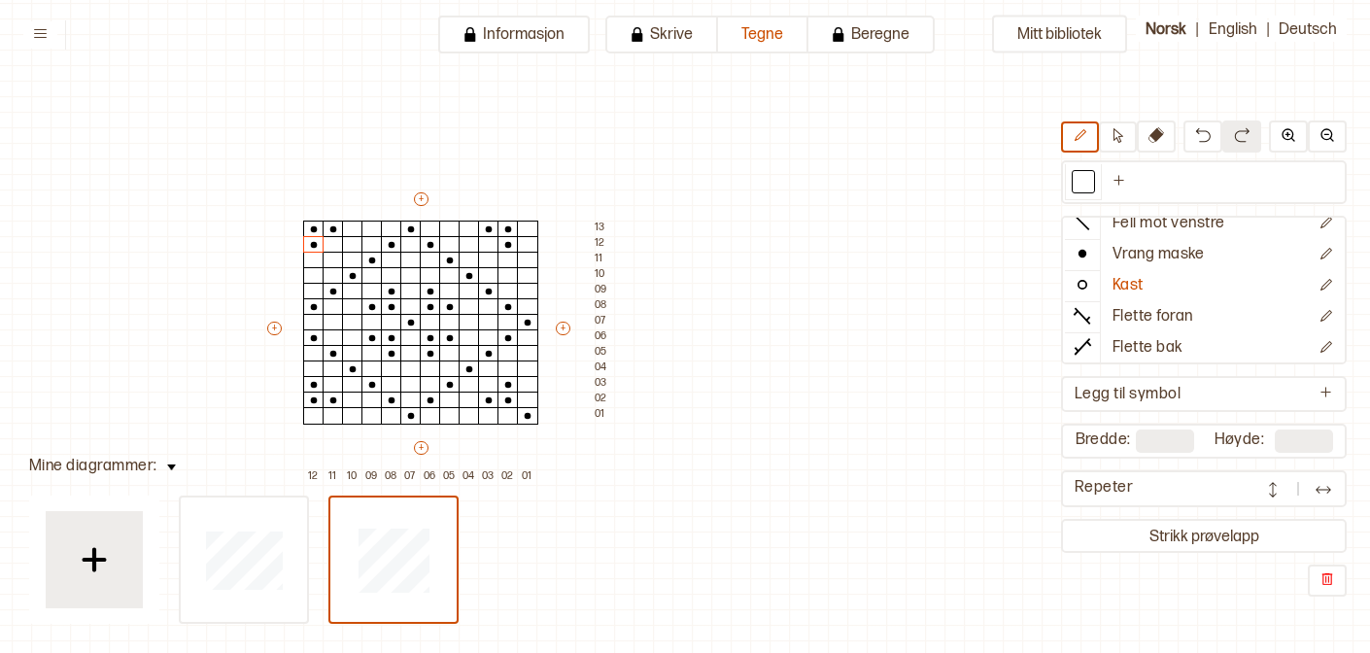
scroll to position [28, 241]
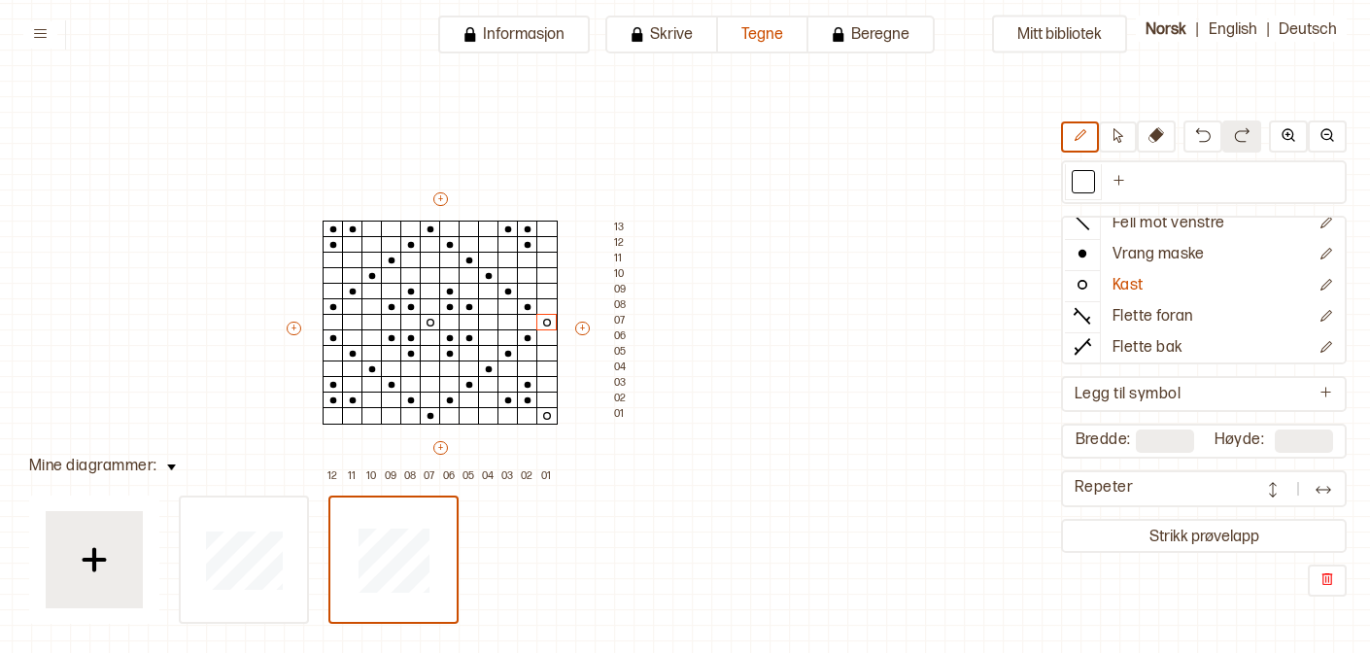
click at [1321, 498] on img at bounding box center [1323, 489] width 19 height 19
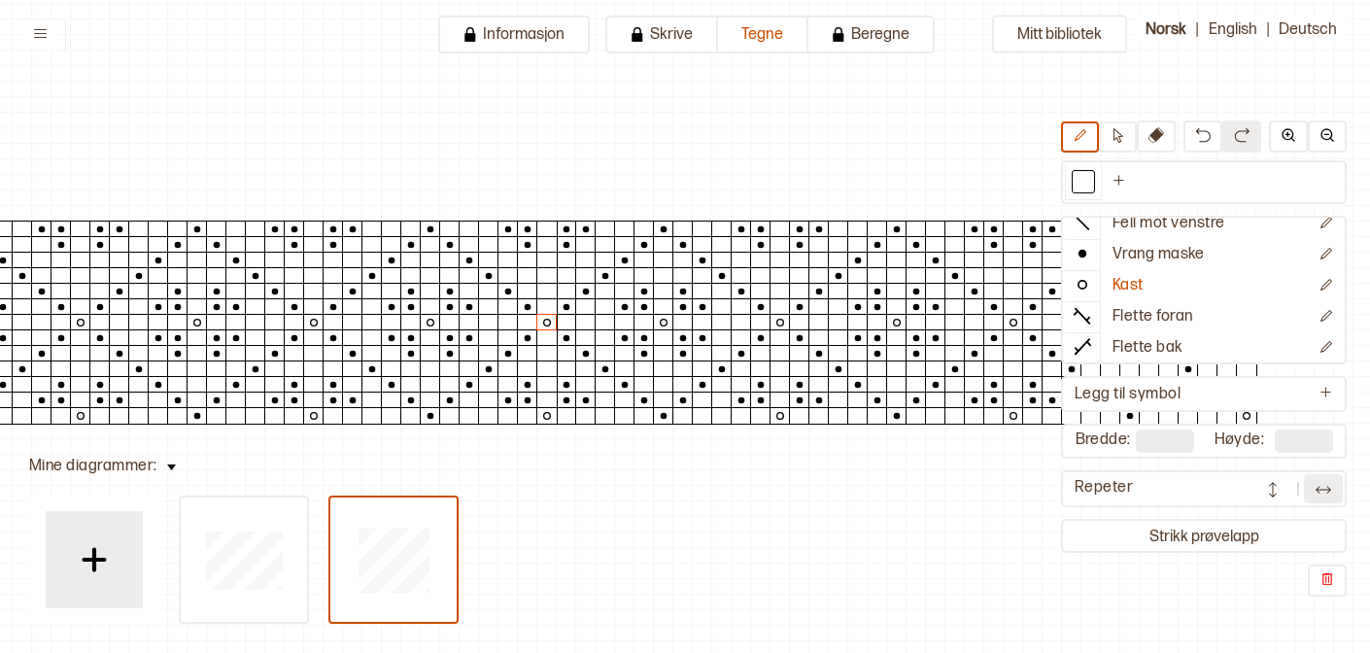
click at [1294, 491] on div at bounding box center [1297, 488] width 89 height 29
click at [1276, 488] on img at bounding box center [1272, 489] width 19 height 19
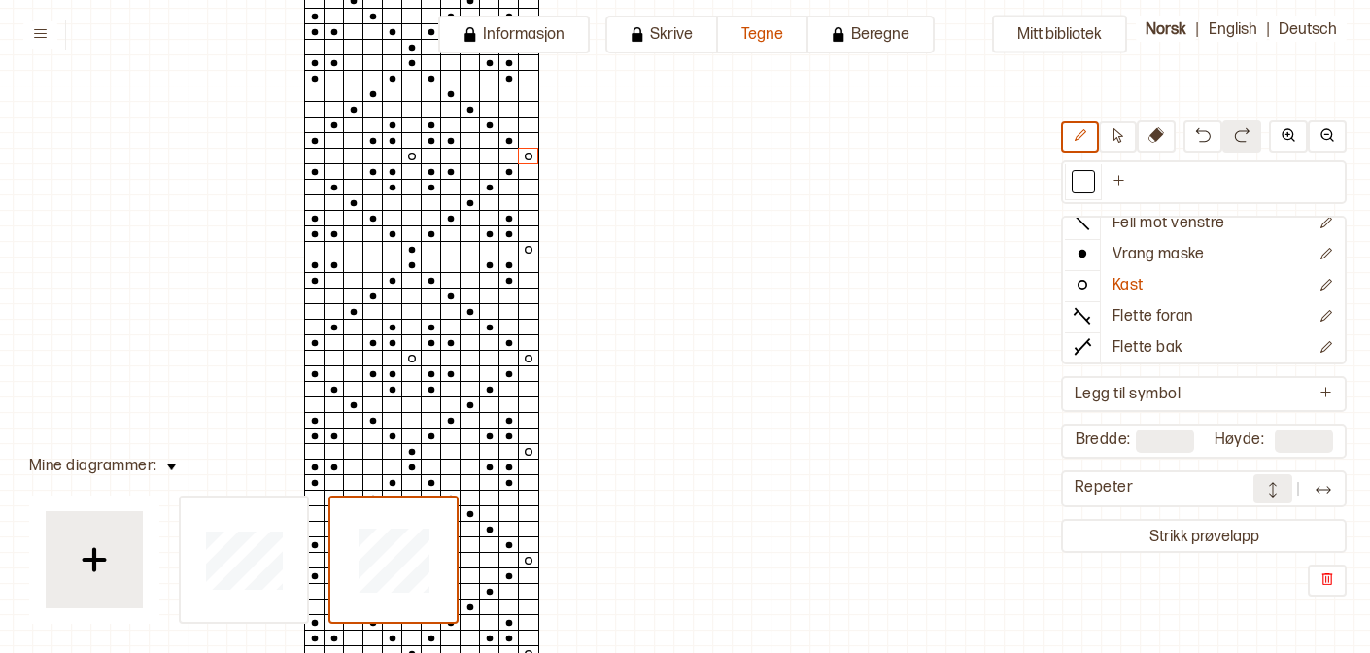
scroll to position [189, 259]
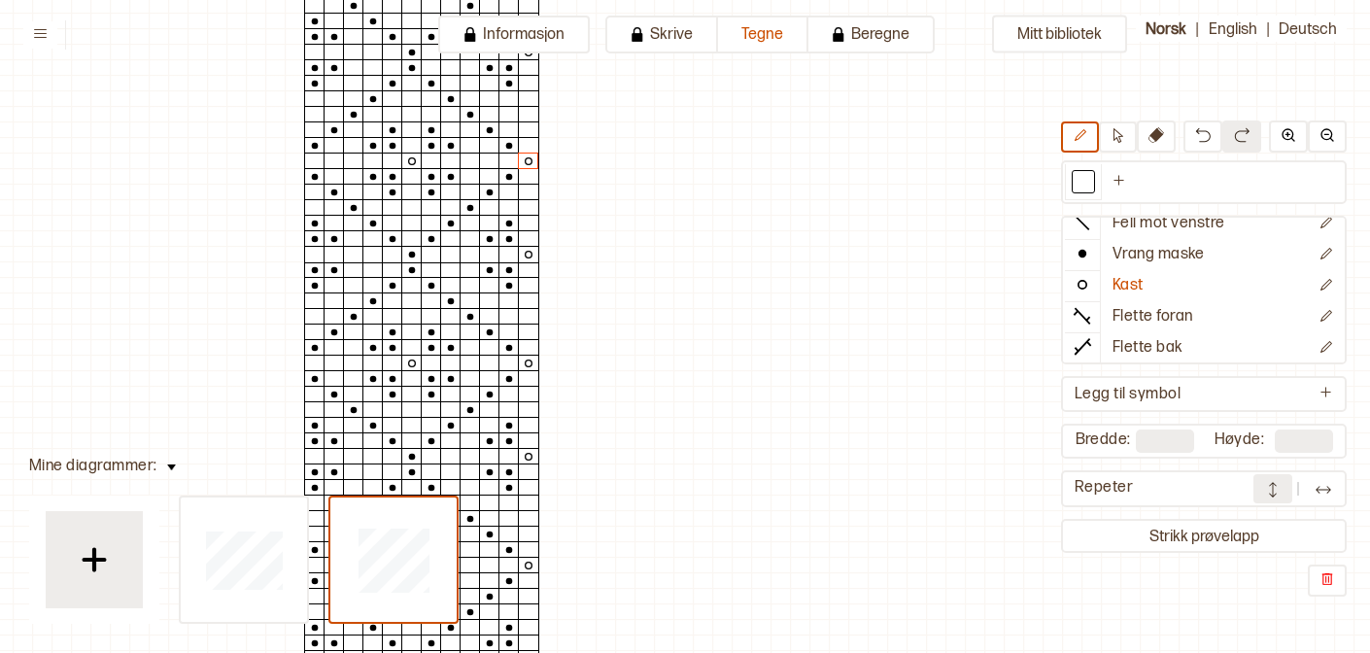
click at [1268, 494] on img at bounding box center [1272, 489] width 19 height 19
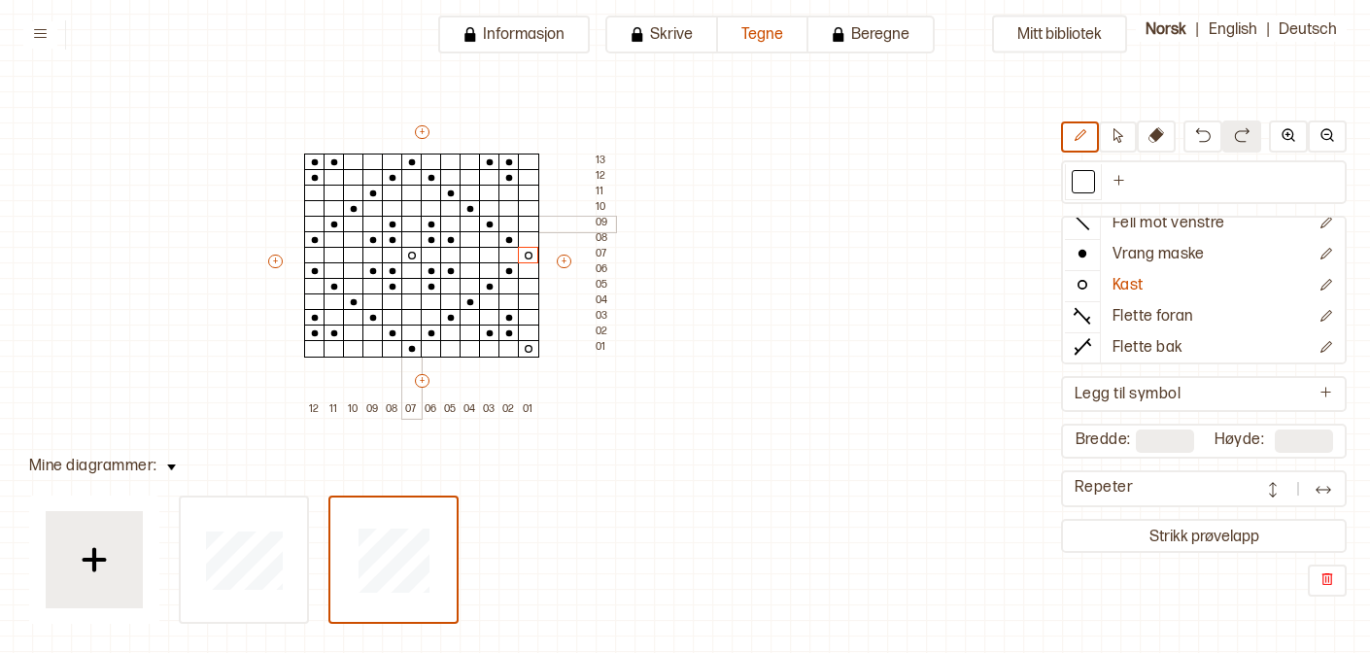
scroll to position [91, 259]
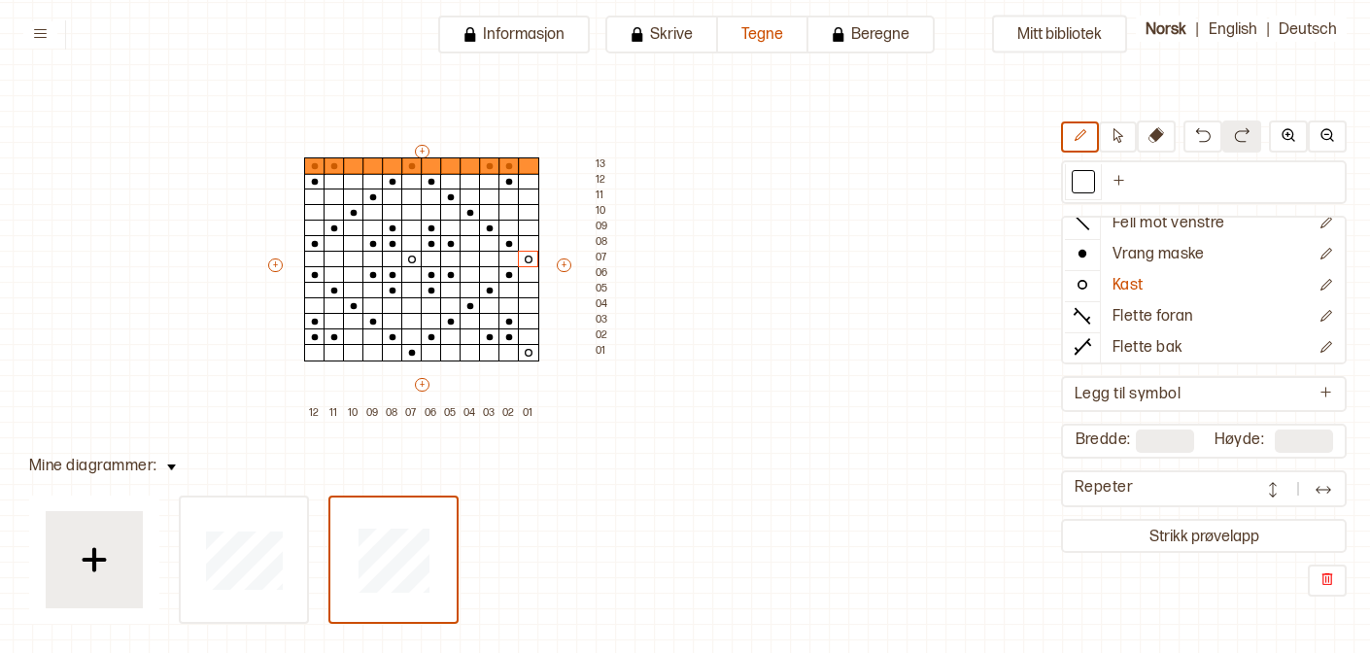
type input "**"
click at [1275, 501] on button at bounding box center [1272, 488] width 39 height 29
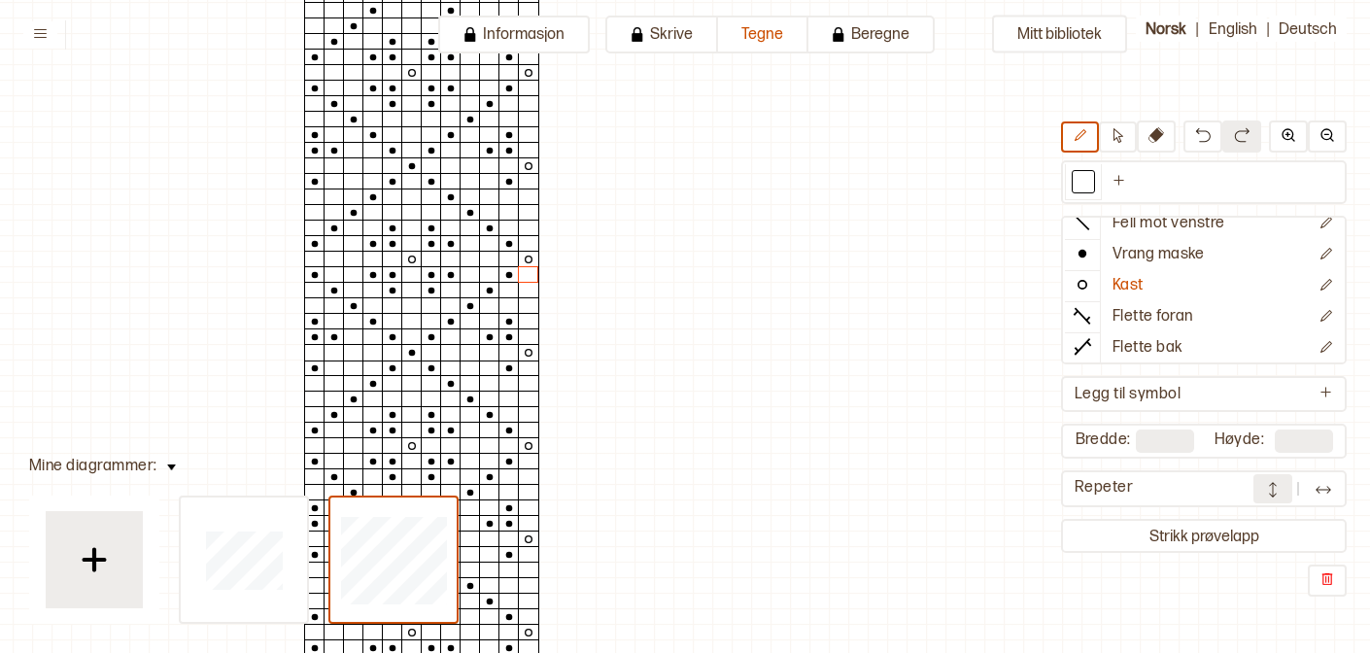
scroll to position [0, 259]
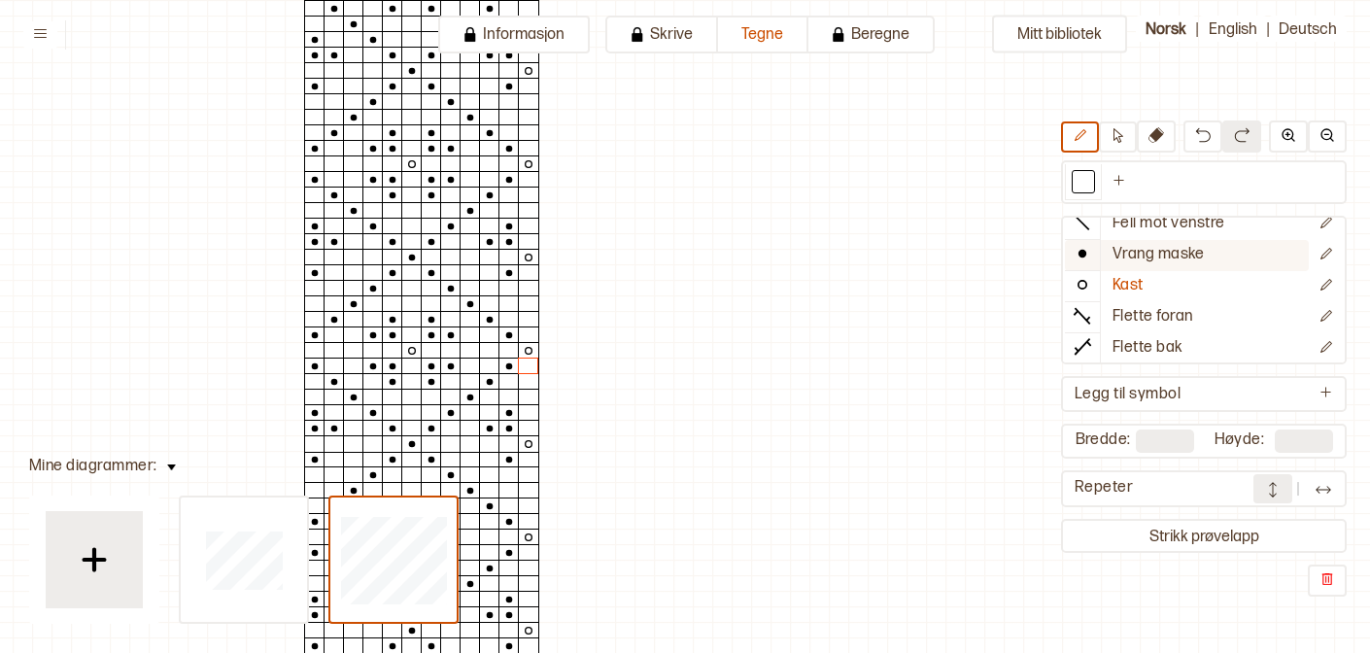
click at [1080, 250] on circle at bounding box center [1082, 254] width 8 height 8
click at [486, 273] on div at bounding box center [489, 272] width 21 height 17
click at [511, 291] on div at bounding box center [508, 288] width 21 height 17
click at [332, 273] on div at bounding box center [334, 272] width 21 height 17
click at [310, 292] on div at bounding box center [314, 288] width 21 height 17
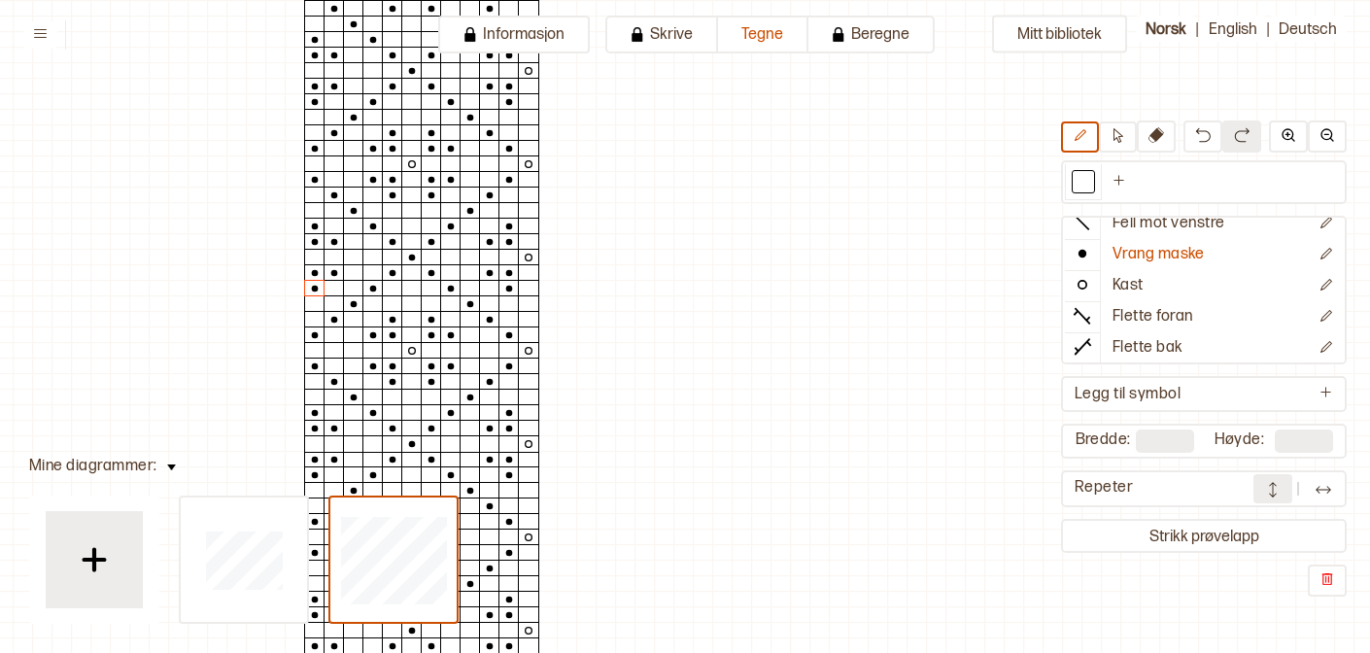
click at [1325, 494] on img at bounding box center [1323, 489] width 19 height 19
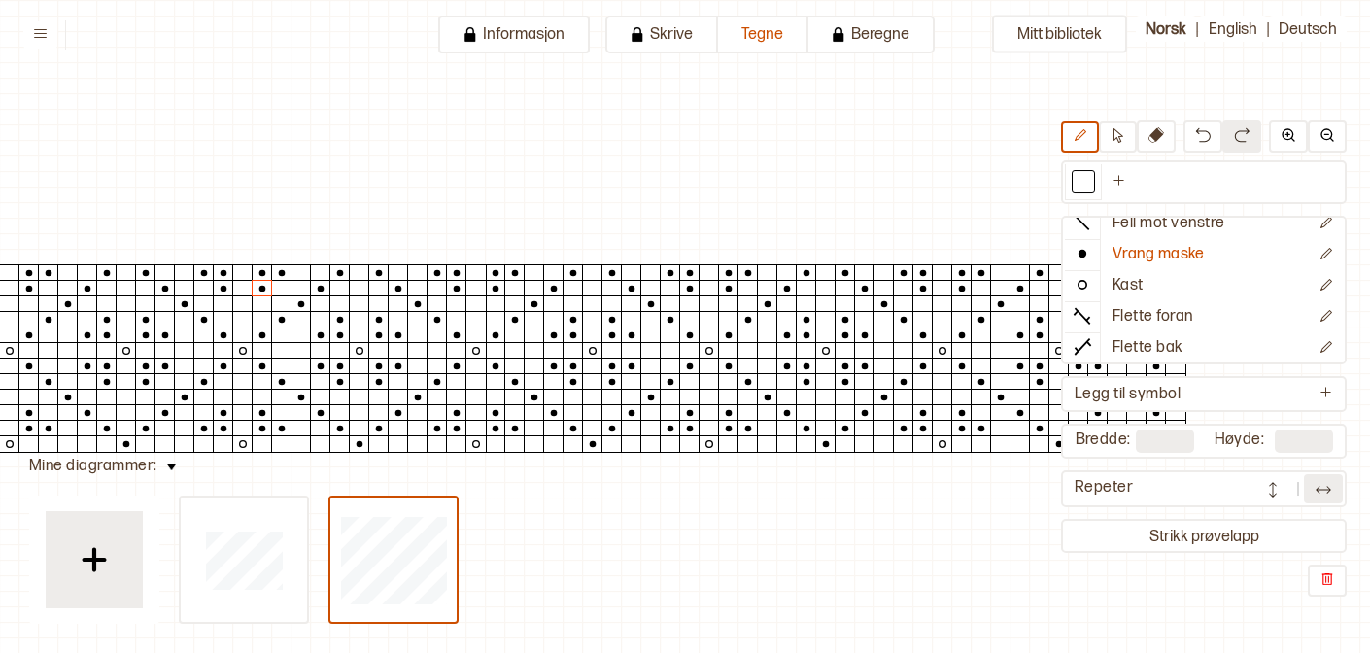
scroll to position [0, 314]
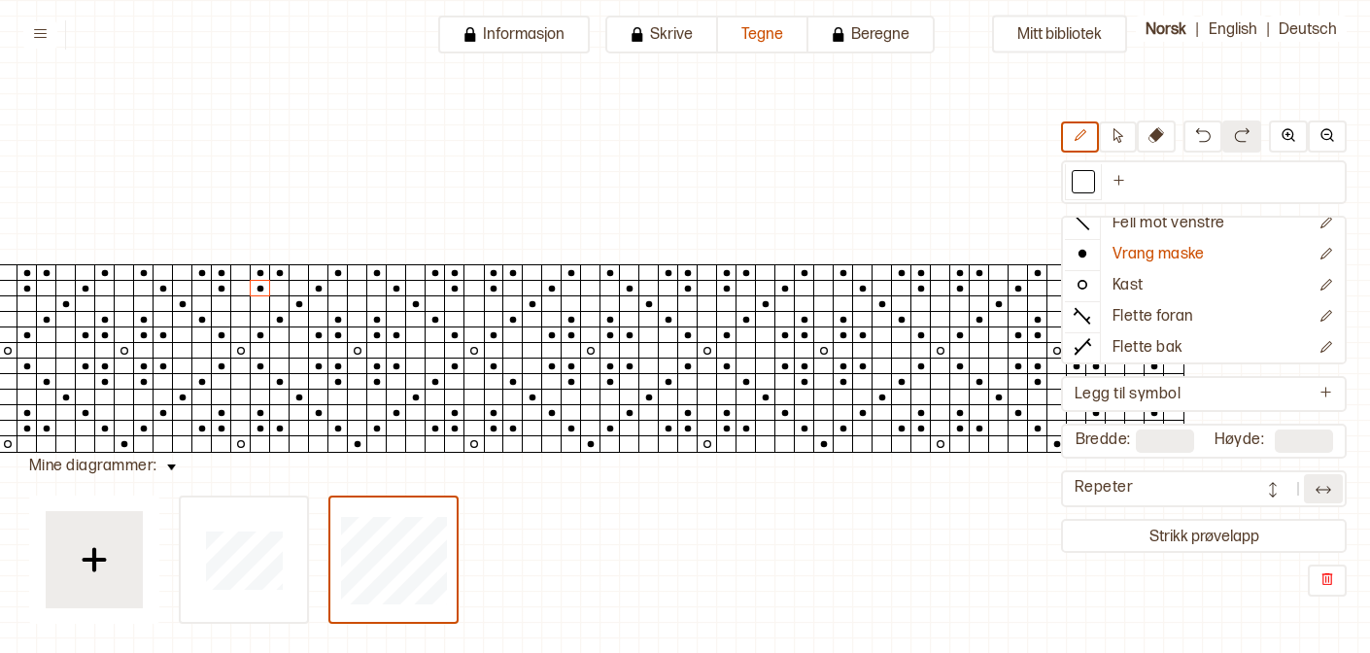
click at [1308, 491] on button at bounding box center [1323, 488] width 39 height 29
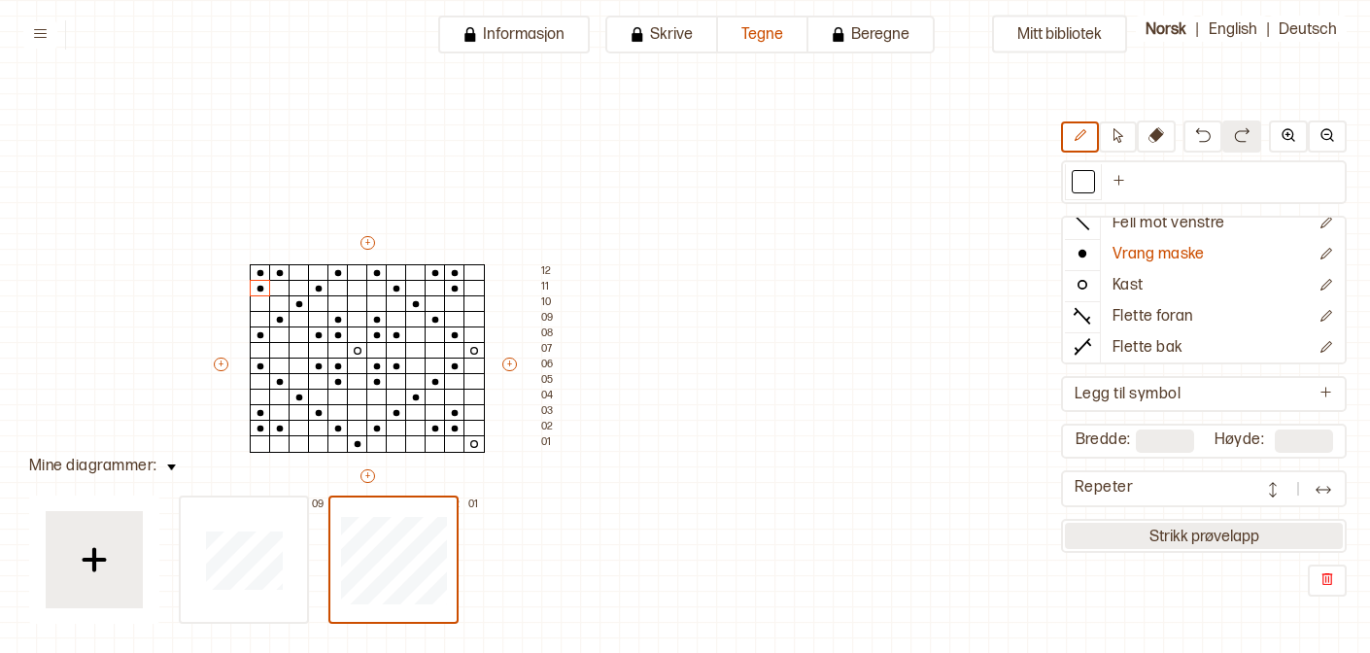
click at [1215, 536] on button "Strikk prøvelapp" at bounding box center [1204, 536] width 278 height 26
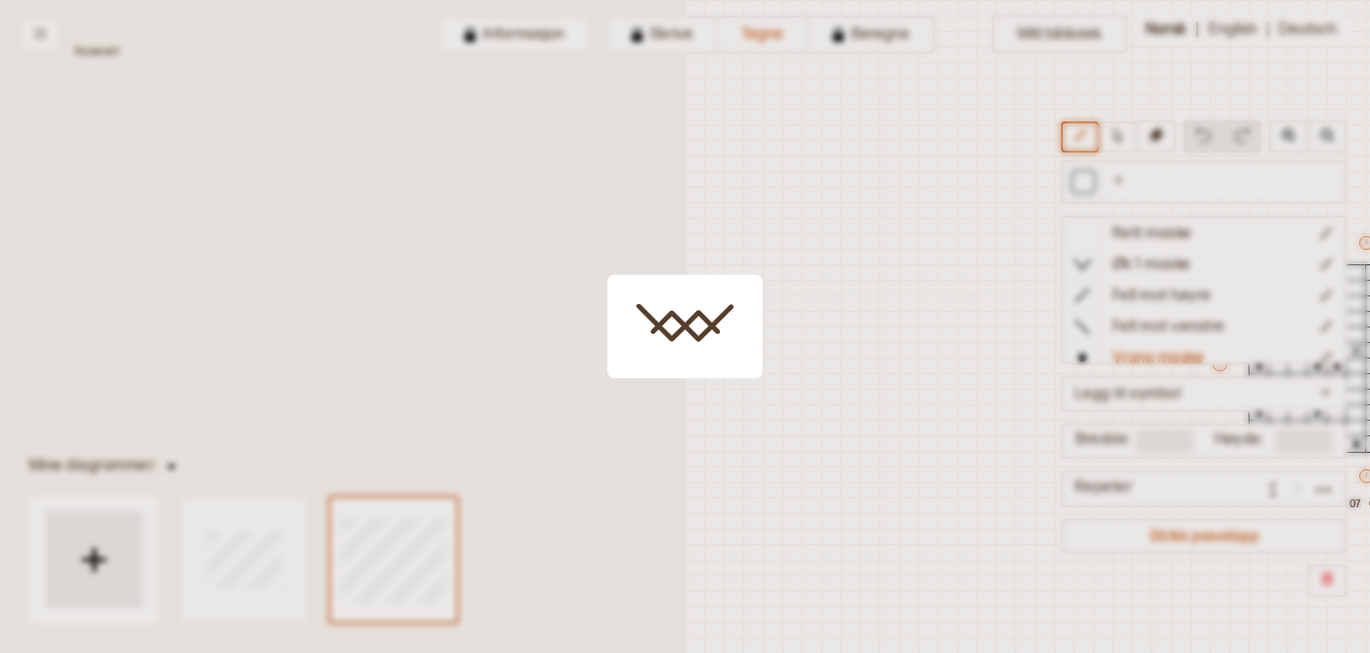
scroll to position [47, 532]
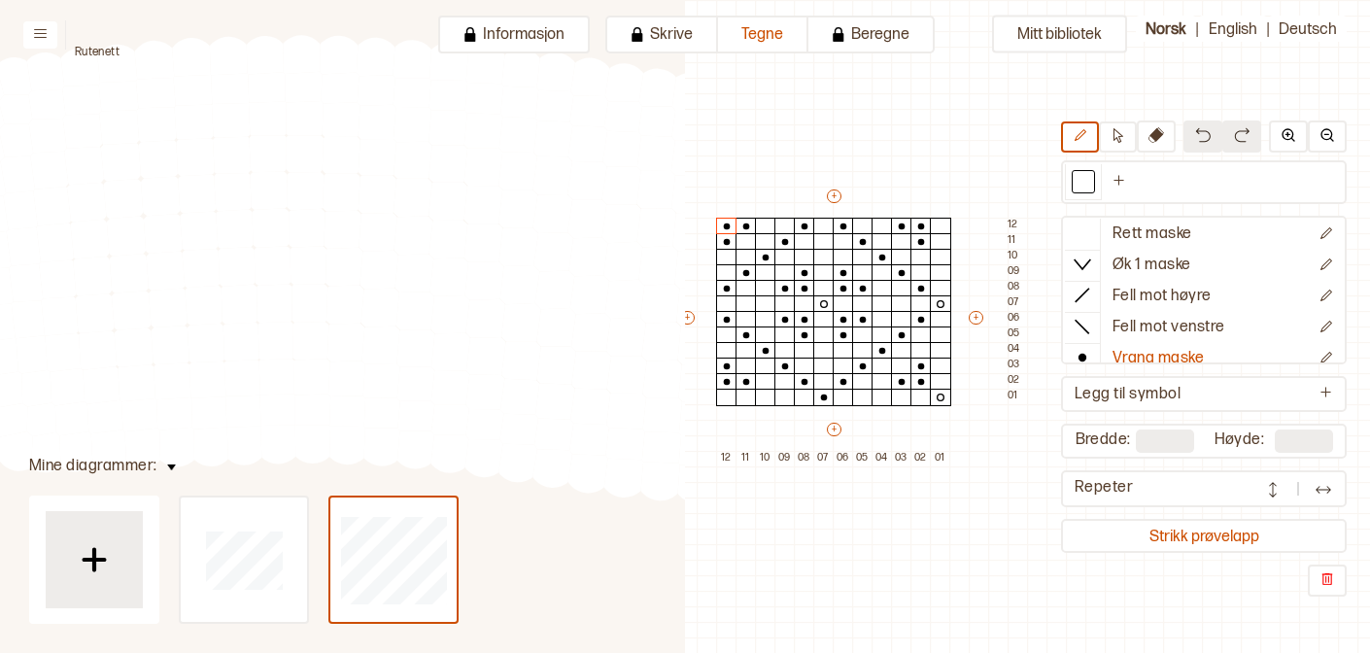
drag, startPoint x: 569, startPoint y: 380, endPoint x: 371, endPoint y: 184, distance: 278.9
click at [369, 208] on circle at bounding box center [378, 232] width 49 height 49
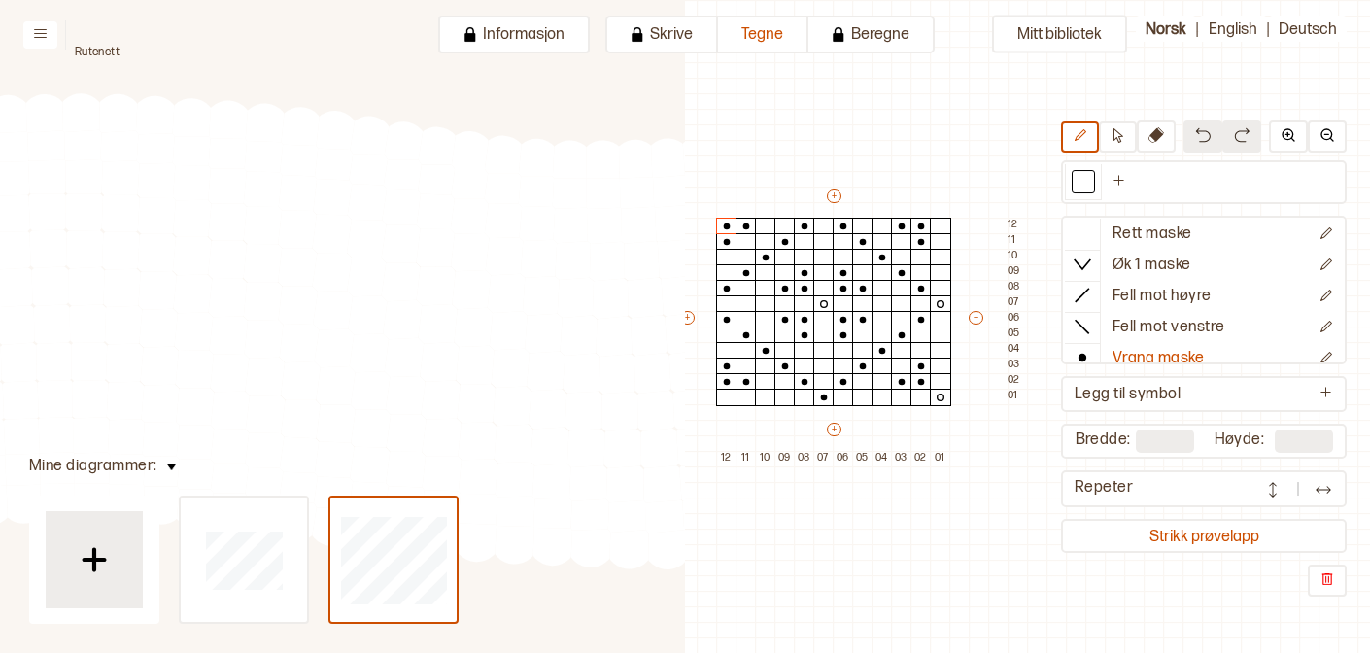
drag, startPoint x: 445, startPoint y: 247, endPoint x: 240, endPoint y: 333, distance: 222.5
click at [240, 332] on circle at bounding box center [228, 335] width 49 height 49
drag, startPoint x: 428, startPoint y: 325, endPoint x: 193, endPoint y: 318, distance: 235.3
click at [251, 325] on circle at bounding box center [276, 322] width 50 height 50
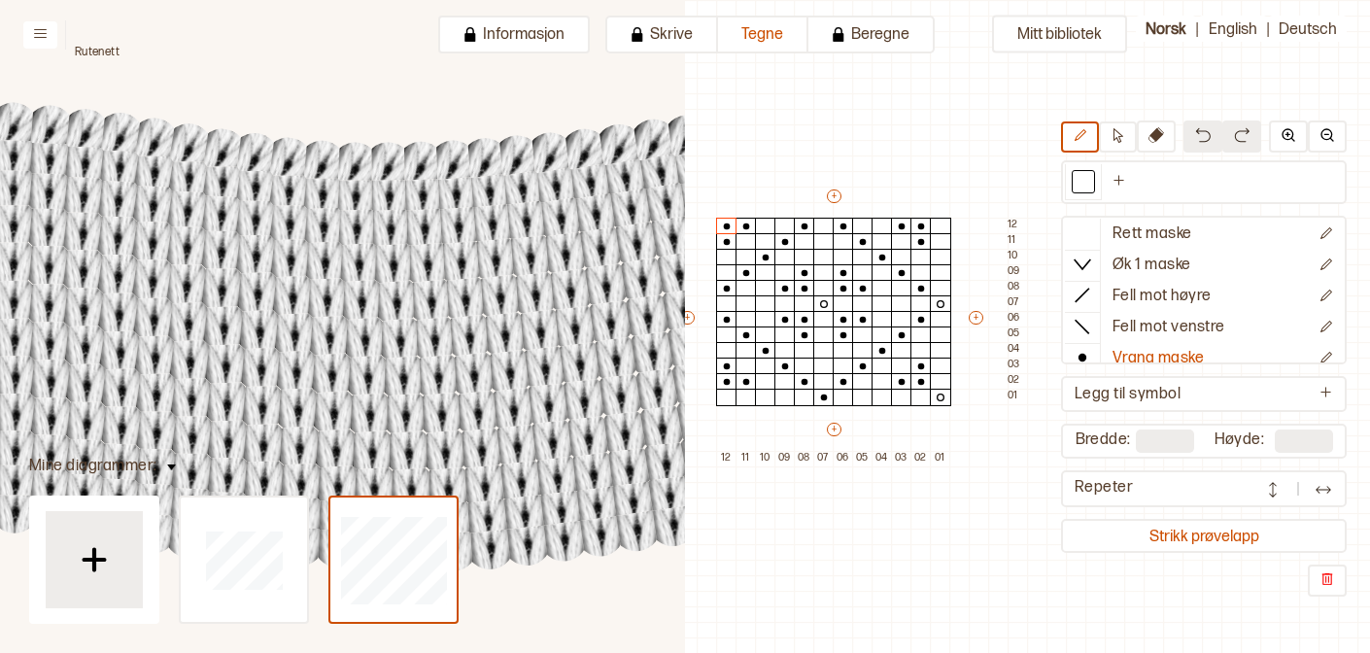
click at [300, 329] on circle at bounding box center [294, 333] width 51 height 51
drag, startPoint x: 821, startPoint y: 303, endPoint x: 793, endPoint y: 309, distance: 28.8
click at [1111, 228] on button "Rett maske" at bounding box center [1187, 235] width 244 height 31
drag, startPoint x: 728, startPoint y: 305, endPoint x: 796, endPoint y: 299, distance: 68.3
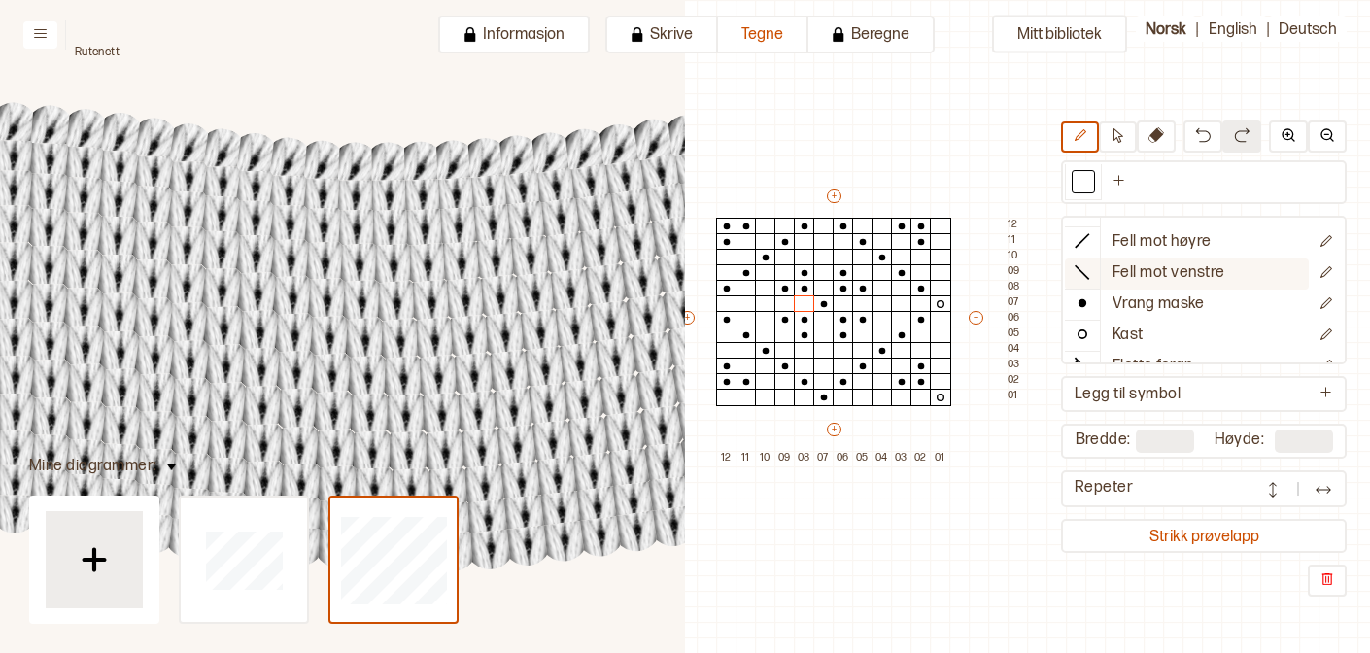
scroll to position [57, 0]
click at [1085, 333] on circle at bounding box center [1082, 331] width 8 height 8
click at [989, 504] on div "Mitt bibliotek Rett maske Øk 1 maske Fell mot høyre Fell mot venstre Vrang mask…" at bounding box center [838, 606] width 1370 height 1306
click at [461, 393] on circle at bounding box center [473, 373] width 53 height 53
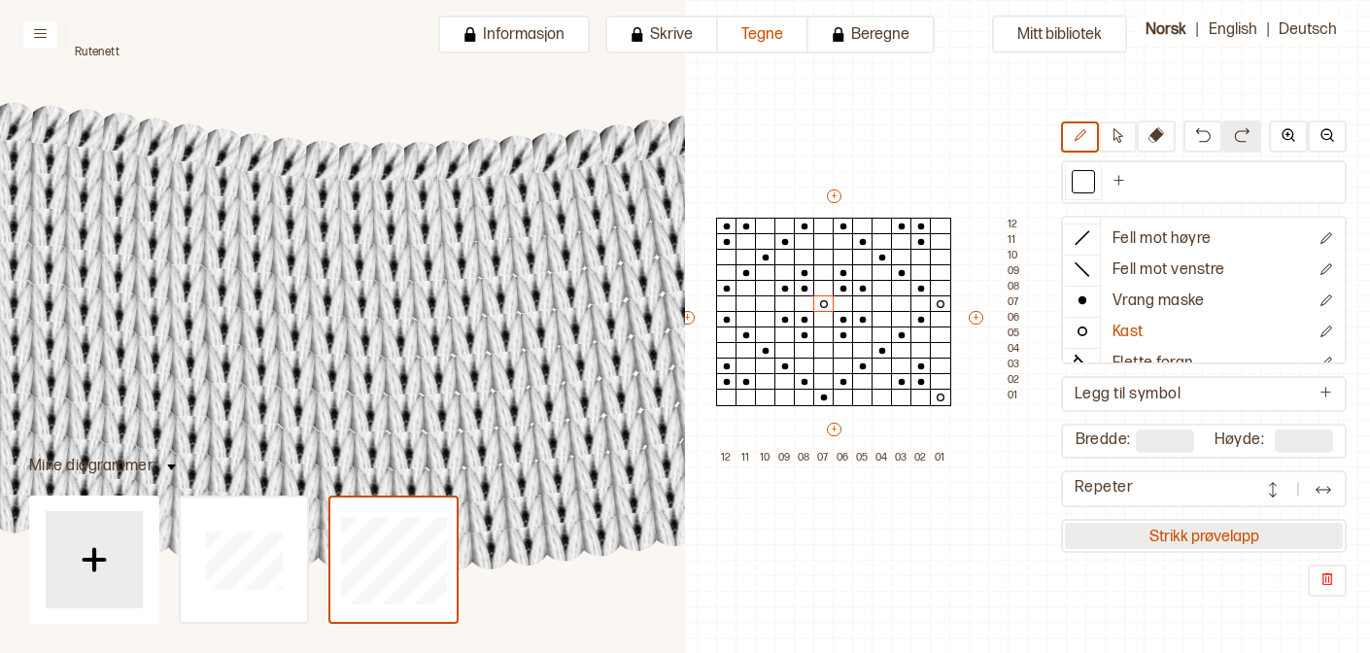
click at [1181, 532] on button "Strikk prøvelapp" at bounding box center [1204, 536] width 278 height 26
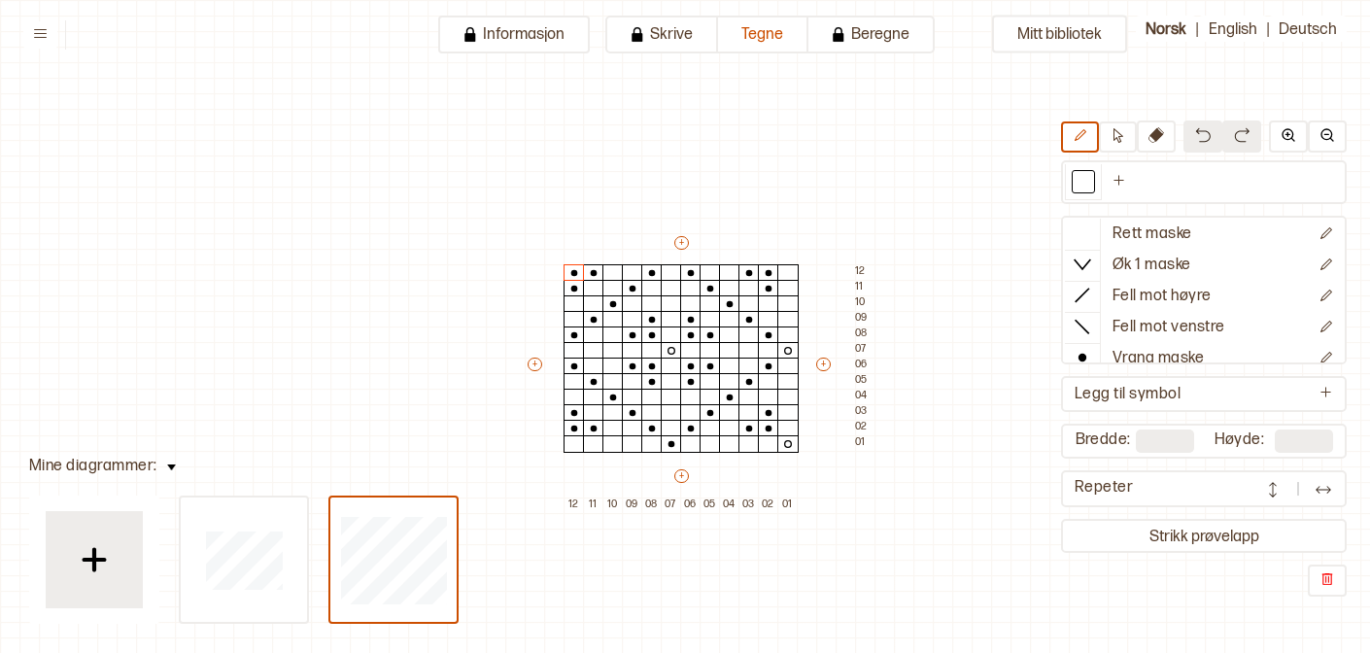
scroll to position [47, 15]
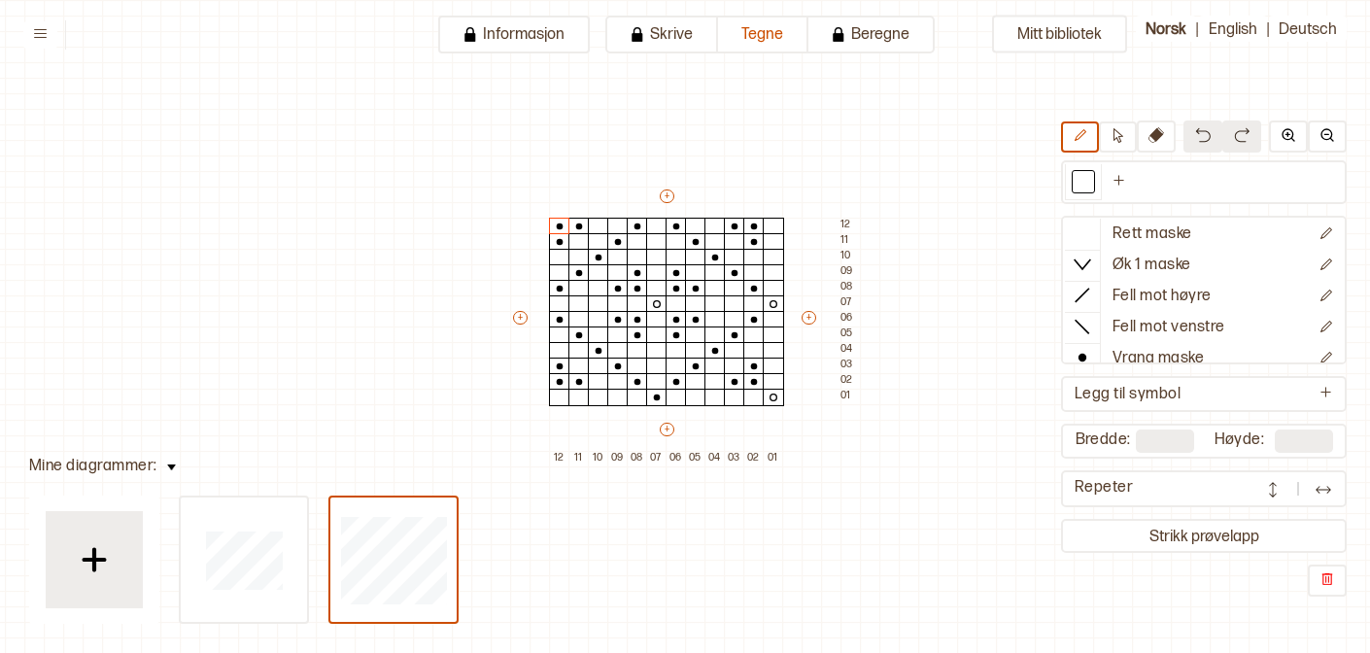
click at [1181, 532] on button "Strikk prøvelapp" at bounding box center [1204, 536] width 278 height 26
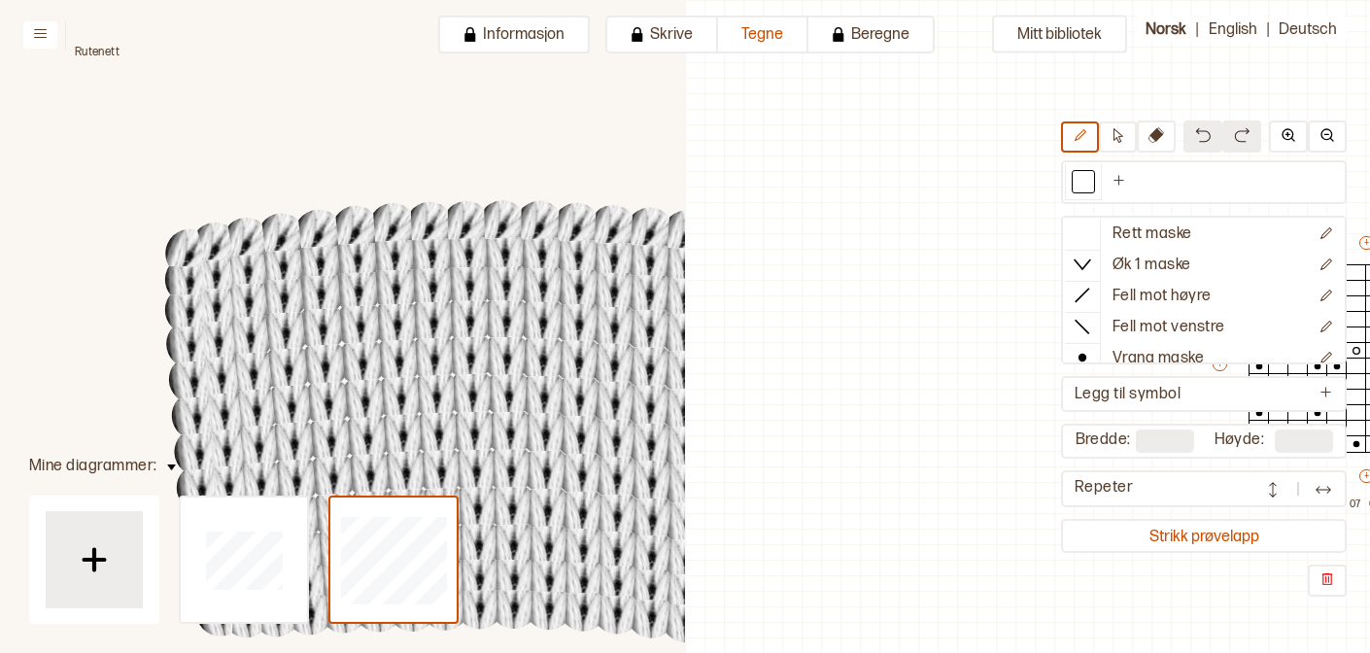
scroll to position [47, 532]
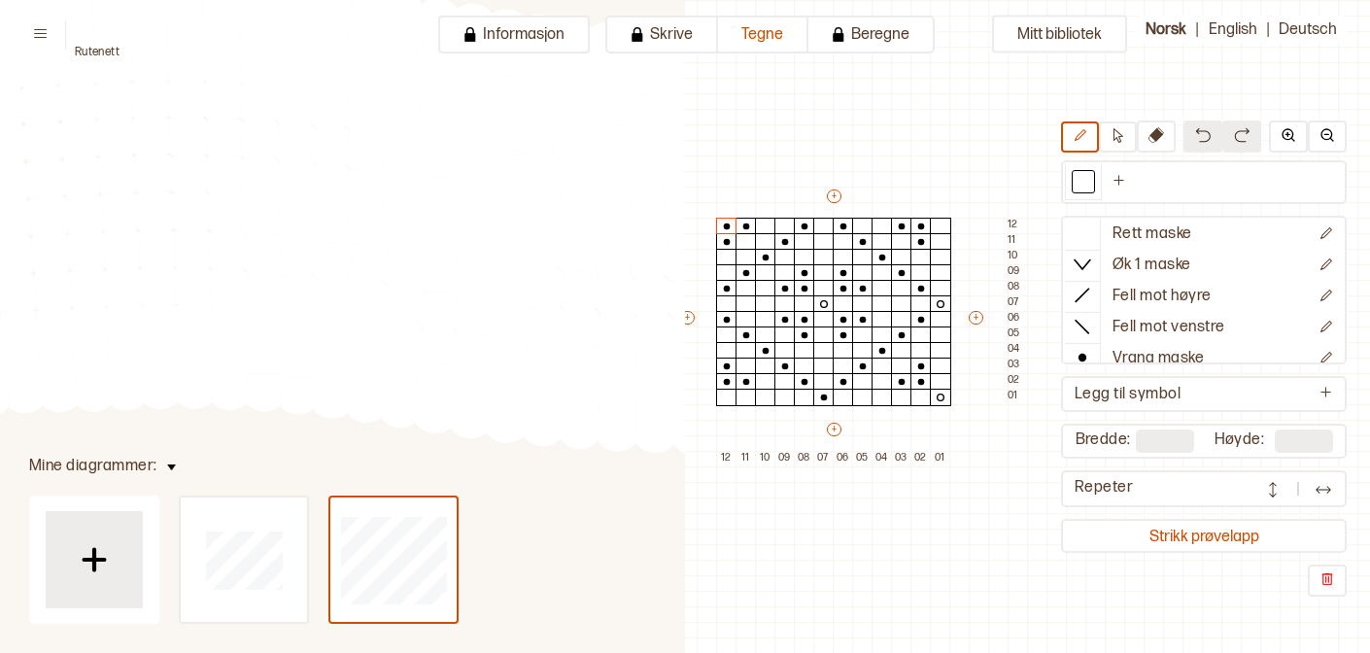
drag, startPoint x: 599, startPoint y: 318, endPoint x: 280, endPoint y: 98, distance: 387.0
click at [280, 98] on circle at bounding box center [295, 105] width 49 height 49
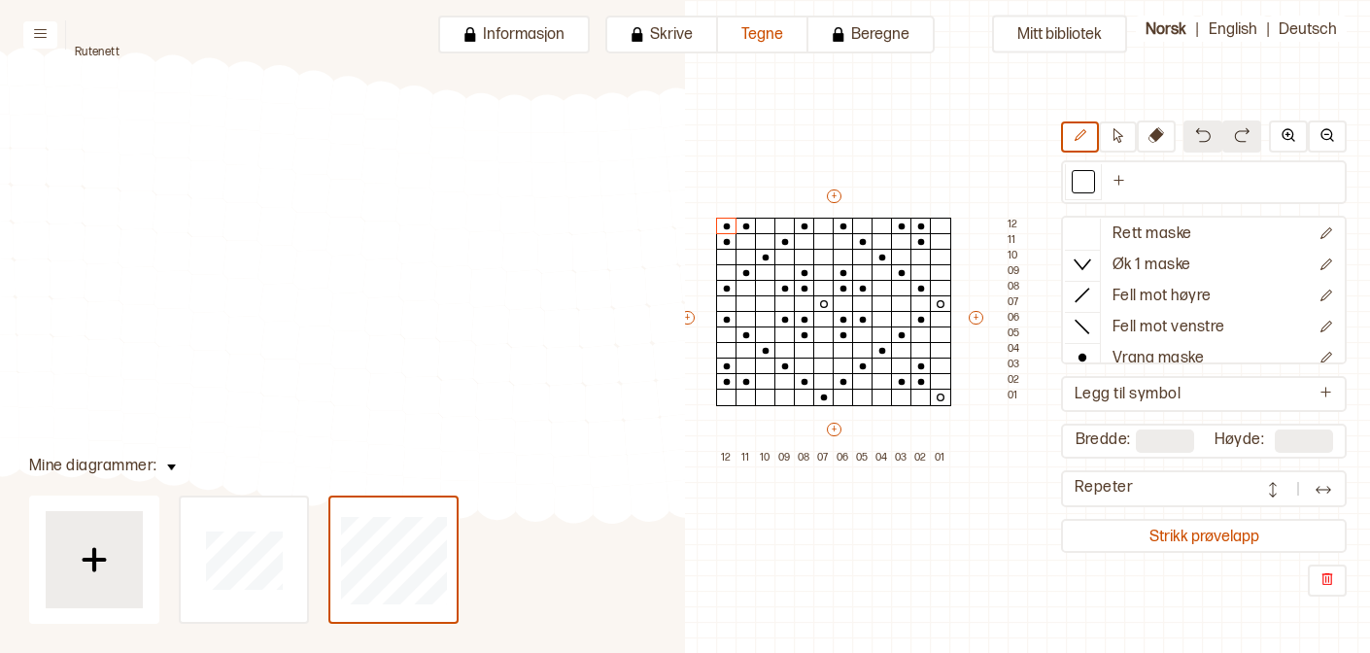
drag, startPoint x: 394, startPoint y: 223, endPoint x: 149, endPoint y: 291, distance: 254.8
click at [219, 292] on circle at bounding box center [244, 297] width 50 height 50
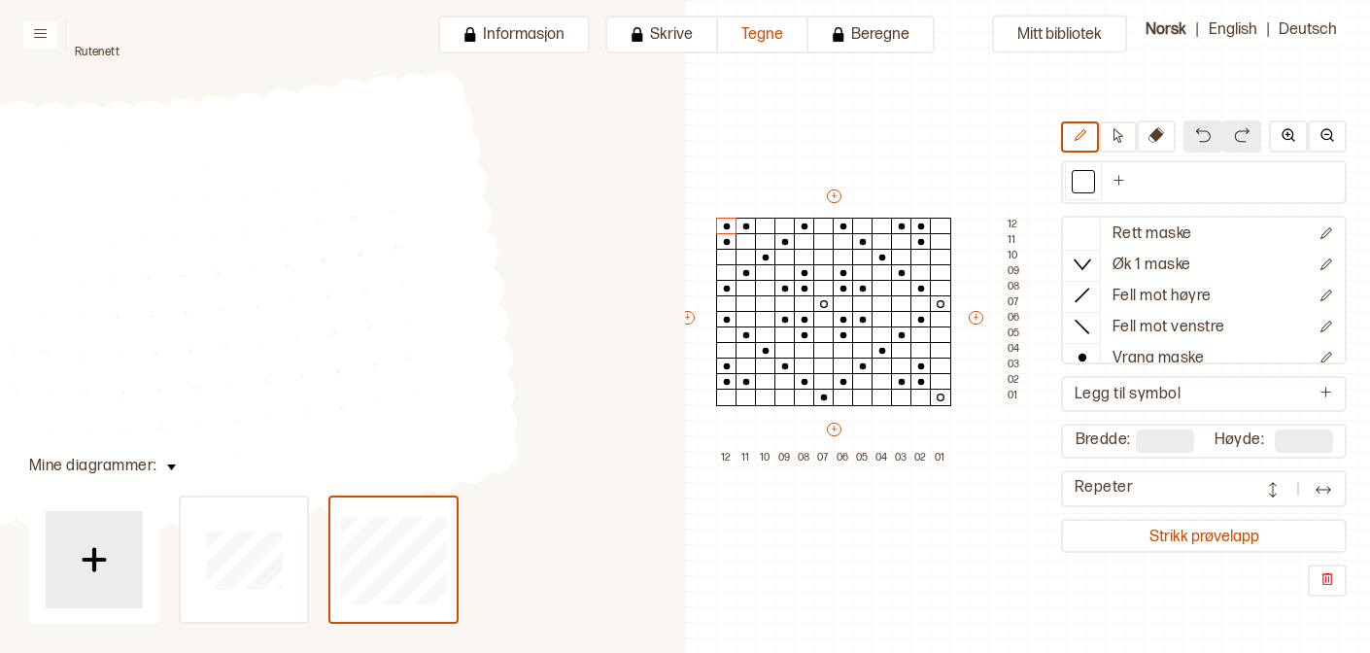
drag, startPoint x: 471, startPoint y: 296, endPoint x: 94, endPoint y: 303, distance: 377.0
click at [94, 303] on circle at bounding box center [97, 299] width 52 height 52
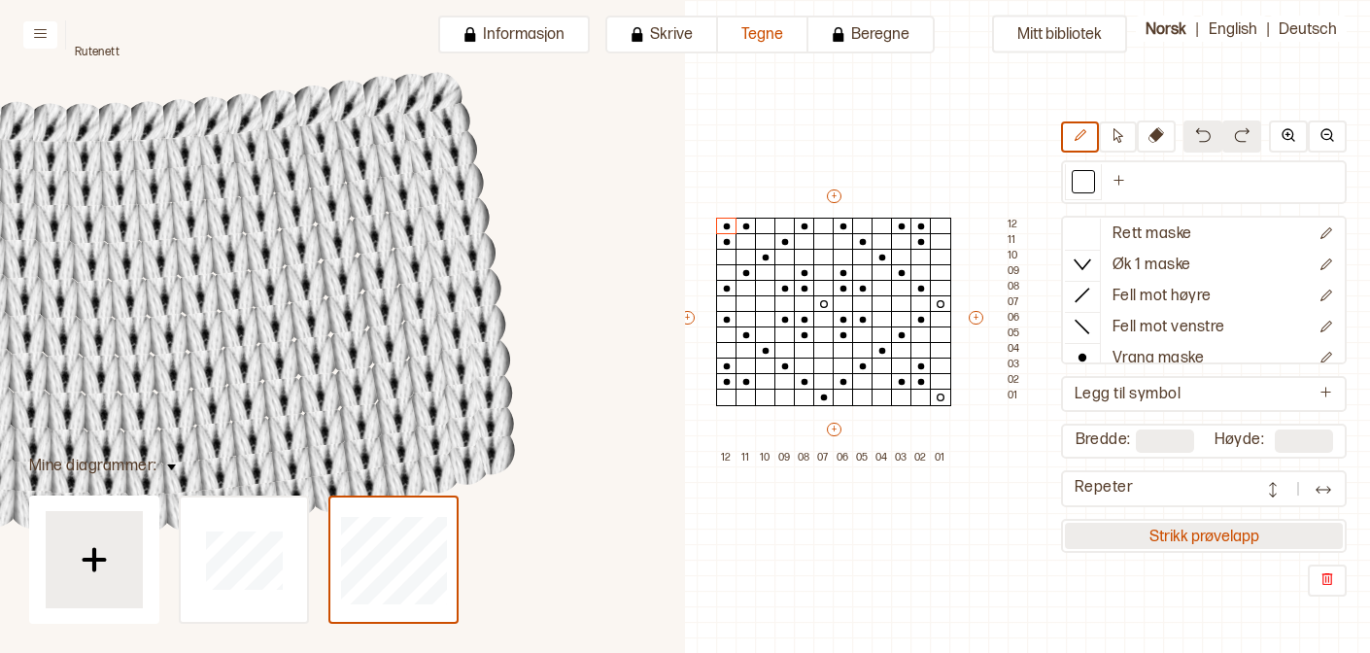
click at [1183, 541] on button "Strikk prøvelapp" at bounding box center [1204, 536] width 278 height 26
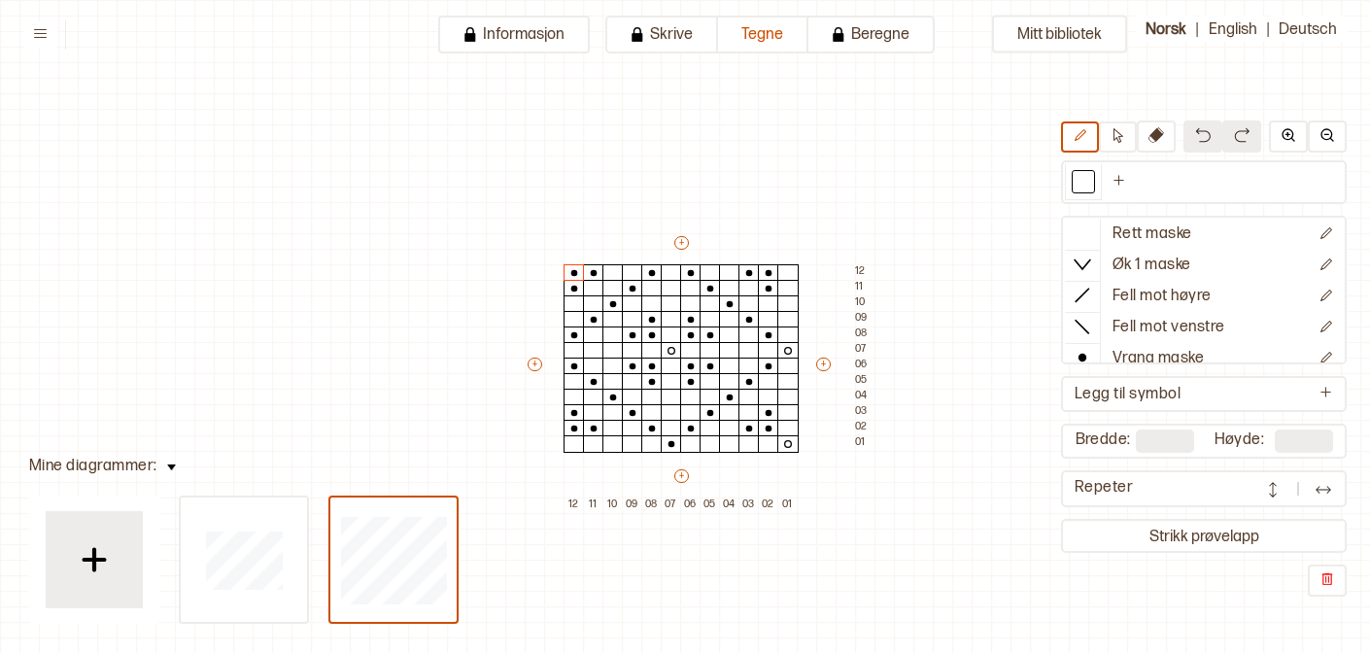
scroll to position [47, 15]
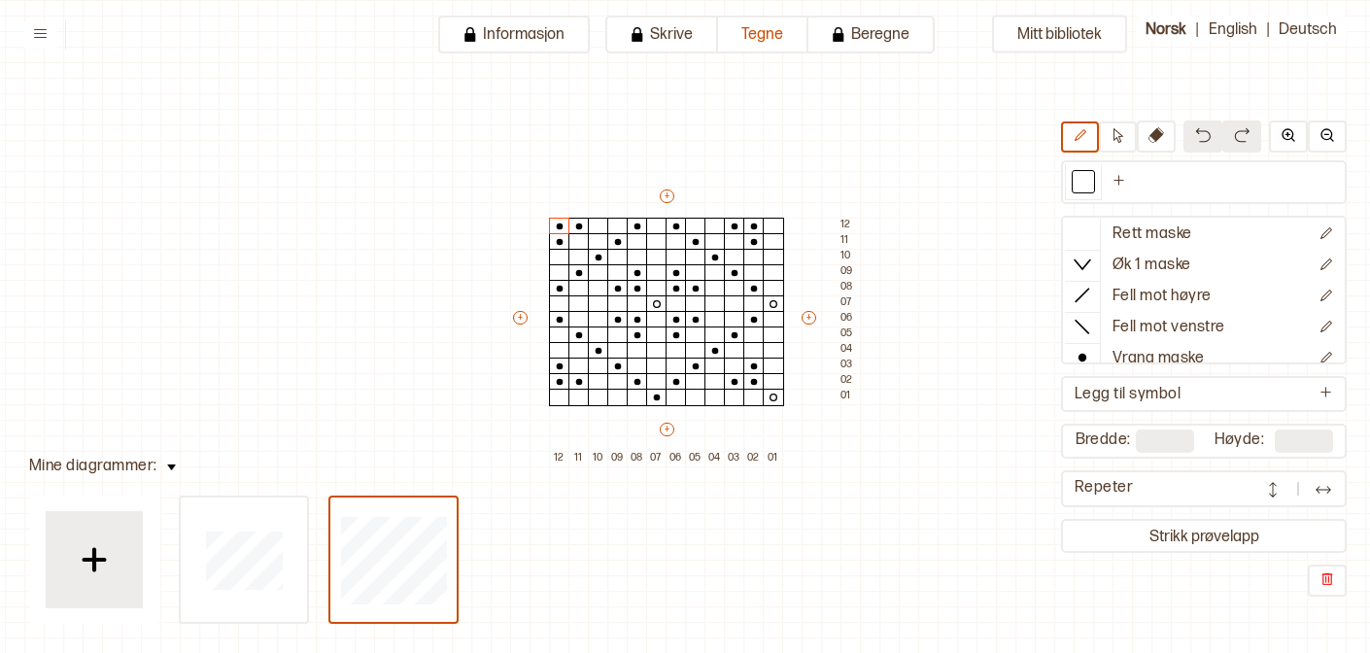
click at [1325, 497] on img at bounding box center [1323, 489] width 19 height 19
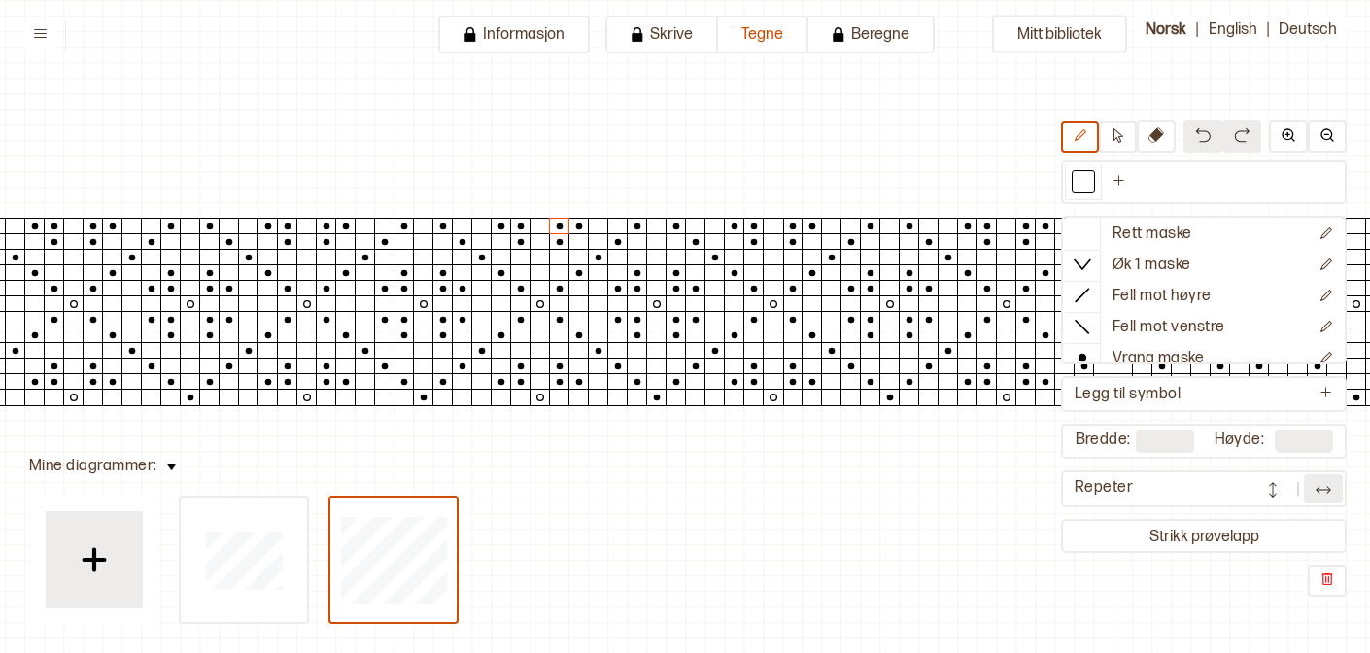
click at [1289, 499] on button at bounding box center [1272, 488] width 39 height 29
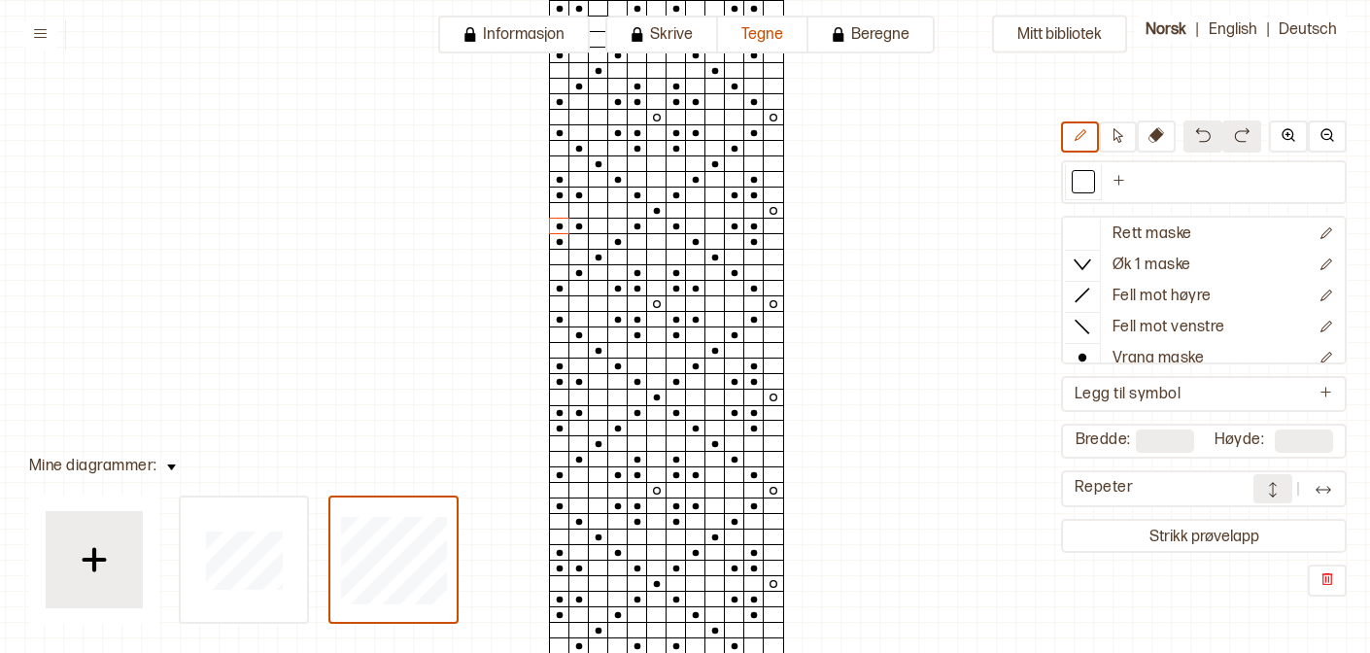
click at [1369, 507] on div "Mitt bibliotek Rett maske Øk 1 maske Fell mot høyre Fell mot venstre Vrang mask…" at bounding box center [1355, 606] width 2740 height 1306
click at [1321, 496] on img at bounding box center [1323, 489] width 19 height 19
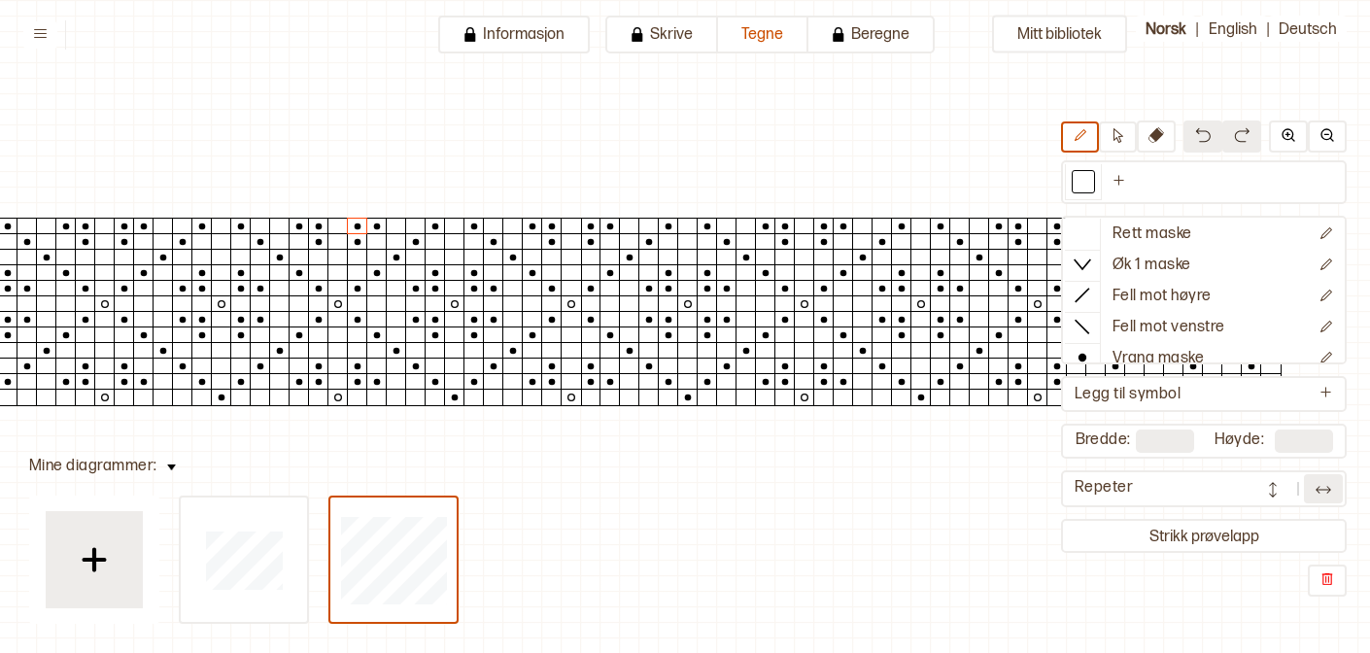
scroll to position [47, 0]
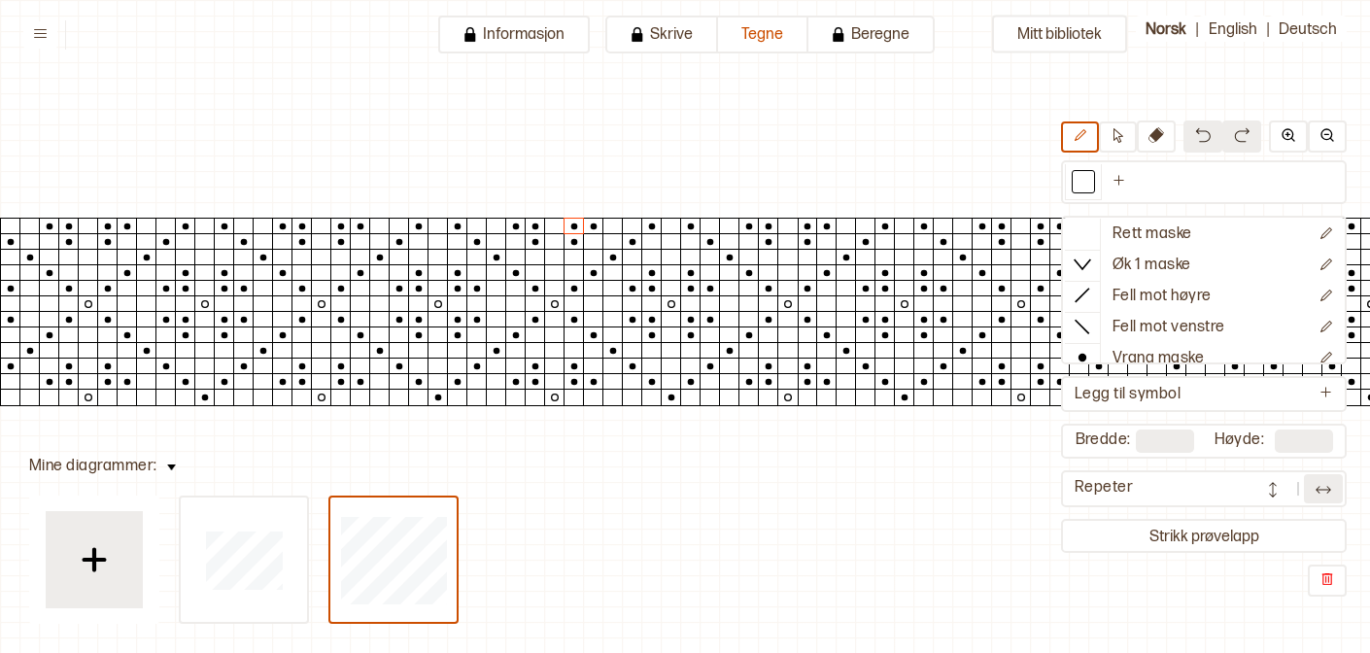
click at [1333, 476] on button at bounding box center [1323, 488] width 39 height 29
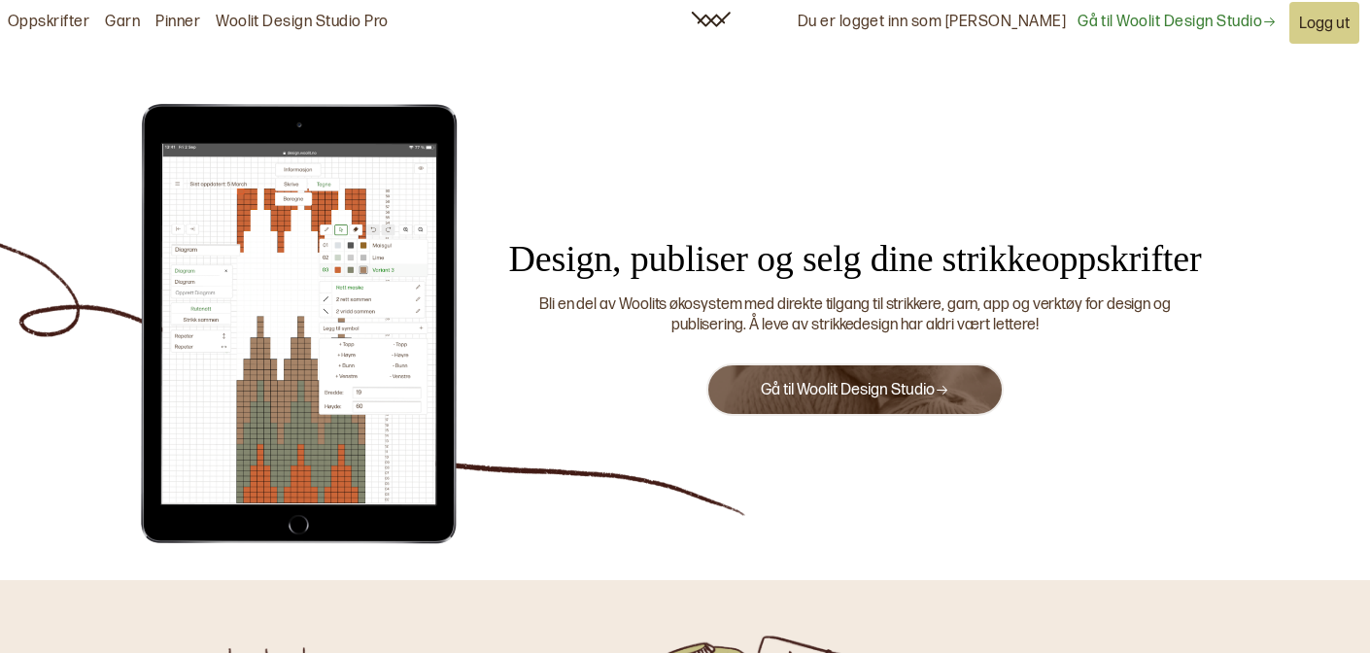
click at [777, 383] on link "Gå til Woolit Design Studio" at bounding box center [855, 390] width 188 height 18
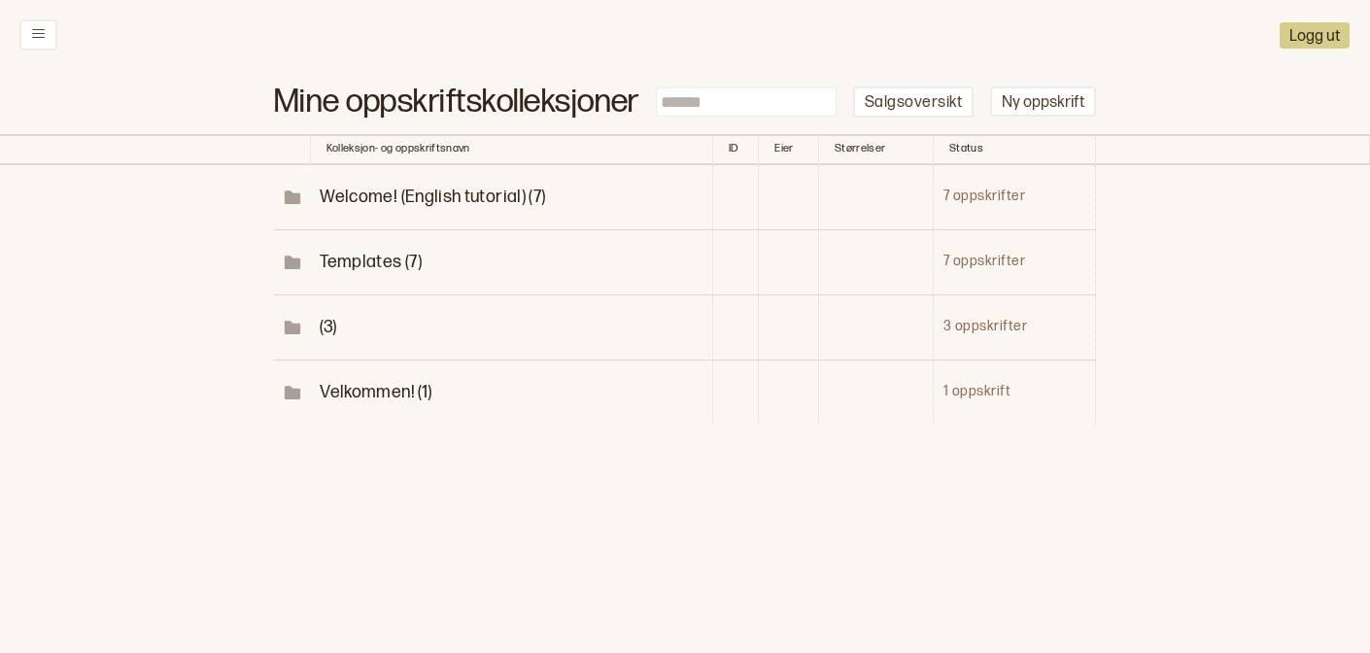
click at [378, 254] on span "Templates (7)" at bounding box center [371, 262] width 102 height 20
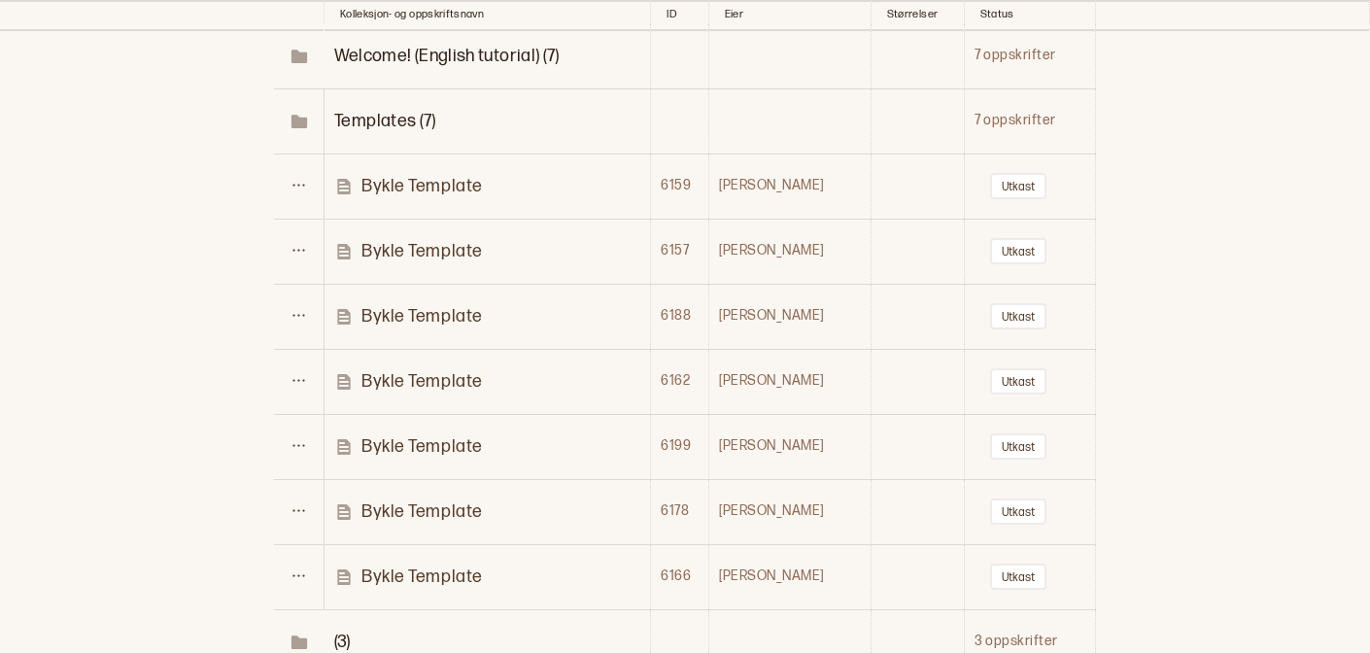
scroll to position [393, 0]
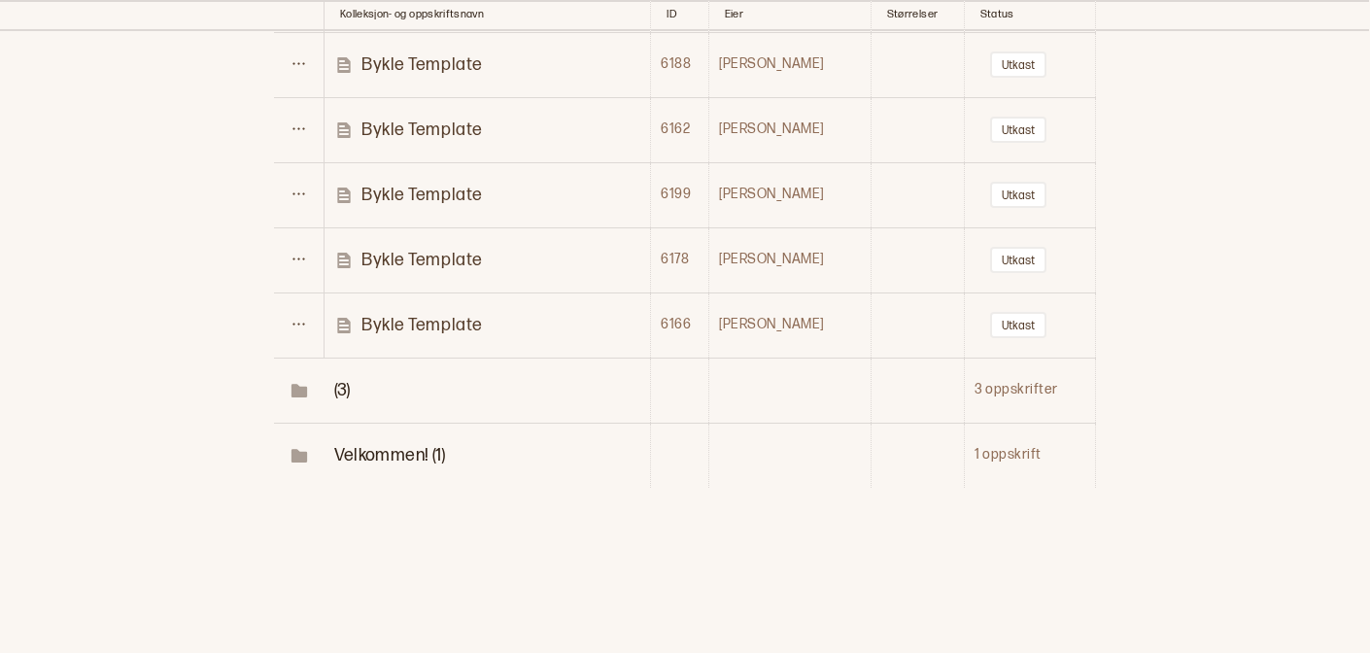
click at [342, 391] on span "(3)" at bounding box center [342, 390] width 17 height 20
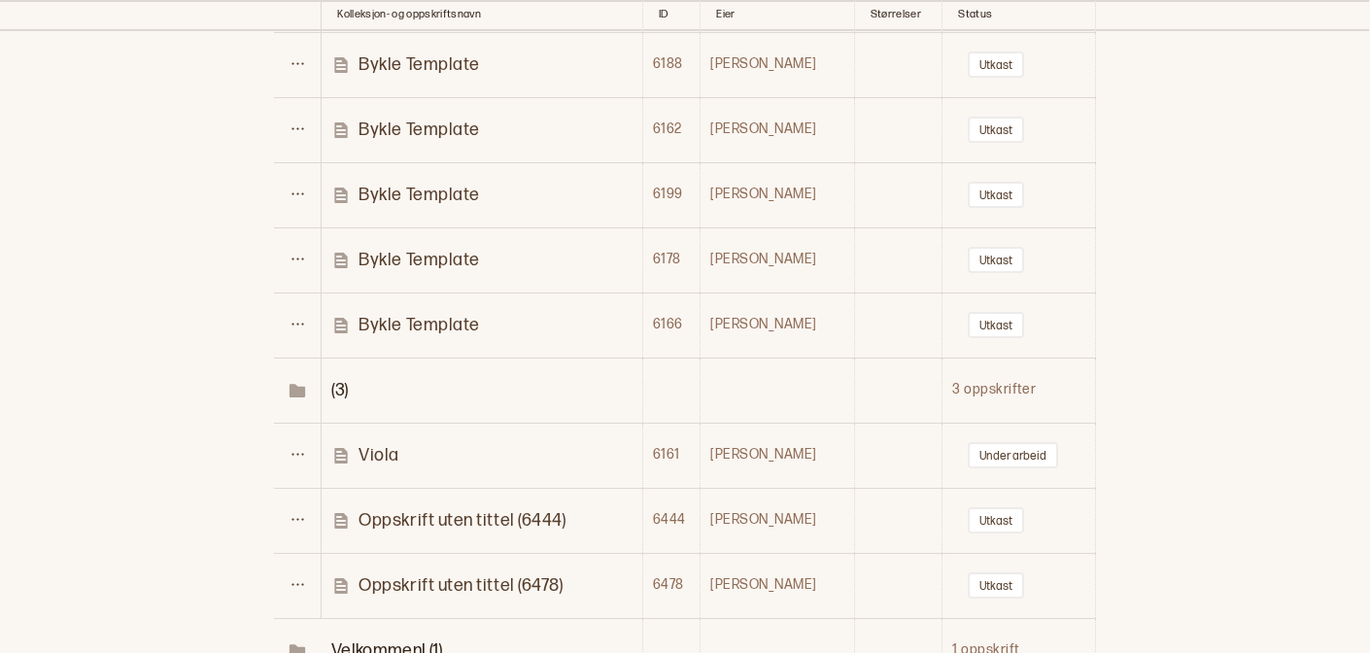
scroll to position [588, 0]
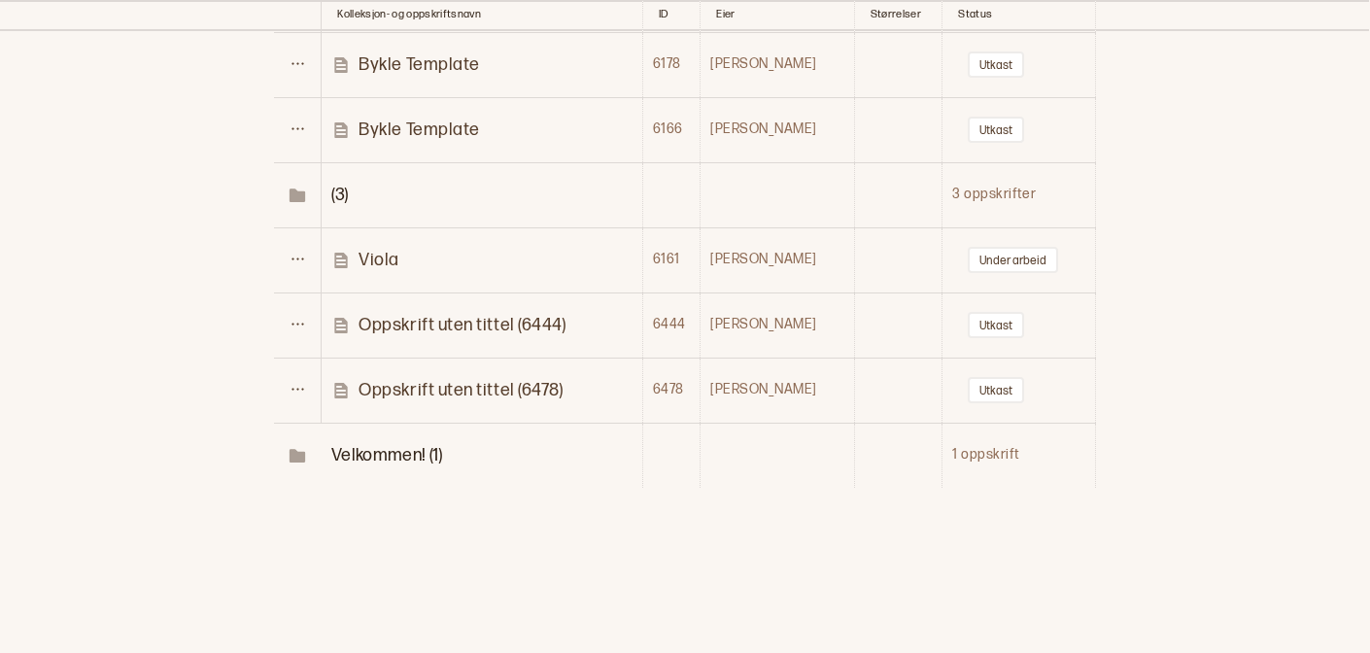
click at [394, 397] on p "Oppskrift uten tittel (6478)" at bounding box center [461, 390] width 204 height 22
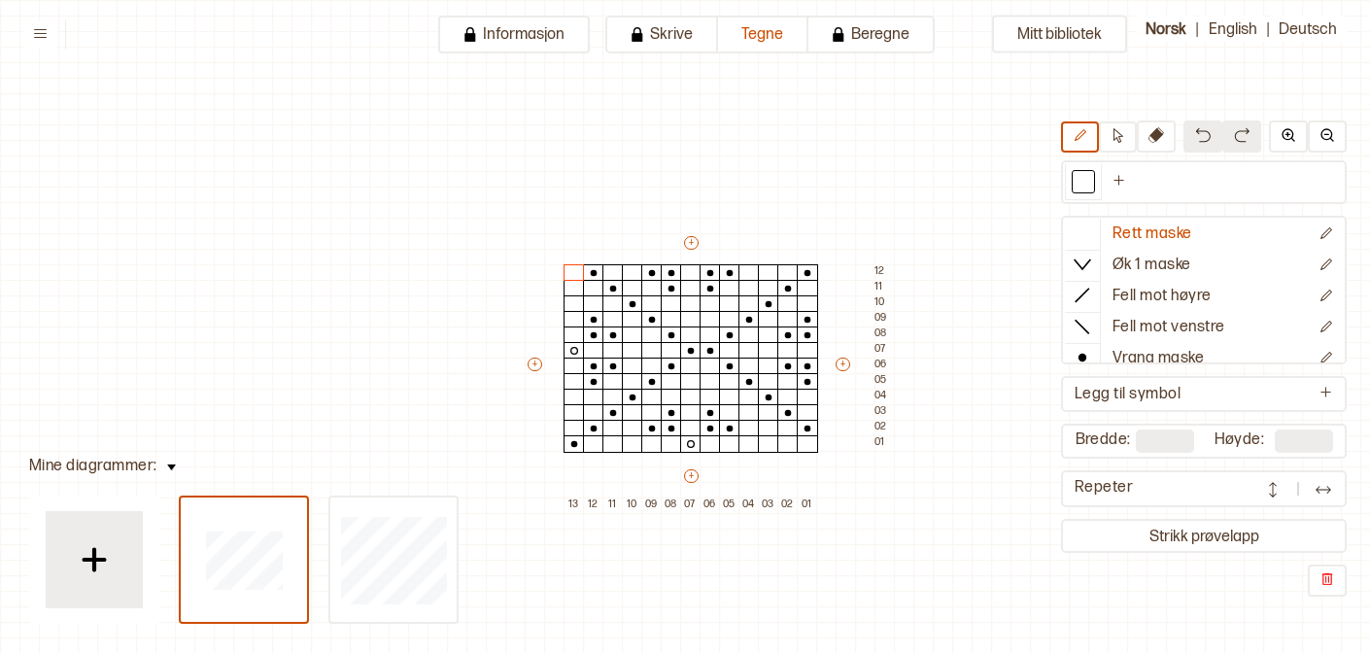
scroll to position [62, 44]
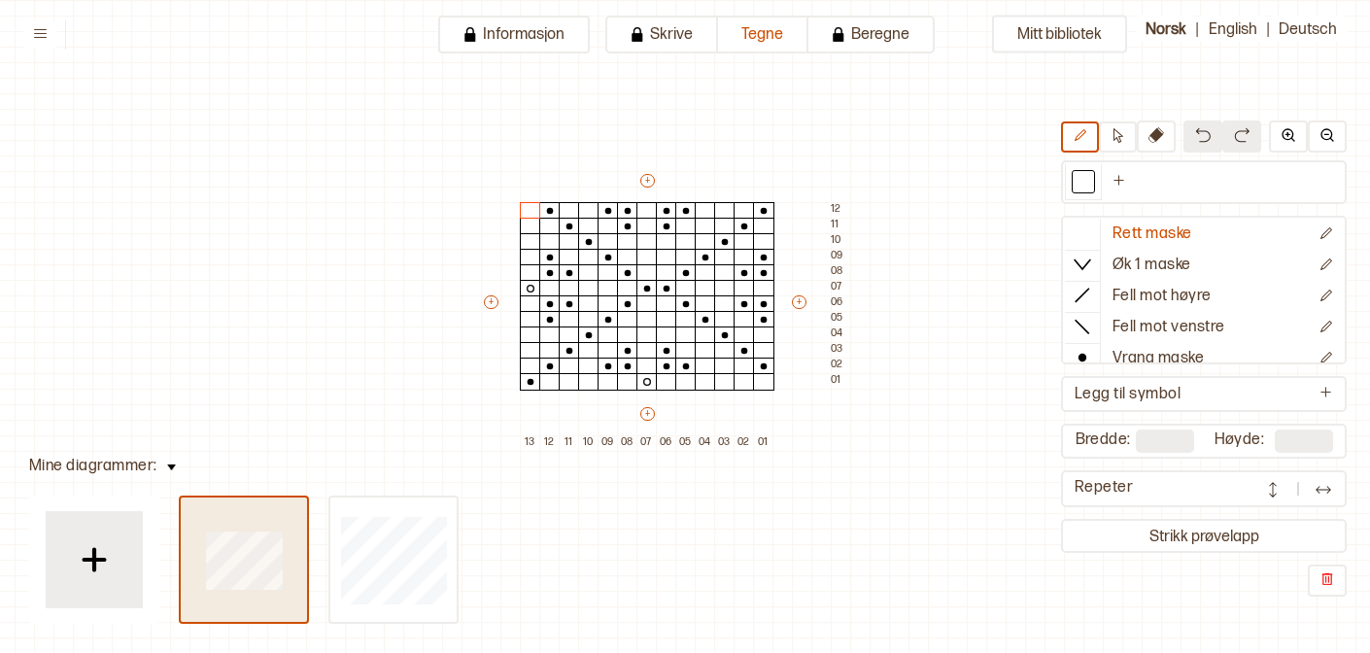
click at [290, 595] on div at bounding box center [244, 559] width 126 height 124
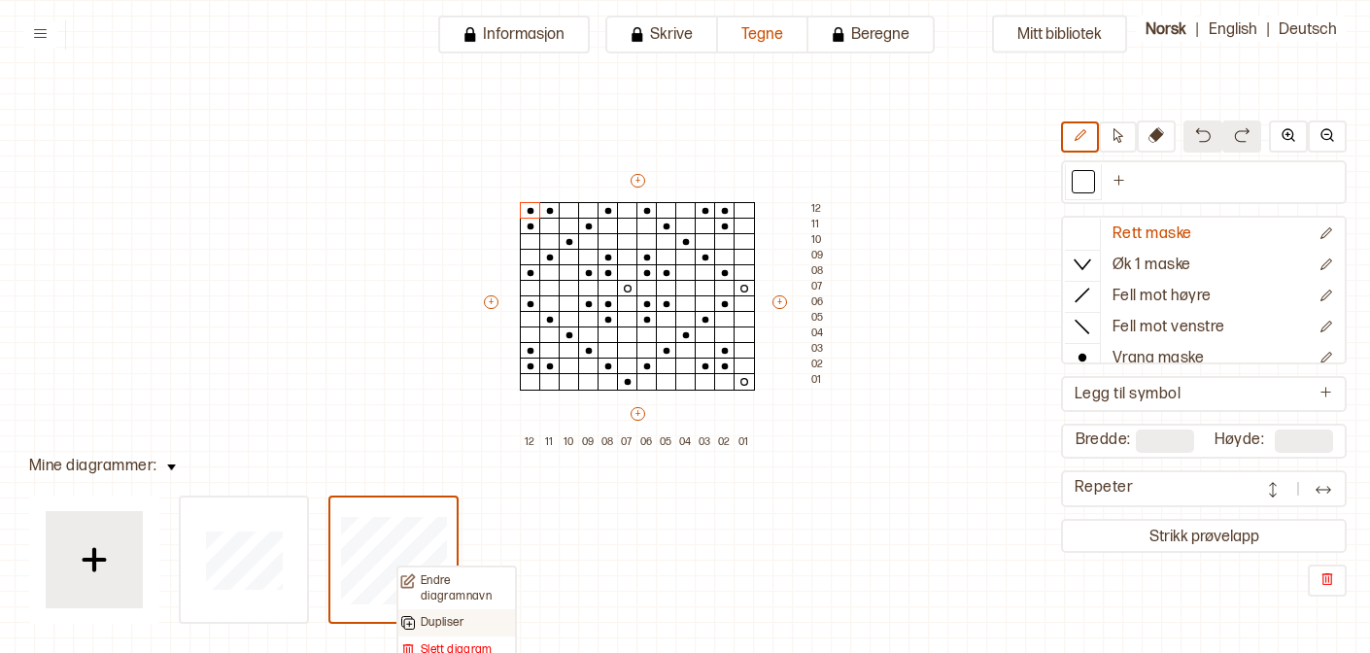
click at [441, 623] on p "Dupliser" at bounding box center [442, 623] width 43 height 16
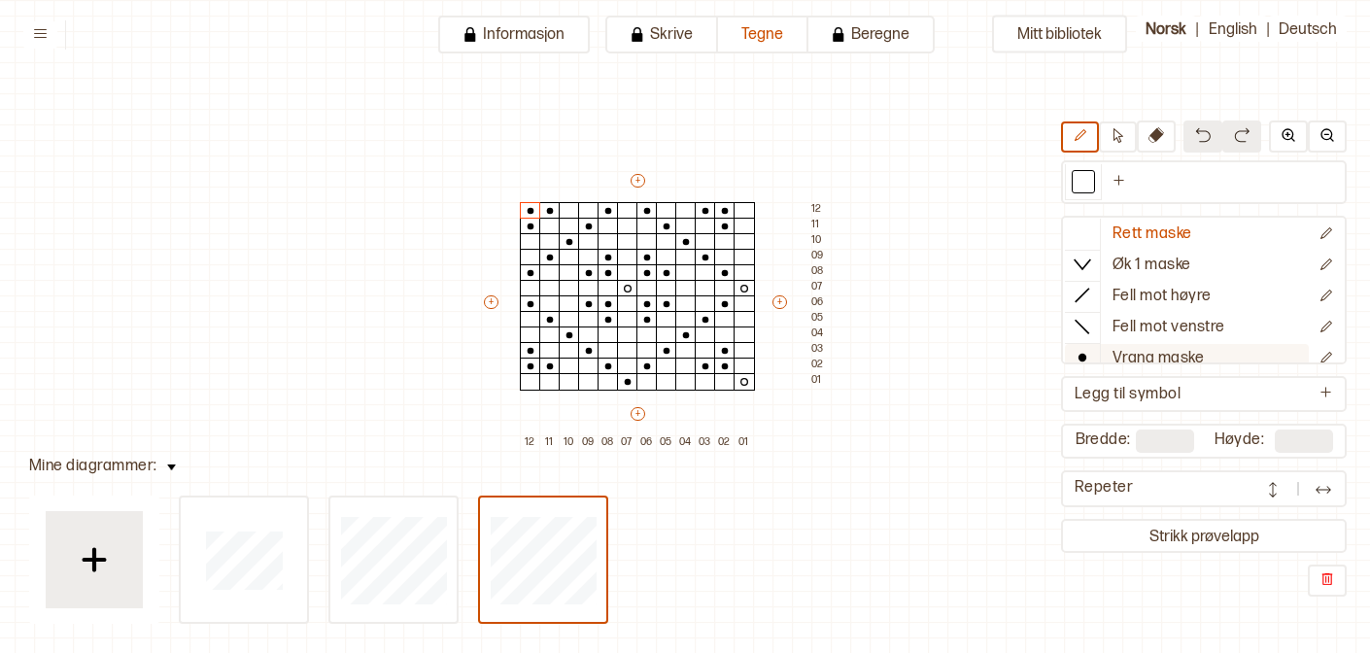
click at [1081, 356] on circle at bounding box center [1082, 358] width 8 height 8
click at [623, 218] on div at bounding box center [627, 226] width 21 height 17
click at [1092, 240] on div at bounding box center [1082, 233] width 35 height 29
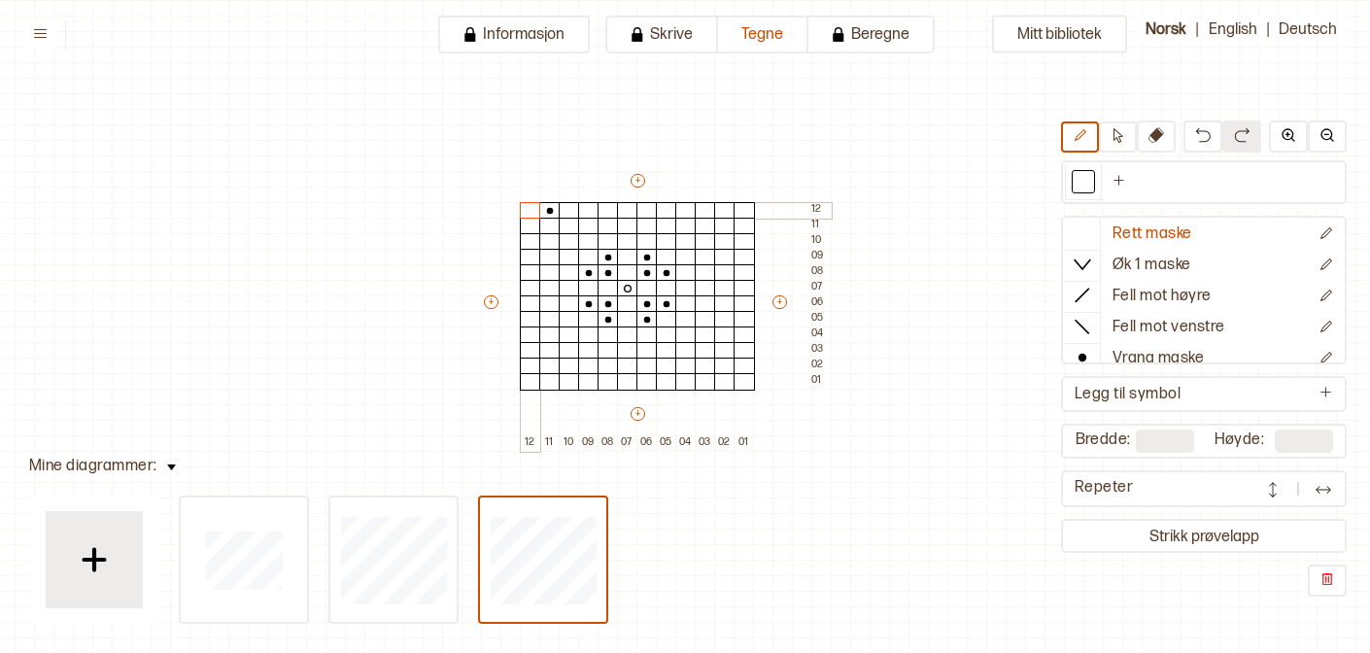
drag, startPoint x: 666, startPoint y: 223, endPoint x: 558, endPoint y: 209, distance: 108.8
click at [1086, 348] on icon at bounding box center [1082, 357] width 19 height 19
click at [708, 285] on div at bounding box center [705, 289] width 19 height 16
click at [725, 291] on div at bounding box center [724, 288] width 21 height 17
click at [705, 268] on div at bounding box center [705, 272] width 21 height 17
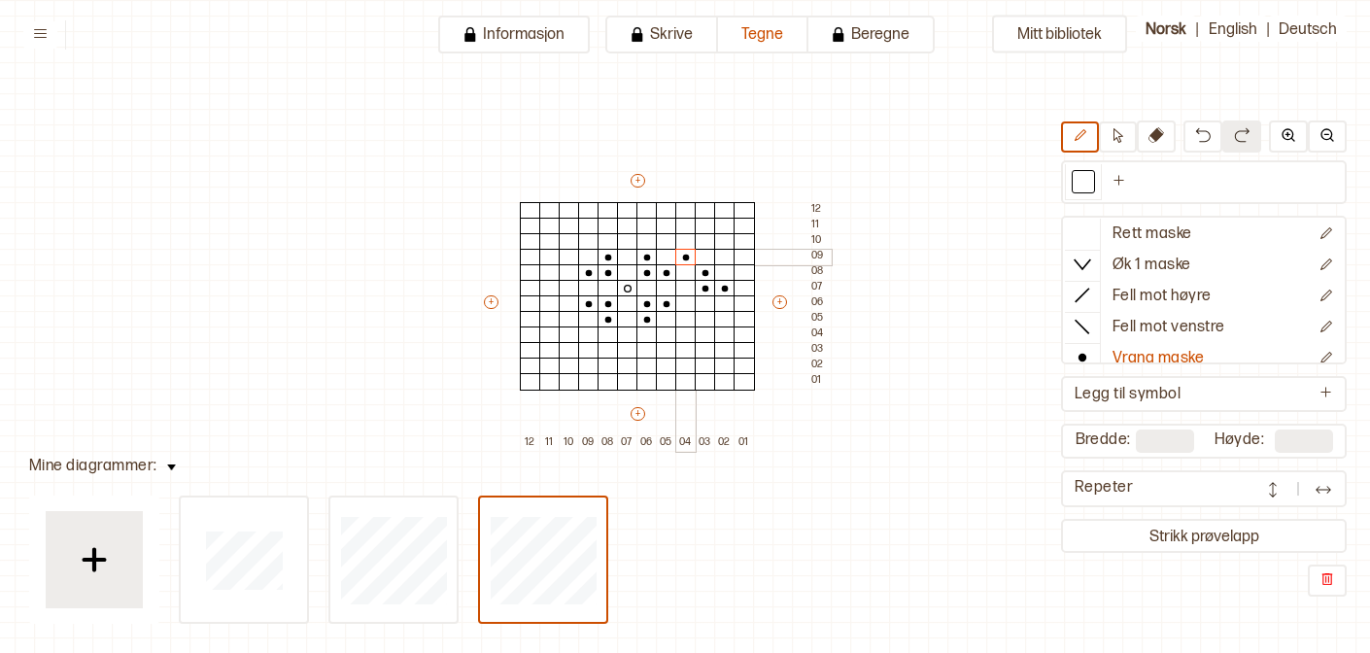
click at [690, 255] on div at bounding box center [685, 257] width 21 height 17
click at [667, 240] on div at bounding box center [666, 241] width 21 height 17
click at [646, 228] on div at bounding box center [646, 226] width 21 height 17
click at [630, 215] on div at bounding box center [627, 210] width 21 height 17
click at [603, 224] on div at bounding box center [608, 226] width 21 height 17
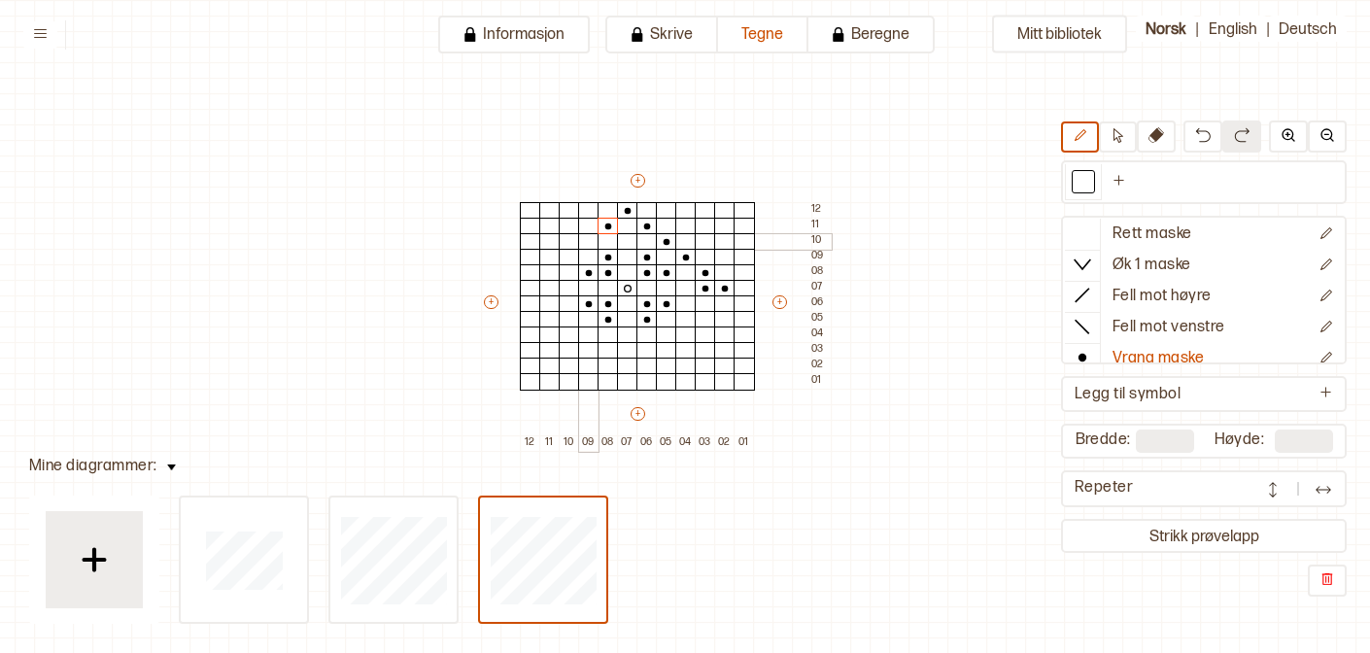
click at [594, 236] on div at bounding box center [588, 241] width 21 height 17
click at [567, 257] on div at bounding box center [569, 257] width 21 height 17
click at [547, 270] on div at bounding box center [549, 272] width 21 height 17
click at [535, 284] on div at bounding box center [530, 288] width 21 height 17
click at [549, 306] on div at bounding box center [549, 303] width 21 height 17
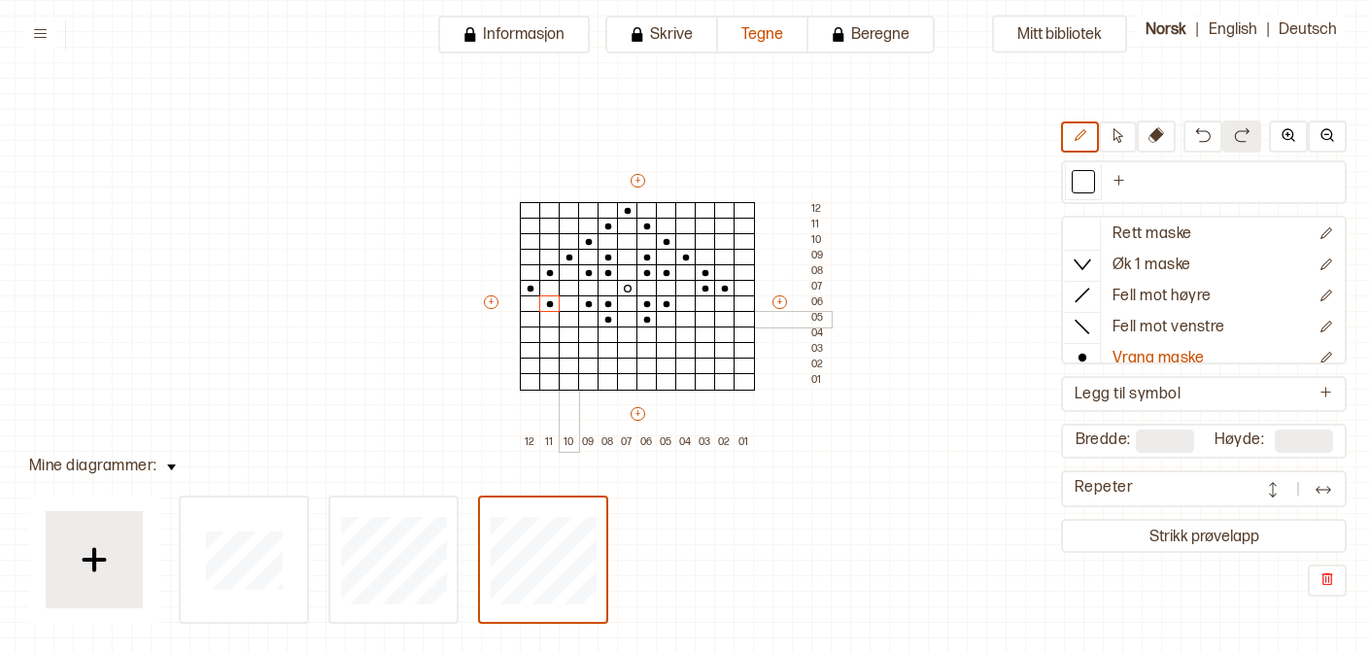
click at [567, 323] on div at bounding box center [569, 319] width 21 height 17
click at [584, 342] on div at bounding box center [588, 350] width 21 height 17
click at [585, 328] on div at bounding box center [588, 334] width 21 height 17
click at [606, 351] on div at bounding box center [608, 350] width 21 height 17
click at [631, 364] on div at bounding box center [627, 366] width 21 height 17
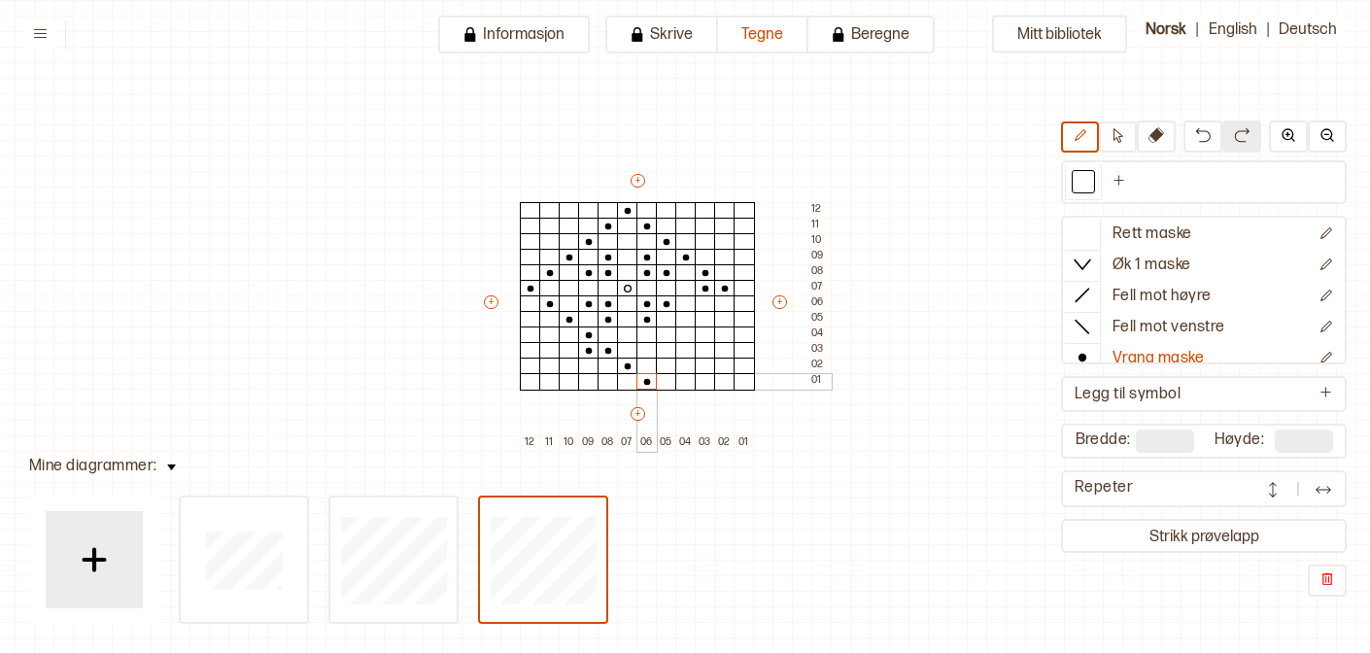
click at [647, 374] on div at bounding box center [646, 381] width 21 height 17
click at [662, 365] on div at bounding box center [666, 366] width 21 height 17
click at [684, 348] on div at bounding box center [685, 350] width 21 height 17
click at [701, 328] on div at bounding box center [705, 334] width 21 height 17
click at [721, 324] on div at bounding box center [724, 319] width 21 height 17
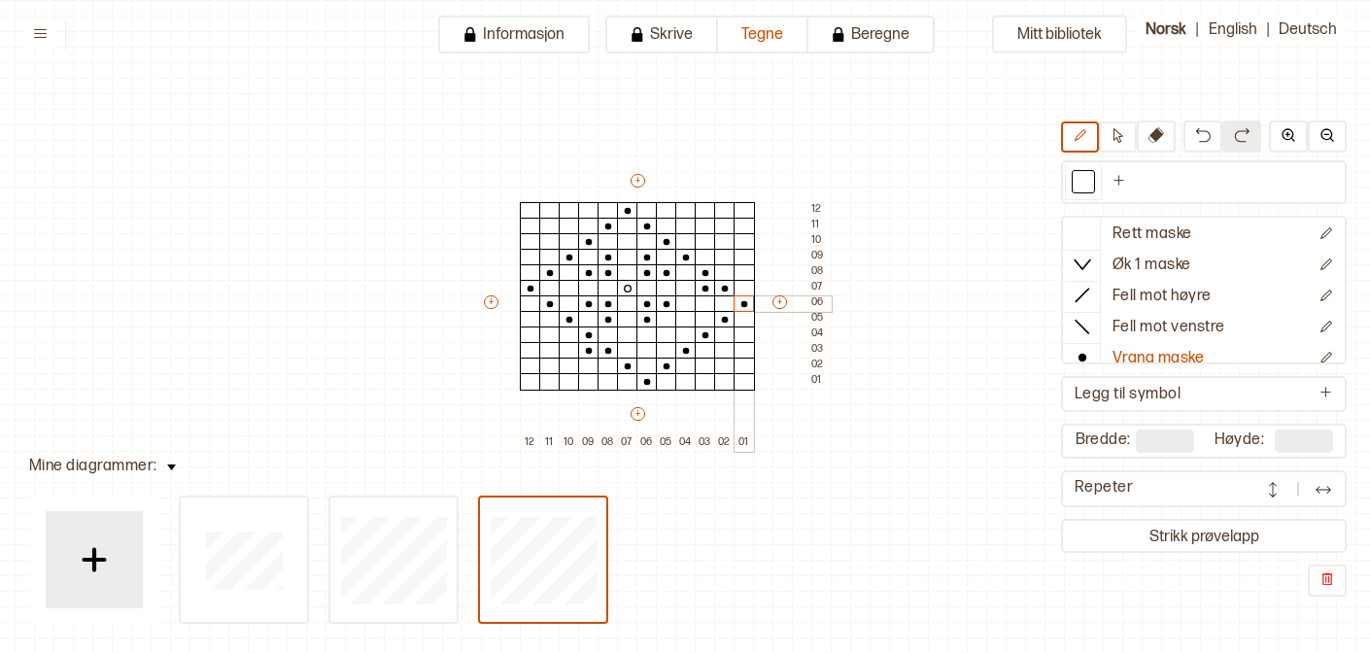
click at [743, 309] on div at bounding box center [744, 303] width 21 height 17
click at [1084, 240] on icon at bounding box center [1082, 232] width 19 height 19
click at [1083, 350] on icon at bounding box center [1082, 357] width 19 height 19
click at [1083, 225] on icon at bounding box center [1082, 232] width 19 height 19
drag, startPoint x: 643, startPoint y: 379, endPoint x: 752, endPoint y: 300, distance: 134.3
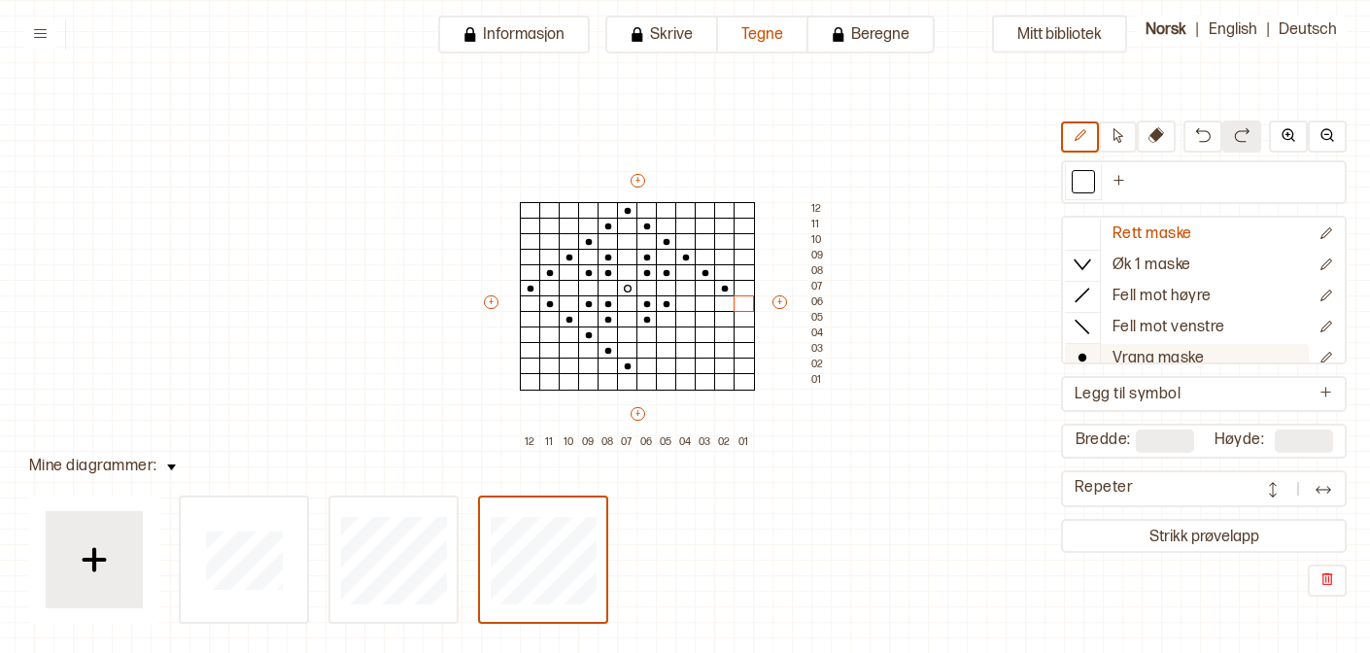
click at [1085, 351] on icon at bounding box center [1082, 357] width 19 height 19
click at [643, 349] on div at bounding box center [646, 350] width 21 height 17
click at [663, 336] on div at bounding box center [666, 334] width 21 height 17
click at [688, 322] on div at bounding box center [685, 319] width 21 height 17
click at [707, 302] on div at bounding box center [705, 303] width 21 height 17
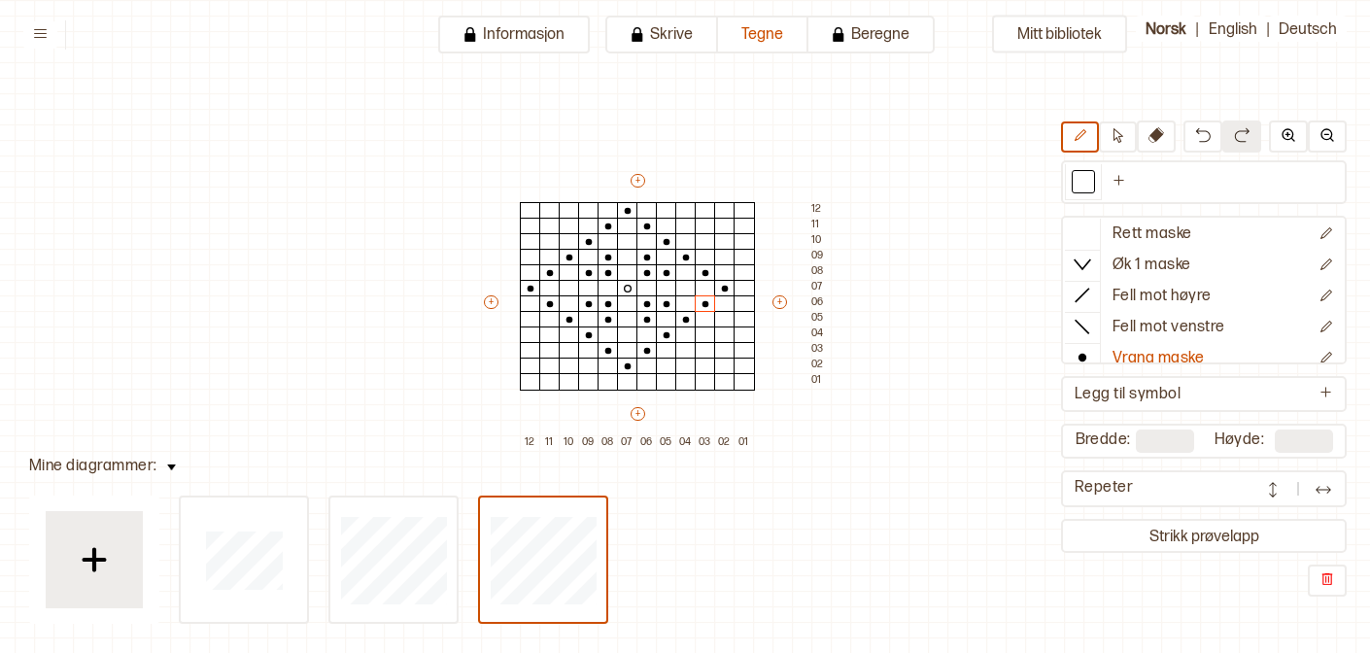
click at [771, 297] on div "+ + + + 12 11 10 09 08 07 06 05 04 03 02 01 12 11 10 09 08 07 06 05 04 03 02 01" at bounding box center [656, 311] width 350 height 280
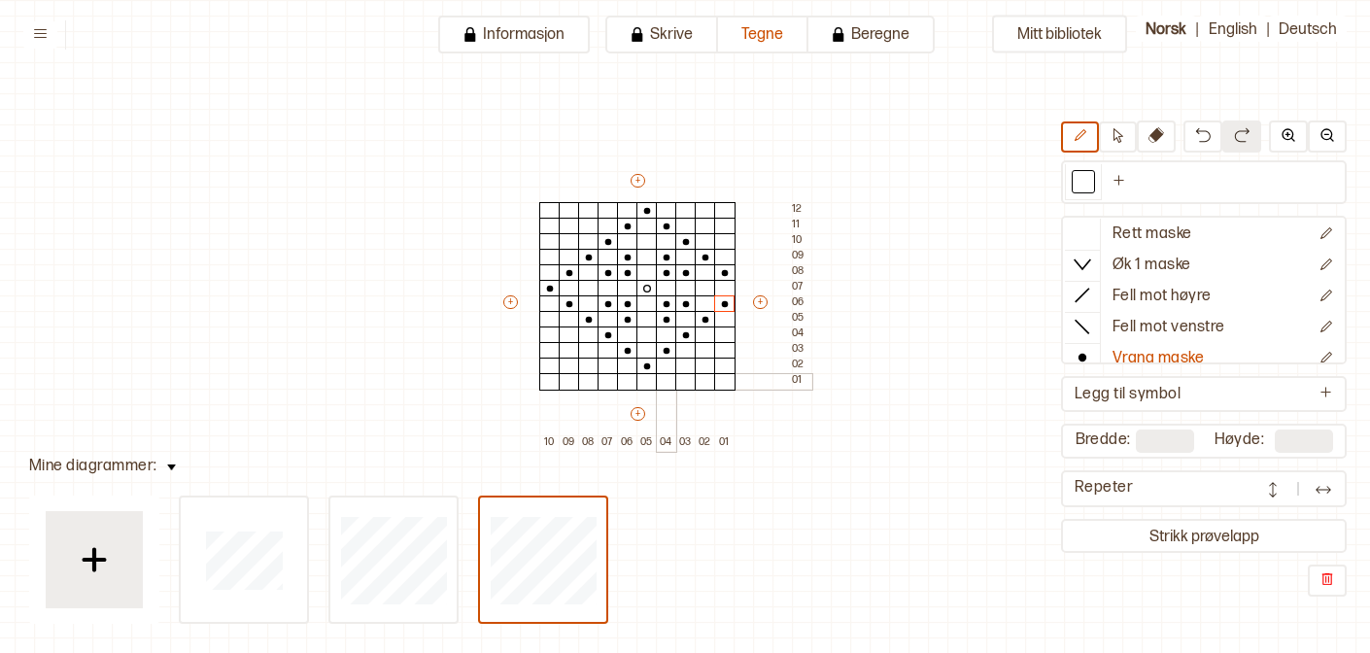
type input "**"
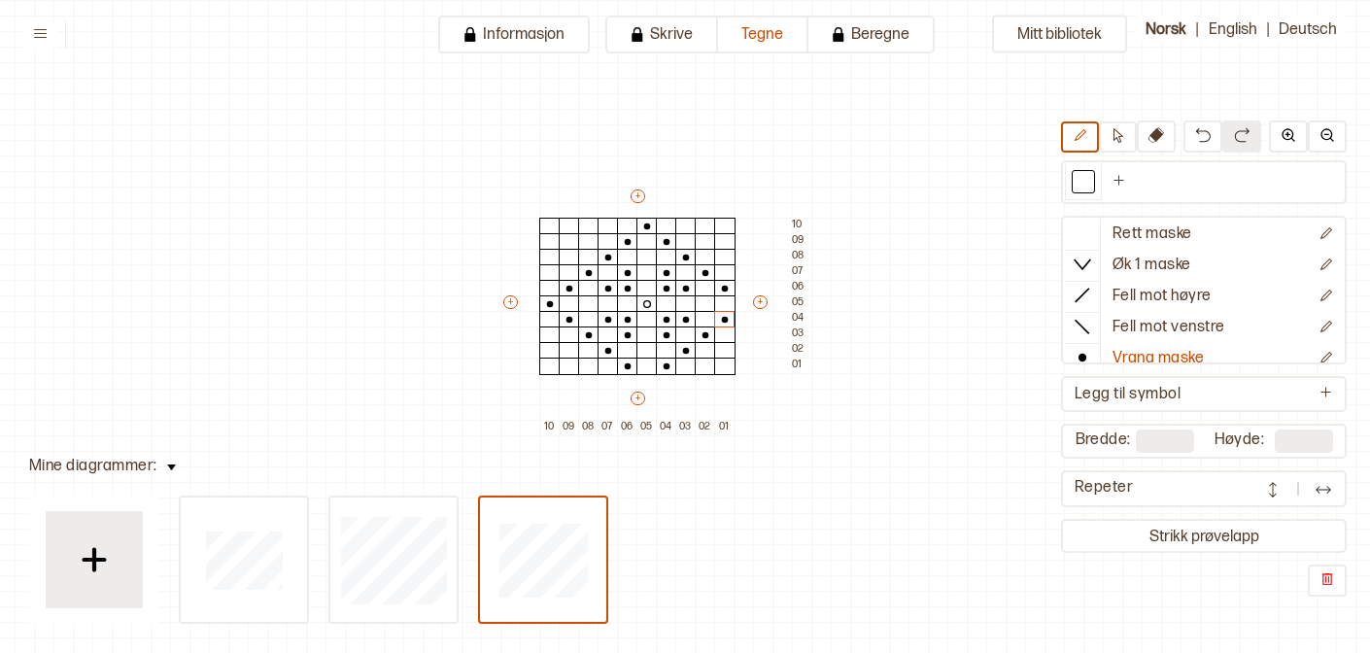
click at [1310, 502] on button at bounding box center [1323, 488] width 39 height 29
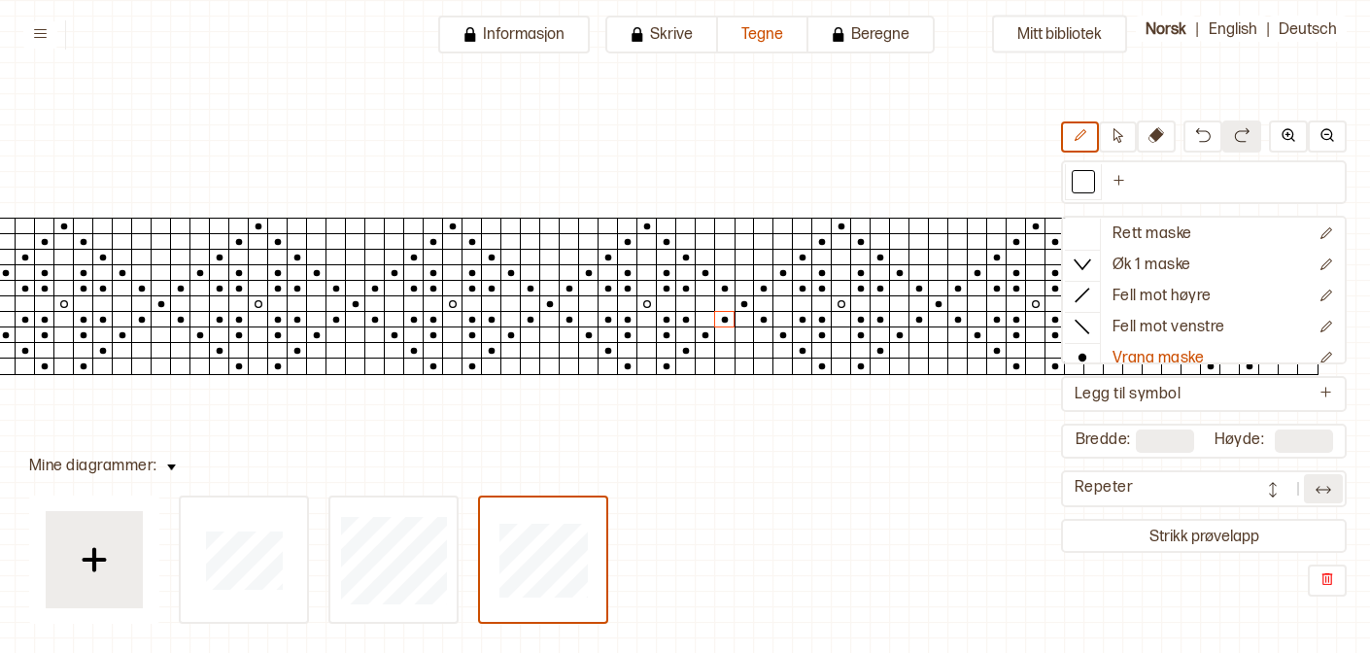
click at [1289, 505] on div "Repeter" at bounding box center [1204, 488] width 286 height 37
click at [1281, 489] on img at bounding box center [1272, 489] width 19 height 19
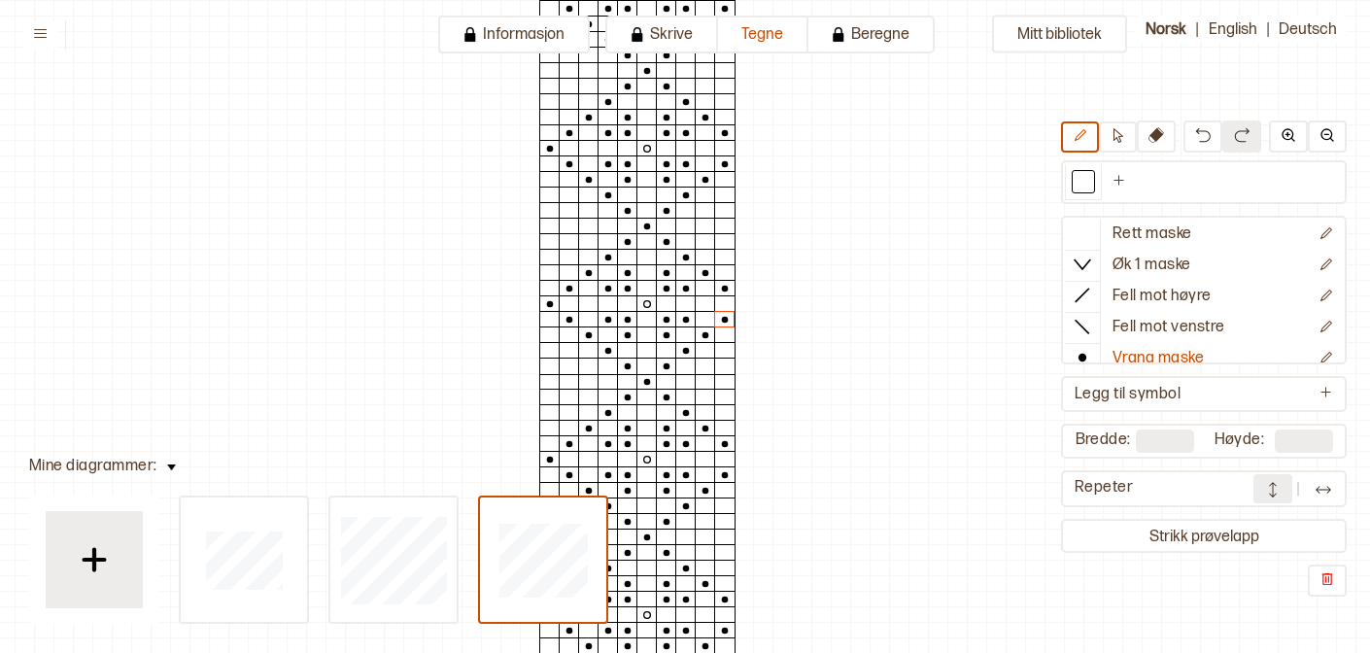
click at [1280, 489] on img at bounding box center [1272, 489] width 19 height 19
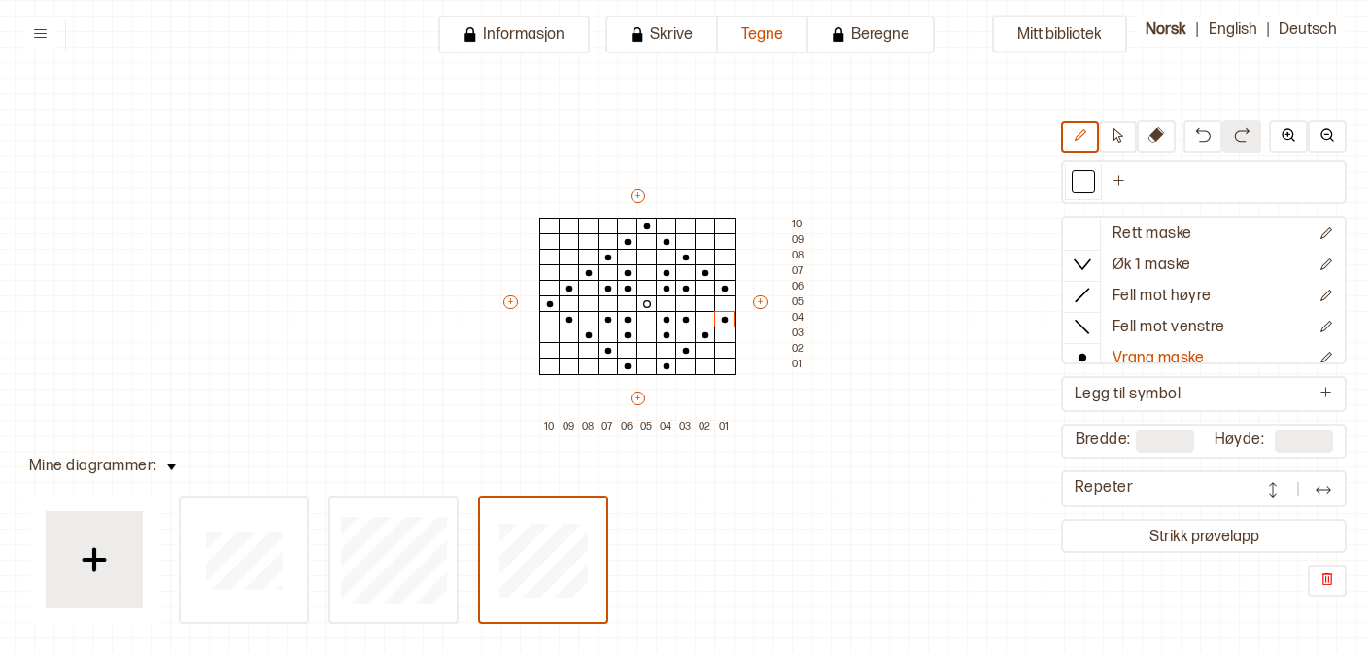
click at [1280, 489] on img at bounding box center [1272, 489] width 19 height 19
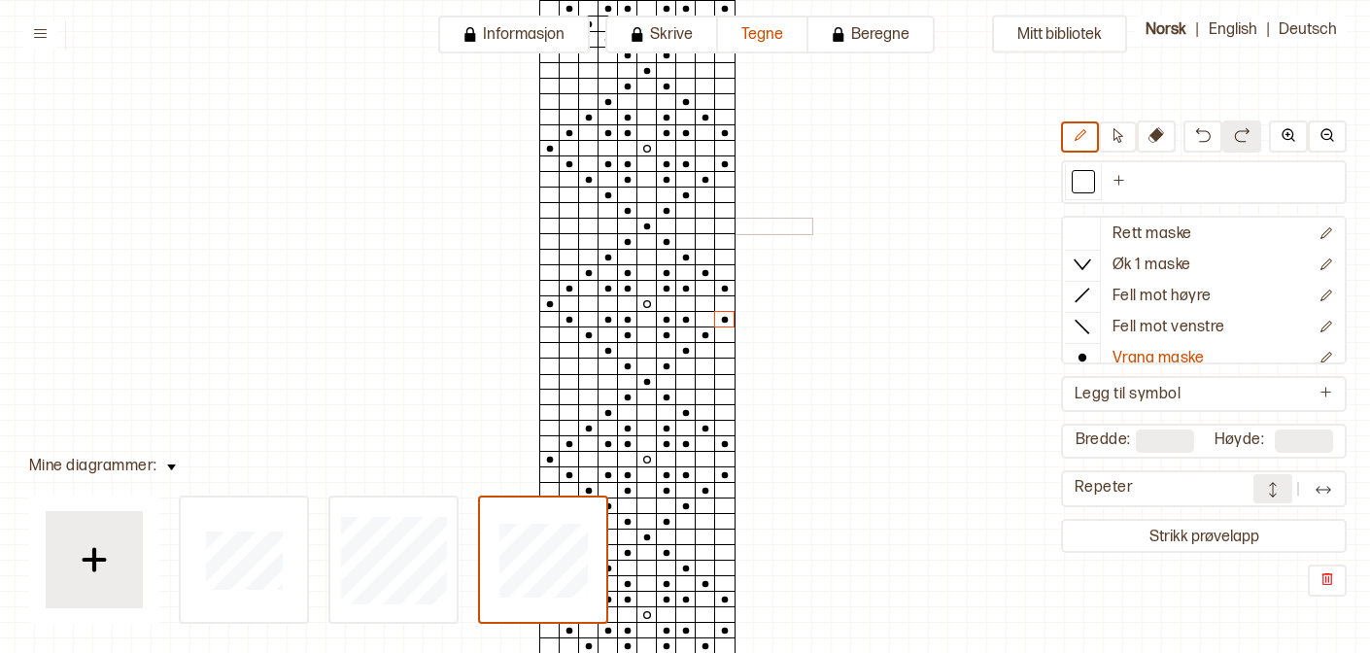
click at [548, 226] on div at bounding box center [549, 226] width 21 height 17
click at [567, 210] on div at bounding box center [569, 210] width 21 height 17
click at [564, 362] on div at bounding box center [569, 366] width 21 height 17
click at [564, 353] on div at bounding box center [569, 350] width 21 height 17
click at [590, 368] on div at bounding box center [588, 366] width 21 height 17
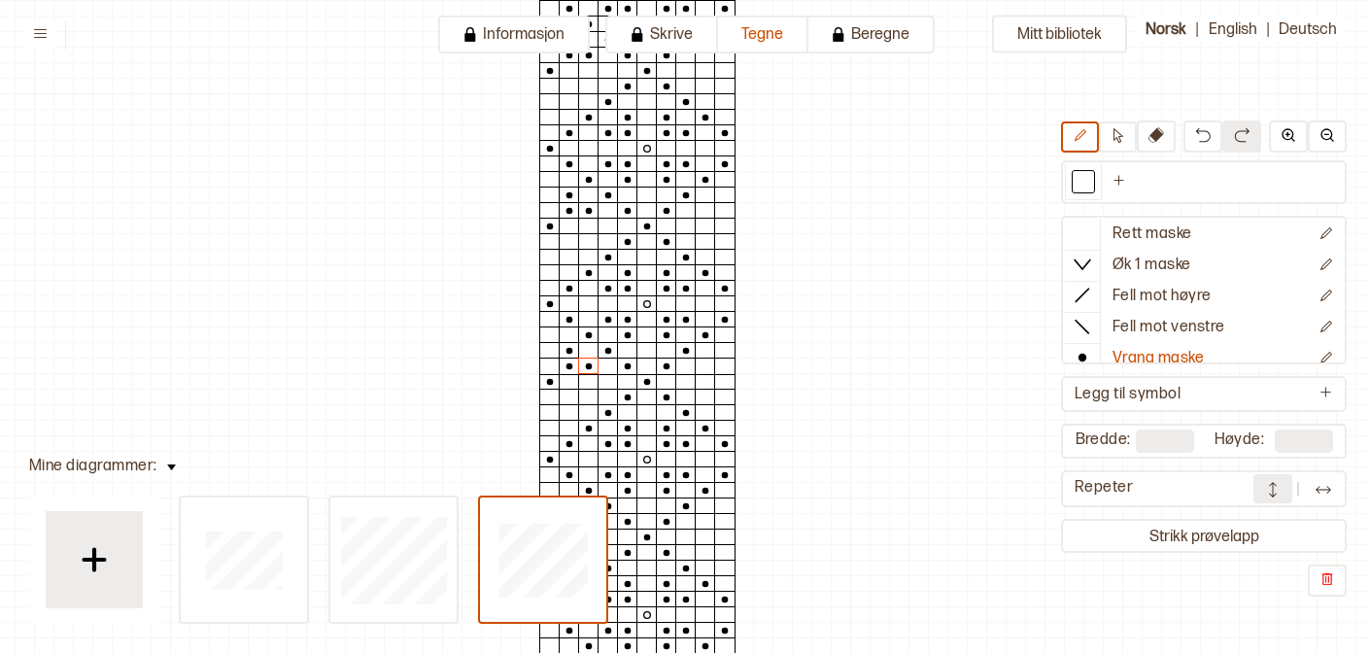
click at [584, 398] on div at bounding box center [588, 397] width 21 height 17
click at [585, 237] on div at bounding box center [588, 241] width 21 height 17
click at [567, 239] on div at bounding box center [569, 241] width 21 height 17
click at [565, 257] on div at bounding box center [569, 257] width 21 height 17
click at [724, 211] on div at bounding box center [724, 210] width 21 height 17
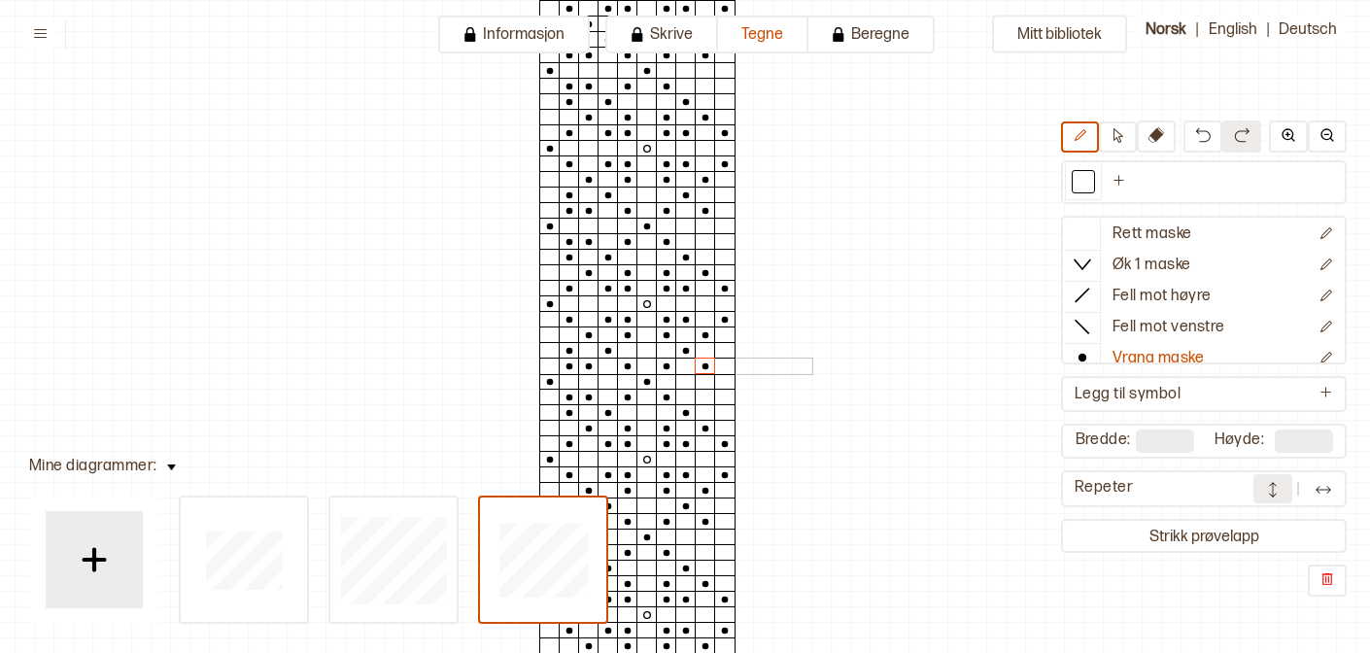
click at [702, 367] on div at bounding box center [705, 366] width 21 height 17
click at [722, 367] on div at bounding box center [724, 366] width 21 height 17
click at [722, 350] on div at bounding box center [724, 350] width 21 height 17
click at [726, 397] on div at bounding box center [724, 397] width 21 height 17
click at [726, 238] on div at bounding box center [724, 241] width 21 height 17
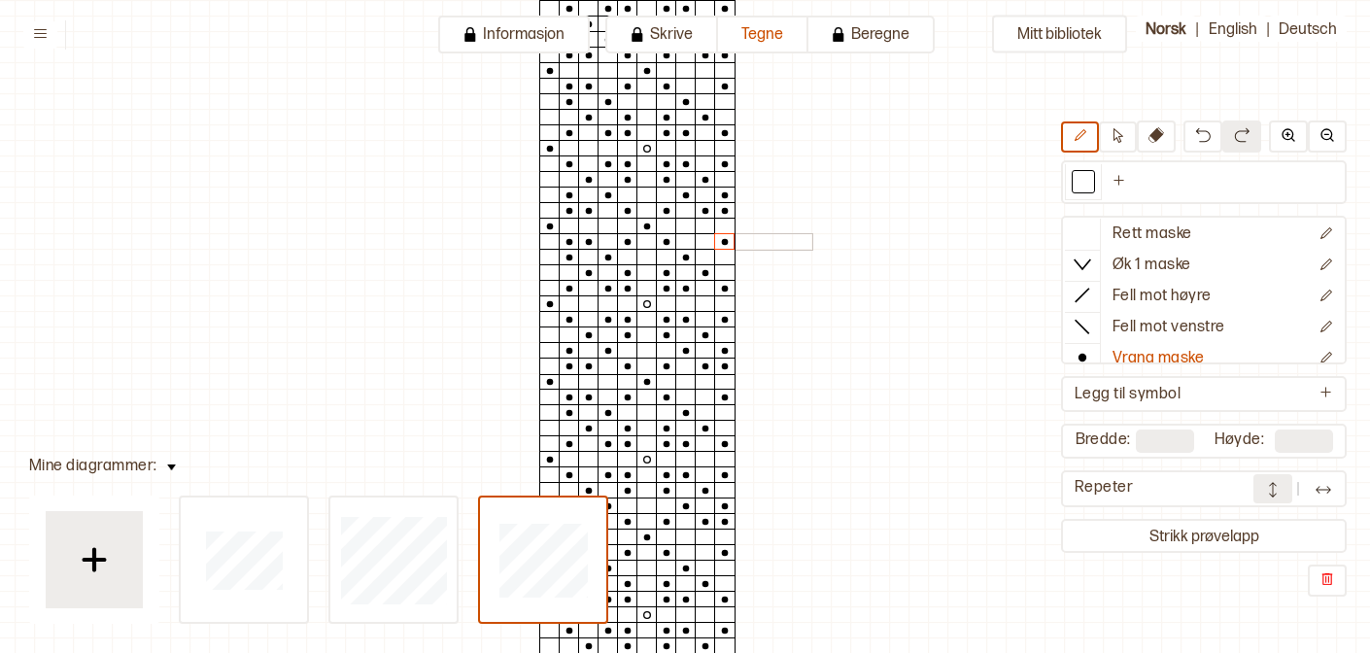
click at [705, 238] on div at bounding box center [705, 241] width 21 height 17
click at [722, 251] on div at bounding box center [724, 257] width 21 height 17
click at [1323, 491] on img at bounding box center [1323, 489] width 19 height 19
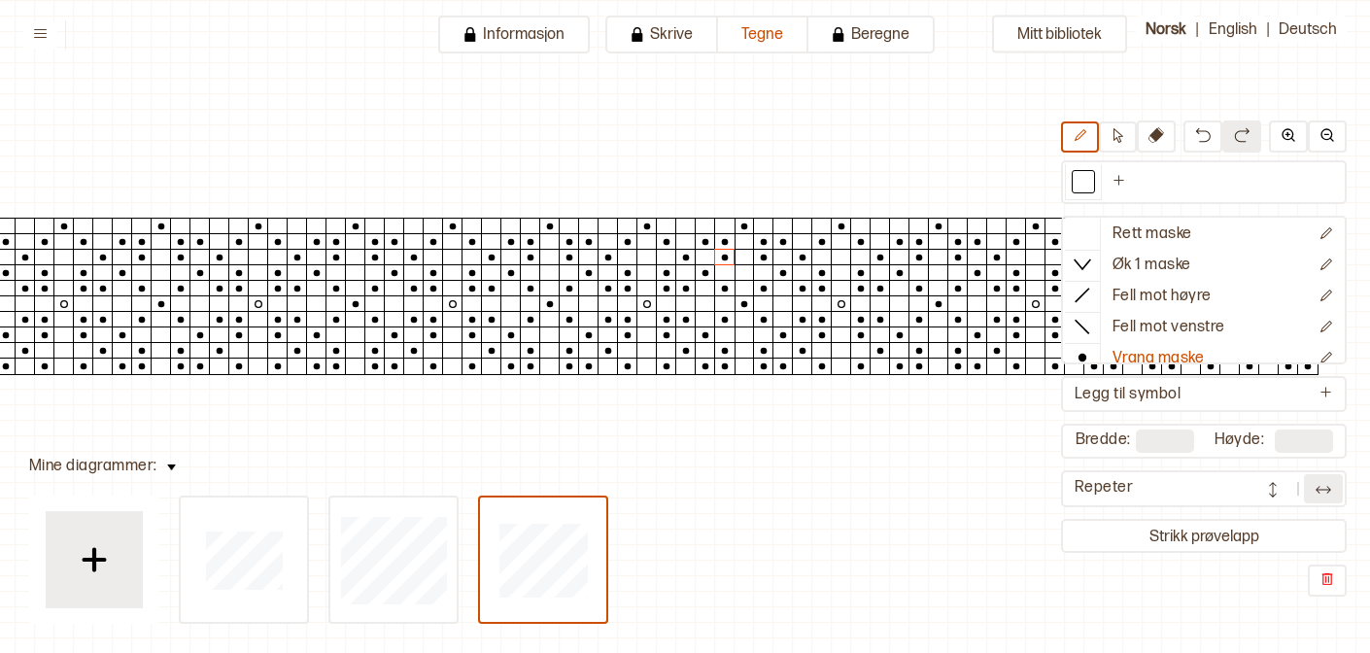
click at [1291, 484] on button at bounding box center [1272, 488] width 39 height 29
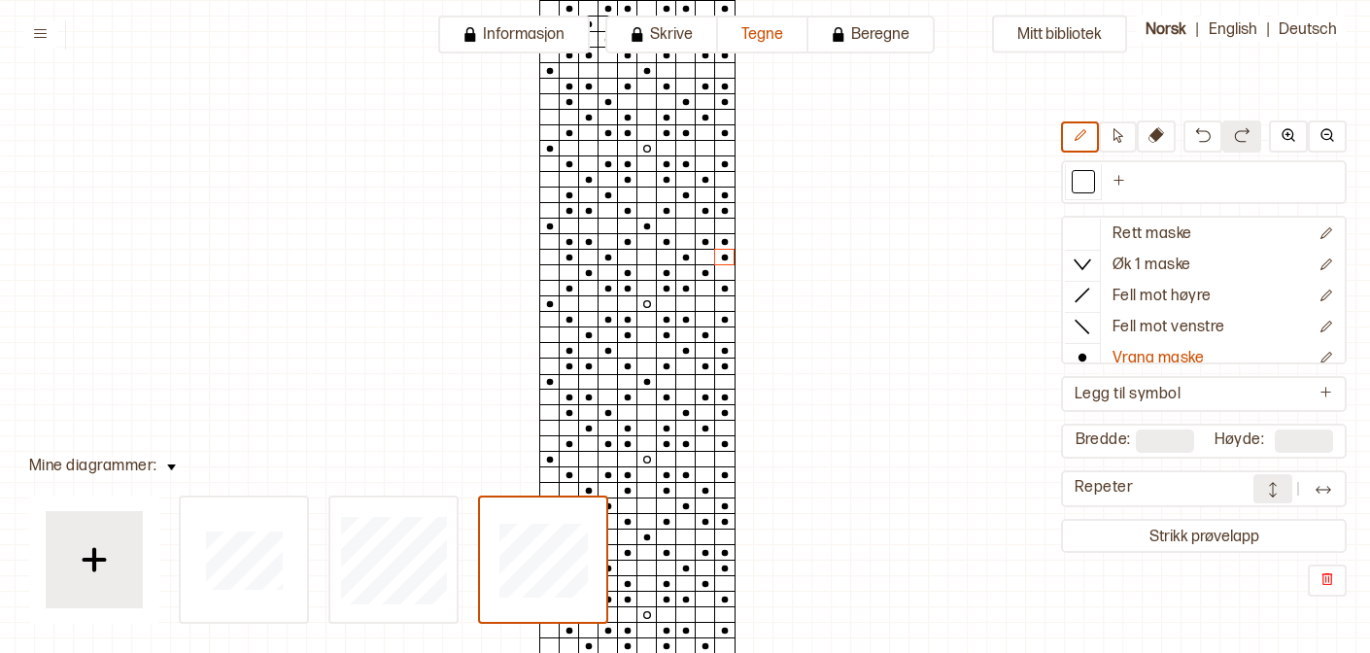
click at [1327, 495] on img at bounding box center [1323, 489] width 19 height 19
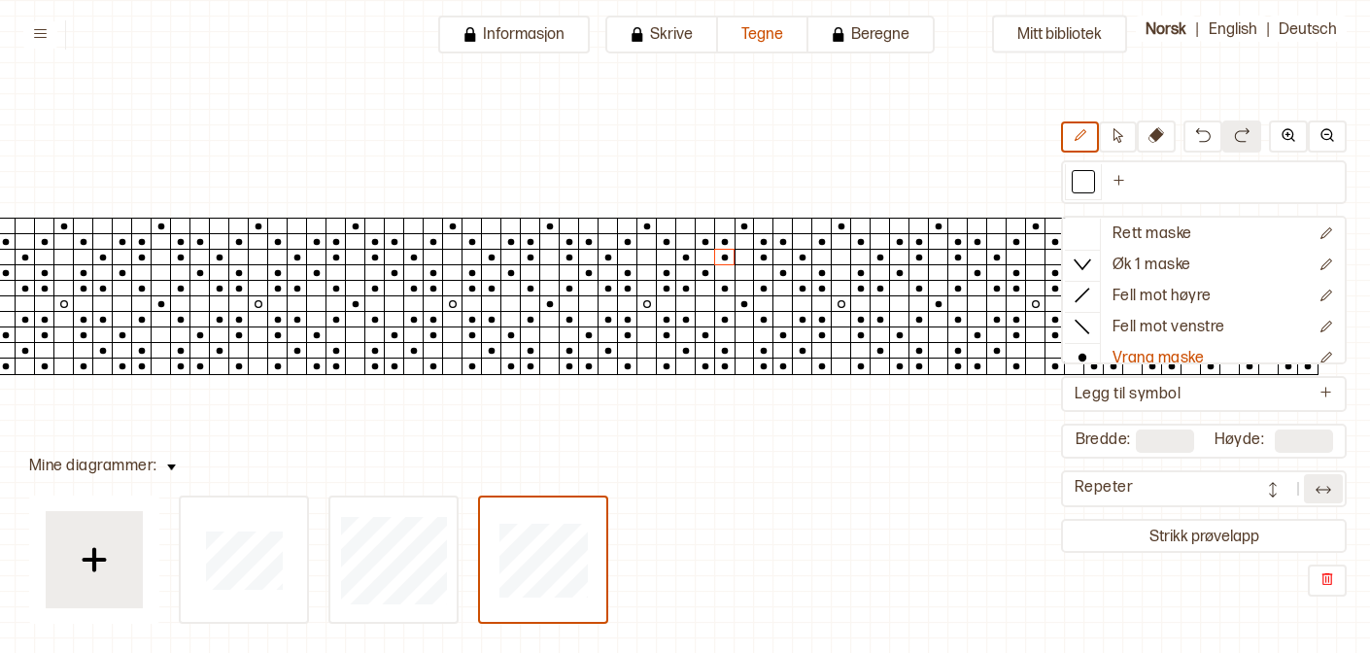
click at [1327, 492] on img at bounding box center [1323, 489] width 19 height 19
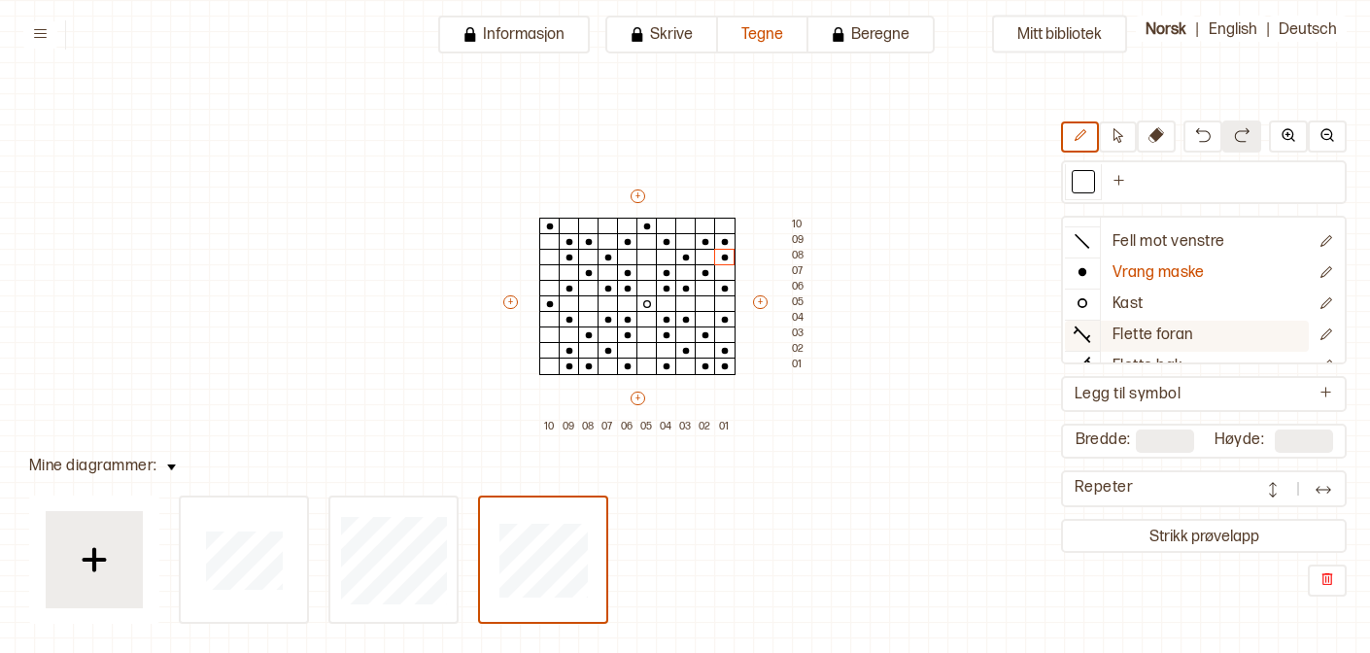
scroll to position [108, 0]
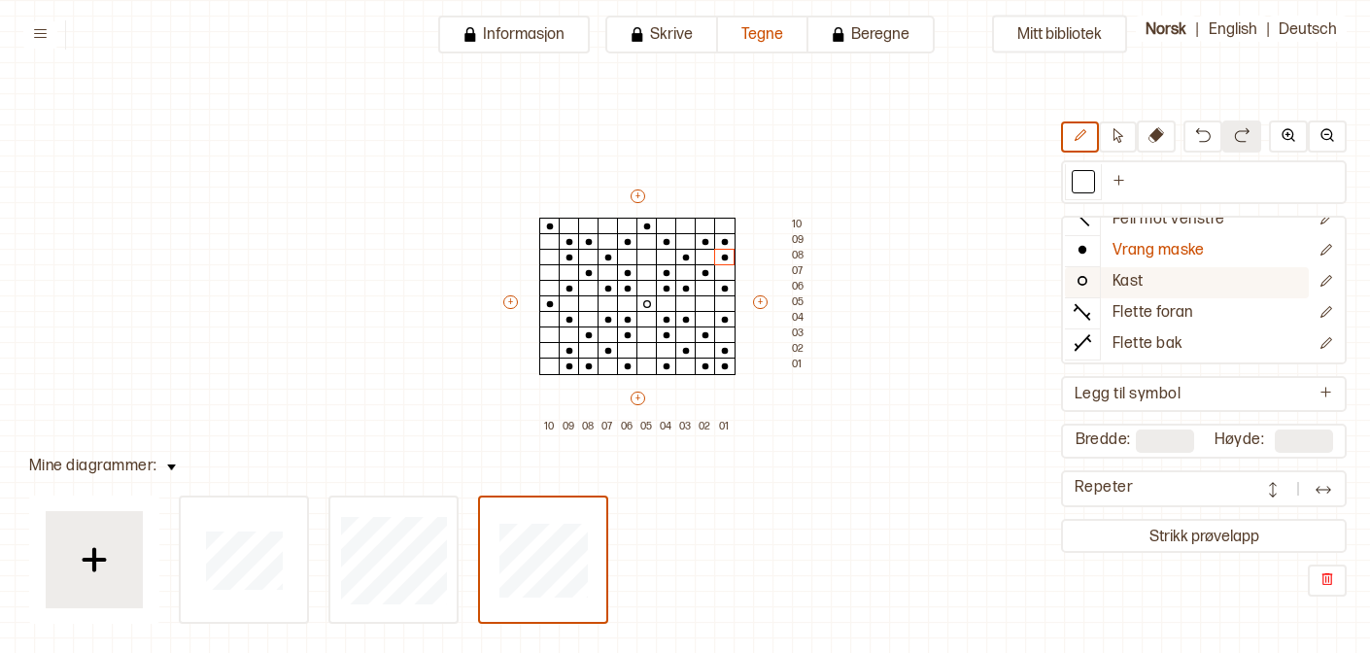
click at [1083, 277] on circle at bounding box center [1082, 281] width 8 height 8
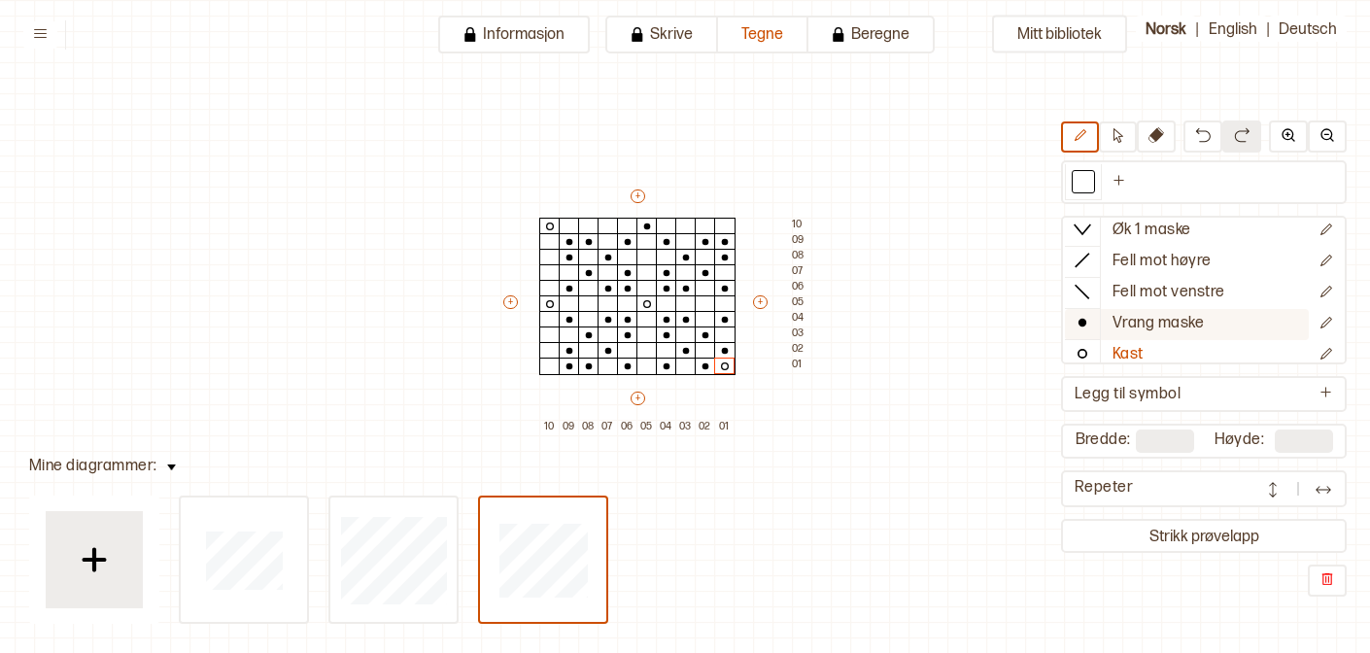
scroll to position [0, 0]
click at [1089, 352] on icon at bounding box center [1082, 357] width 19 height 19
click at [725, 376] on div "+ + + + 10 09 08 07 06 05 04 03 02 01 10 09 08 07 06 05 04 03 02 01" at bounding box center [655, 311] width 311 height 249
click at [1280, 484] on img at bounding box center [1272, 489] width 19 height 19
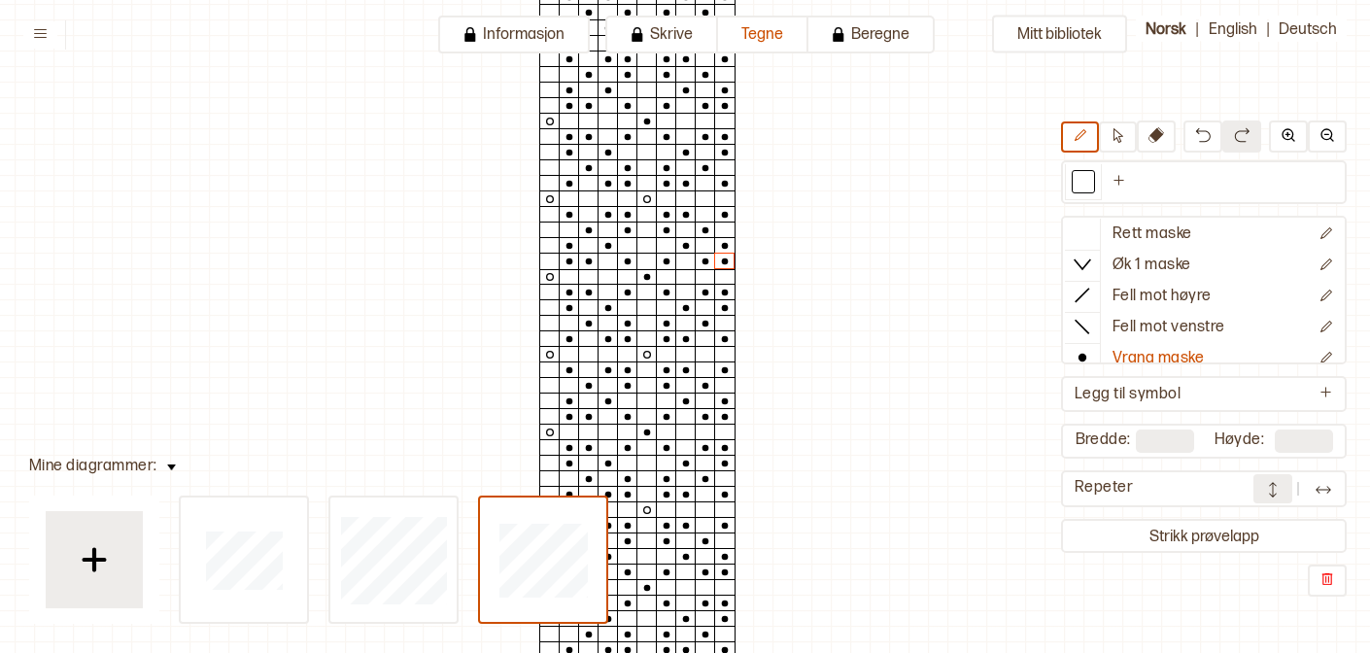
scroll to position [146, 44]
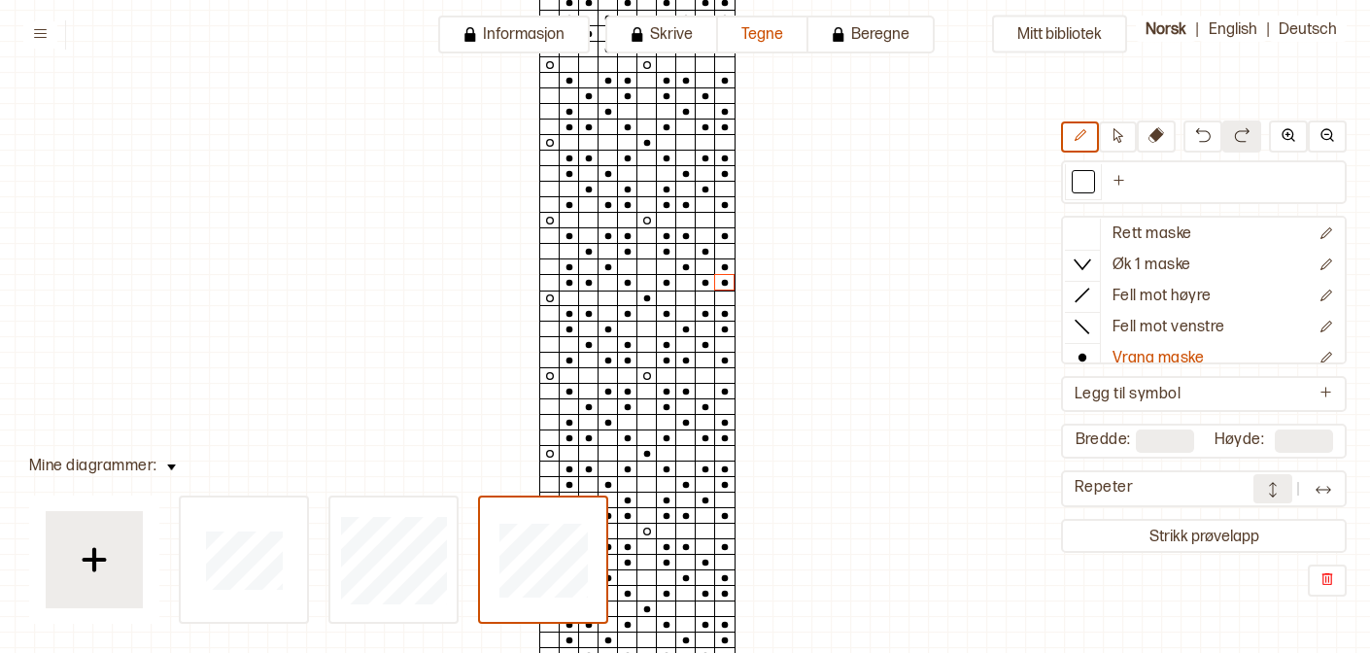
click at [1277, 503] on div "Repeter" at bounding box center [1204, 488] width 286 height 37
click at [1275, 486] on img at bounding box center [1272, 489] width 19 height 19
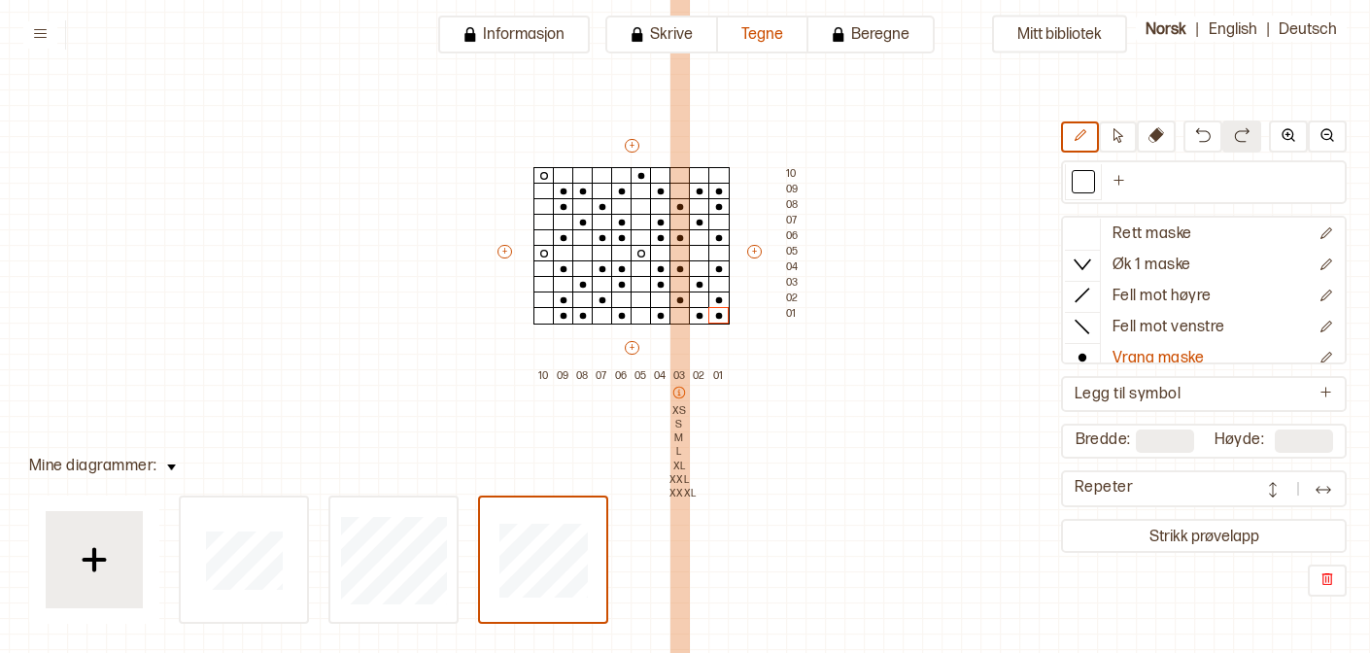
scroll to position [113, 56]
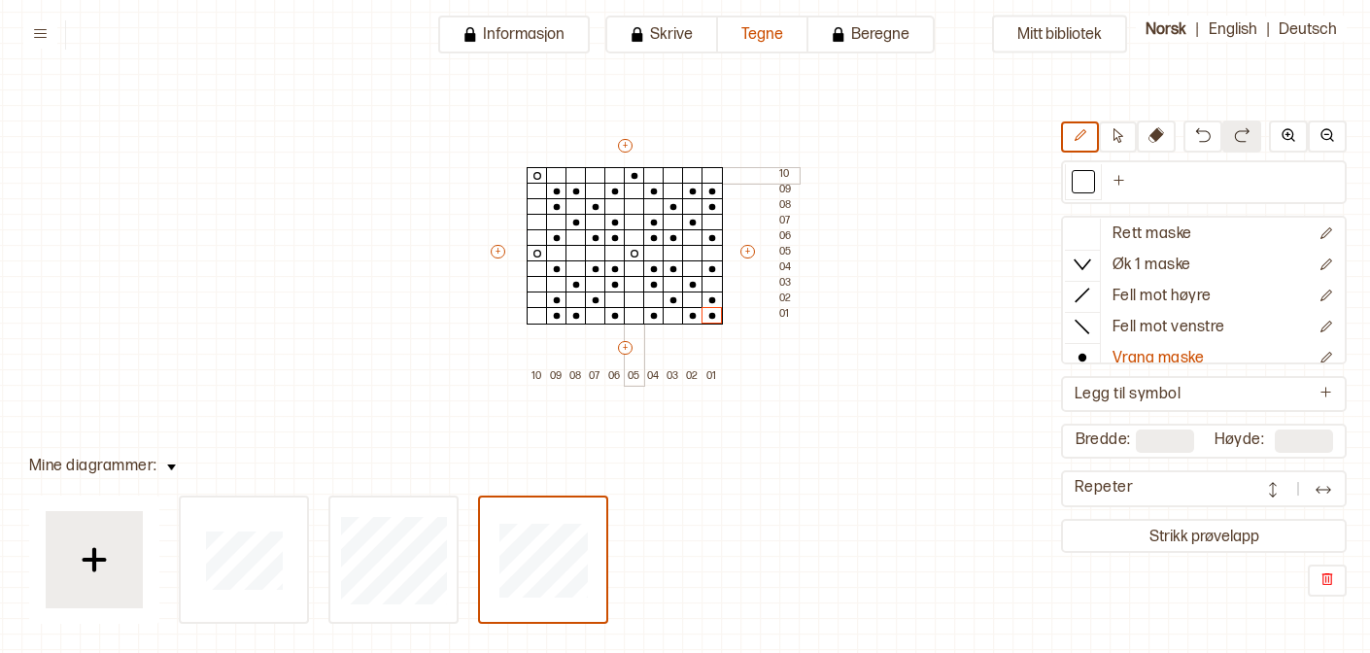
click at [636, 176] on circle at bounding box center [635, 176] width 7 height 7
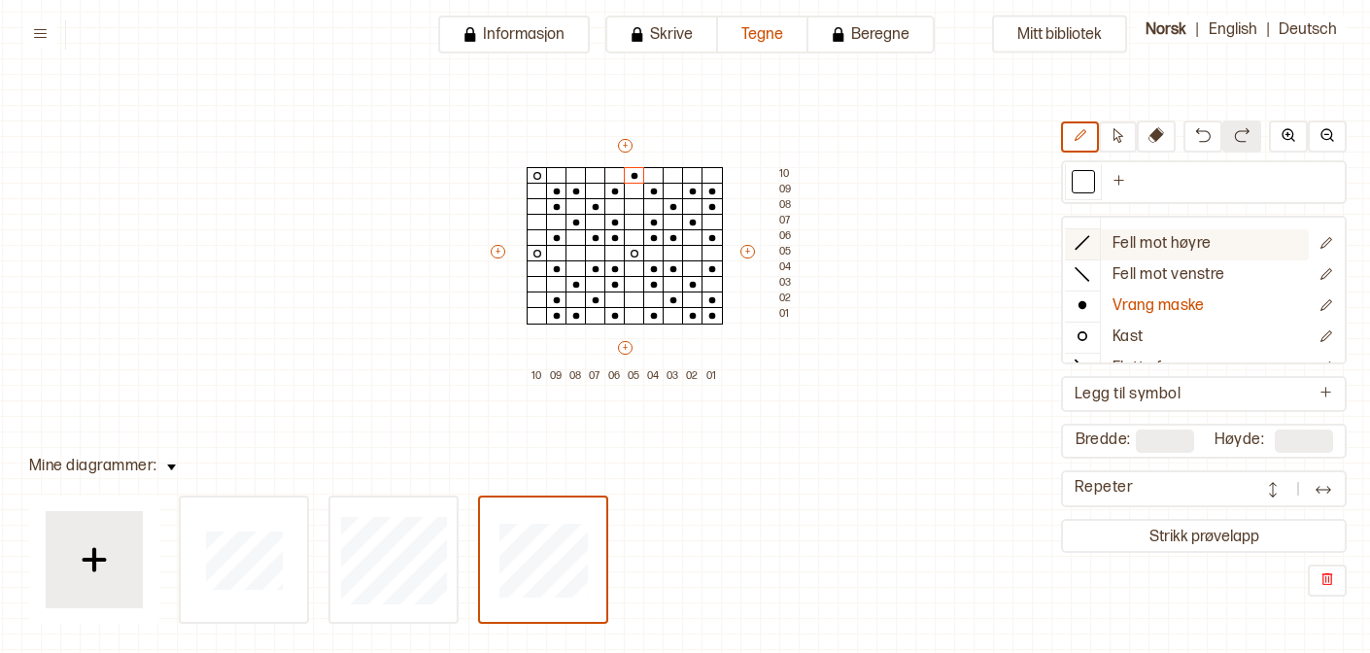
scroll to position [76, 0]
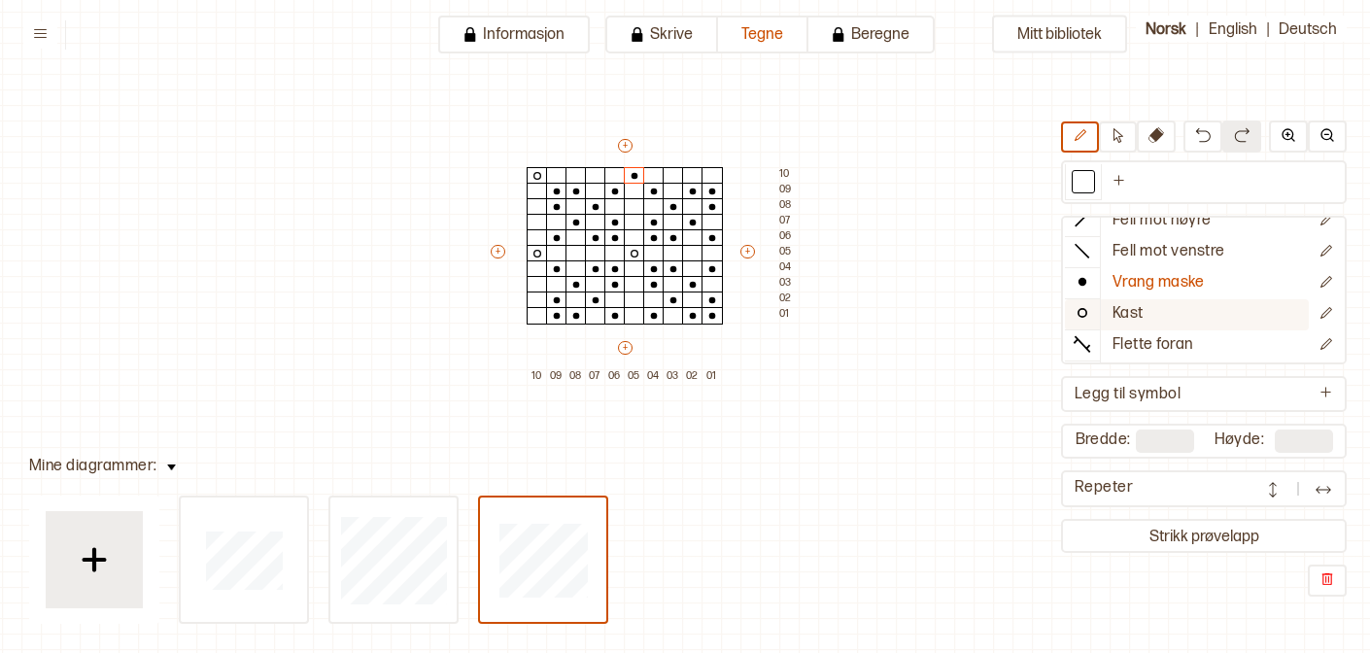
click at [1084, 316] on circle at bounding box center [1082, 313] width 8 height 8
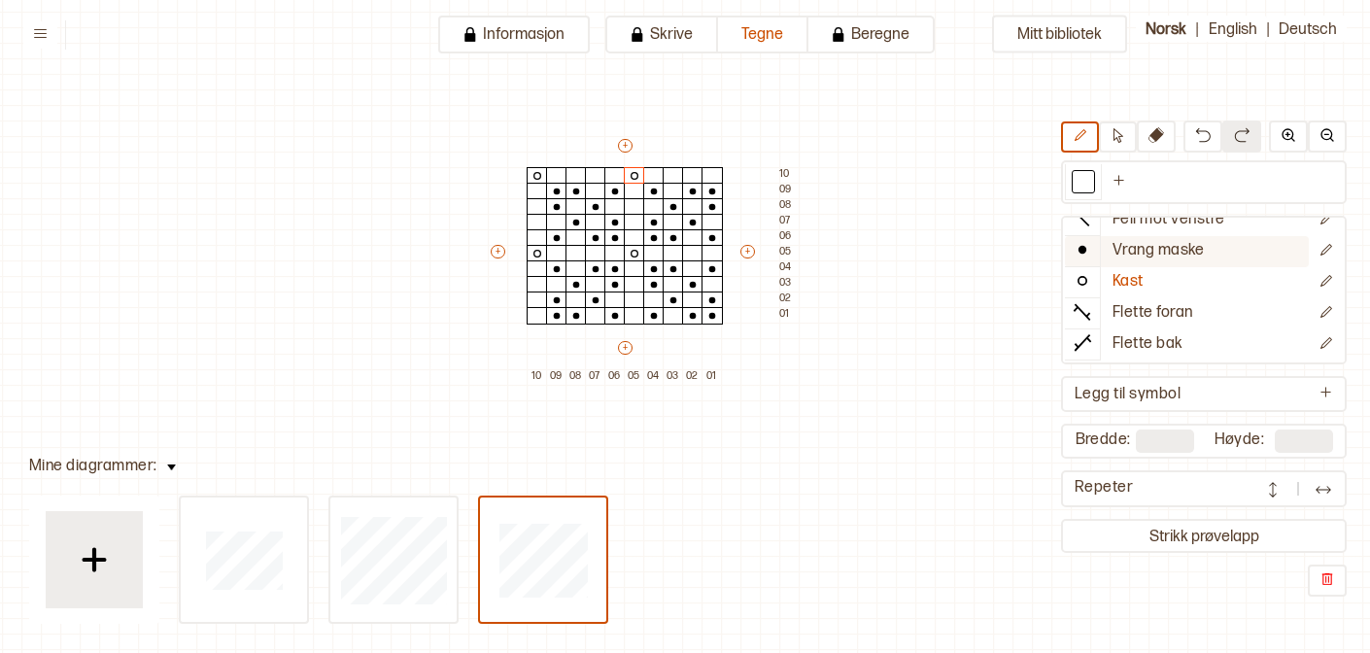
scroll to position [0, 0]
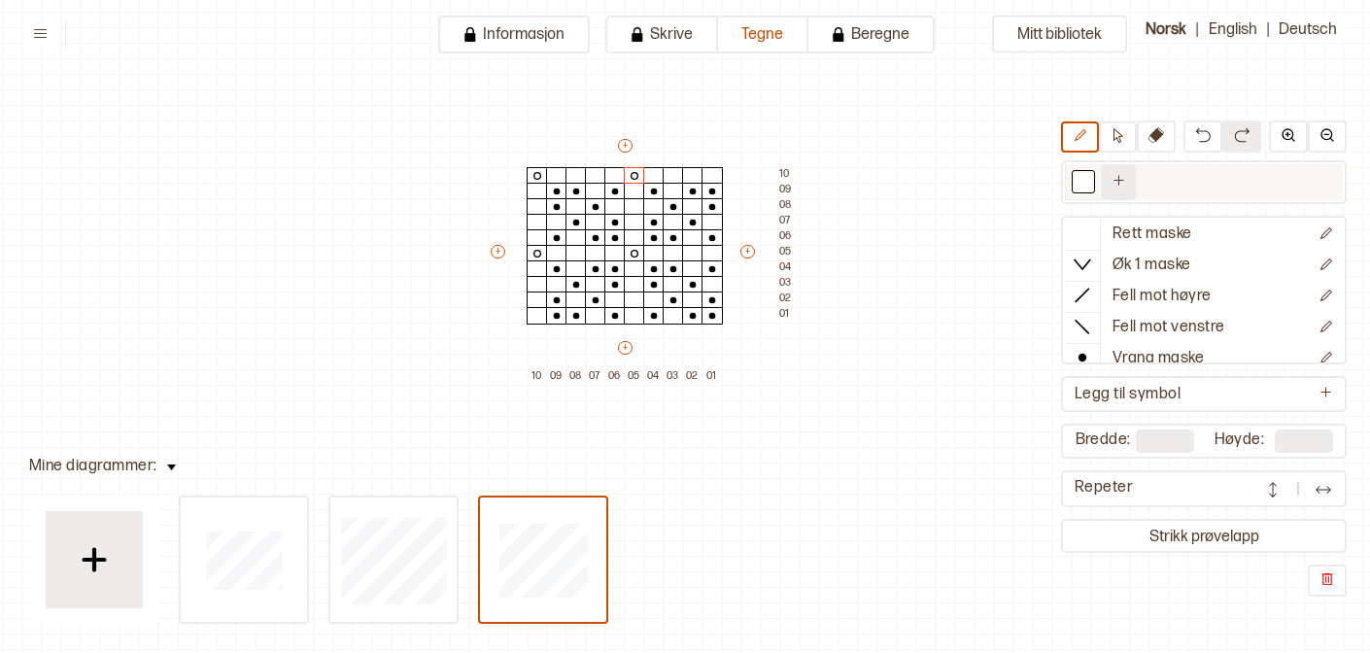
click at [1117, 176] on icon "Ny farge" at bounding box center [1119, 180] width 15 height 15
click at [1122, 190] on div at bounding box center [1120, 181] width 23 height 23
click at [1125, 178] on div at bounding box center [1120, 181] width 17 height 17
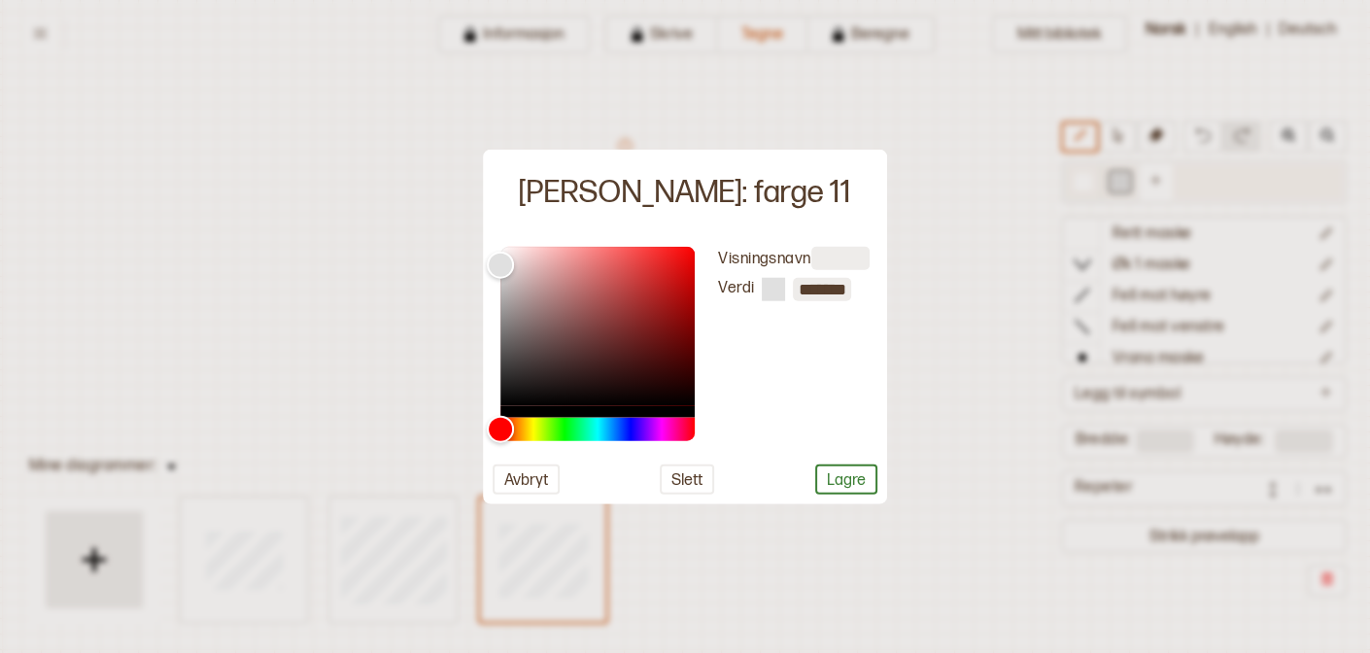
click at [1125, 178] on div at bounding box center [685, 326] width 1370 height 653
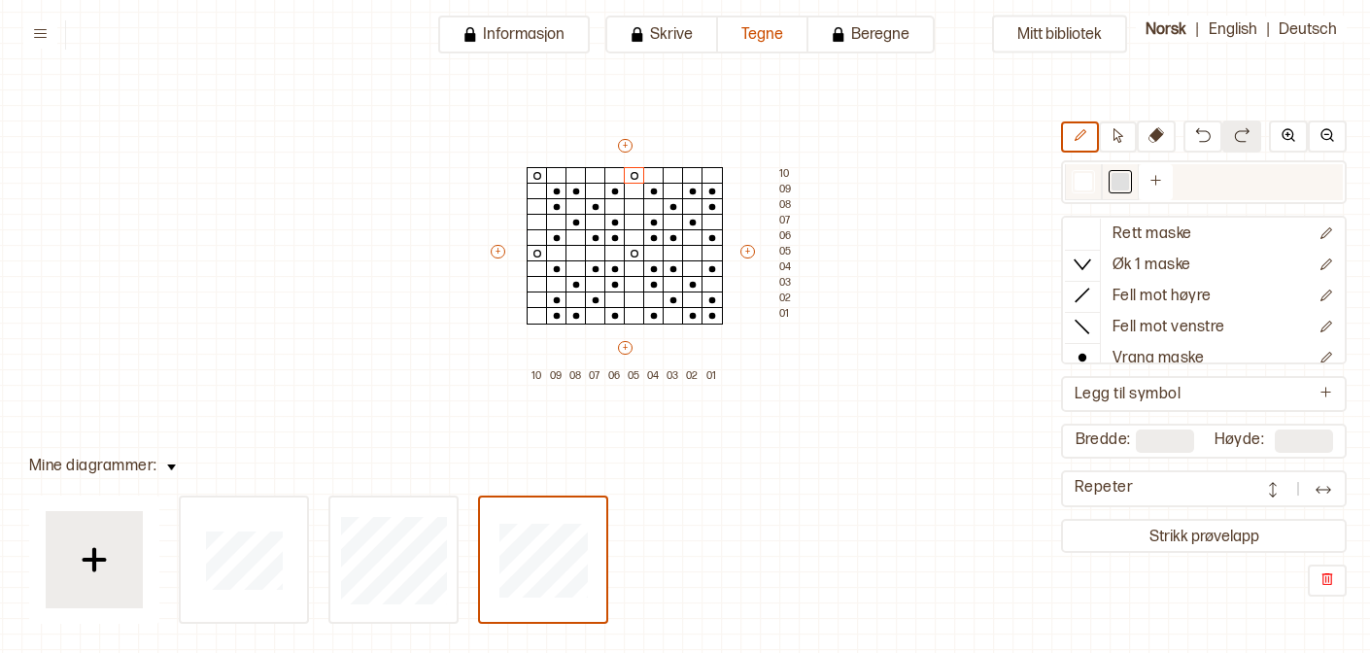
click at [1125, 178] on div at bounding box center [1120, 181] width 17 height 17
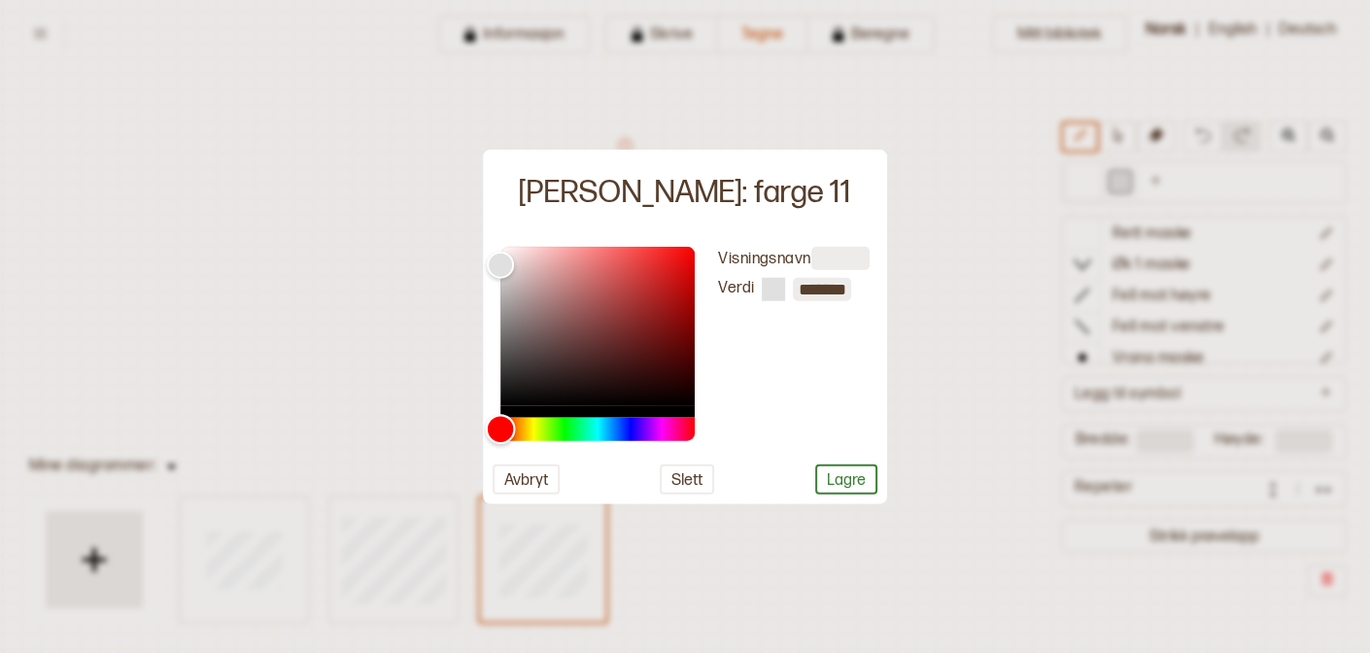
click at [654, 430] on div "Hue" at bounding box center [597, 428] width 194 height 23
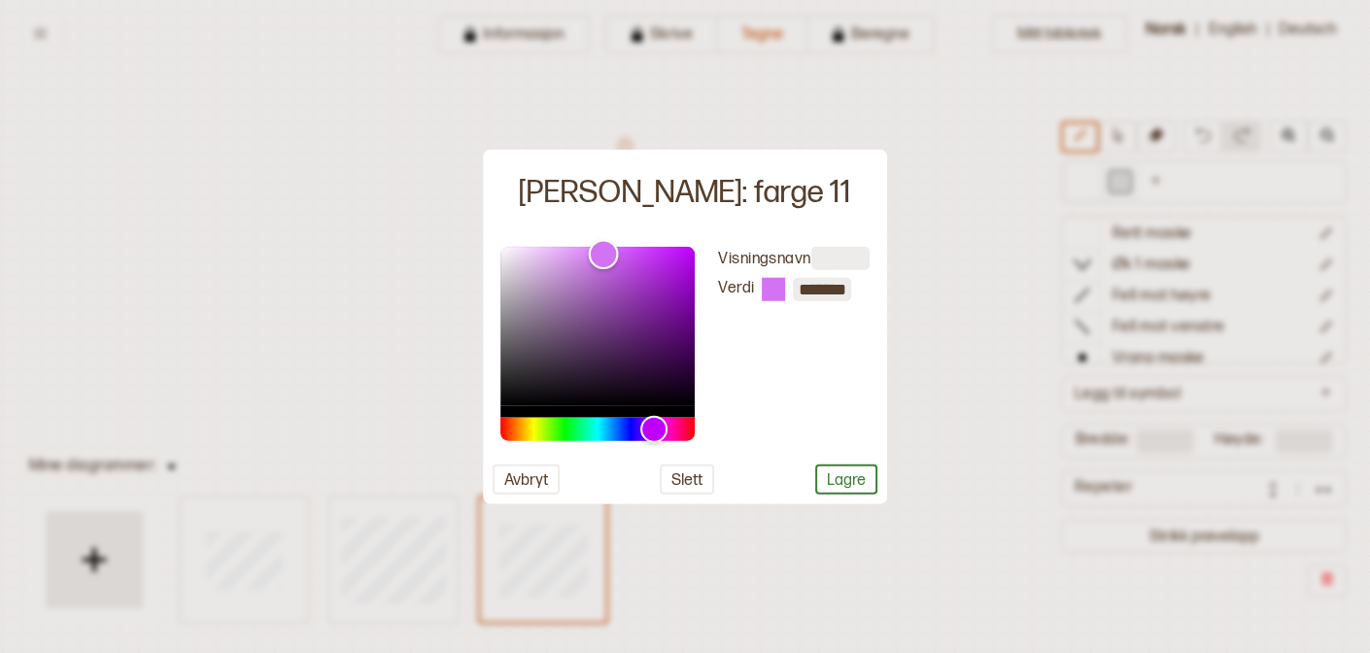
drag, startPoint x: 501, startPoint y: 268, endPoint x: 601, endPoint y: 254, distance: 101.1
click at [600, 250] on div "Color" at bounding box center [604, 254] width 30 height 30
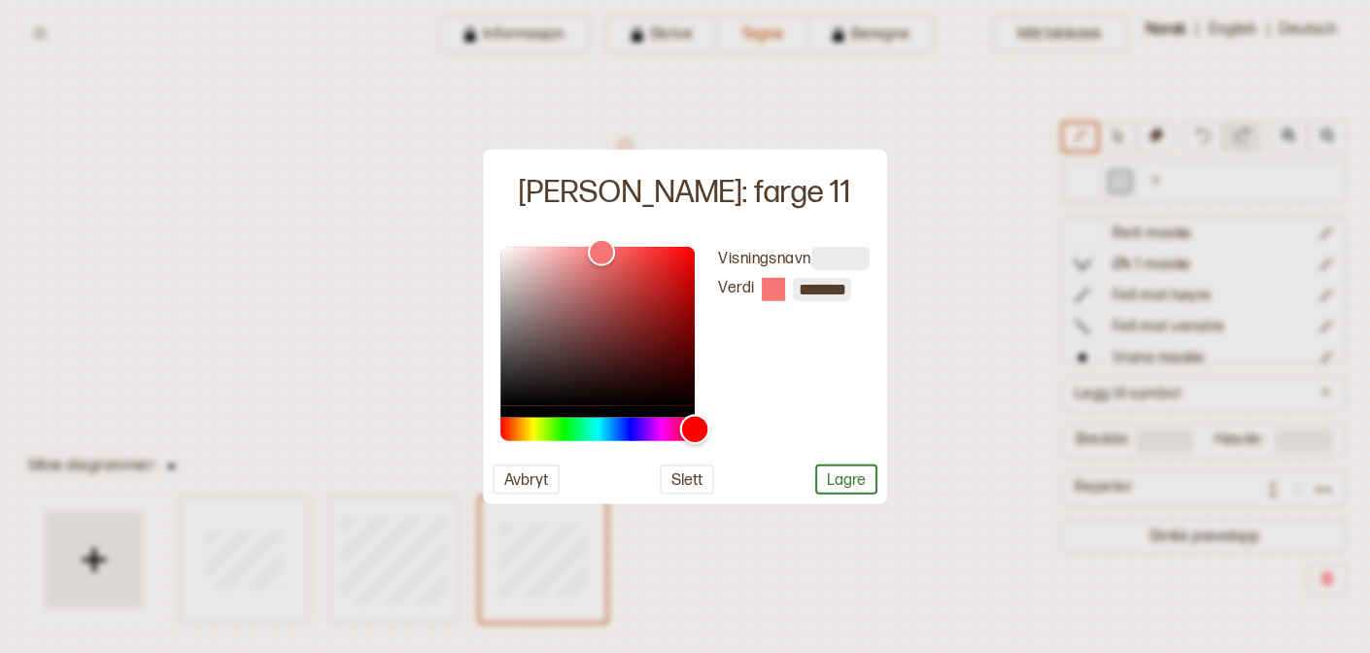
drag, startPoint x: 650, startPoint y: 431, endPoint x: 701, endPoint y: 437, distance: 51.8
click at [702, 438] on div "Hue" at bounding box center [695, 429] width 30 height 30
drag, startPoint x: 603, startPoint y: 257, endPoint x: 621, endPoint y: 300, distance: 47.1
click at [621, 300] on div "Color" at bounding box center [620, 301] width 30 height 30
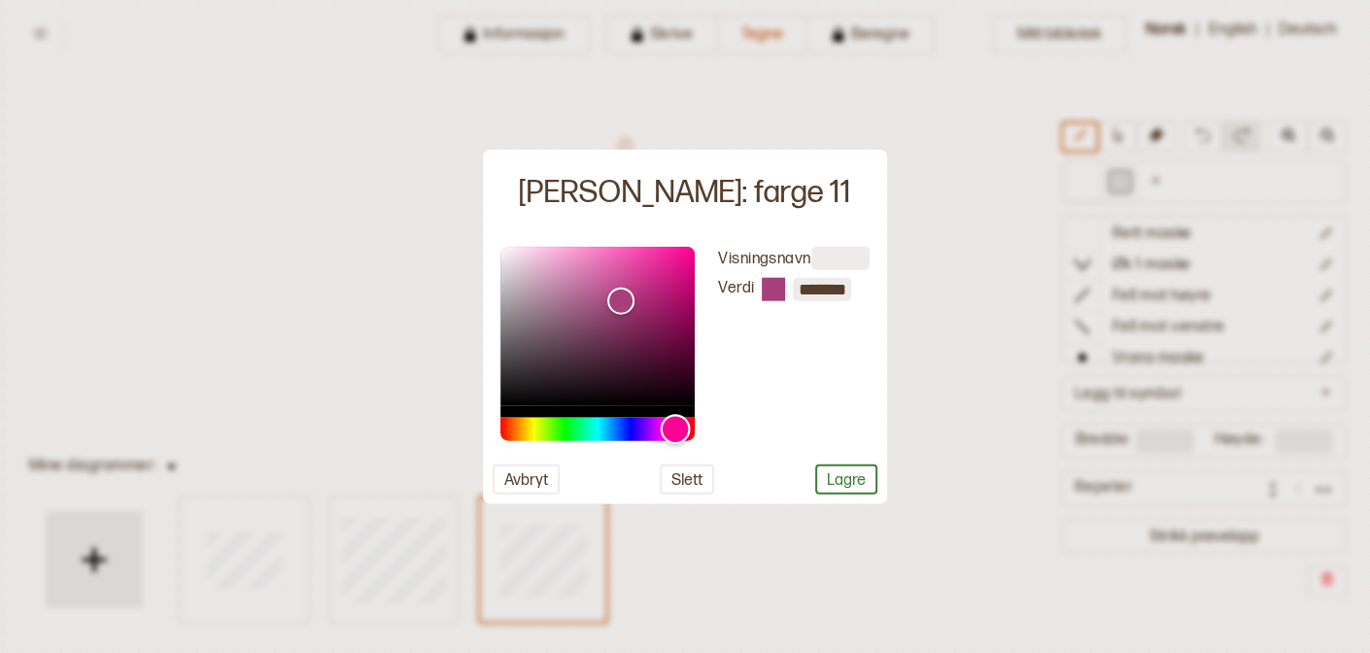
drag, startPoint x: 698, startPoint y: 426, endPoint x: 675, endPoint y: 427, distance: 22.4
click at [675, 427] on div "Hue" at bounding box center [676, 429] width 30 height 30
type input "*******"
drag, startPoint x: 618, startPoint y: 305, endPoint x: 687, endPoint y: 291, distance: 70.3
click at [688, 291] on div "Color" at bounding box center [690, 293] width 30 height 30
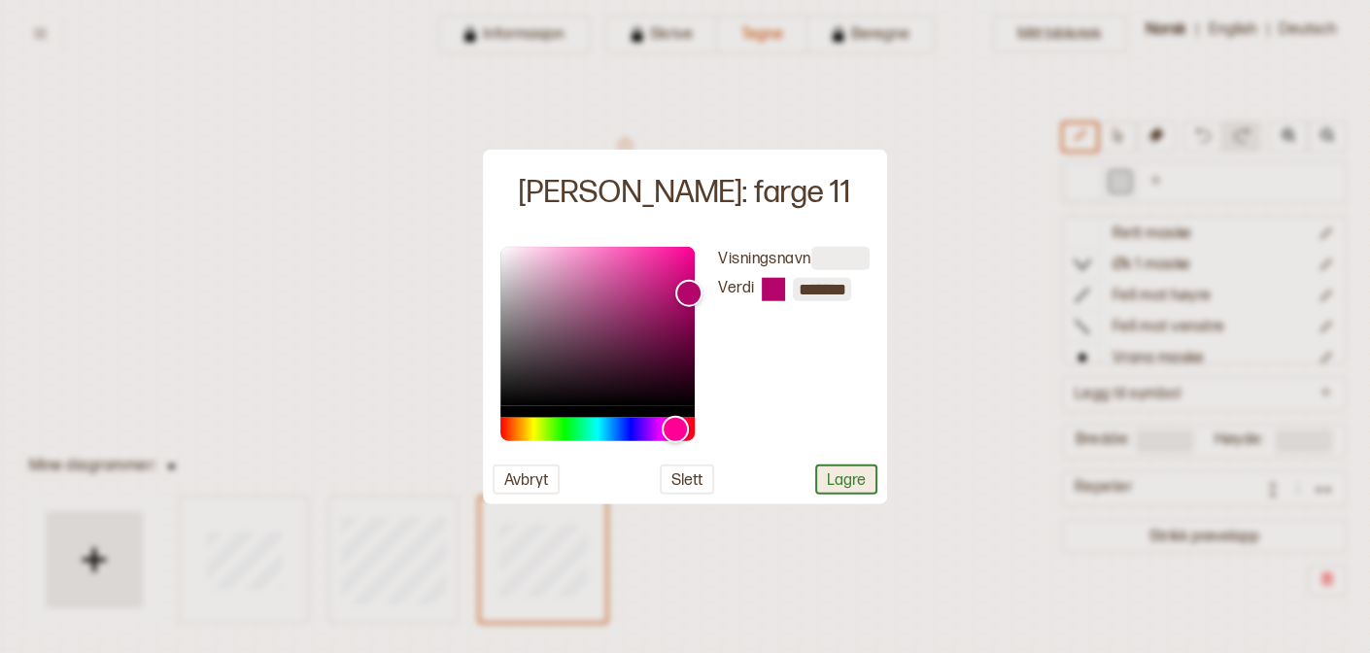
click at [843, 469] on button "Lagre" at bounding box center [846, 478] width 62 height 30
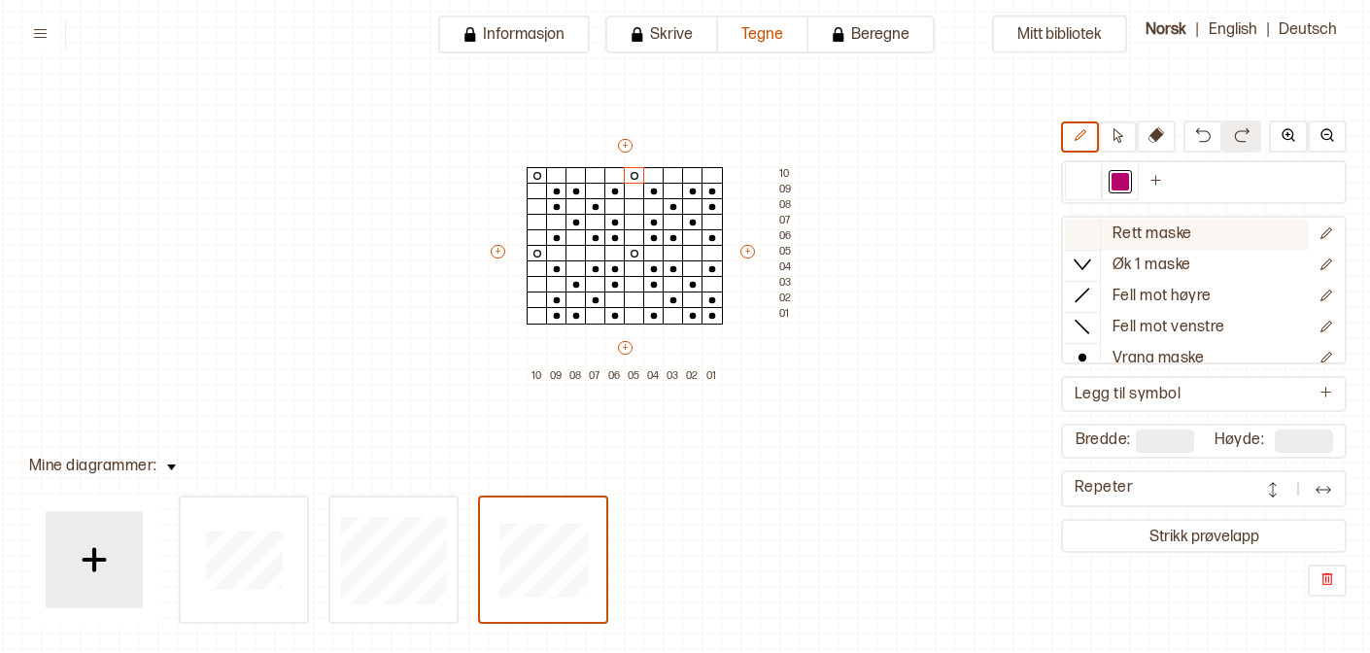
click at [1083, 236] on icon at bounding box center [1082, 232] width 19 height 19
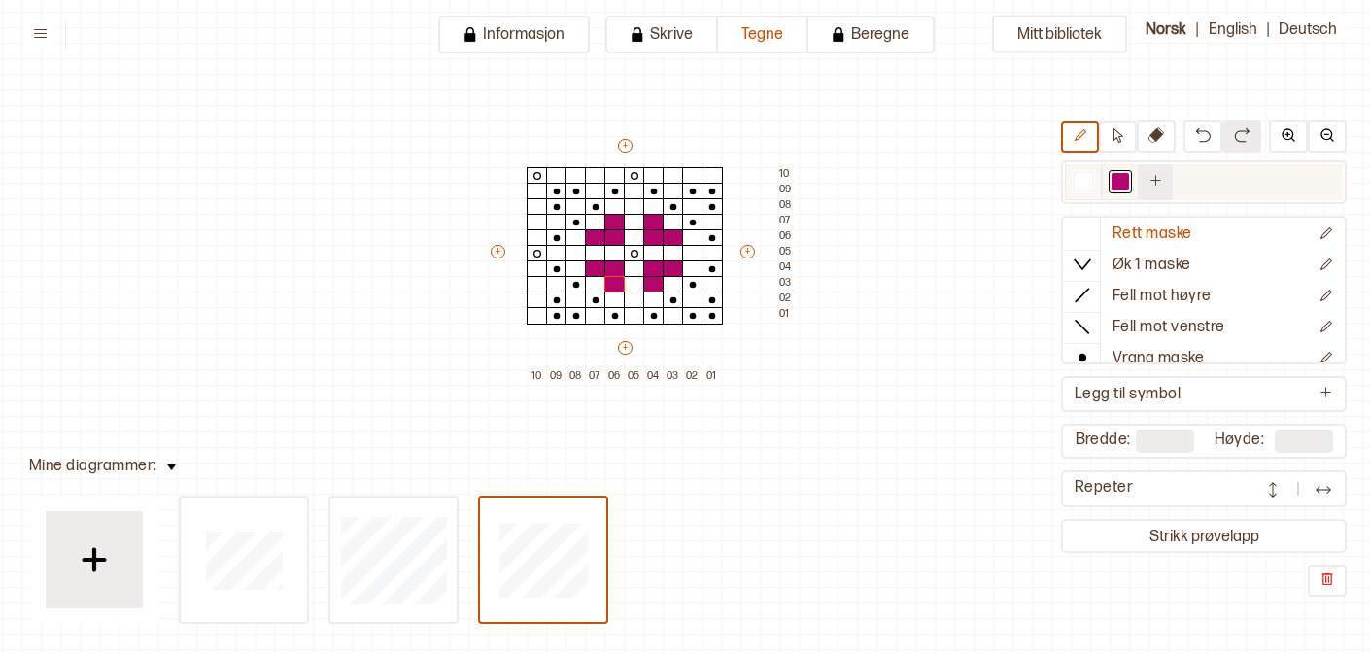
click at [1161, 180] on icon "Ny farge" at bounding box center [1155, 180] width 15 height 15
click at [1161, 186] on div at bounding box center [1156, 181] width 17 height 17
click at [1162, 186] on div at bounding box center [1156, 181] width 17 height 17
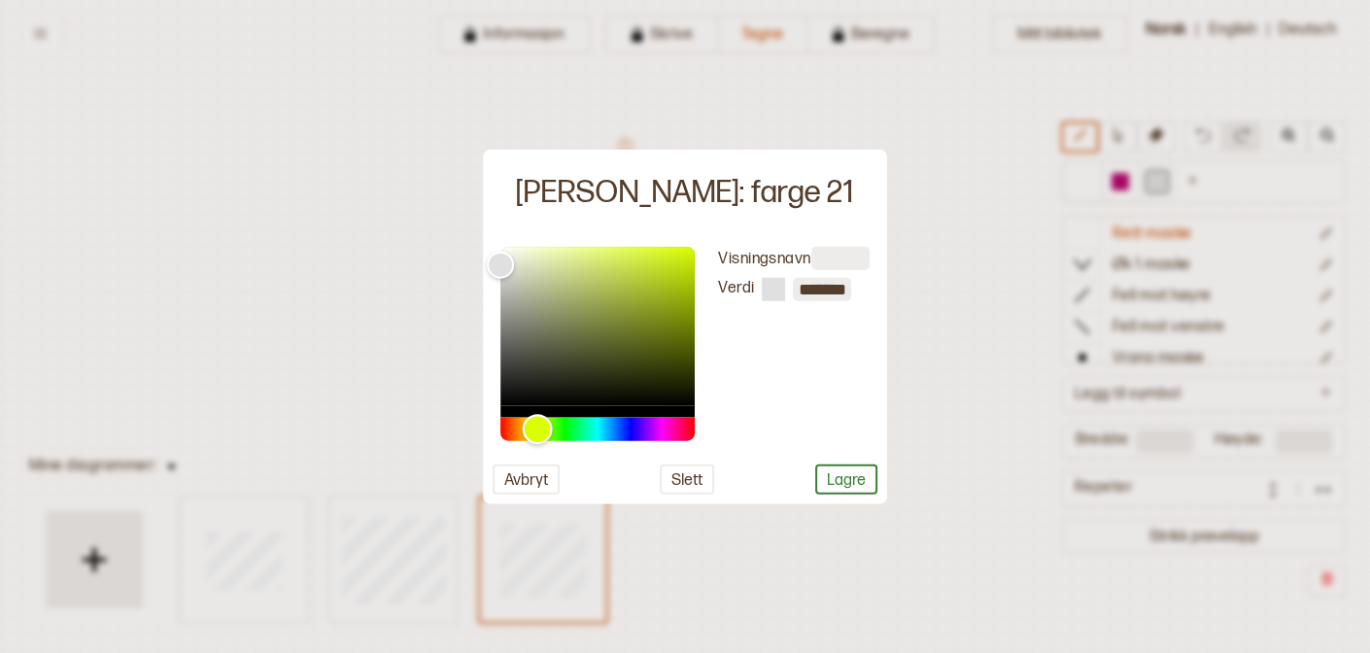
drag, startPoint x: 502, startPoint y: 428, endPoint x: 458, endPoint y: 421, distance: 45.4
click at [462, 421] on body "**********" at bounding box center [685, 326] width 1370 height 653
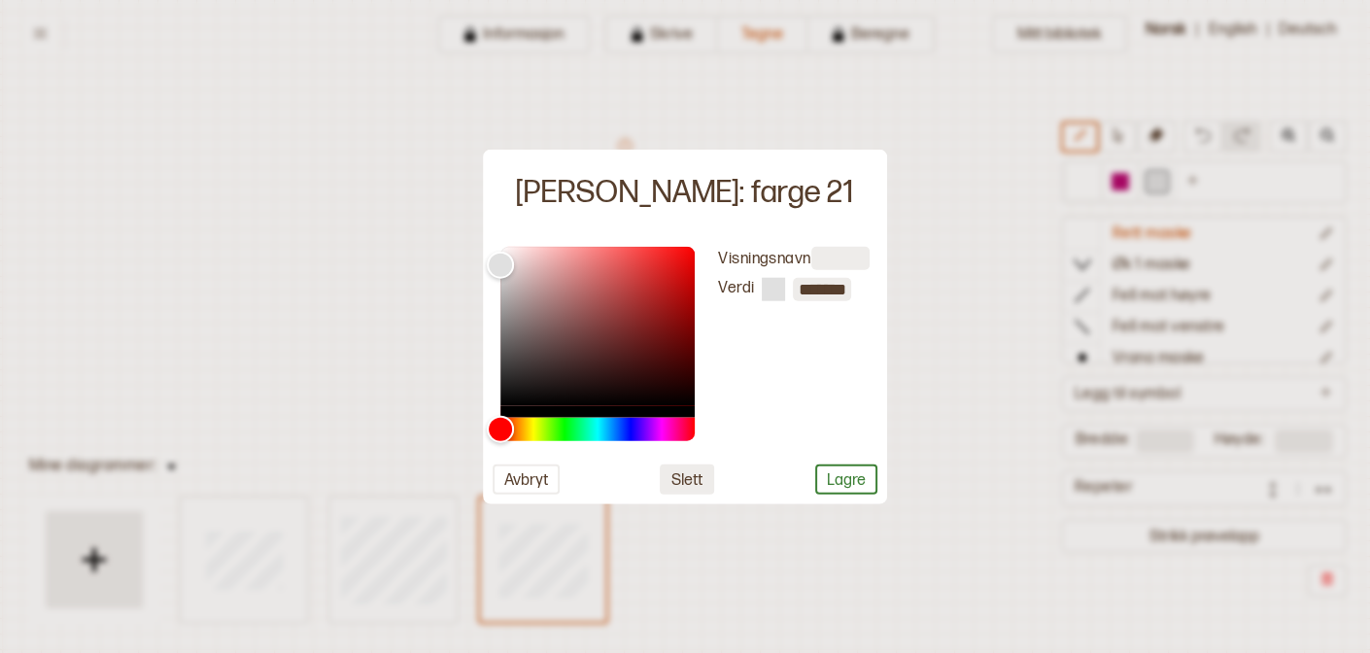
click at [670, 485] on button "Slett" at bounding box center [687, 478] width 54 height 30
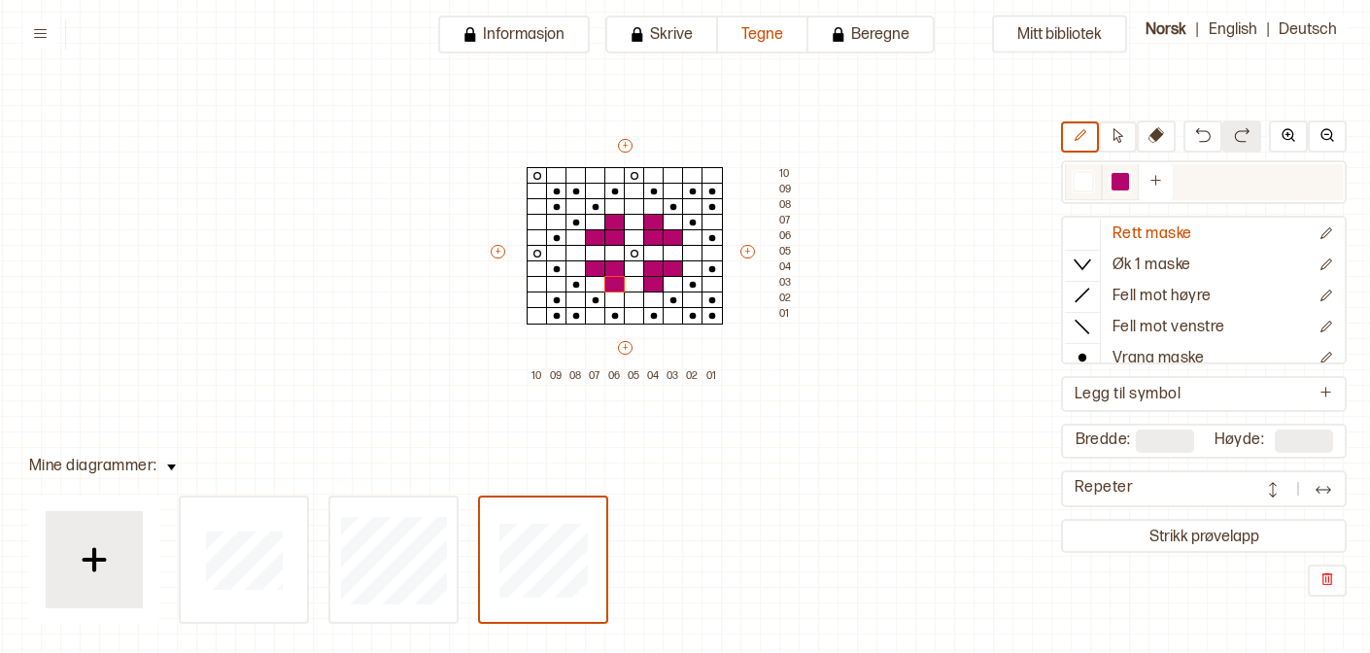
click at [1118, 186] on div at bounding box center [1120, 181] width 17 height 17
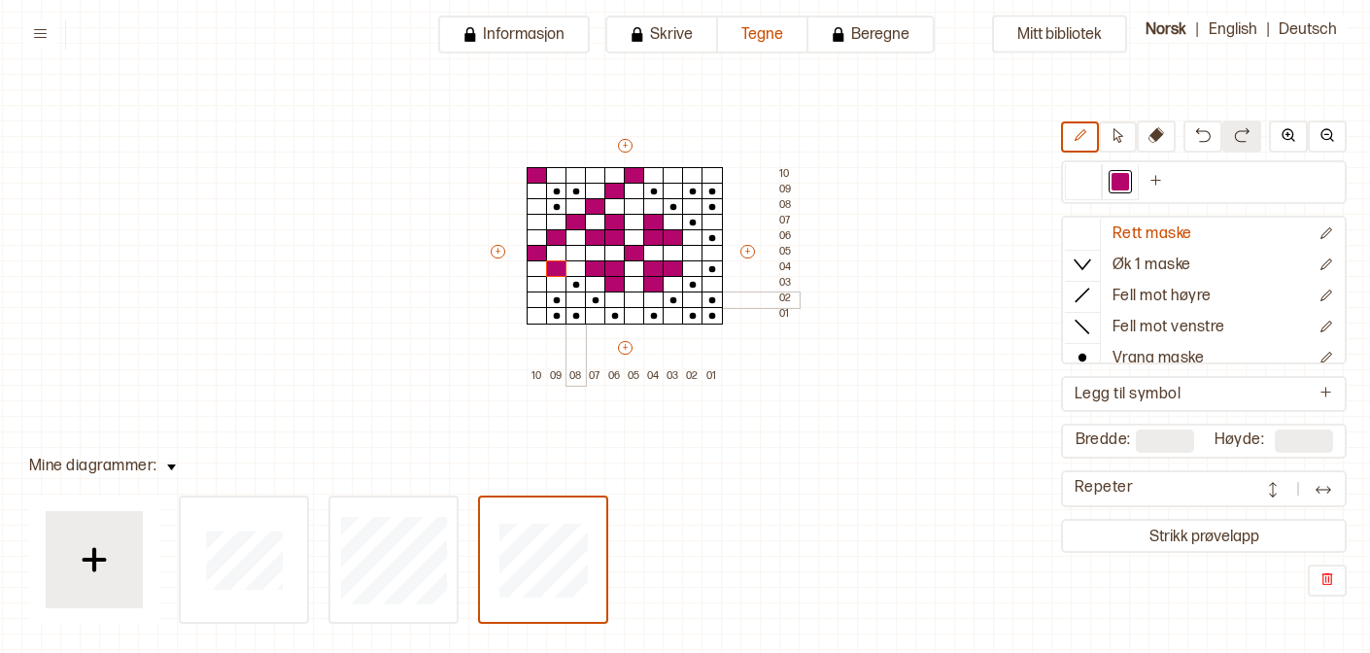
click at [575, 291] on div "+ + + + 10 09 08 07 06 05 04 03 02 01 10 09 08 07 06 05 04 03 02 01" at bounding box center [643, 260] width 311 height 249
click at [1073, 192] on div at bounding box center [1083, 182] width 37 height 36
click at [569, 302] on div at bounding box center [575, 299] width 21 height 17
click at [1125, 188] on div at bounding box center [1120, 181] width 17 height 17
click at [623, 324] on div at bounding box center [614, 315] width 21 height 17
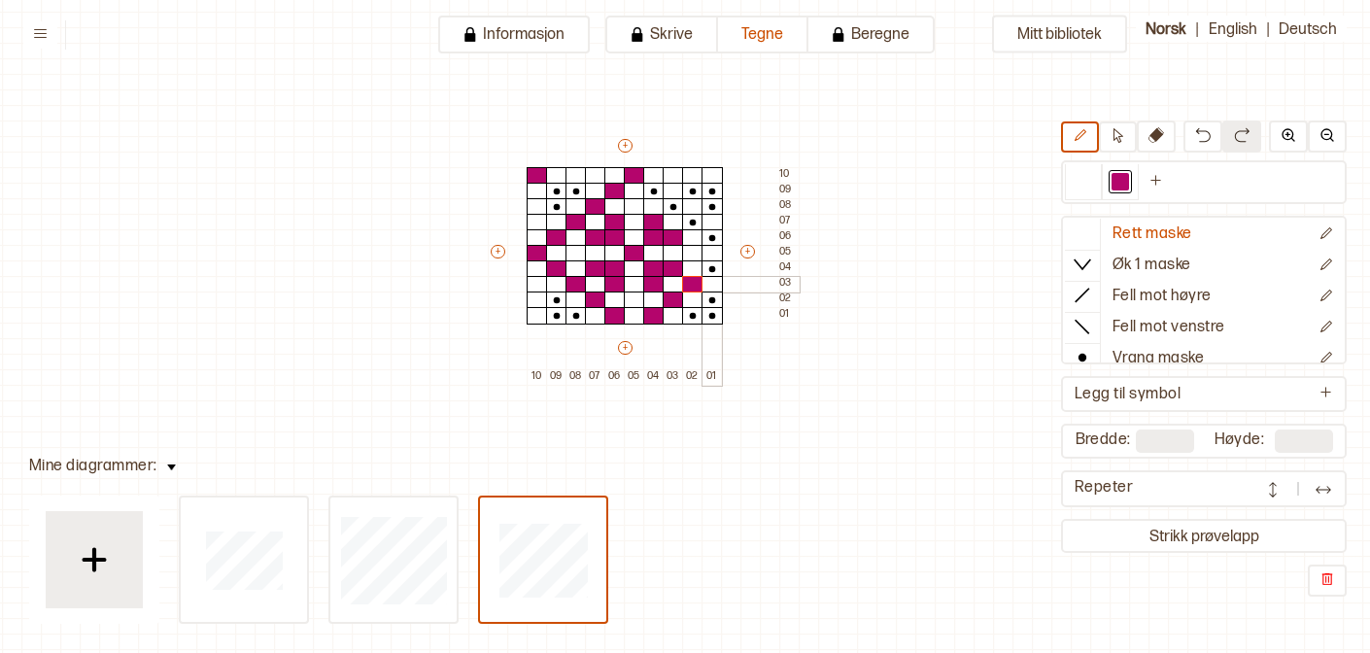
click at [712, 278] on div at bounding box center [711, 284] width 21 height 17
click at [1077, 183] on div at bounding box center [1083, 181] width 17 height 17
click at [711, 282] on div at bounding box center [711, 284] width 21 height 17
click at [1108, 176] on div at bounding box center [1120, 182] width 37 height 36
click at [687, 212] on div at bounding box center [692, 206] width 21 height 17
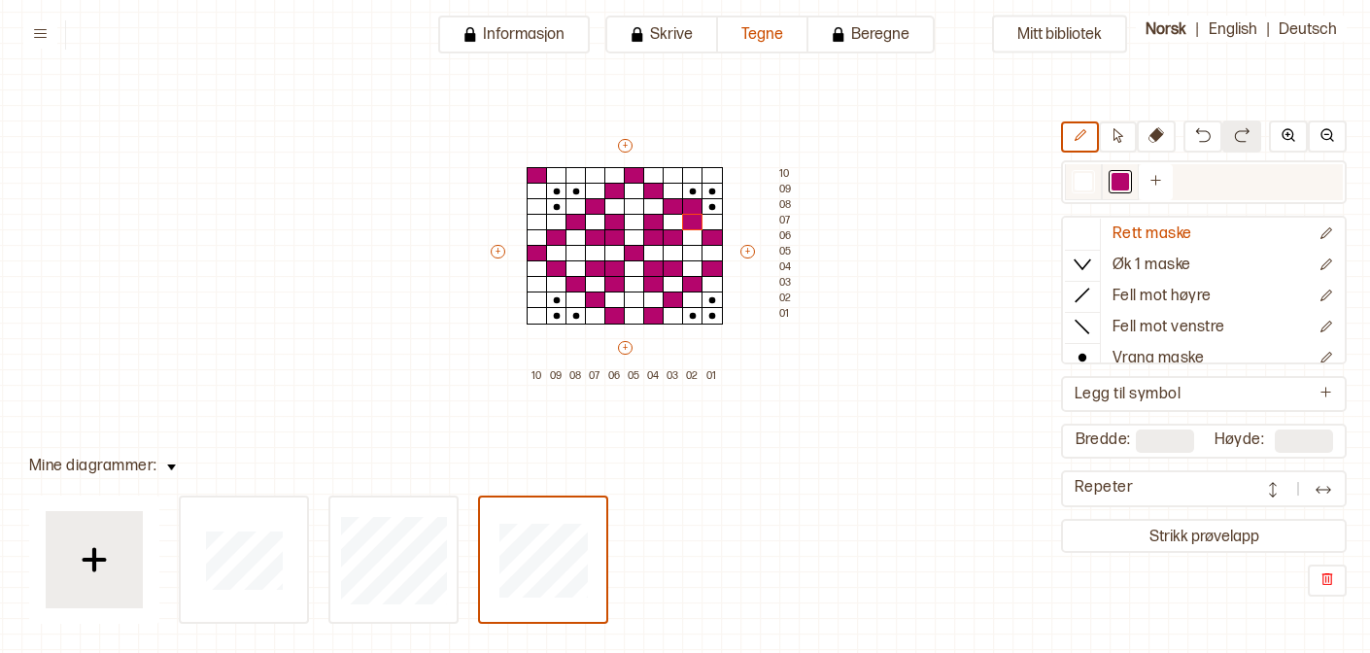
click at [1076, 185] on div at bounding box center [1083, 181] width 17 height 17
click at [694, 207] on div at bounding box center [692, 206] width 21 height 17
click at [892, 314] on div "Mitt bibliotek Rett maske Øk 1 maske Fell mot høyre Fell mot venstre Vrang mask…" at bounding box center [1314, 540] width 2740 height 1306
click at [1111, 183] on div at bounding box center [1120, 181] width 23 height 23
click at [1156, 189] on button at bounding box center [1156, 182] width 34 height 36
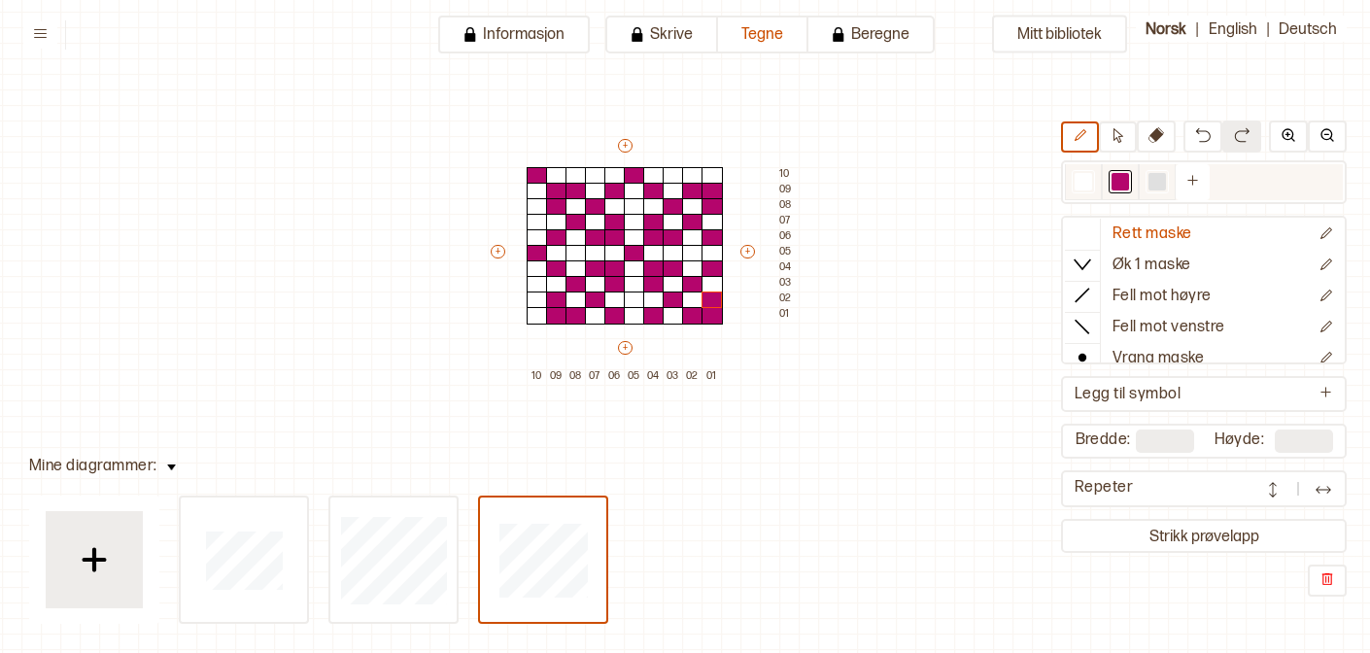
click at [1144, 190] on div at bounding box center [1157, 182] width 37 height 36
click at [1152, 189] on div at bounding box center [1157, 181] width 23 height 23
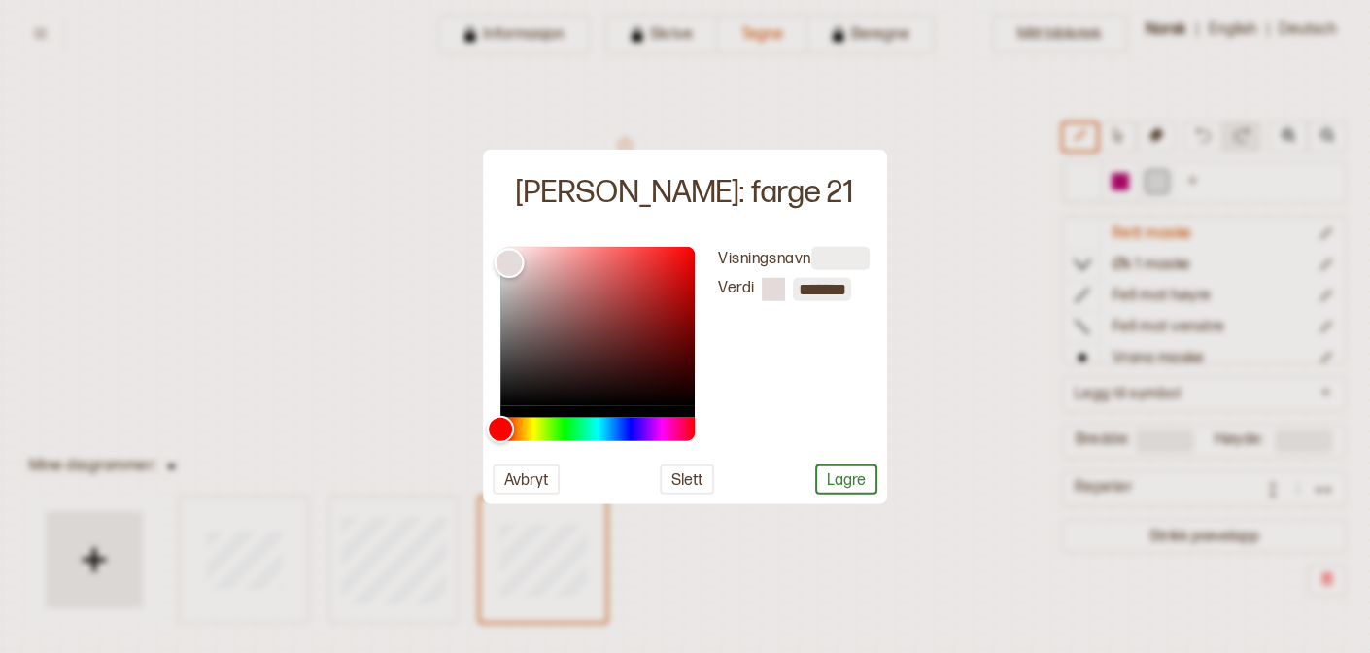
drag, startPoint x: 509, startPoint y: 262, endPoint x: 563, endPoint y: 268, distance: 53.8
click at [525, 268] on div "Color" at bounding box center [510, 263] width 30 height 30
click at [651, 432] on div "Hue" at bounding box center [597, 428] width 194 height 23
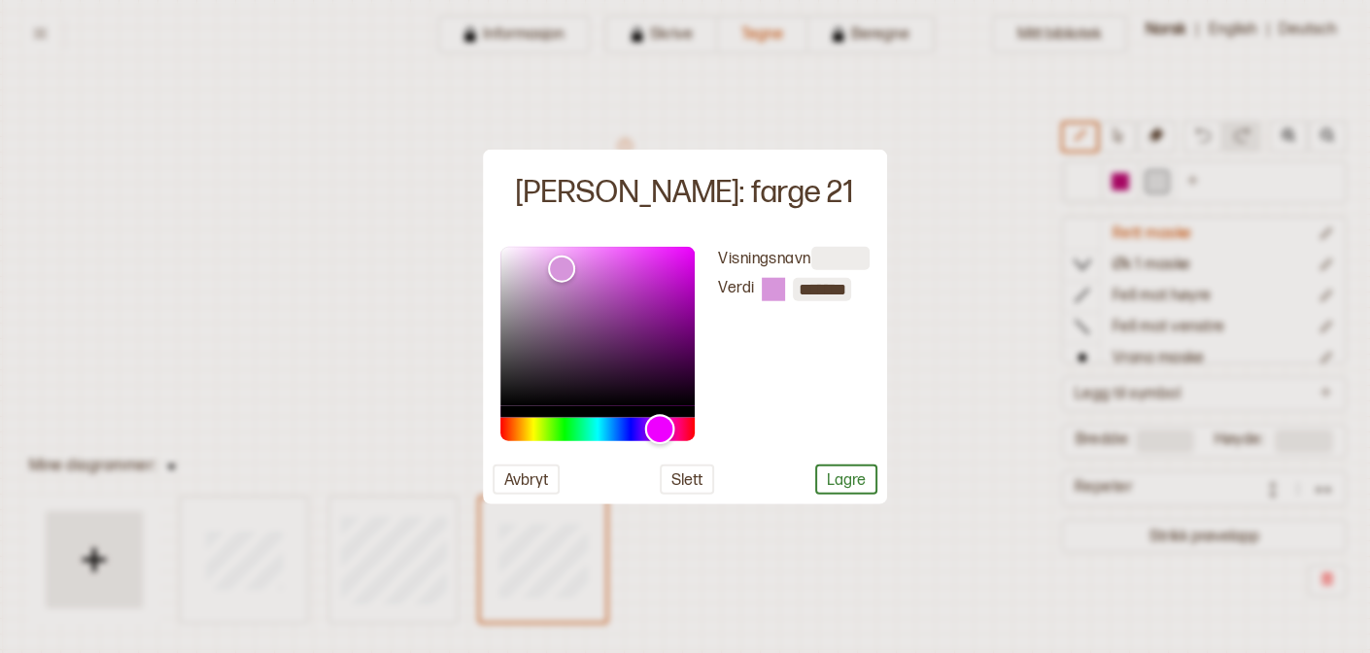
drag, startPoint x: 651, startPoint y: 432, endPoint x: 662, endPoint y: 431, distance: 10.7
click at [662, 430] on div "Hue" at bounding box center [660, 429] width 30 height 30
type input "*******"
drag, startPoint x: 563, startPoint y: 259, endPoint x: 529, endPoint y: 233, distance: 42.9
click at [529, 233] on div "Color" at bounding box center [529, 246] width 30 height 30
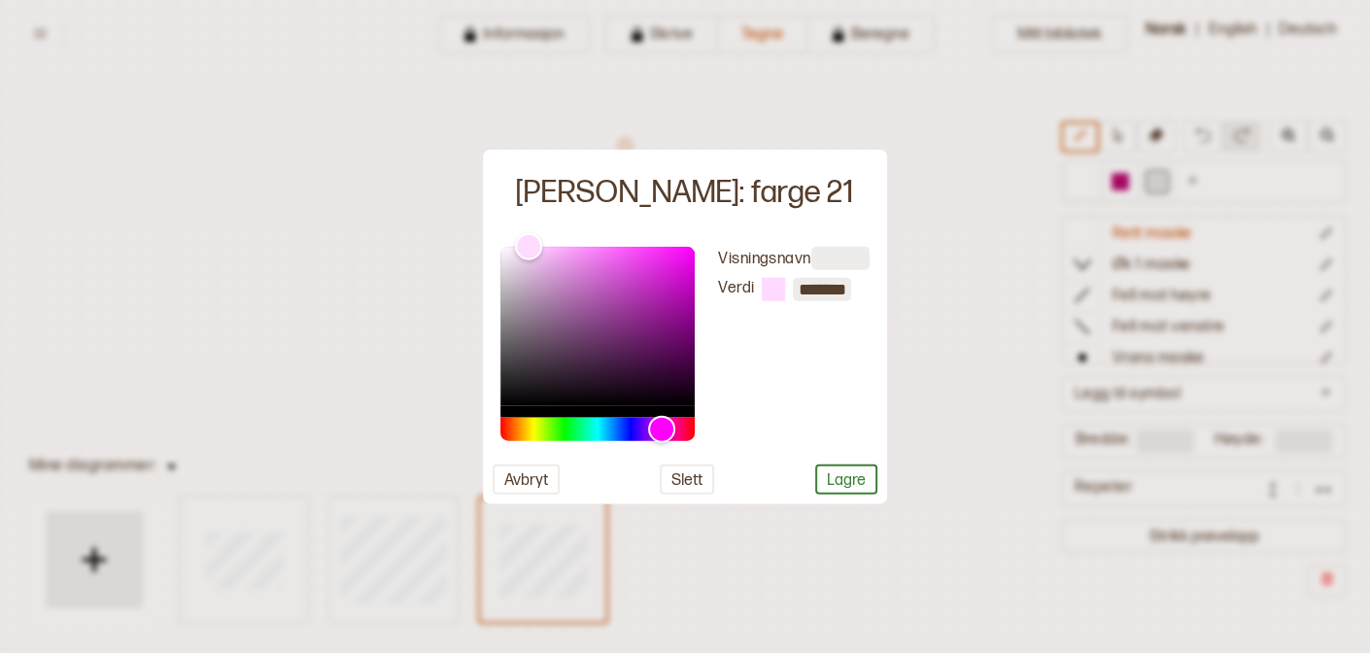
click at [843, 496] on div "Visningsnavn Verdi ******* Avbryt Slett Lagre" at bounding box center [685, 369] width 404 height 267
click at [838, 474] on button "Lagre" at bounding box center [846, 478] width 62 height 30
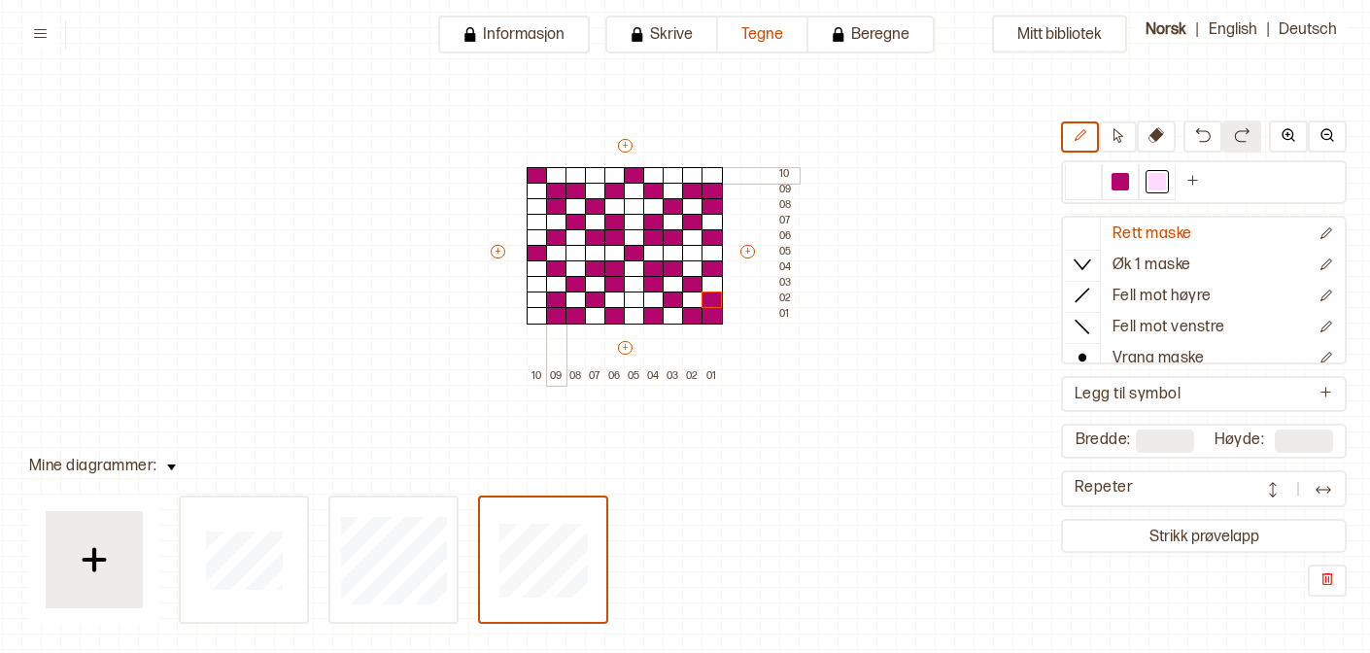
click at [554, 174] on div at bounding box center [556, 175] width 21 height 17
click at [566, 174] on div at bounding box center [575, 175] width 21 height 17
click at [587, 174] on div at bounding box center [595, 175] width 21 height 17
click at [607, 175] on div at bounding box center [614, 175] width 21 height 17
click at [591, 188] on div at bounding box center [595, 191] width 21 height 17
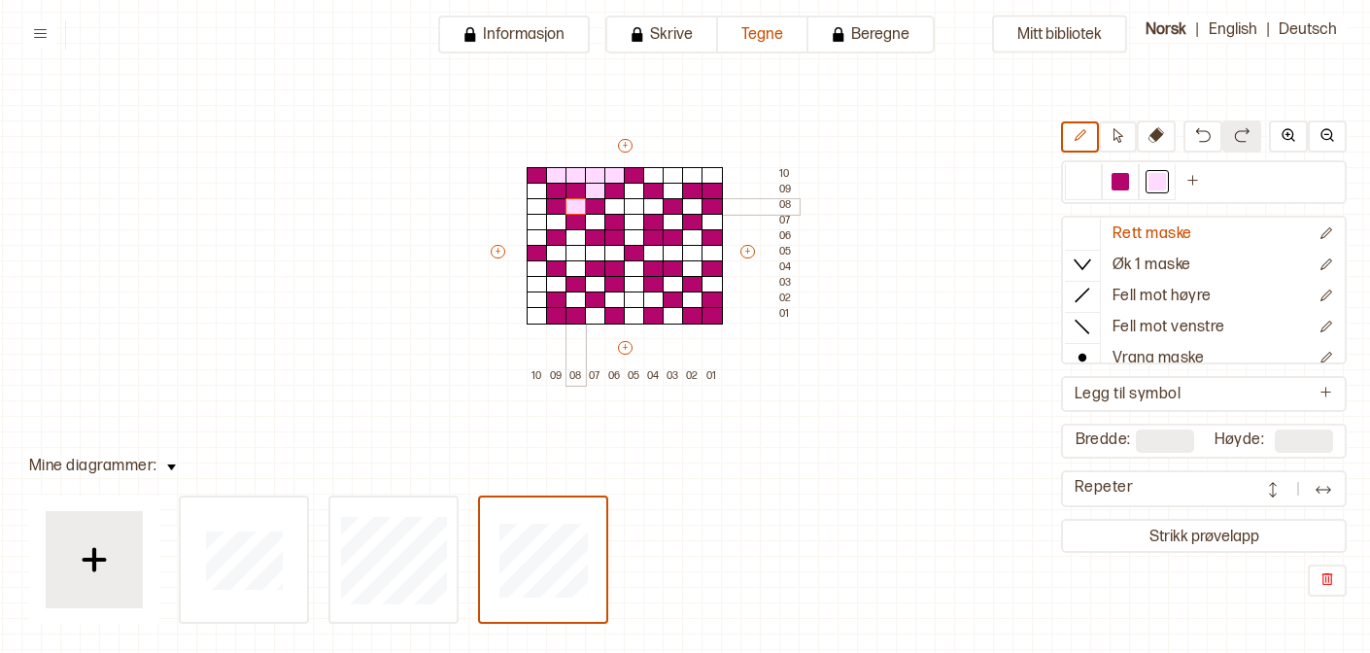
click at [572, 205] on div at bounding box center [575, 206] width 21 height 17
click at [598, 219] on div at bounding box center [595, 222] width 21 height 17
click at [614, 203] on div at bounding box center [614, 206] width 21 height 17
click at [630, 202] on div at bounding box center [634, 206] width 21 height 17
click at [630, 188] on div at bounding box center [634, 191] width 21 height 17
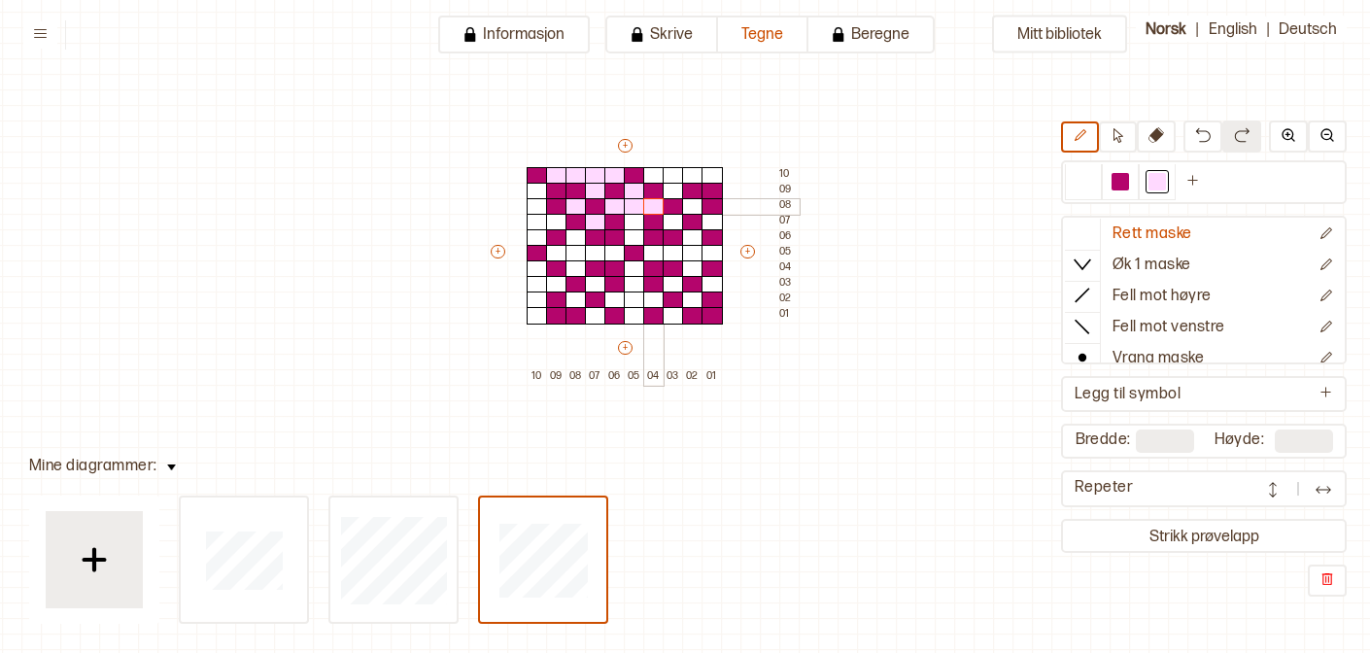
click at [647, 201] on div at bounding box center [653, 206] width 21 height 17
click at [629, 218] on div at bounding box center [634, 222] width 21 height 17
click at [629, 236] on div at bounding box center [634, 237] width 21 height 17
click at [655, 250] on div at bounding box center [653, 253] width 21 height 17
click at [674, 251] on div at bounding box center [673, 253] width 21 height 17
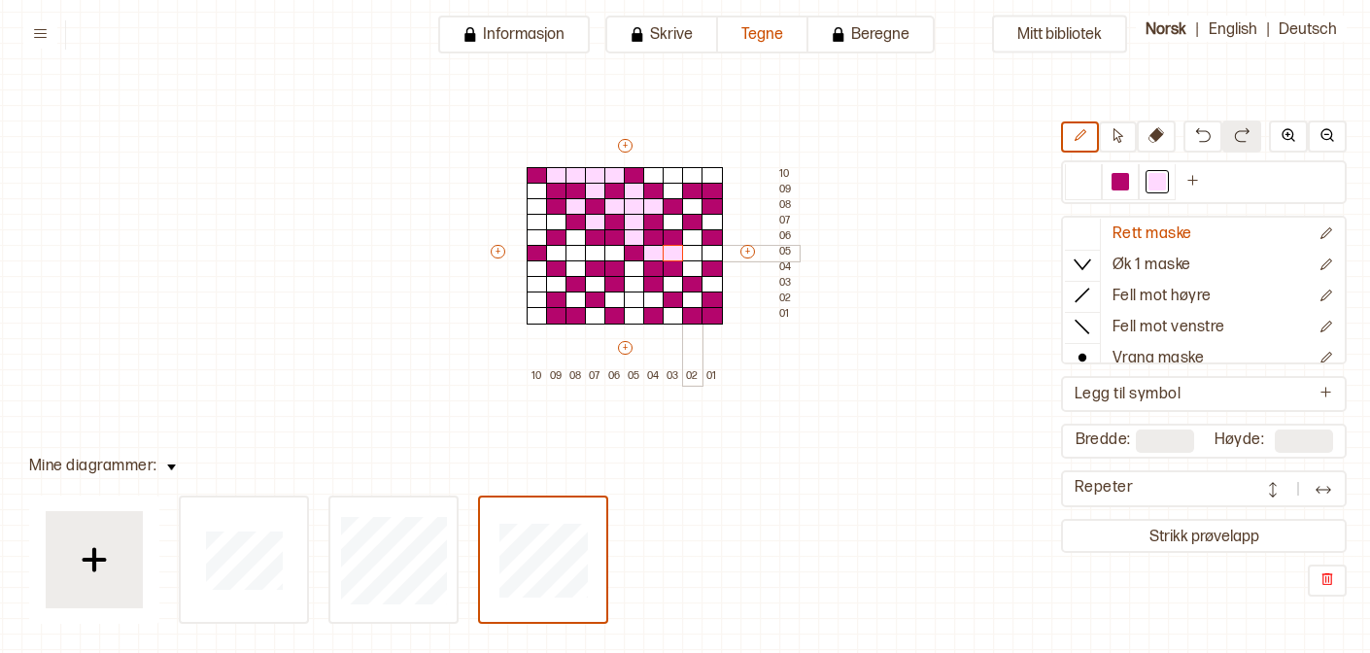
click at [690, 251] on div at bounding box center [692, 253] width 21 height 17
click at [706, 252] on div at bounding box center [711, 253] width 21 height 17
click at [695, 238] on div at bounding box center [692, 237] width 21 height 17
click at [695, 270] on div at bounding box center [692, 268] width 21 height 17
click at [712, 221] on div at bounding box center [711, 222] width 21 height 17
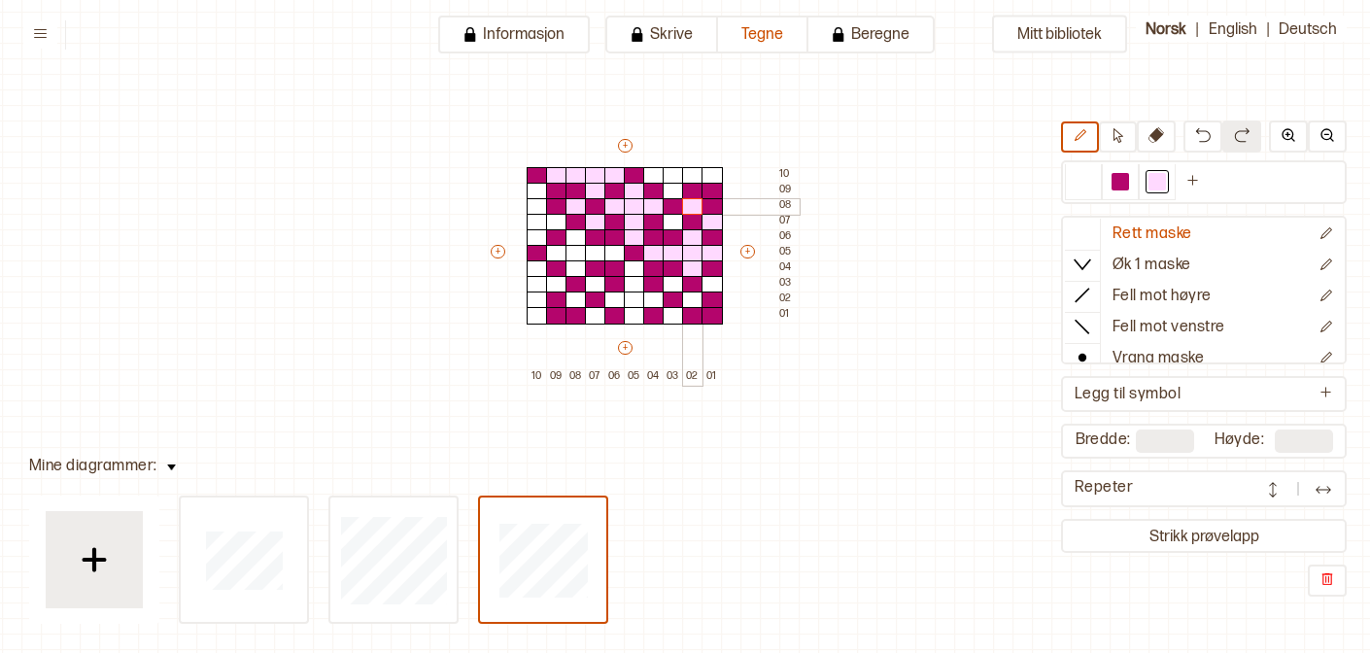
click at [694, 206] on div at bounding box center [692, 206] width 21 height 17
click at [672, 217] on div at bounding box center [673, 222] width 21 height 17
click at [655, 171] on div at bounding box center [653, 175] width 21 height 17
click at [670, 176] on div at bounding box center [673, 175] width 21 height 17
click at [668, 188] on div at bounding box center [673, 191] width 21 height 17
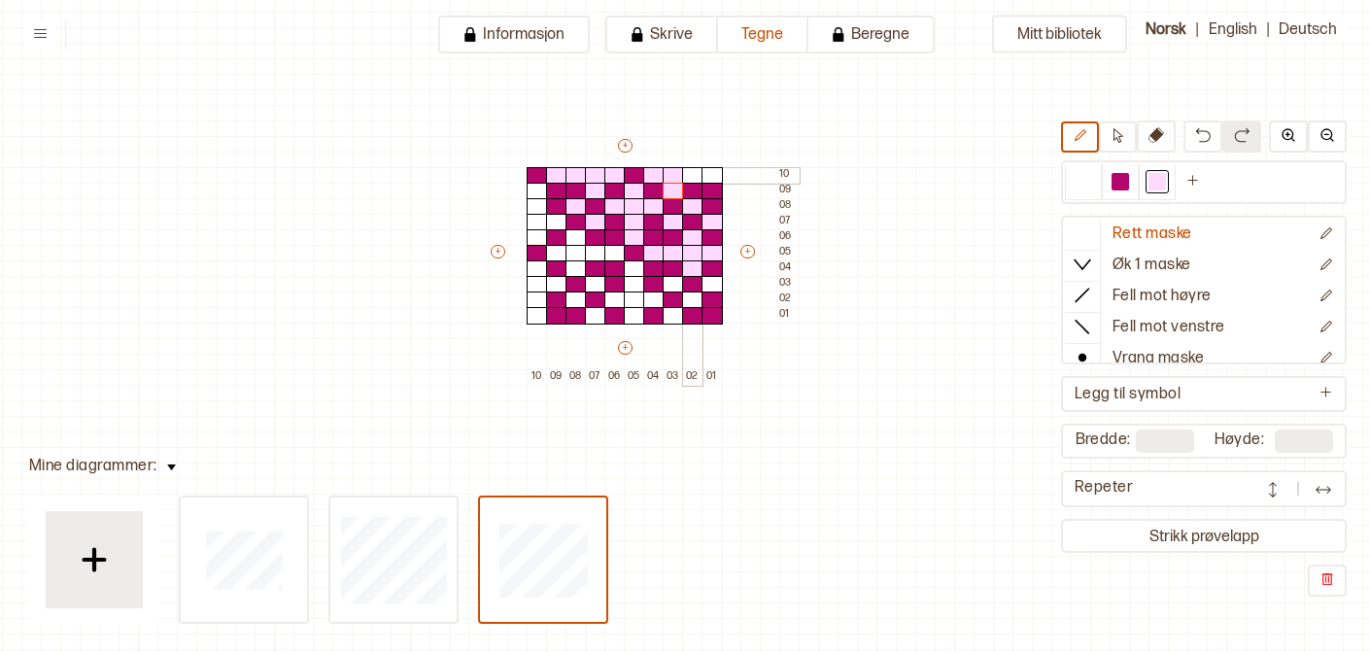
click at [690, 178] on div at bounding box center [692, 175] width 21 height 17
click at [711, 176] on div at bounding box center [711, 175] width 21 height 17
drag, startPoint x: 540, startPoint y: 187, endPoint x: 538, endPoint y: 233, distance: 46.7
click at [538, 234] on div "+ + + + 10 09 08 07 06 05 04 03 02 01 10 09 08 07 06 05 04 03 02 01" at bounding box center [643, 260] width 311 height 249
click at [550, 224] on div at bounding box center [556, 222] width 21 height 17
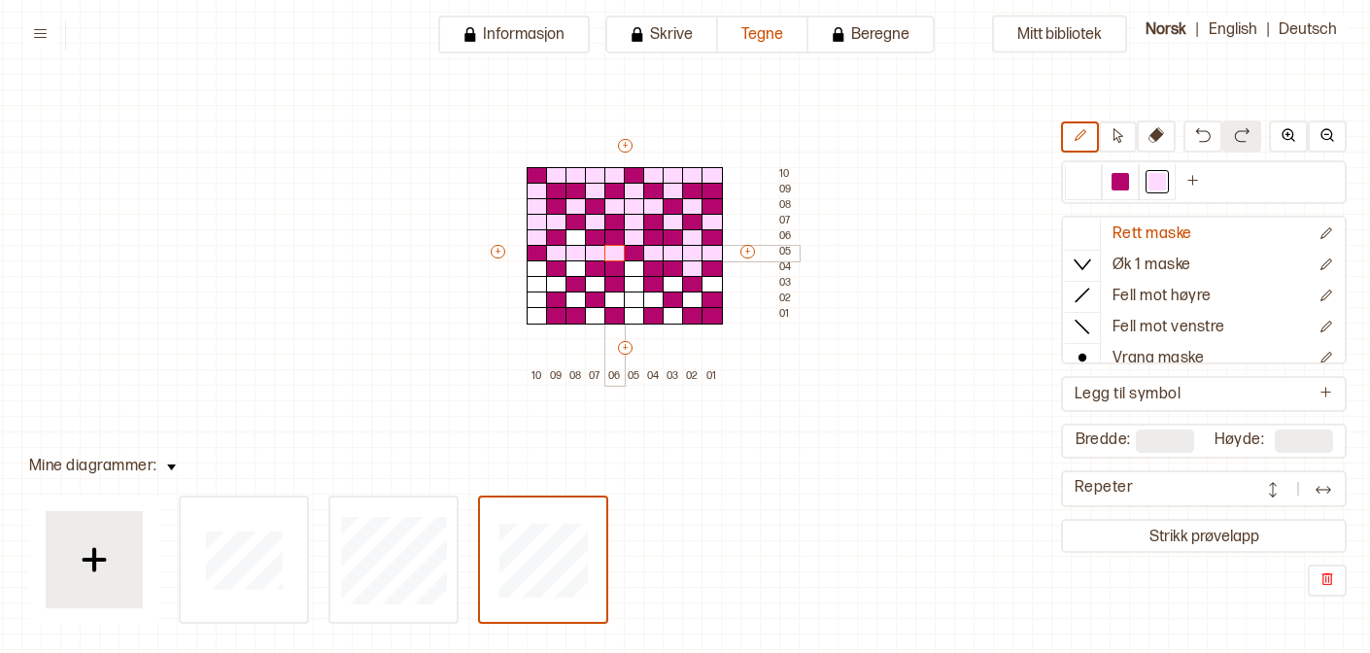
drag, startPoint x: 558, startPoint y: 257, endPoint x: 608, endPoint y: 253, distance: 50.7
click at [608, 253] on div "+ + + + 10 09 08 07 06 05 04 03 02 01 10 09 08 07 06 05 04 03 02 01" at bounding box center [643, 260] width 311 height 249
click at [573, 239] on div at bounding box center [575, 237] width 21 height 17
drag, startPoint x: 538, startPoint y: 272, endPoint x: 539, endPoint y: 323, distance: 50.5
click at [539, 323] on div "+ + + + 10 09 08 07 06 05 04 03 02 01 10 09 08 07 06 05 04 03 02 01" at bounding box center [643, 260] width 311 height 249
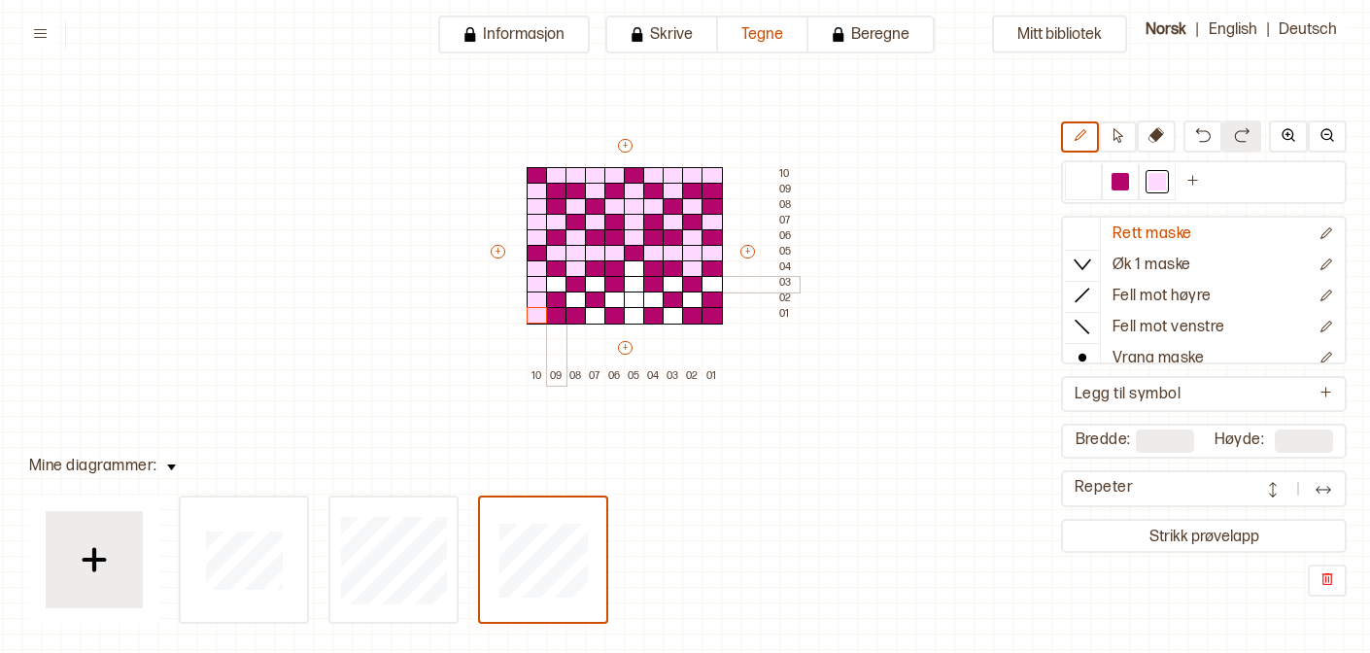
click at [551, 281] on div at bounding box center [556, 284] width 21 height 17
click at [575, 301] on div at bounding box center [575, 299] width 21 height 17
click at [594, 310] on div at bounding box center [595, 315] width 21 height 17
click at [591, 280] on div at bounding box center [595, 284] width 21 height 17
drag, startPoint x: 617, startPoint y: 297, endPoint x: 645, endPoint y: 300, distance: 28.3
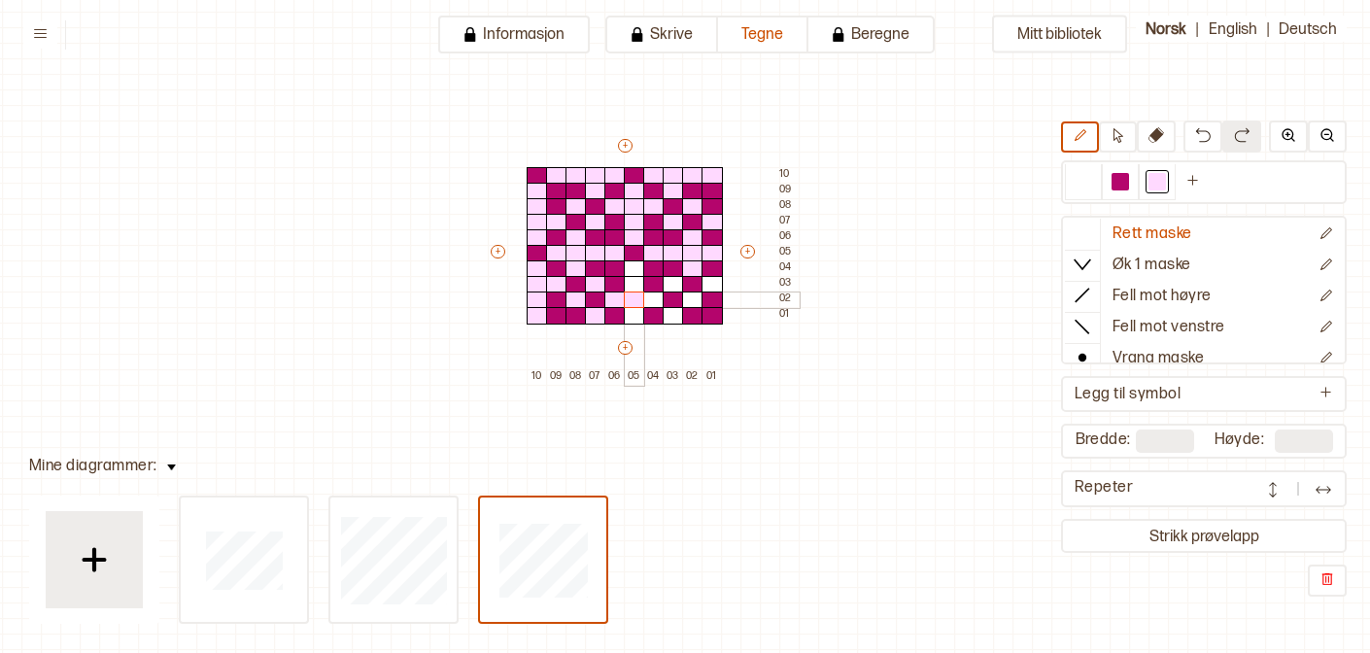
click at [645, 300] on div "+ + + + 10 09 08 07 06 05 04 03 02 01 10 09 08 07 06 05 04 03 02 01" at bounding box center [643, 260] width 311 height 249
click at [635, 313] on div at bounding box center [634, 315] width 21 height 17
click at [635, 288] on div at bounding box center [634, 284] width 21 height 17
click at [635, 271] on div at bounding box center [634, 268] width 21 height 17
click at [674, 317] on div at bounding box center [673, 315] width 21 height 17
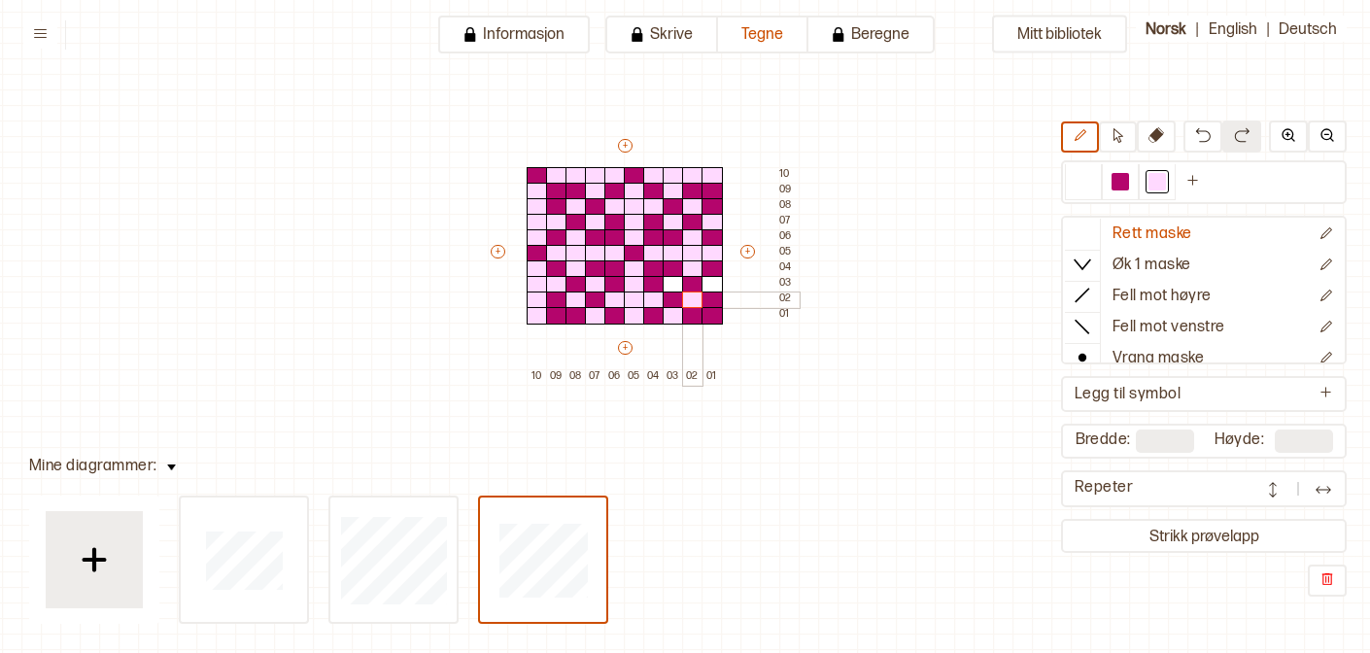
click at [695, 299] on div at bounding box center [692, 299] width 21 height 17
click at [709, 288] on div at bounding box center [711, 284] width 21 height 17
click at [668, 287] on div at bounding box center [673, 284] width 21 height 17
click at [1272, 504] on div "Repeter" at bounding box center [1204, 488] width 286 height 37
click at [1270, 481] on img at bounding box center [1272, 489] width 19 height 19
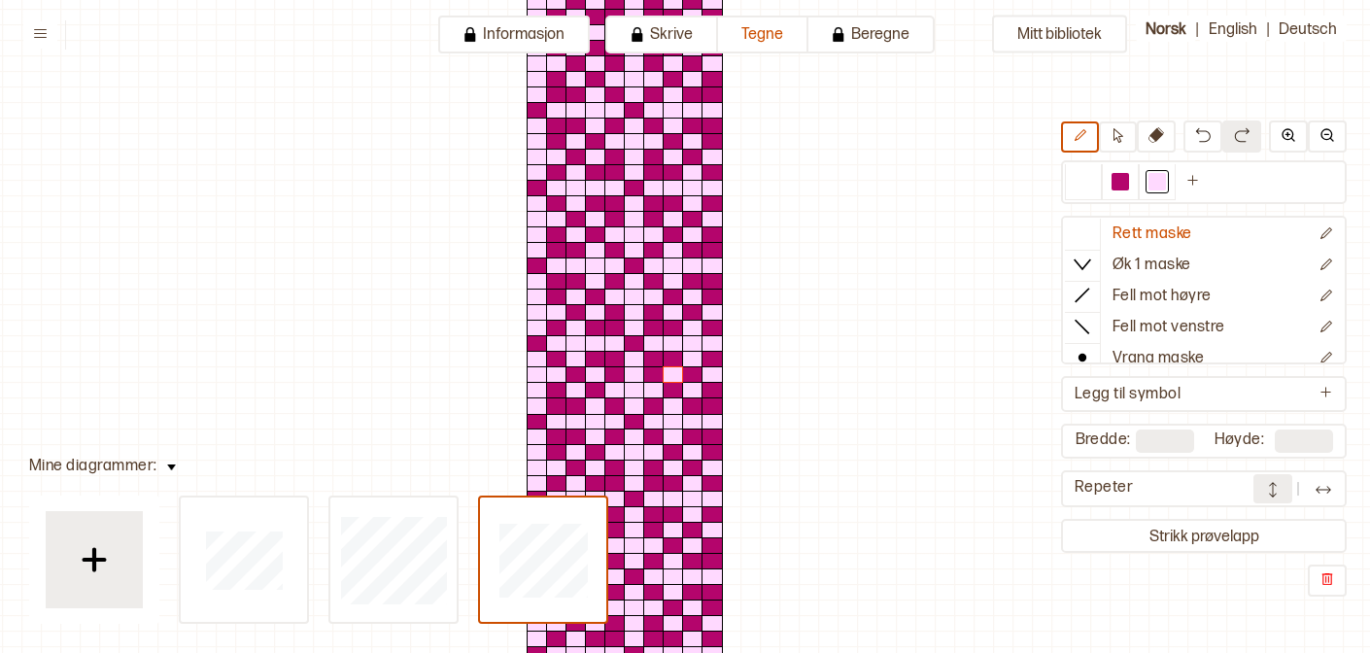
scroll to position [23, 56]
click at [1317, 490] on img at bounding box center [1323, 489] width 19 height 19
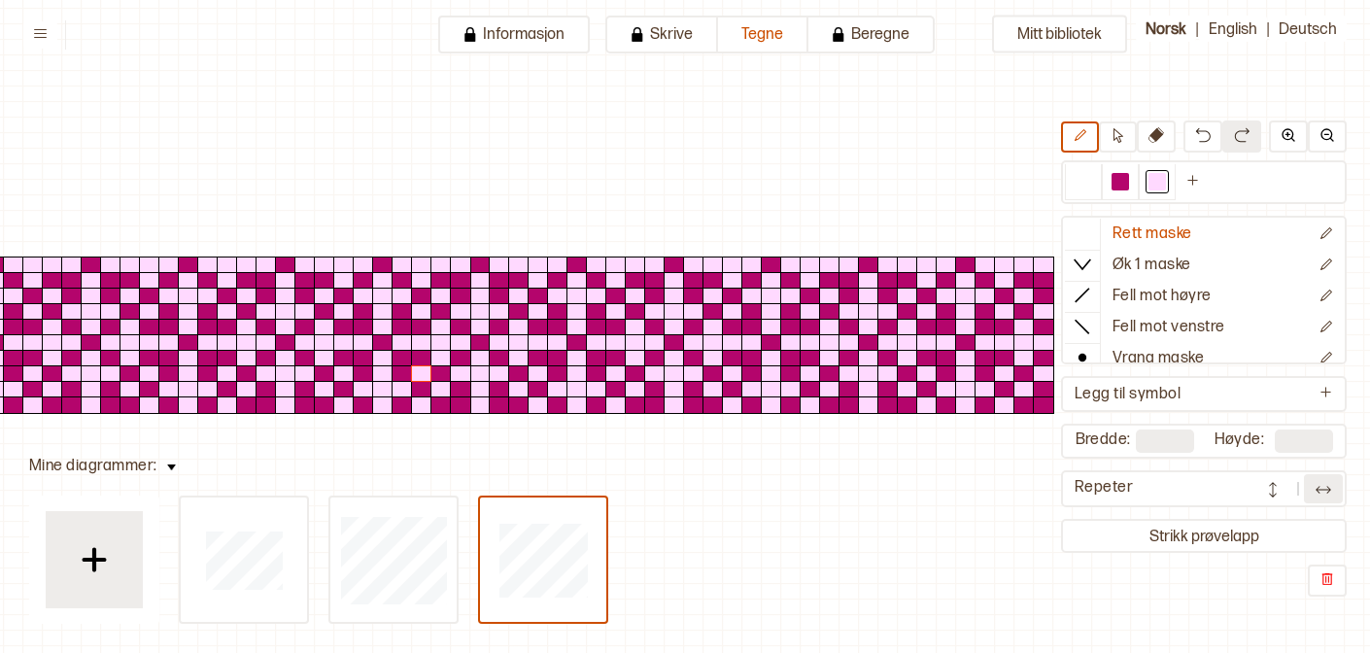
scroll to position [23, 293]
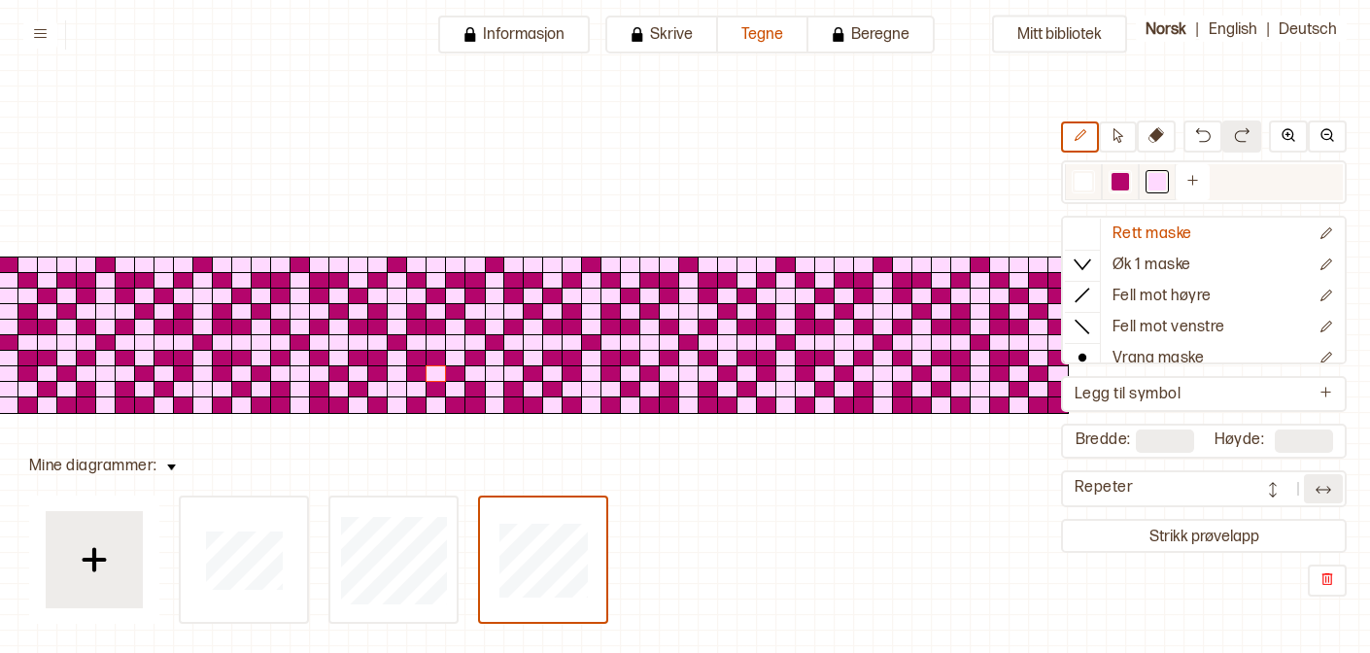
click at [1083, 190] on div at bounding box center [1083, 181] width 23 height 23
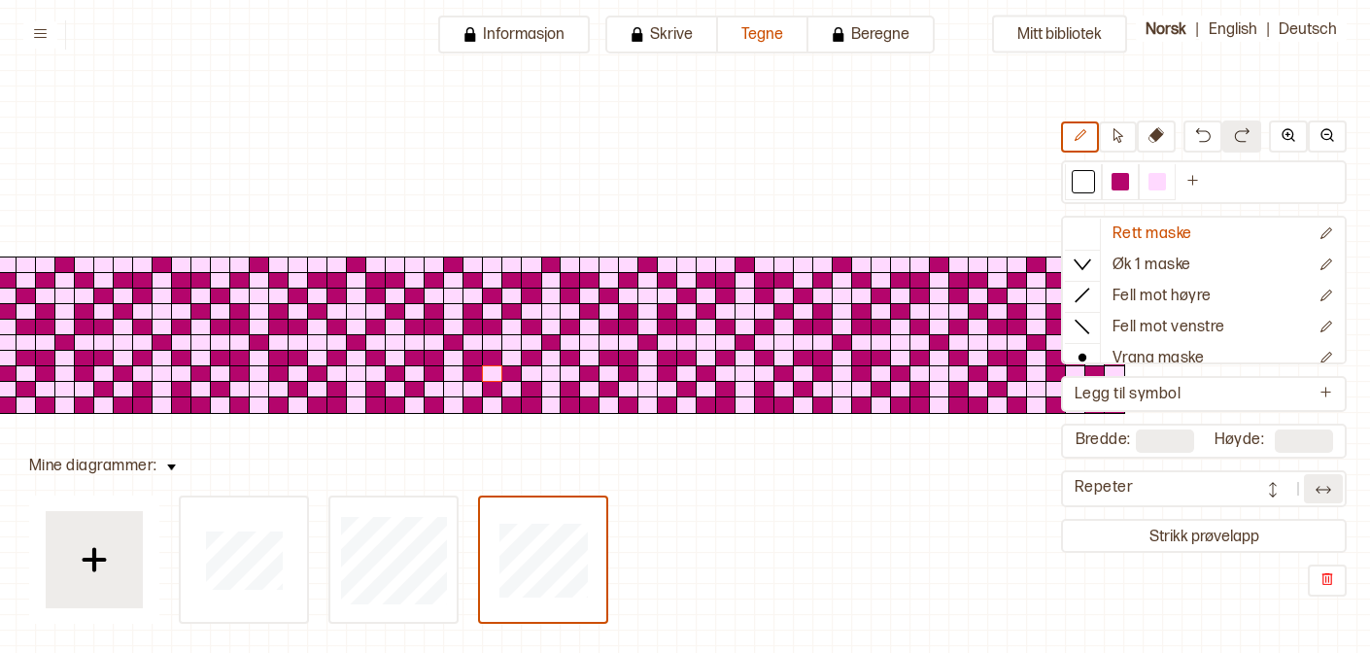
scroll to position [23, 233]
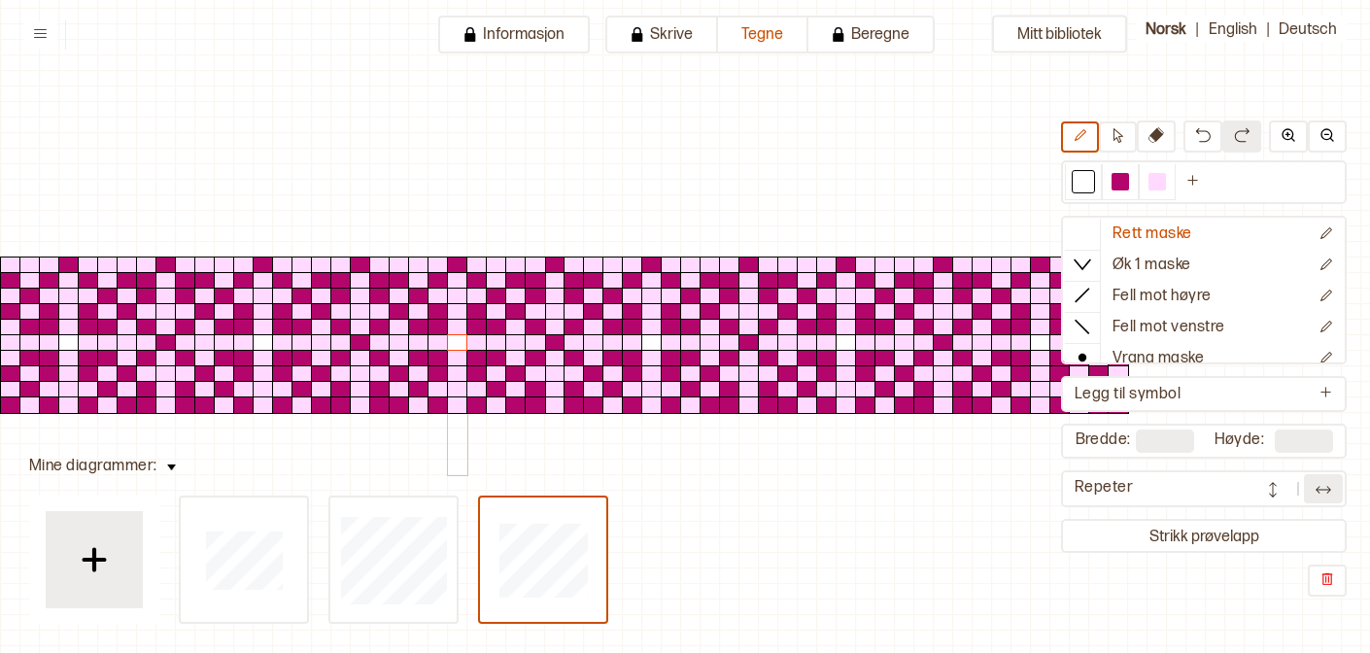
click at [460, 343] on div at bounding box center [457, 342] width 21 height 17
click at [1190, 177] on icon "Ny farge" at bounding box center [1192, 180] width 15 height 15
click at [1202, 175] on div at bounding box center [1193, 181] width 17 height 17
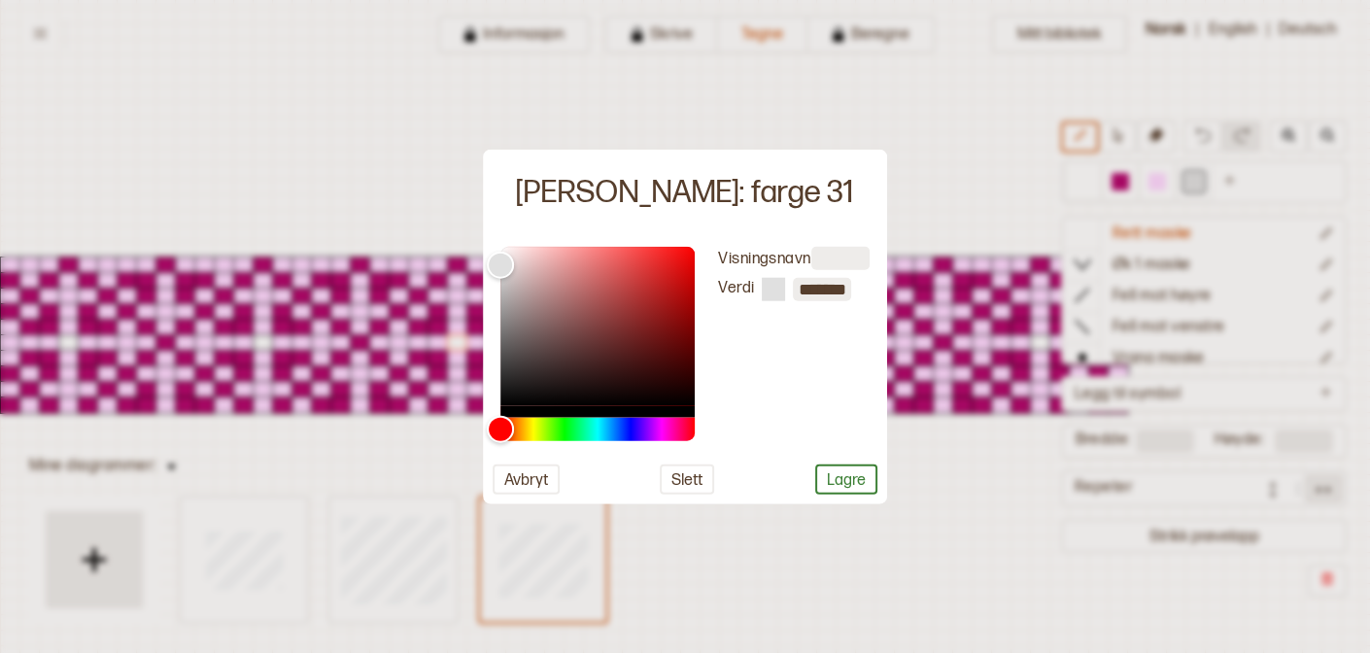
click at [695, 431] on div "Visningsnavn Verdi *******" at bounding box center [782, 343] width 175 height 194
click at [682, 429] on div "Hue" at bounding box center [597, 428] width 194 height 23
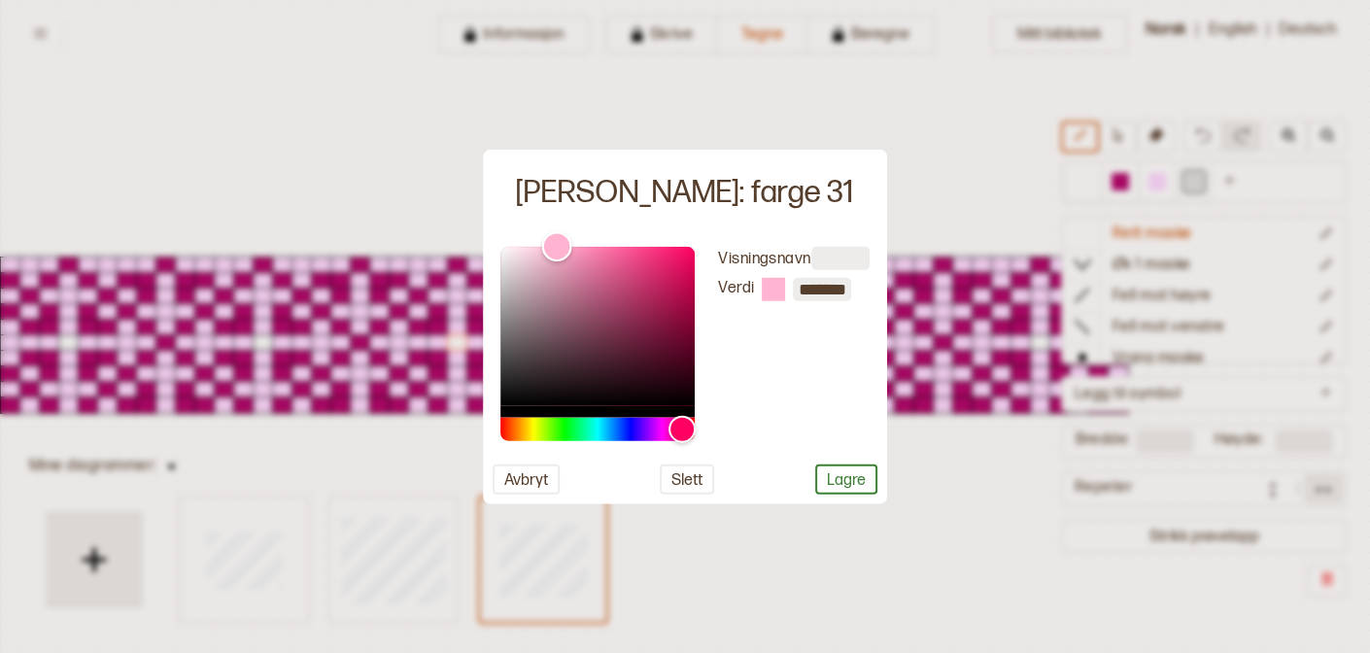
type input "*******"
drag, startPoint x: 501, startPoint y: 265, endPoint x: 783, endPoint y: 223, distance: 284.8
click at [783, 223] on div "Endre: farge 31 Visningsnavn Verdi ******* Avbryt Slett Lagre" at bounding box center [685, 327] width 404 height 355
click at [856, 487] on button "Lagre" at bounding box center [846, 478] width 62 height 30
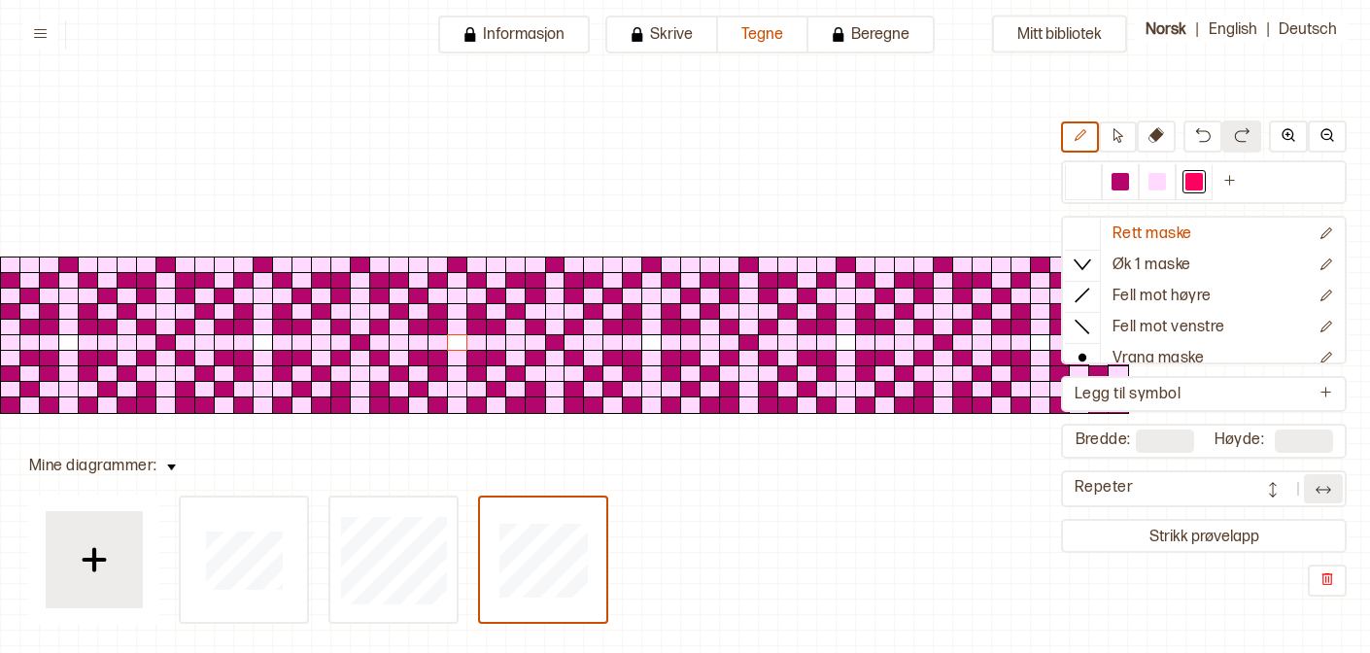
click at [654, 349] on div at bounding box center [651, 342] width 21 height 17
click at [654, 342] on div at bounding box center [651, 342] width 21 height 17
click at [453, 336] on div at bounding box center [457, 342] width 21 height 17
click at [1202, 185] on div at bounding box center [1193, 181] width 17 height 17
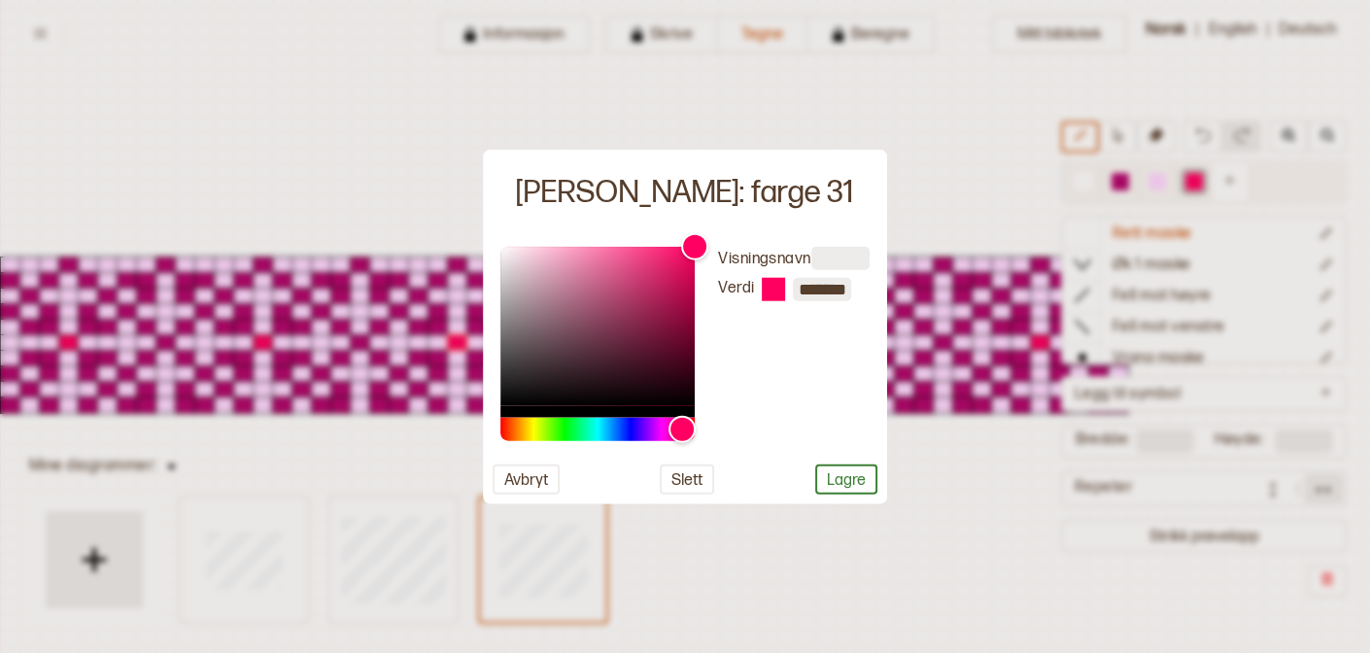
click at [1202, 185] on div at bounding box center [685, 326] width 1370 height 653
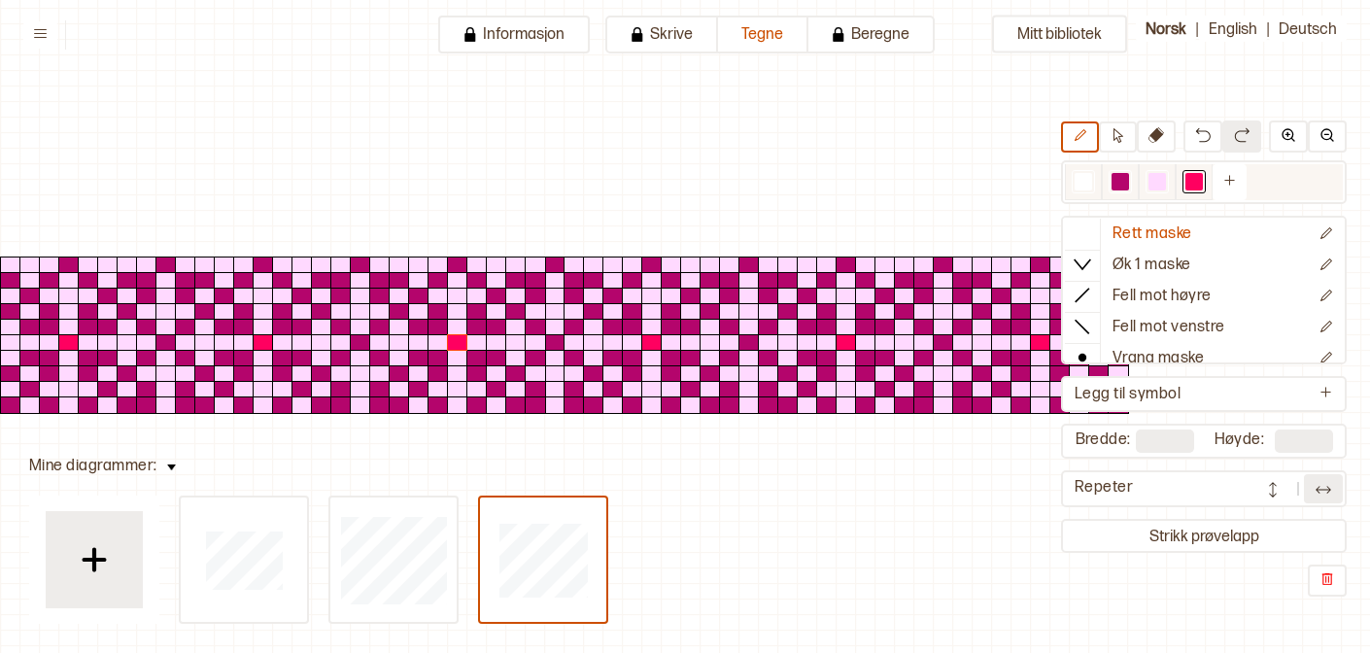
click at [1192, 184] on div at bounding box center [1193, 181] width 17 height 17
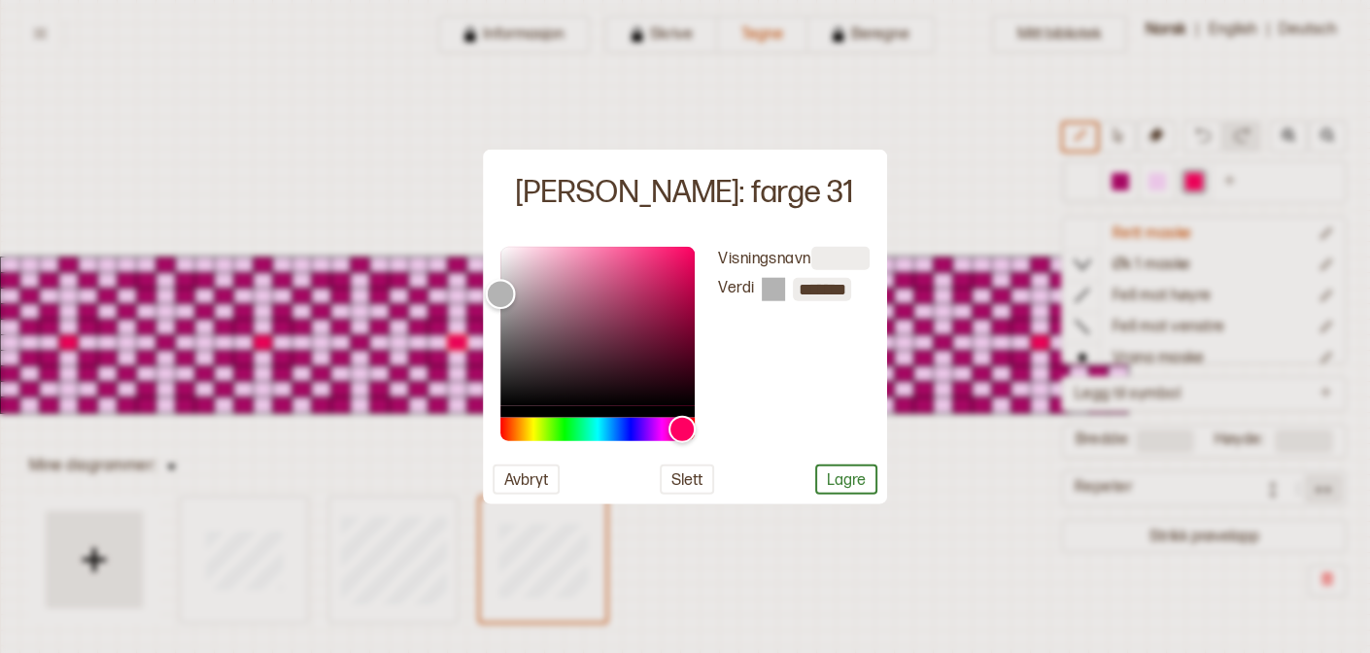
drag, startPoint x: 692, startPoint y: 245, endPoint x: 424, endPoint y: 308, distance: 275.5
click at [424, 309] on body "**********" at bounding box center [685, 326] width 1370 height 653
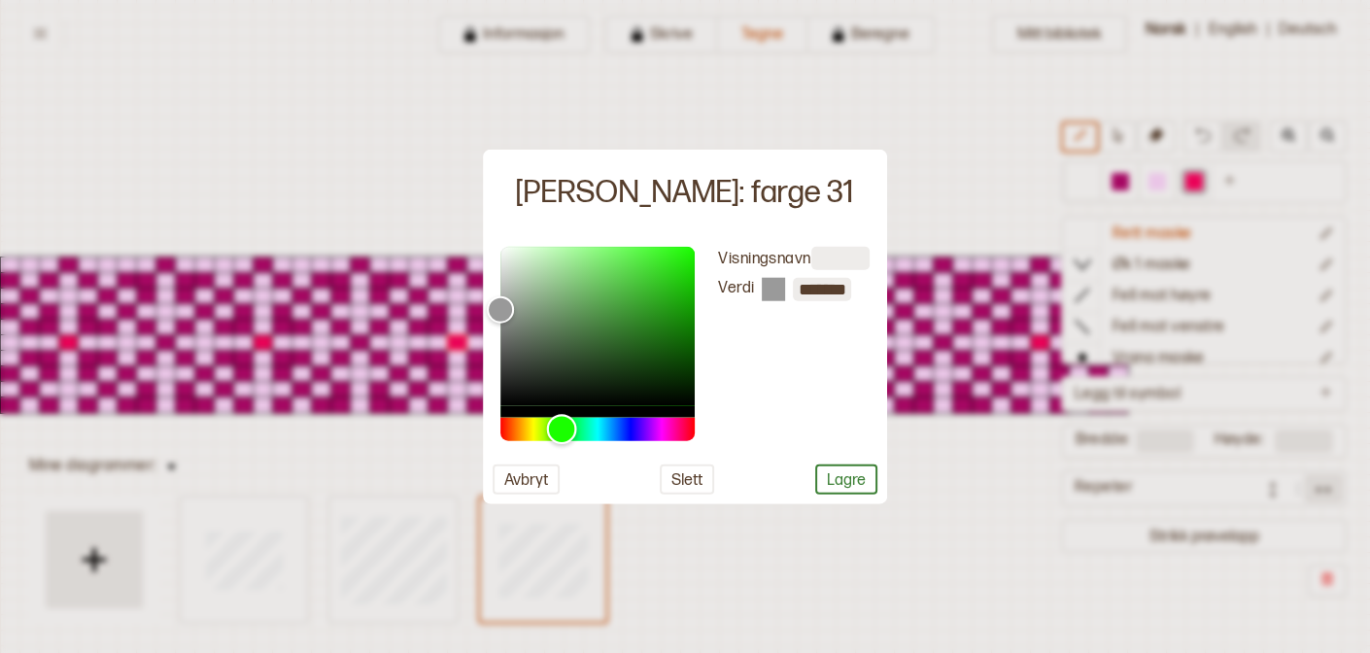
drag, startPoint x: 677, startPoint y: 433, endPoint x: 562, endPoint y: 422, distance: 116.2
click at [562, 422] on div "Hue" at bounding box center [562, 429] width 30 height 30
drag, startPoint x: 501, startPoint y: 303, endPoint x: 643, endPoint y: 349, distance: 149.0
click at [652, 349] on div "Color" at bounding box center [637, 363] width 30 height 30
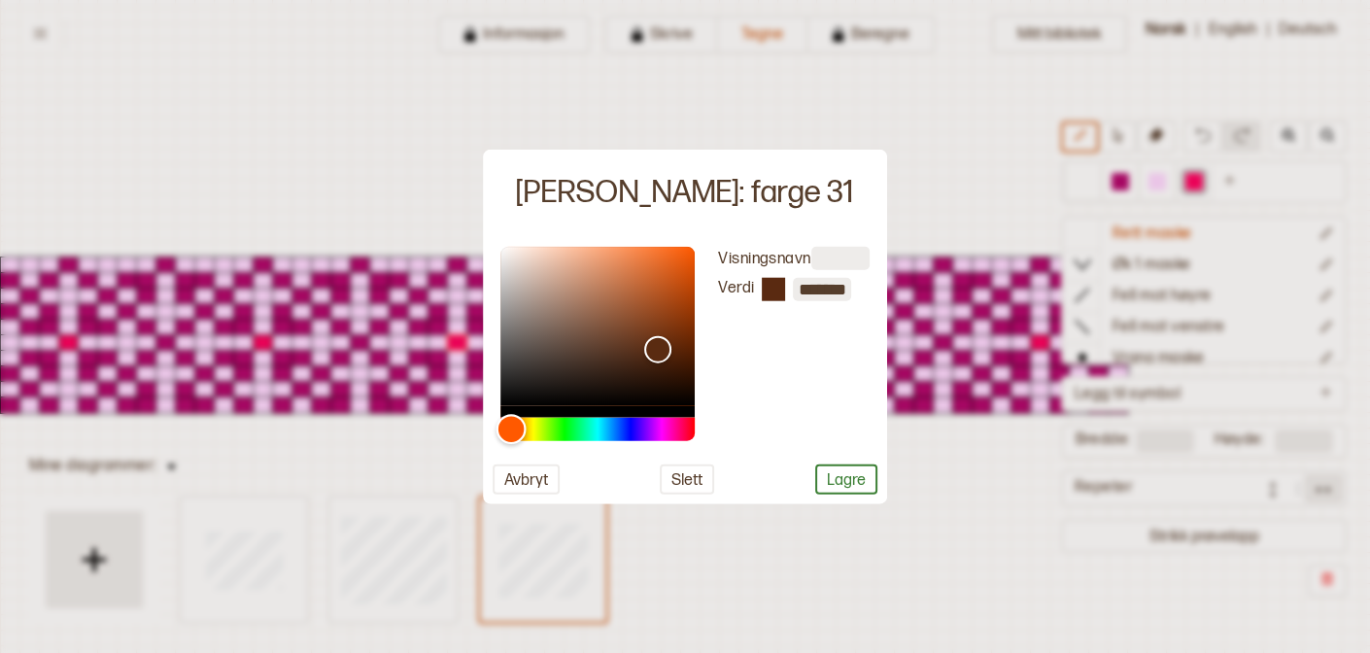
drag, startPoint x: 552, startPoint y: 423, endPoint x: 511, endPoint y: 418, distance: 41.1
click at [511, 418] on div "Hue" at bounding box center [511, 429] width 30 height 30
type input "*******"
click at [669, 329] on div "Color" at bounding box center [597, 325] width 194 height 159
click at [852, 486] on button "Lagre" at bounding box center [846, 478] width 62 height 30
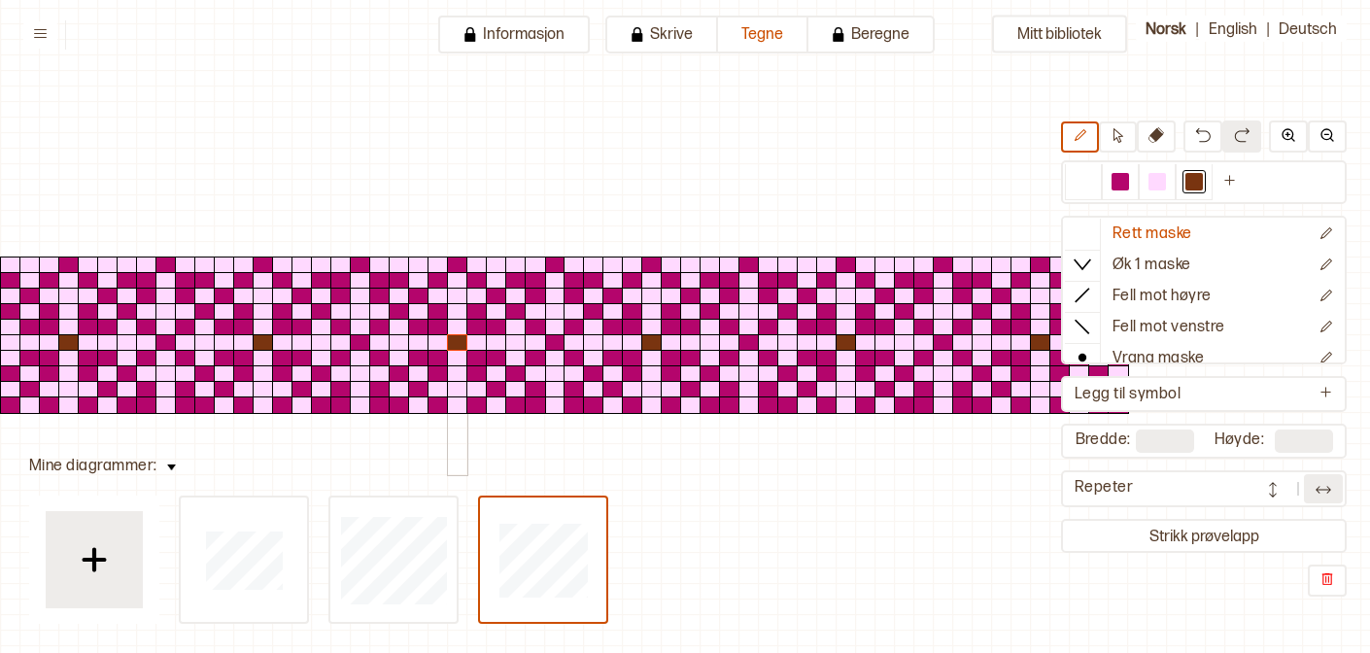
click at [457, 341] on div at bounding box center [457, 342] width 21 height 17
click at [264, 267] on div at bounding box center [263, 265] width 21 height 17
click at [458, 260] on div at bounding box center [457, 265] width 21 height 17
click at [559, 340] on div at bounding box center [554, 342] width 21 height 17
click at [363, 337] on div at bounding box center [360, 342] width 21 height 17
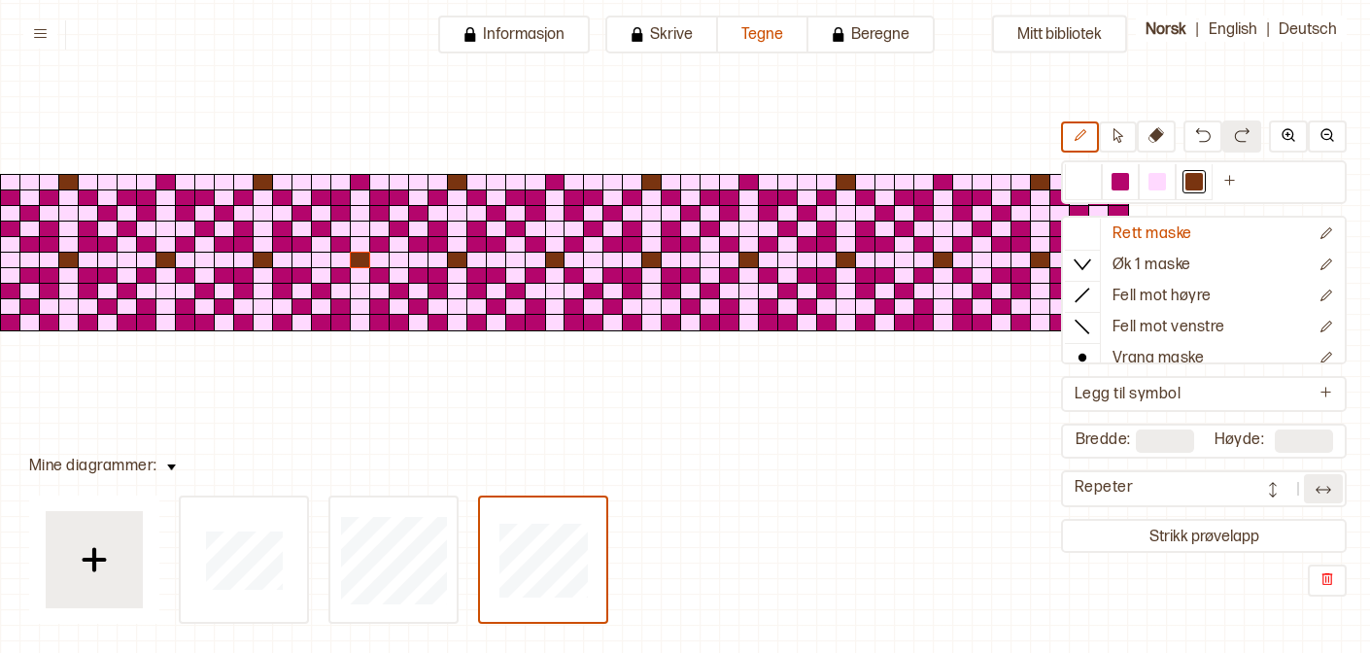
scroll to position [98, 233]
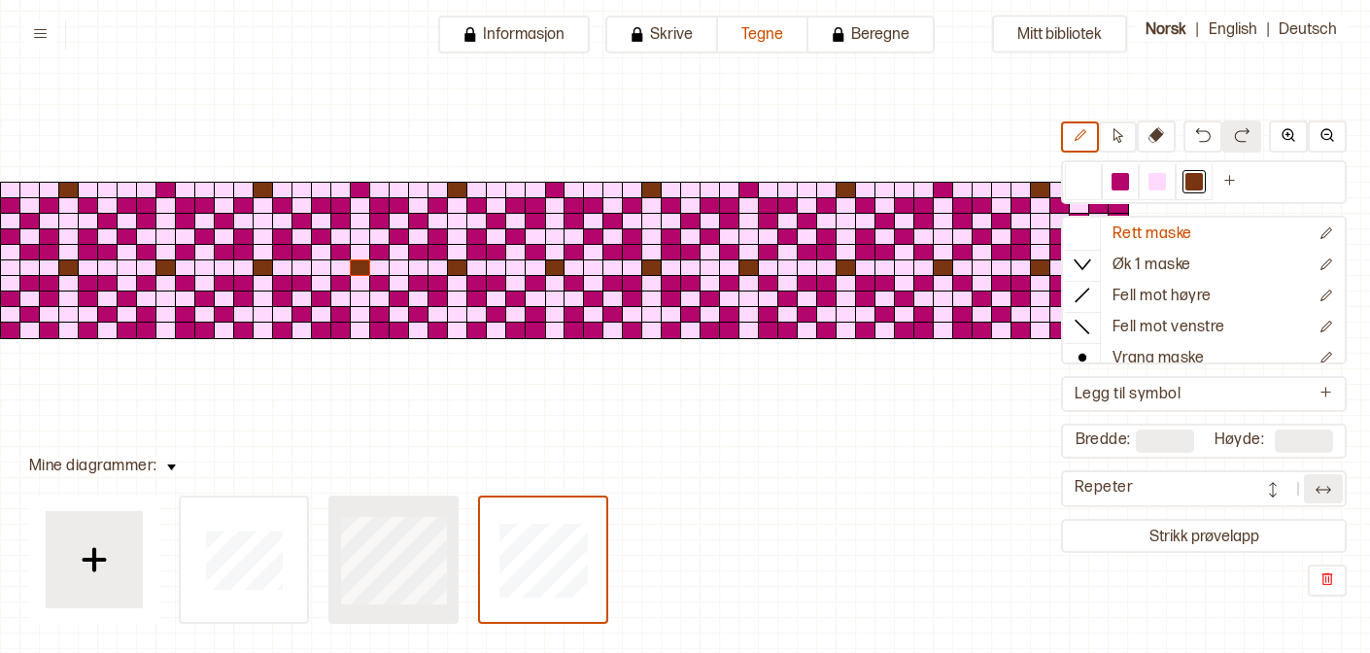
type input "**"
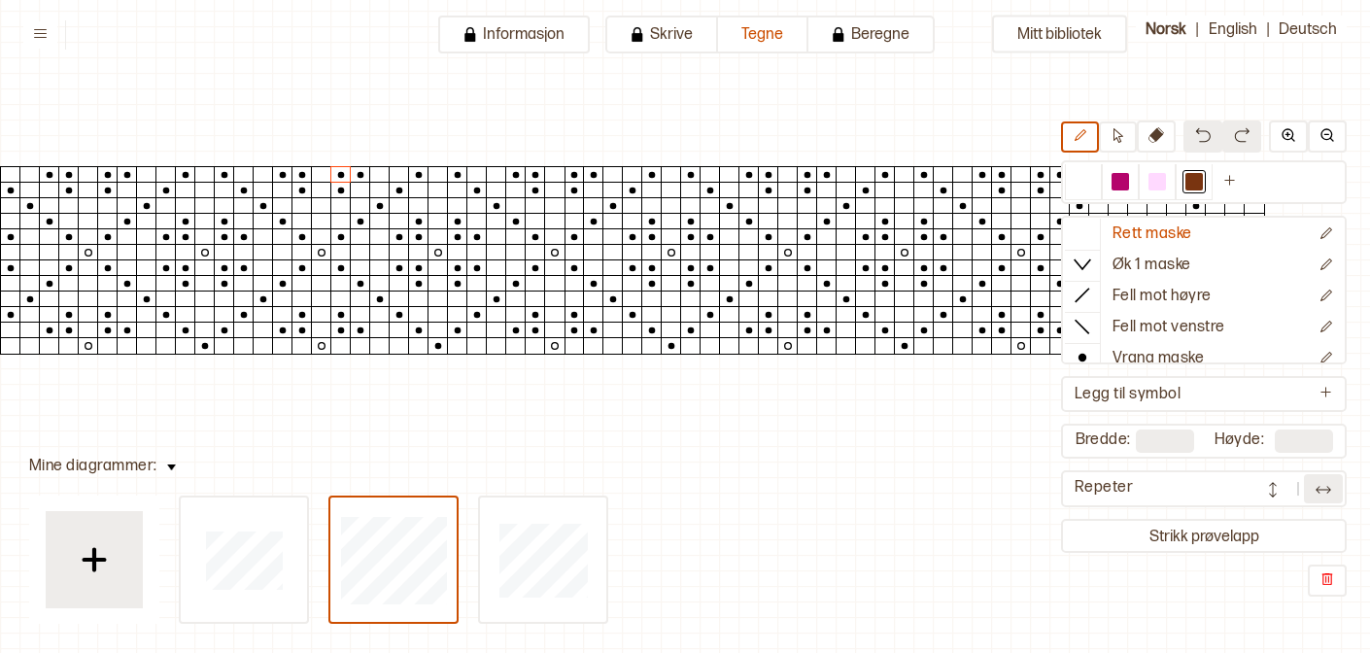
click at [1328, 487] on img at bounding box center [1323, 489] width 19 height 19
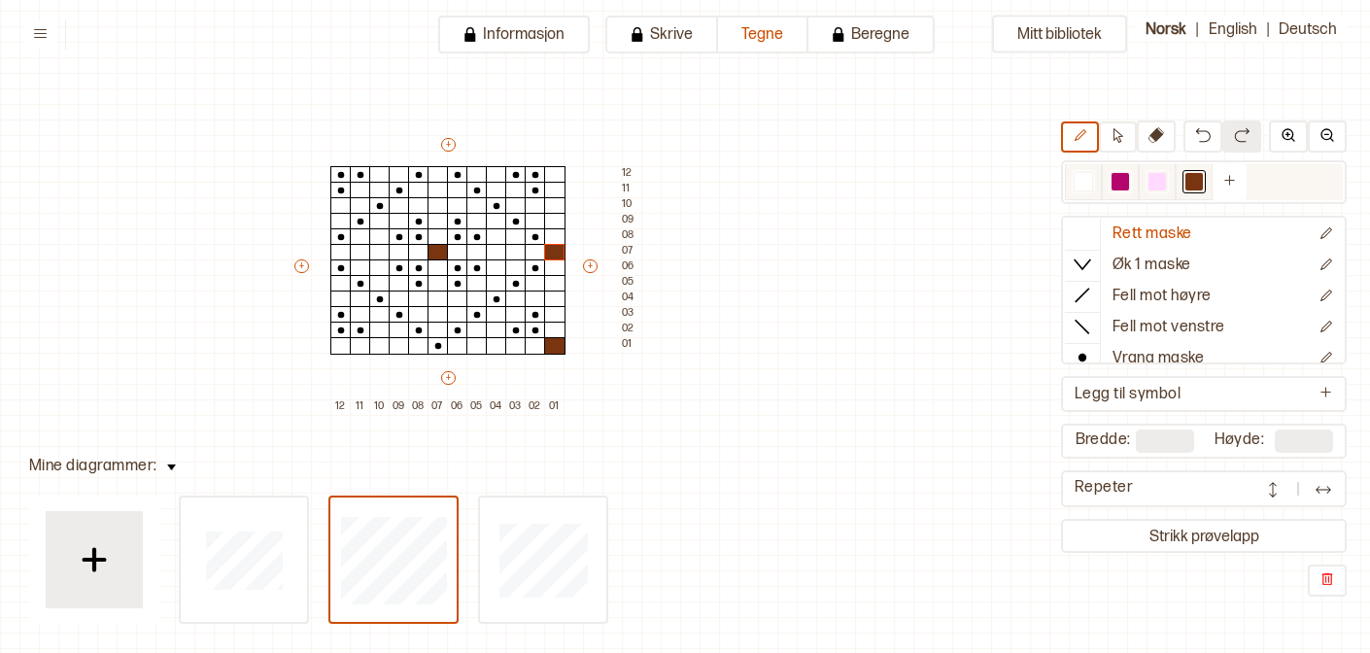
click at [1162, 194] on div at bounding box center [1157, 182] width 37 height 36
click at [1134, 189] on div at bounding box center [1120, 182] width 37 height 36
click at [1117, 188] on div at bounding box center [1120, 181] width 17 height 17
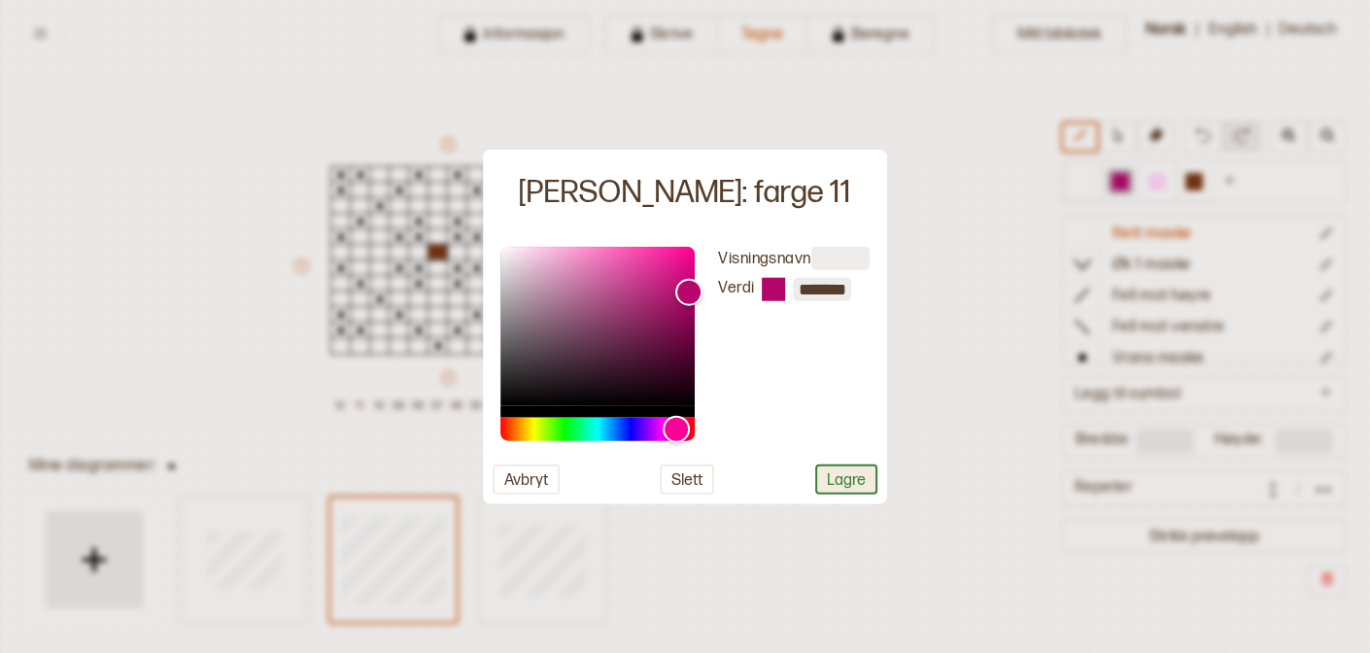
click at [856, 480] on button "Lagre" at bounding box center [846, 478] width 62 height 30
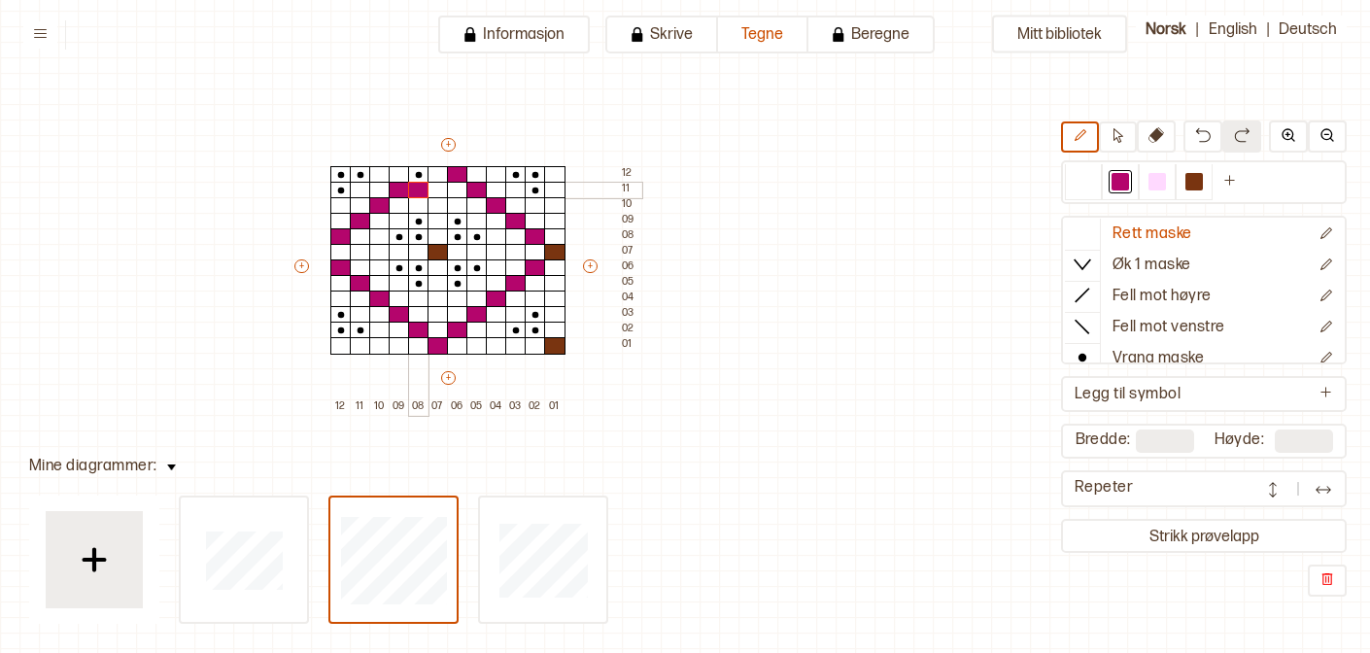
click at [415, 184] on div at bounding box center [418, 190] width 21 height 17
click at [1149, 183] on div at bounding box center [1156, 181] width 17 height 17
click at [411, 188] on div at bounding box center [418, 190] width 21 height 17
click at [435, 190] on div at bounding box center [438, 190] width 21 height 17
click at [435, 174] on div at bounding box center [438, 174] width 21 height 17
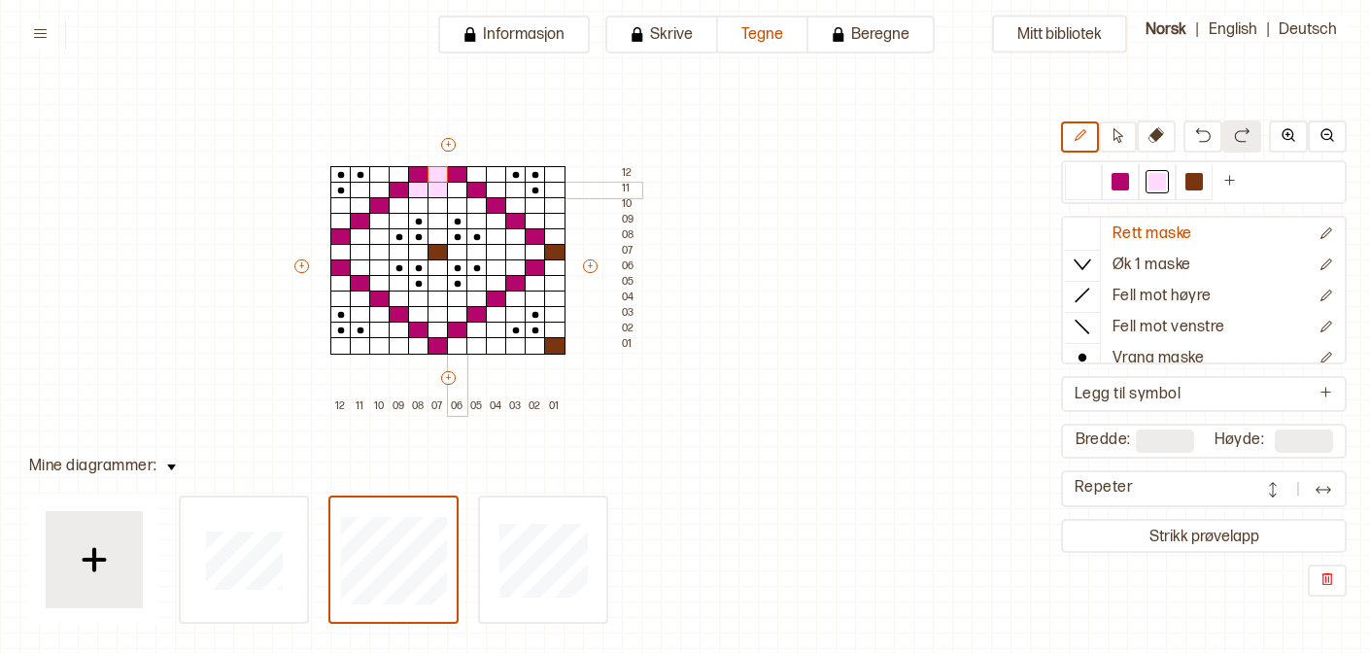
click at [451, 189] on div at bounding box center [457, 190] width 21 height 17
drag, startPoint x: 472, startPoint y: 205, endPoint x: 397, endPoint y: 205, distance: 74.8
click at [398, 205] on div "+ + + + 12 11 10 09 08 07 06 05 04 03 02 01 12 11 10 09 08 07 06 05 04 03 02 01" at bounding box center [466, 275] width 350 height 280
drag, startPoint x: 377, startPoint y: 226, endPoint x: 397, endPoint y: 226, distance: 20.4
click at [397, 226] on div "+ + + + 12 11 10 09 08 07 06 05 04 03 02 01 12 11 10 09 08 07 06 05 04 03 02 01" at bounding box center [466, 275] width 350 height 280
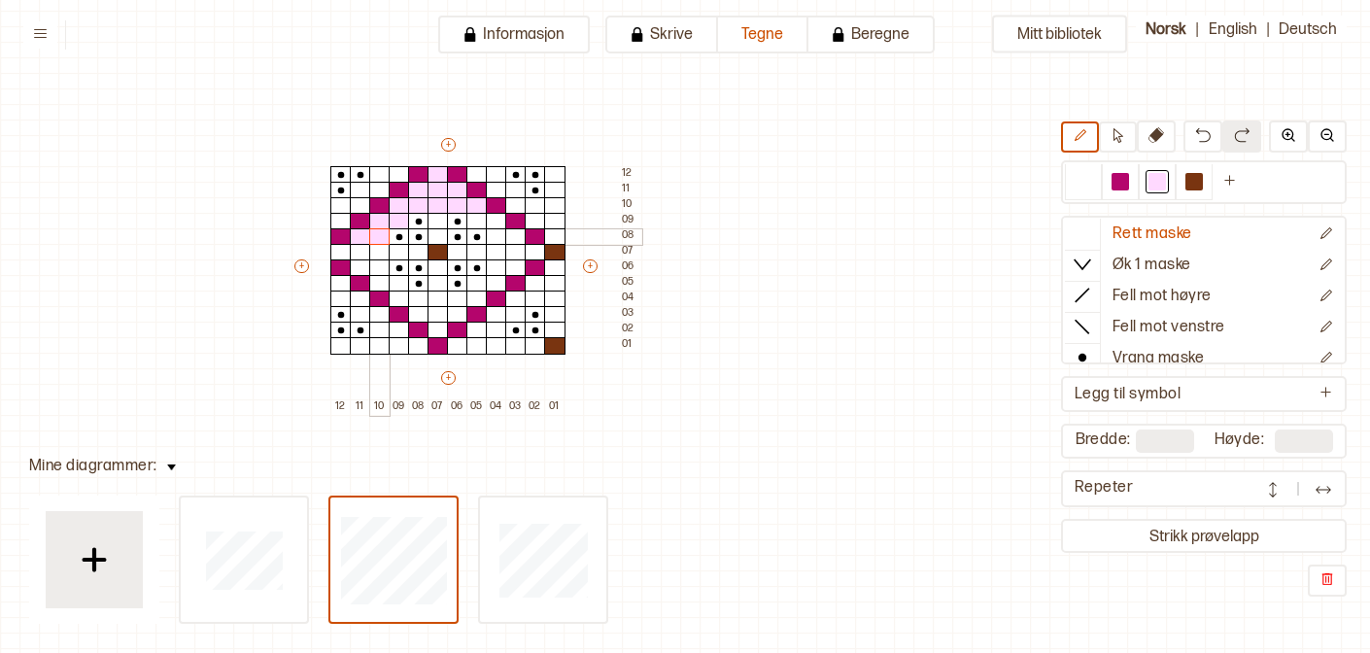
drag, startPoint x: 363, startPoint y: 237, endPoint x: 381, endPoint y: 238, distance: 17.5
click at [381, 238] on div "+ + + + 12 11 10 09 08 07 06 05 04 03 02 01 12 11 10 09 08 07 06 05 04 03 02 01" at bounding box center [466, 275] width 350 height 280
drag, startPoint x: 342, startPoint y: 249, endPoint x: 407, endPoint y: 254, distance: 65.3
click at [408, 255] on div "+ + + + 12 11 10 09 08 07 06 05 04 03 02 01 12 11 10 09 08 07 06 05 04 03 02 01" at bounding box center [466, 275] width 350 height 280
drag, startPoint x: 364, startPoint y: 267, endPoint x: 376, endPoint y: 279, distance: 16.5
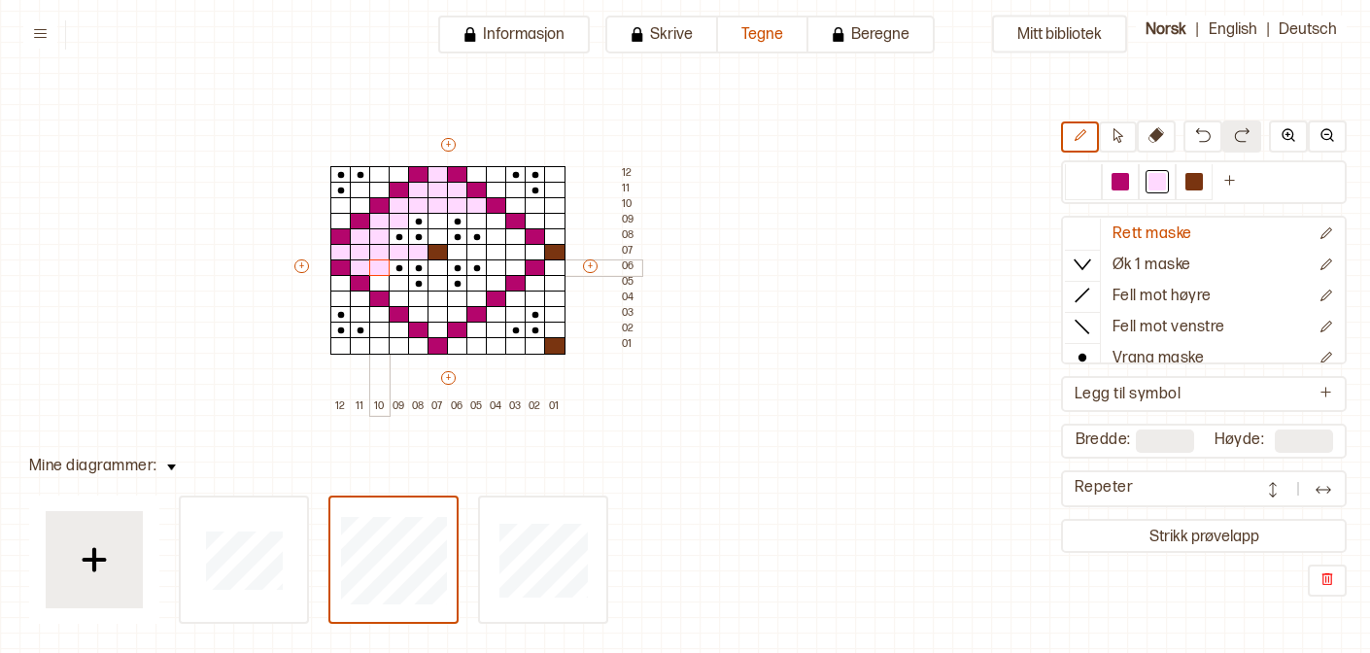
click at [376, 279] on div "+ + + + 12 11 10 09 08 07 06 05 04 03 02 01 12 11 10 09 08 07 06 05 04 03 02 01" at bounding box center [466, 275] width 350 height 280
click at [399, 283] on div at bounding box center [399, 283] width 21 height 17
drag, startPoint x: 399, startPoint y: 297, endPoint x: 468, endPoint y: 299, distance: 69.0
click at [469, 301] on div "+ + + + 12 11 10 09 08 07 06 05 04 03 02 01 12 11 10 09 08 07 06 05 04 03 02 01" at bounding box center [466, 275] width 350 height 280
drag, startPoint x: 459, startPoint y: 313, endPoint x: 418, endPoint y: 312, distance: 40.8
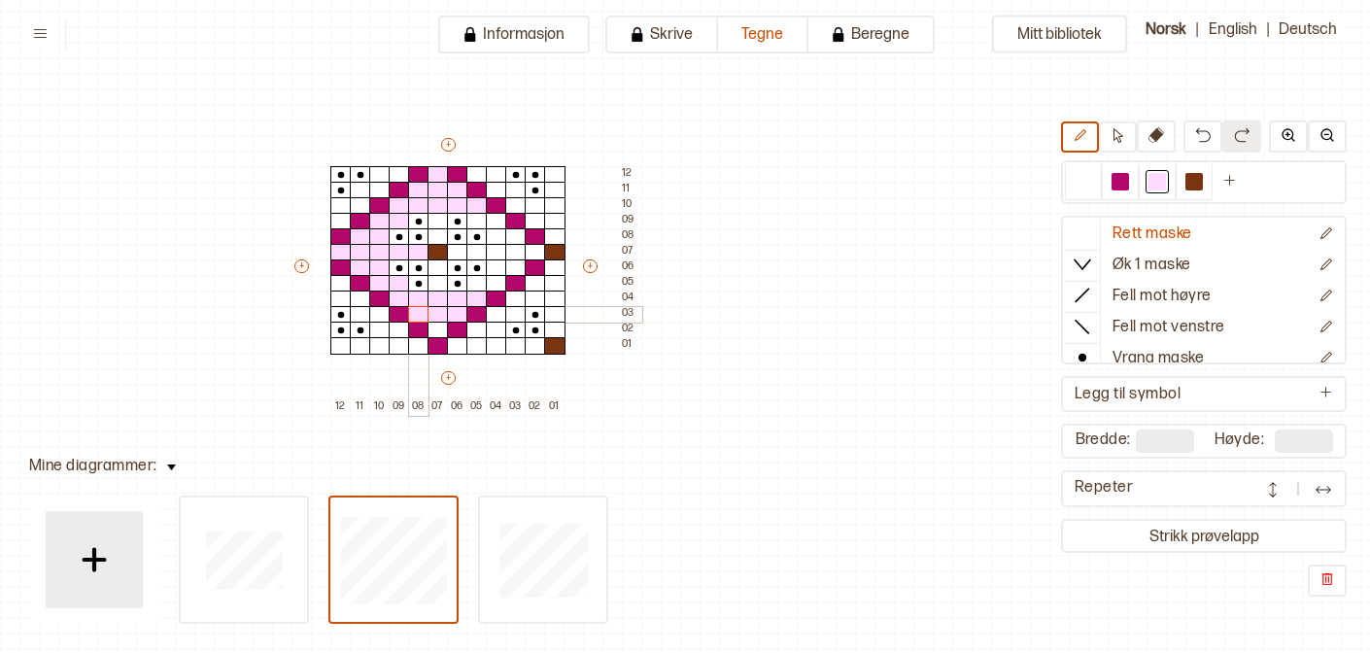
click at [419, 312] on div "+ + + + 12 11 10 09 08 07 06 05 04 03 02 01 12 11 10 09 08 07 06 05 04 03 02 01" at bounding box center [466, 275] width 350 height 280
click at [437, 326] on div at bounding box center [438, 330] width 21 height 17
click at [431, 283] on div at bounding box center [438, 283] width 21 height 17
click at [431, 269] on div at bounding box center [438, 267] width 21 height 17
drag, startPoint x: 456, startPoint y: 254, endPoint x: 522, endPoint y: 247, distance: 66.4
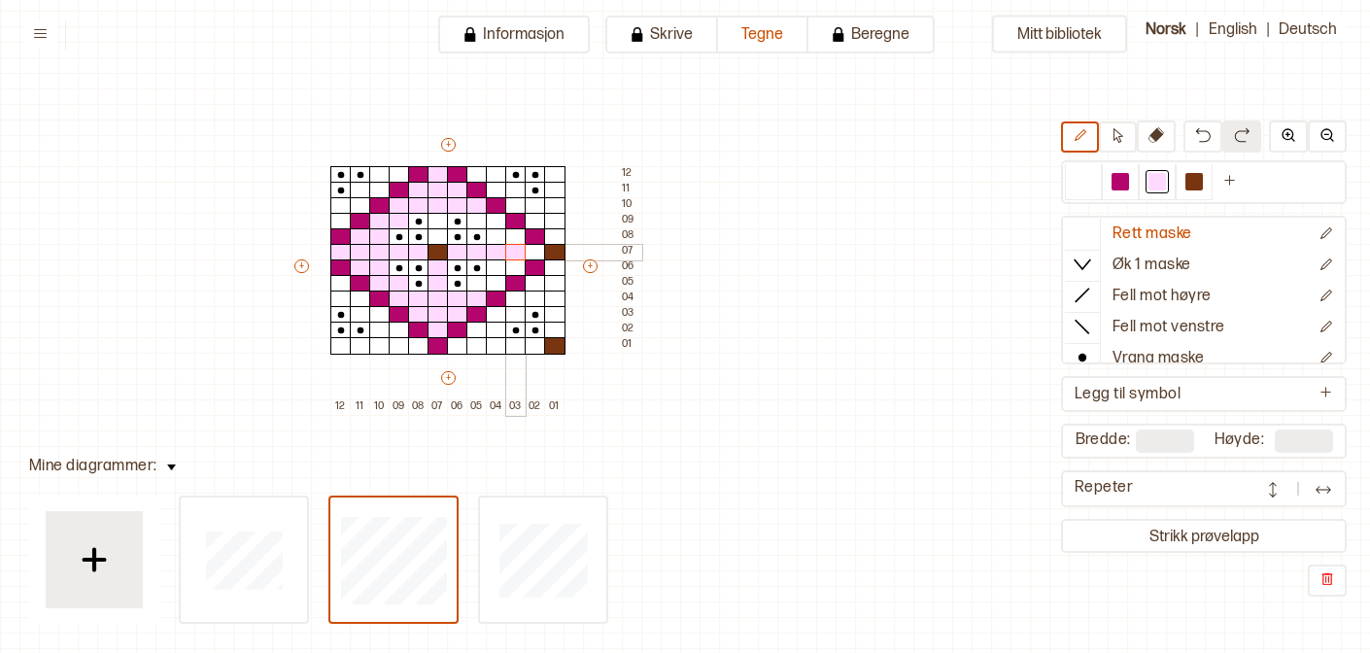
click at [523, 248] on div "+ + + + 12 11 10 09 08 07 06 05 04 03 02 01 12 11 10 09 08 07 06 05 04 03 02 01" at bounding box center [466, 275] width 350 height 280
click at [540, 256] on div at bounding box center [535, 252] width 21 height 17
drag, startPoint x: 513, startPoint y: 236, endPoint x: 496, endPoint y: 231, distance: 17.2
click at [497, 231] on div "+ + + + 12 11 10 09 08 07 06 05 04 03 02 01 12 11 10 09 08 07 06 05 04 03 02 01" at bounding box center [466, 275] width 350 height 280
click at [495, 222] on div at bounding box center [496, 221] width 21 height 17
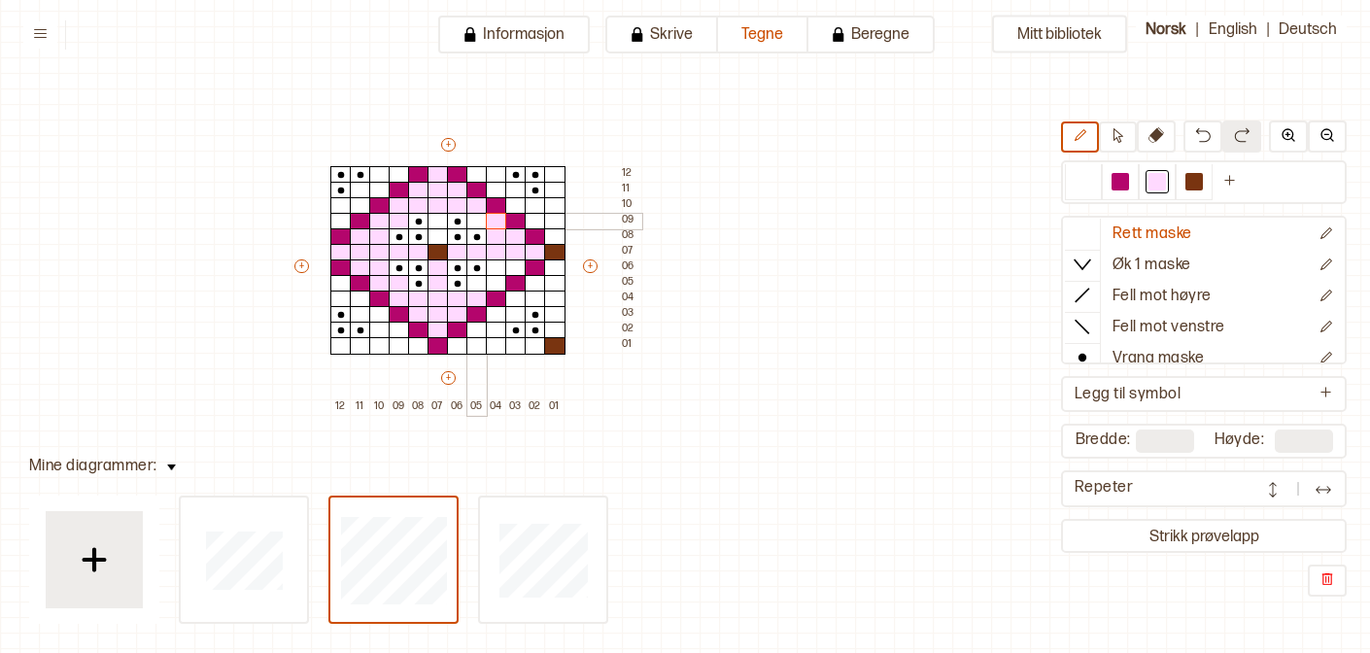
click at [479, 222] on div at bounding box center [476, 221] width 21 height 17
click at [440, 222] on div at bounding box center [438, 221] width 21 height 17
click at [440, 235] on div at bounding box center [438, 236] width 21 height 17
click at [497, 284] on div at bounding box center [496, 283] width 21 height 17
click at [497, 267] on div at bounding box center [496, 267] width 21 height 17
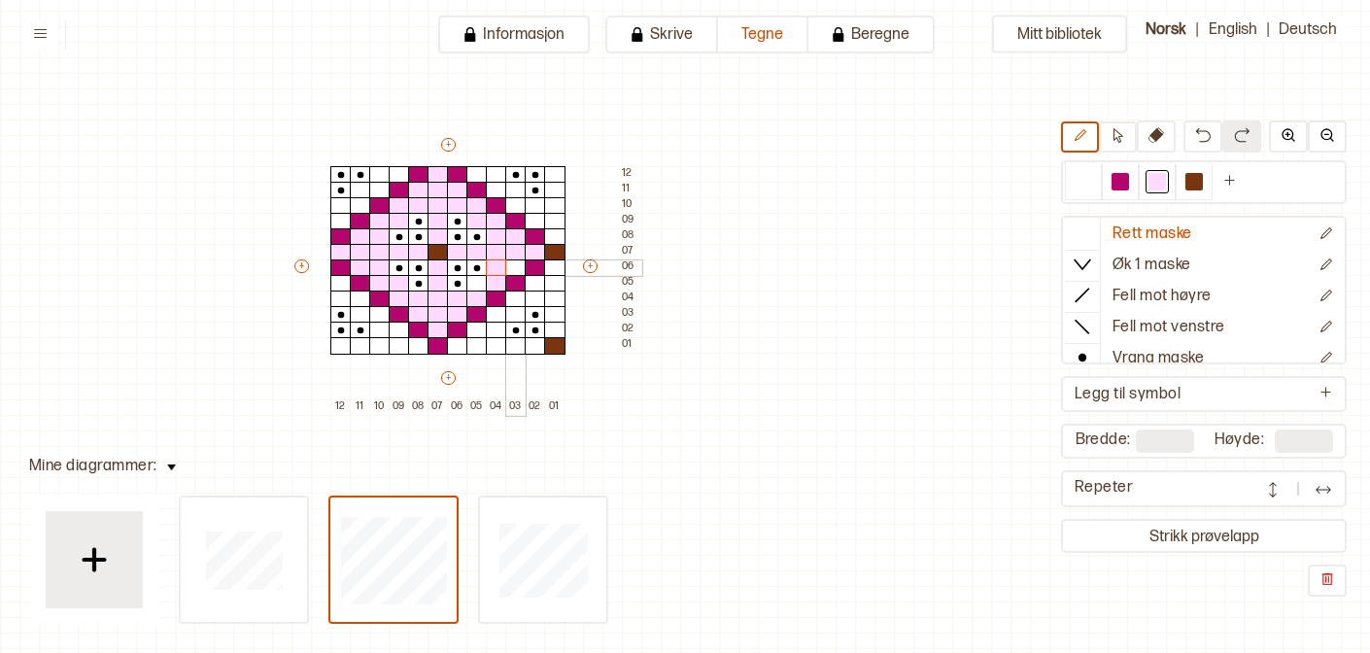
click at [506, 267] on div at bounding box center [515, 267] width 21 height 17
drag, startPoint x: 482, startPoint y: 174, endPoint x: 555, endPoint y: 175, distance: 72.9
click at [555, 175] on div "+ + + + 12 11 10 09 08 07 06 05 04 03 02 01 12 11 10 09 08 07 06 05 04 03 02 01" at bounding box center [466, 275] width 350 height 280
drag, startPoint x: 402, startPoint y: 176, endPoint x: 342, endPoint y: 212, distance: 70.2
click at [342, 212] on div "+ + + + 12 11 10 09 08 07 06 05 04 03 02 01 12 11 10 09 08 07 06 05 04 03 02 01" at bounding box center [466, 275] width 350 height 280
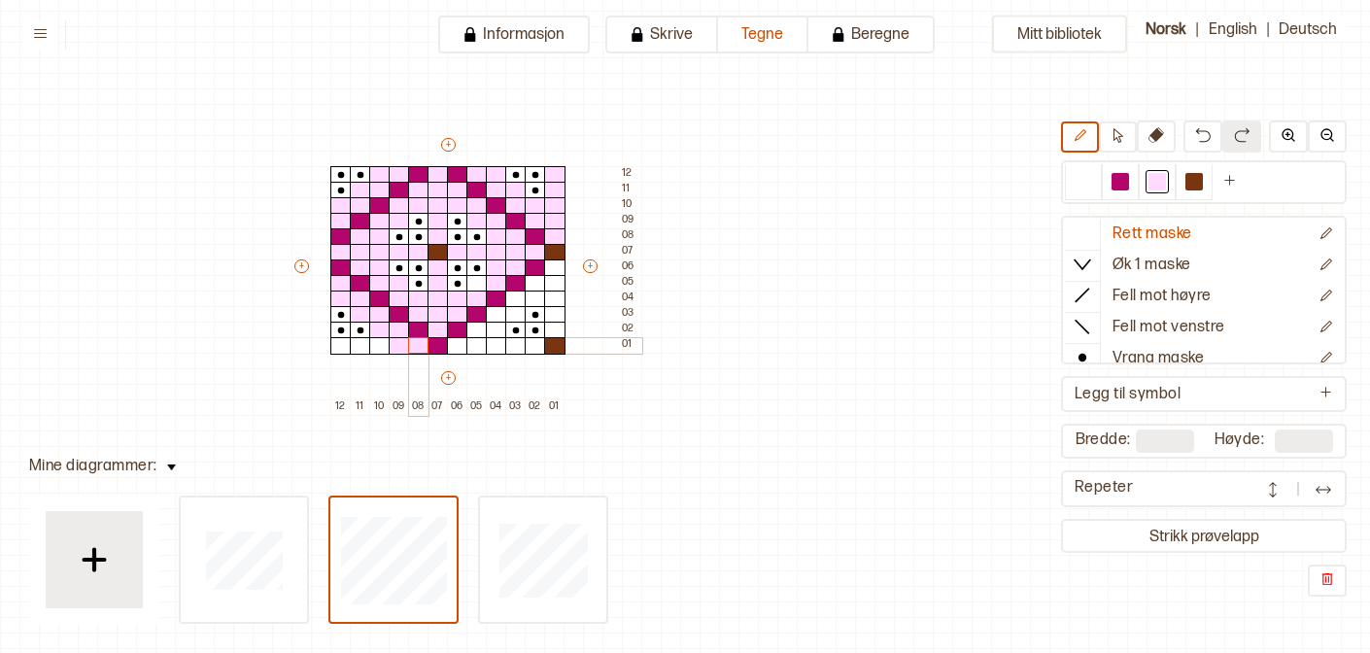
drag, startPoint x: 337, startPoint y: 283, endPoint x: 411, endPoint y: 344, distance: 95.9
click at [412, 345] on div "+ + + + 12 11 10 09 08 07 06 05 04 03 02 01 12 11 10 09 08 07 06 05 04 03 02 01" at bounding box center [466, 275] width 350 height 280
drag, startPoint x: 382, startPoint y: 346, endPoint x: 346, endPoint y: 346, distance: 35.9
click at [346, 346] on div "+ + + + 12 11 10 09 08 07 06 05 04 03 02 01 12 11 10 09 08 07 06 05 04 03 02 01" at bounding box center [466, 275] width 350 height 280
drag, startPoint x: 457, startPoint y: 347, endPoint x: 529, endPoint y: 352, distance: 72.1
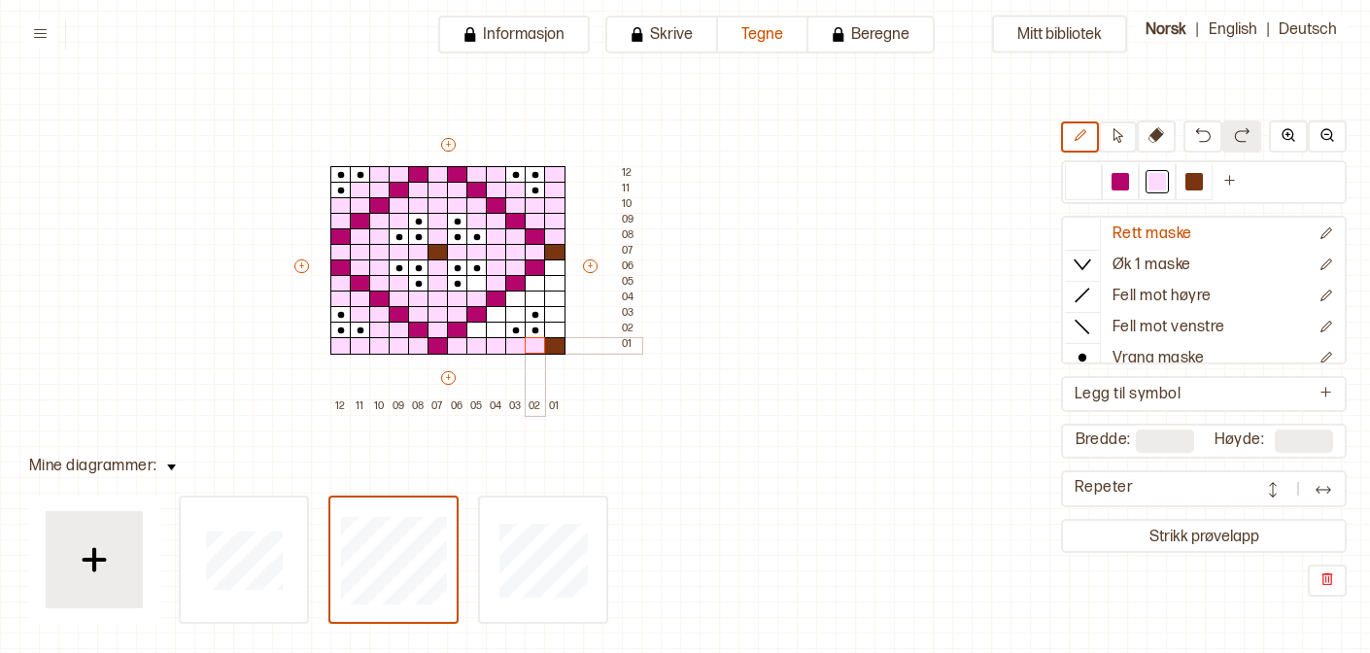
click at [530, 353] on div "+ + + + 12 11 10 09 08 07 06 05 04 03 02 01 12 11 10 09 08 07 06 05 04 03 02 01" at bounding box center [466, 275] width 350 height 280
drag, startPoint x: 474, startPoint y: 332, endPoint x: 554, endPoint y: 320, distance: 80.7
click at [555, 321] on div "+ + + + 12 11 10 09 08 07 06 05 04 03 02 01 12 11 10 09 08 07 06 05 04 03 02 01" at bounding box center [466, 275] width 350 height 280
click at [1118, 181] on div at bounding box center [1120, 181] width 17 height 17
drag, startPoint x: 474, startPoint y: 267, endPoint x: 458, endPoint y: 276, distance: 18.7
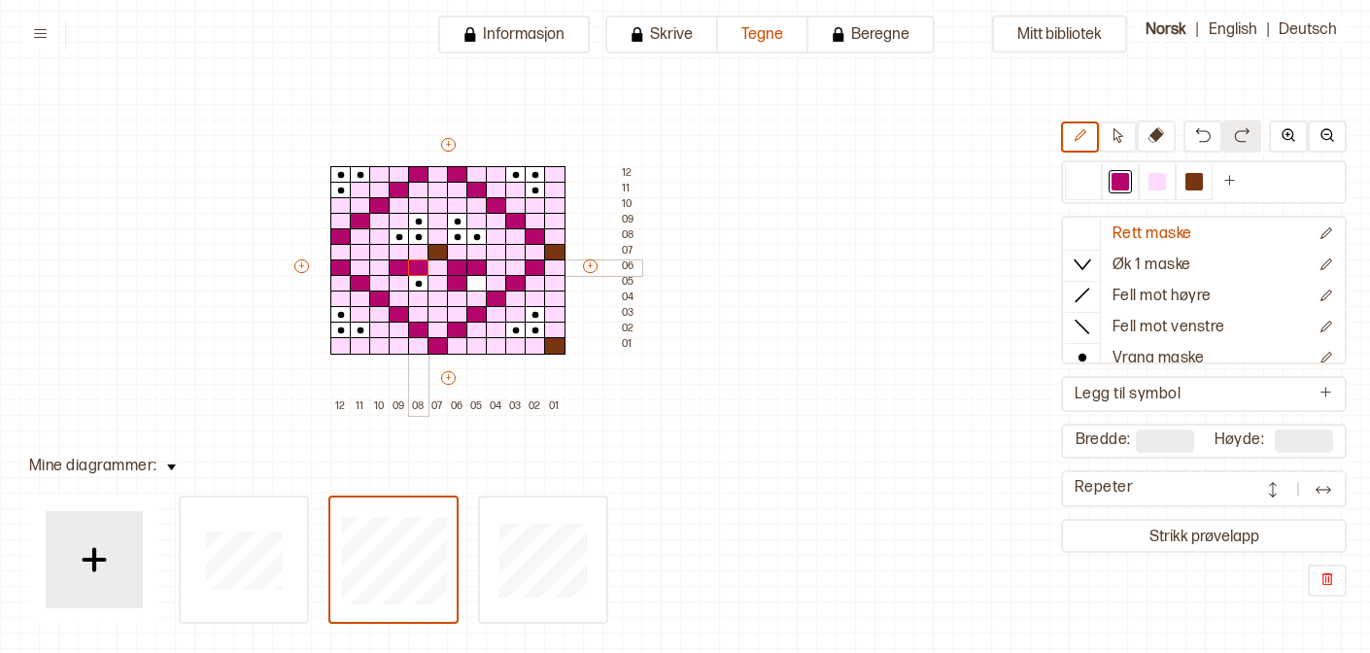
drag, startPoint x: 396, startPoint y: 268, endPoint x: 417, endPoint y: 279, distance: 23.0
drag, startPoint x: 400, startPoint y: 236, endPoint x: 417, endPoint y: 227, distance: 18.7
drag, startPoint x: 457, startPoint y: 220, endPoint x: 470, endPoint y: 235, distance: 20.7
drag, startPoint x: 517, startPoint y: 175, endPoint x: 529, endPoint y: 182, distance: 13.5
drag, startPoint x: 354, startPoint y: 177, endPoint x: 343, endPoint y: 183, distance: 12.2
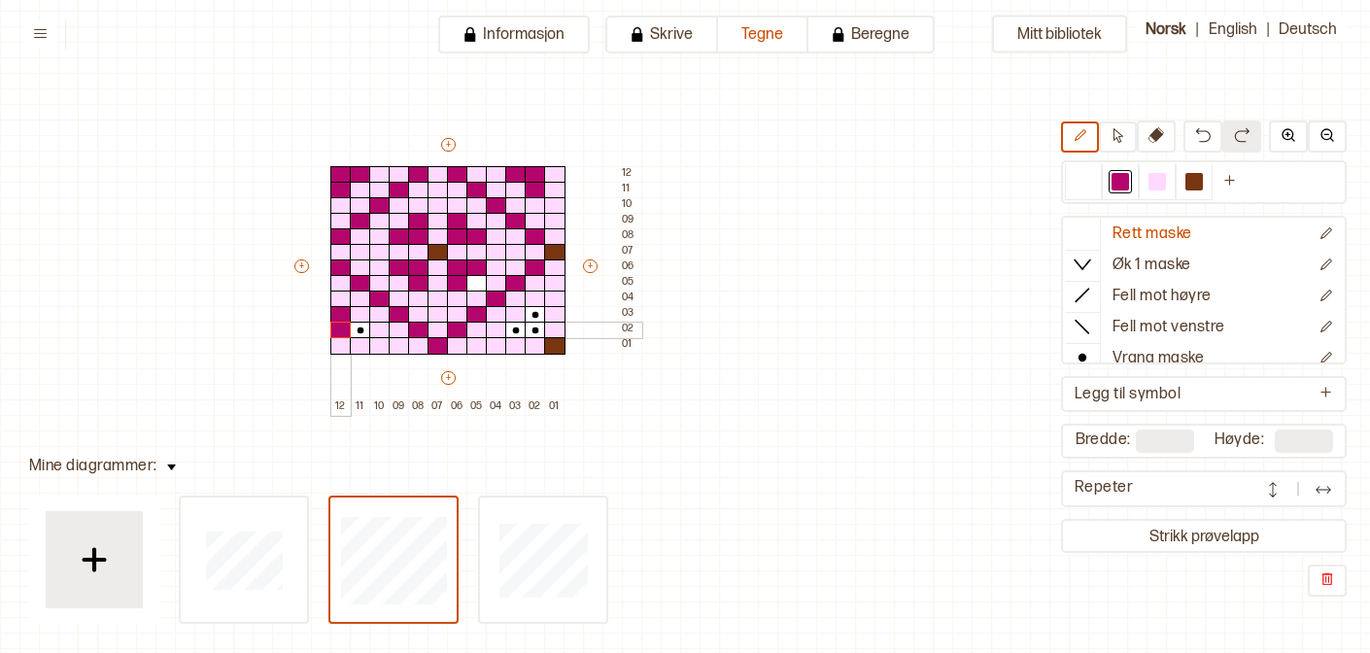
drag, startPoint x: 335, startPoint y: 313, endPoint x: 350, endPoint y: 330, distance: 22.8
drag, startPoint x: 521, startPoint y: 329, endPoint x: 531, endPoint y: 320, distance: 14.4
click at [1149, 193] on div at bounding box center [1157, 182] width 37 height 36
click at [480, 280] on div at bounding box center [476, 283] width 21 height 17
click at [718, 380] on div "Mitt bibliotek Rett maske Øk 1 maske Fell mot høyre Fell mot venstre Vrang mask…" at bounding box center [1137, 555] width 2740 height 1306
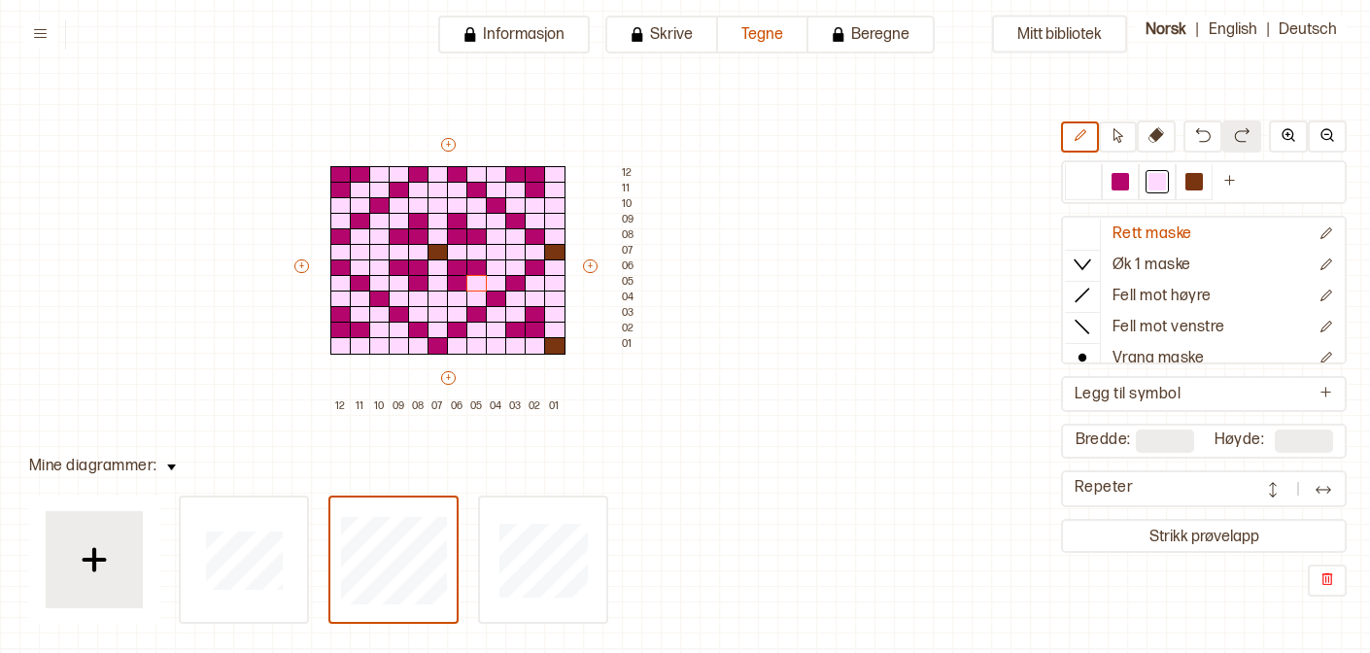
click at [1309, 490] on button at bounding box center [1323, 488] width 39 height 29
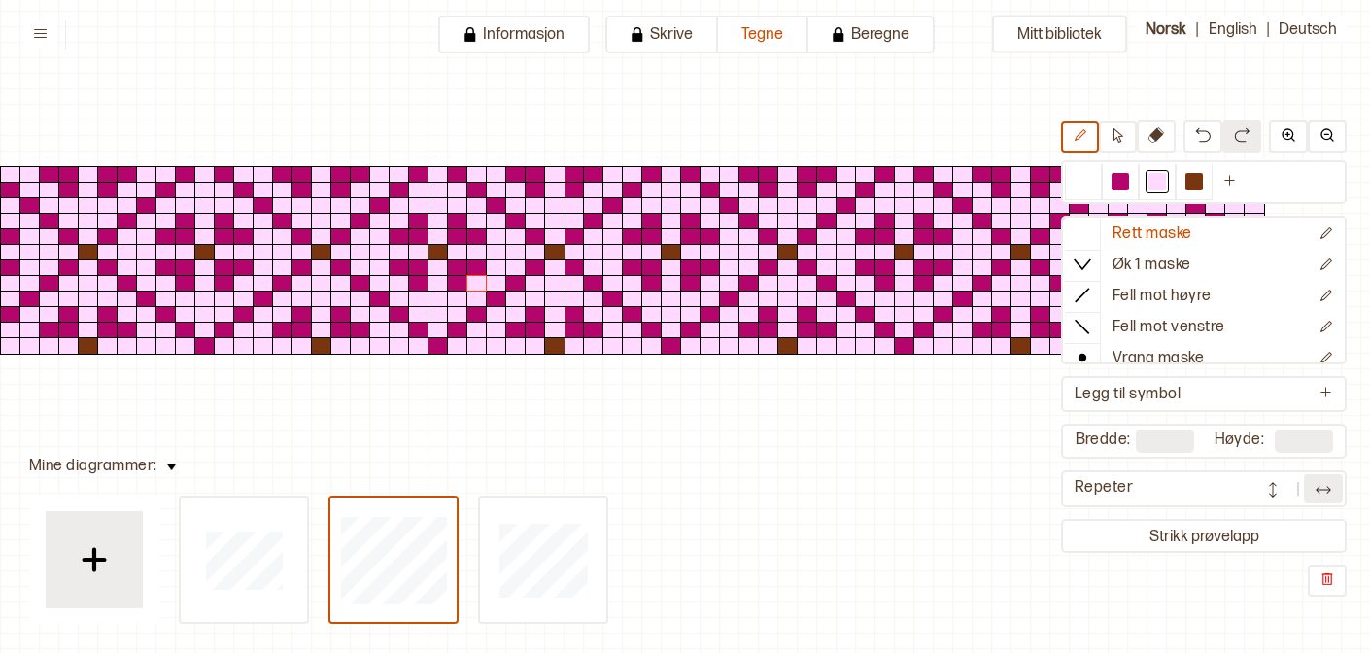
click at [1275, 495] on img at bounding box center [1272, 489] width 19 height 19
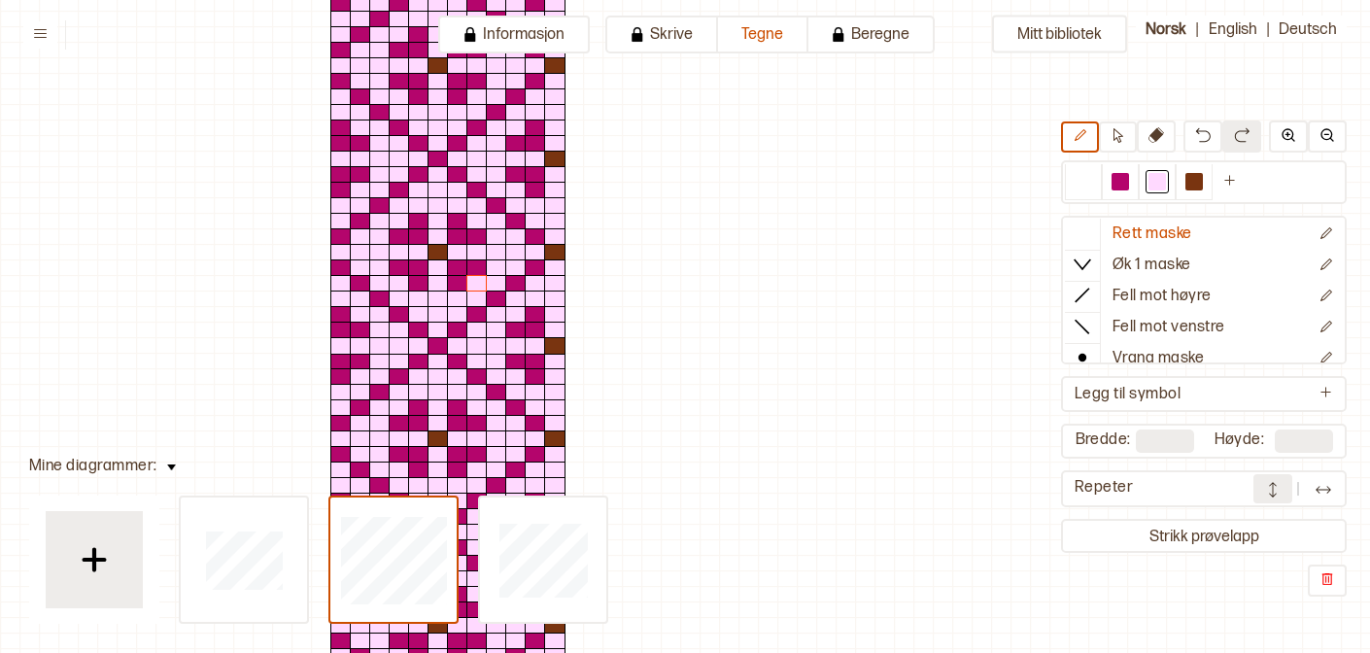
click at [1315, 496] on img at bounding box center [1323, 489] width 19 height 19
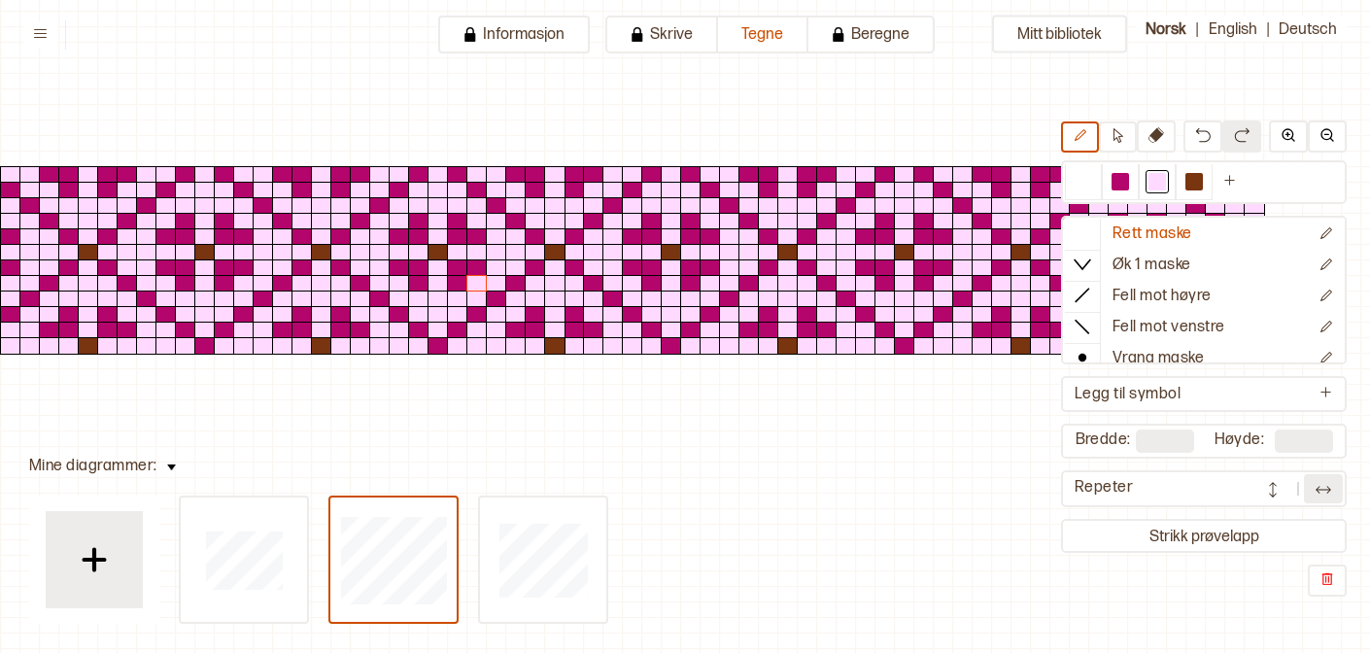
click at [1313, 493] on button at bounding box center [1323, 488] width 39 height 29
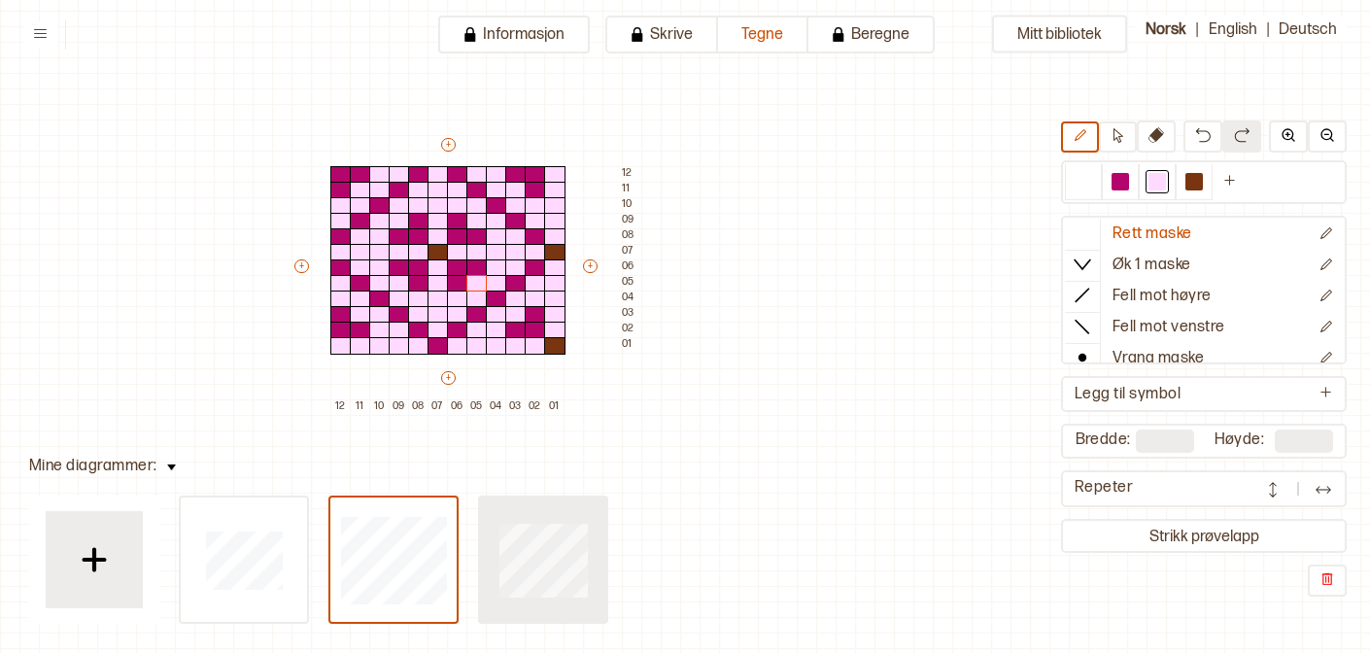
type input "**"
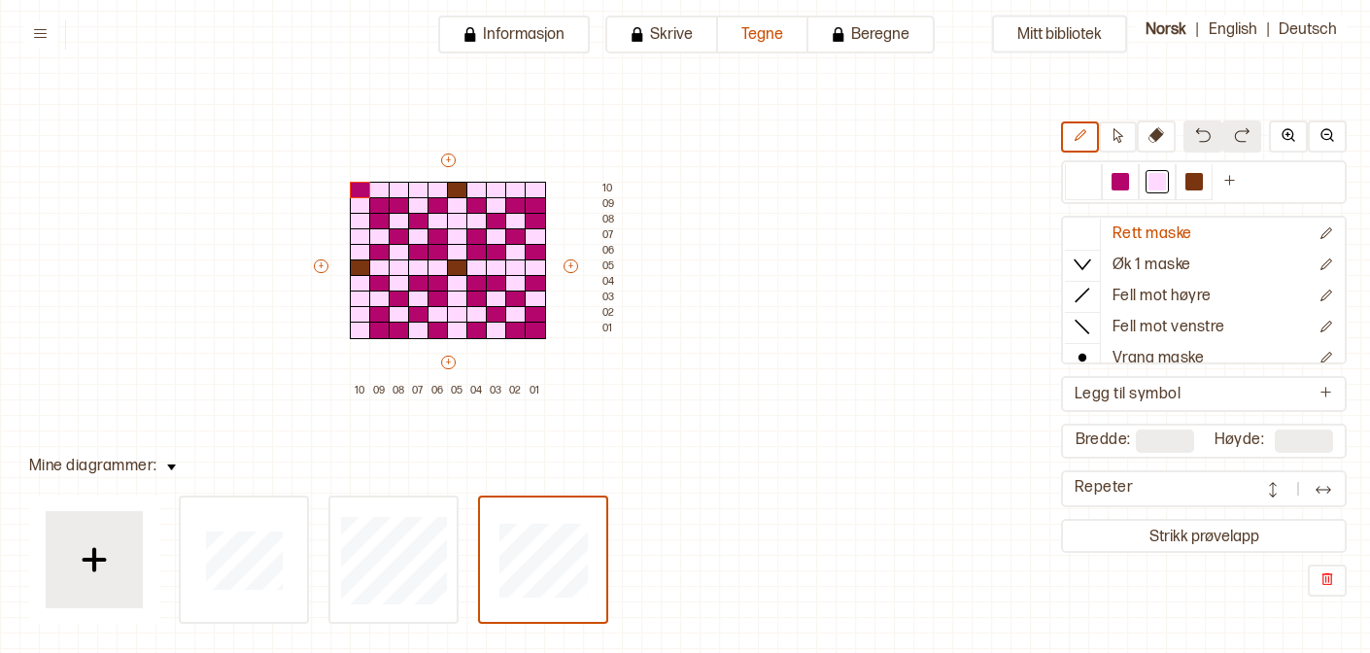
click at [1327, 491] on img at bounding box center [1323, 489] width 19 height 19
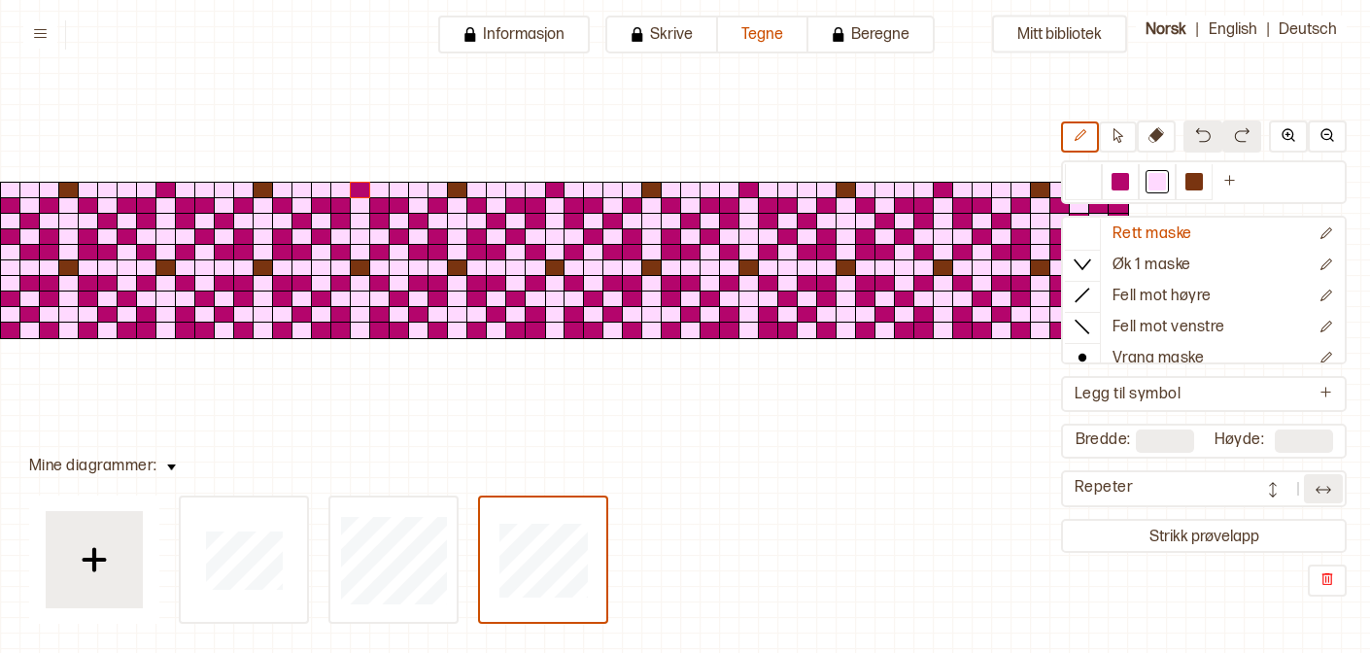
click at [1297, 480] on div at bounding box center [1297, 488] width 89 height 29
click at [1275, 480] on img at bounding box center [1272, 489] width 19 height 19
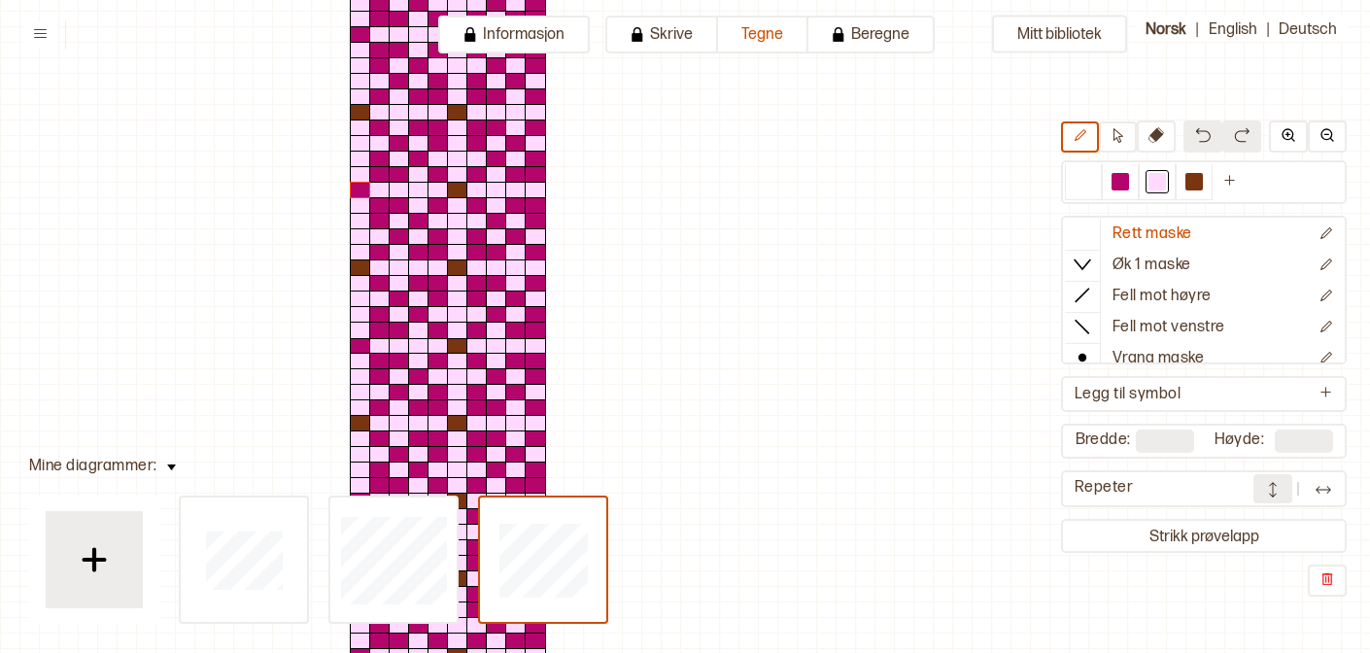
click at [1308, 505] on div "Repeter" at bounding box center [1204, 488] width 286 height 37
type input "**"
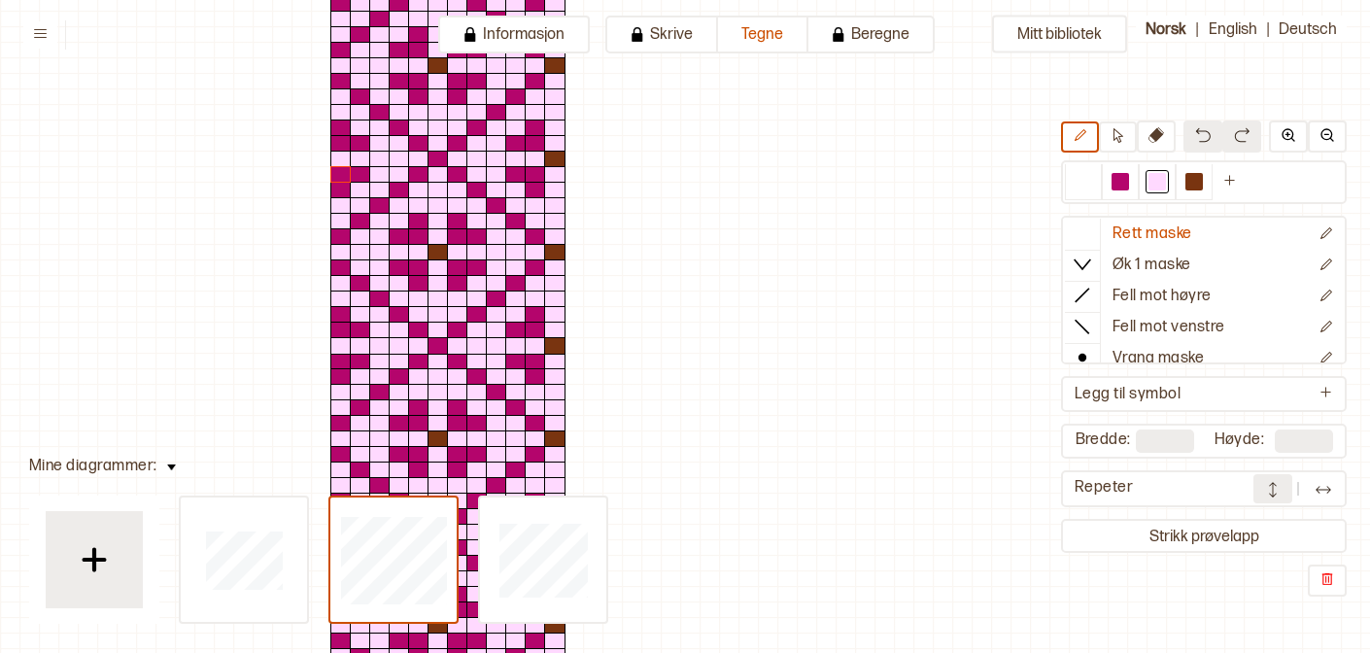
click at [1280, 487] on img at bounding box center [1272, 489] width 19 height 19
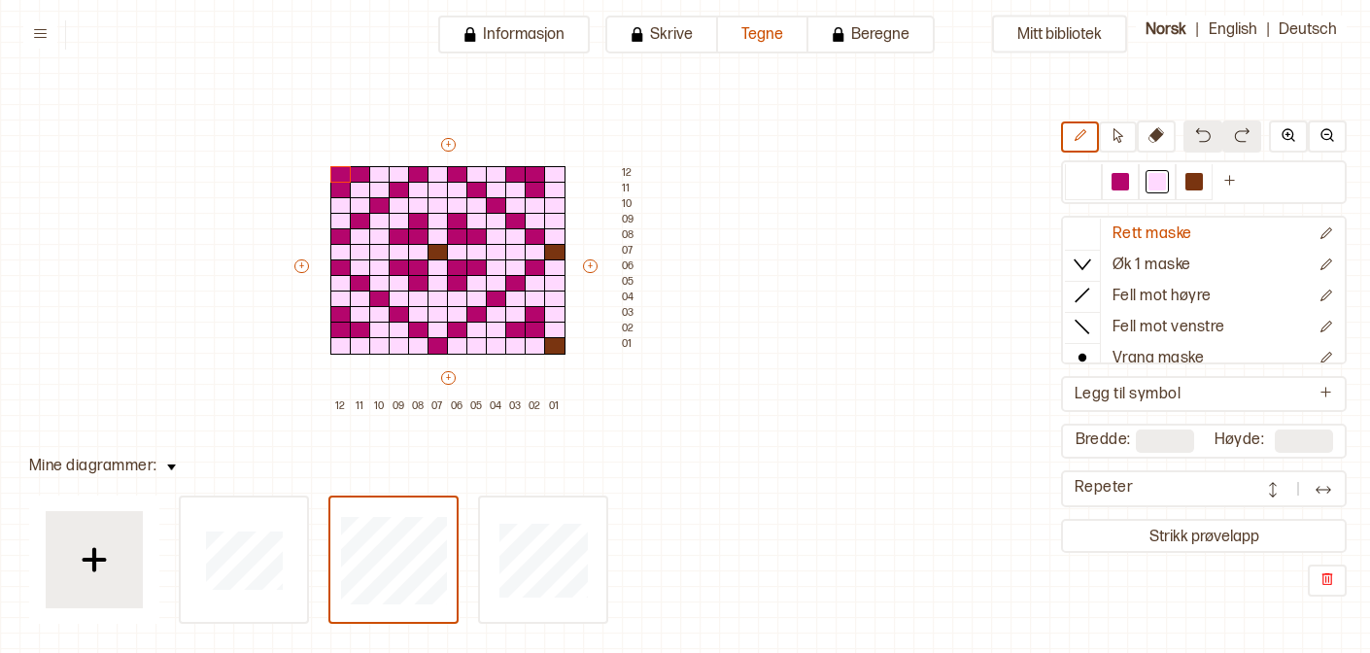
click at [1335, 497] on button at bounding box center [1323, 488] width 39 height 29
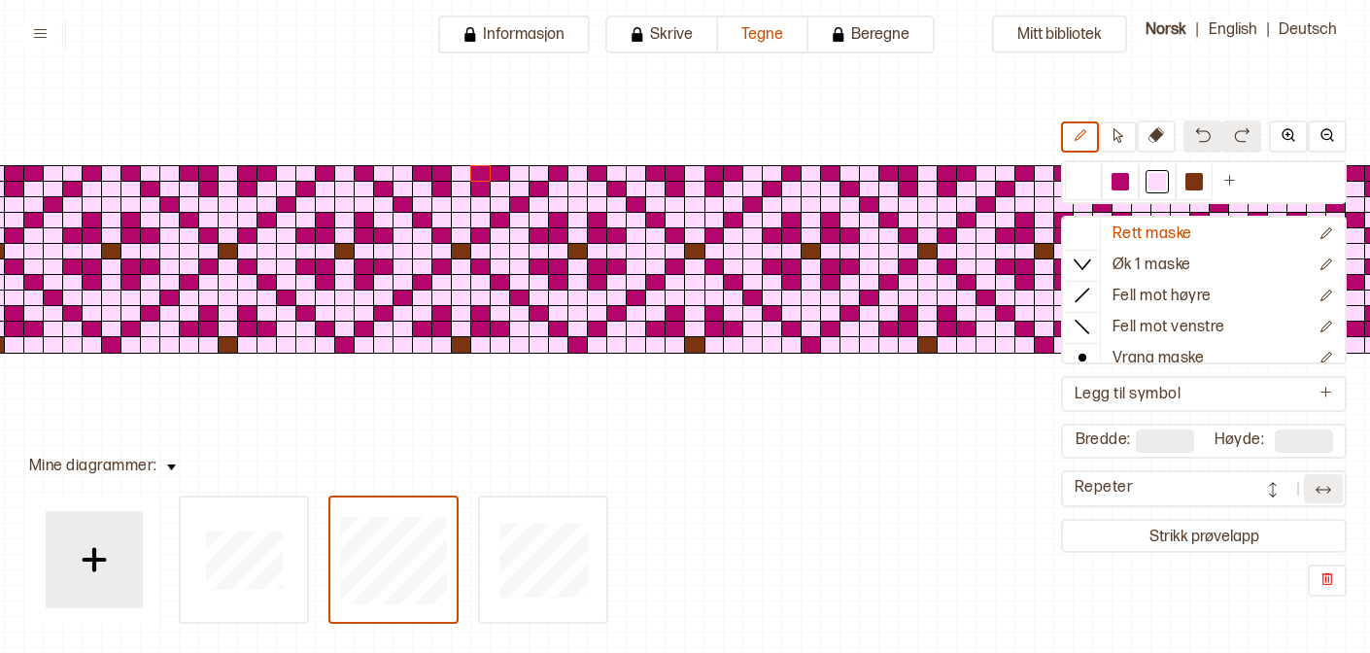
scroll to position [99, 0]
